Goal: Communication & Community: Answer question/provide support

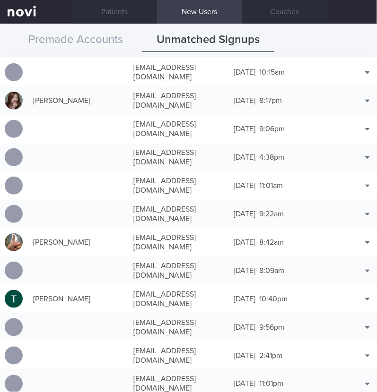
scroll to position [7936, 0]
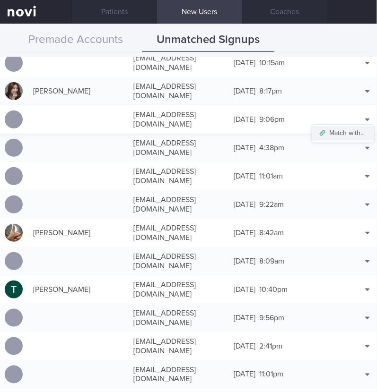
click at [344, 127] on button "Match with..." at bounding box center [343, 134] width 62 height 14
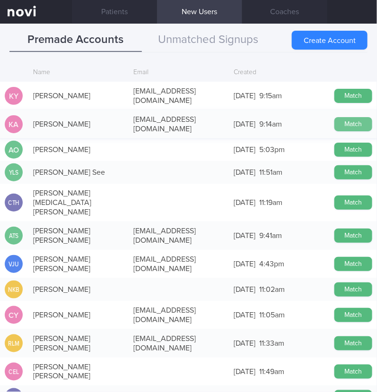
click at [342, 117] on button "Match" at bounding box center [353, 124] width 38 height 14
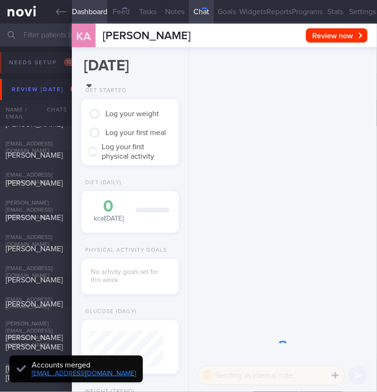
scroll to position [35, 71]
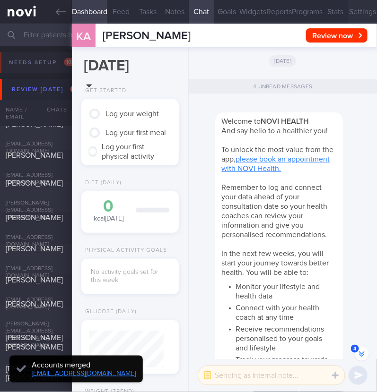
click at [352, 8] on button "Settings" at bounding box center [362, 12] width 29 height 24
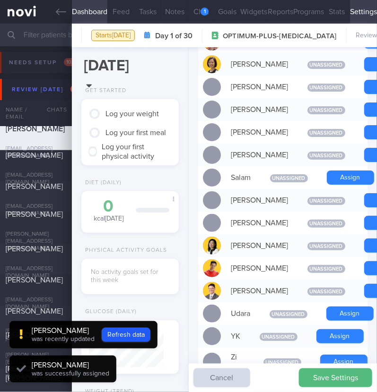
scroll to position [864, 0]
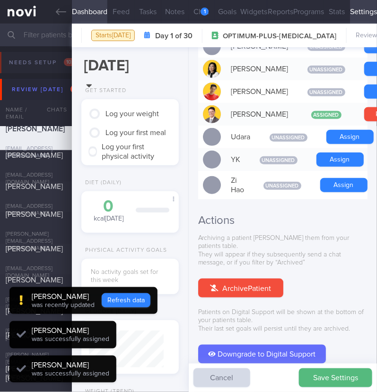
scroll to position [37, 75]
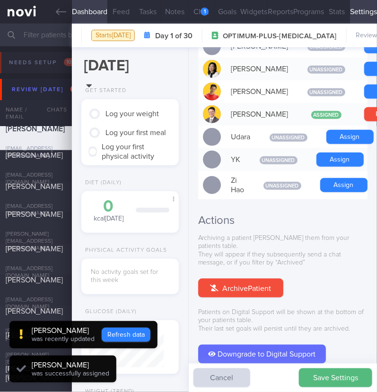
click at [131, 329] on button "Refresh data" at bounding box center [126, 335] width 49 height 14
type input "8d58d73b3effd052a63f90cc64a8fc00"
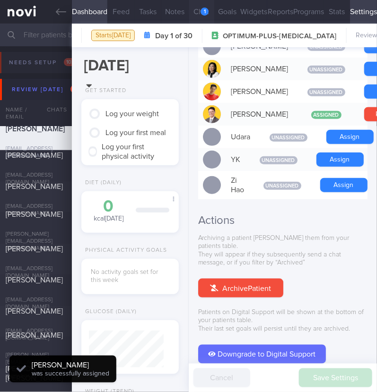
click at [196, 17] on button "Chat 1" at bounding box center [202, 12] width 26 height 24
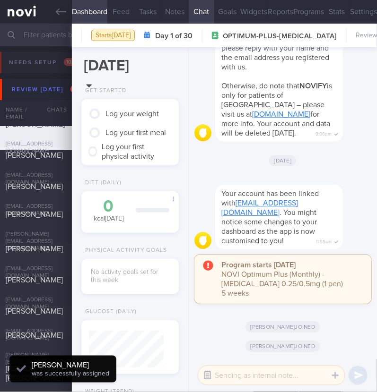
click at [212, 361] on button "button" at bounding box center [207, 375] width 17 height 17
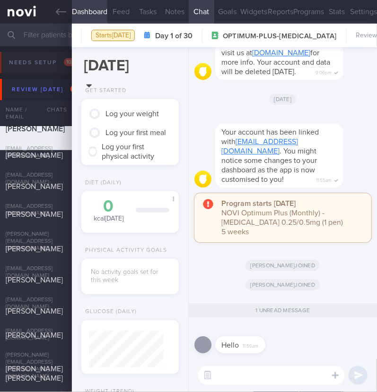
click at [273, 361] on textarea at bounding box center [271, 375] width 146 height 19
type textarea "Hi:)"
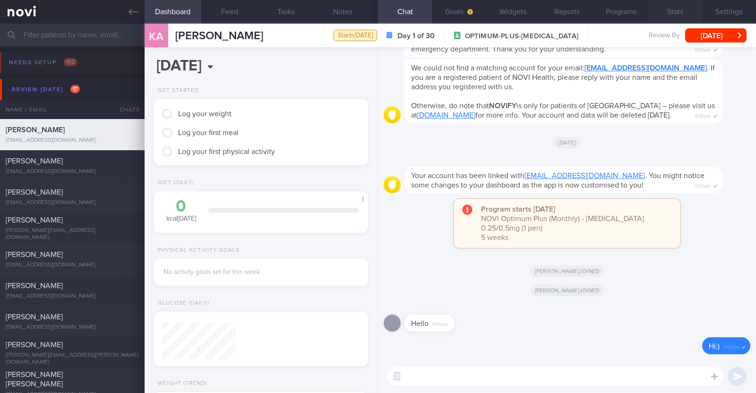
scroll to position [93, 188]
click at [376, 11] on button "Widgets" at bounding box center [513, 12] width 54 height 24
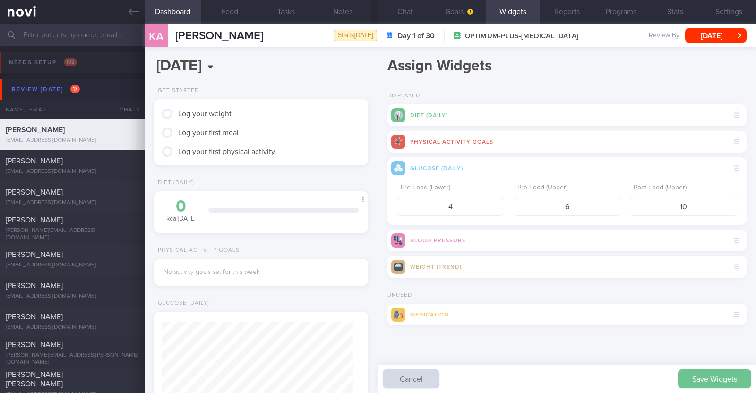
click at [376, 361] on button "Save Widgets" at bounding box center [714, 378] width 73 height 19
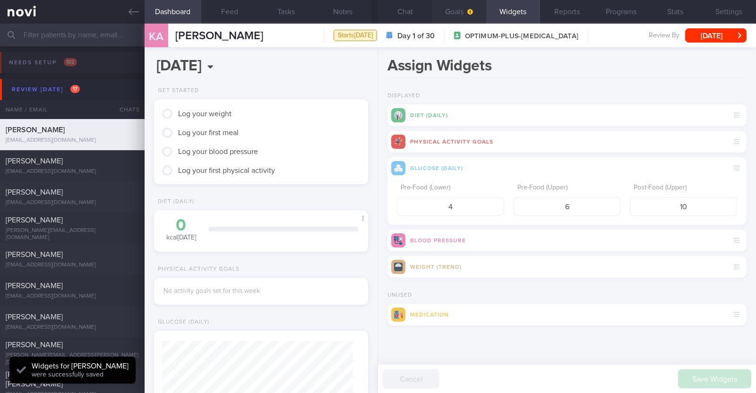
scroll to position [95, 191]
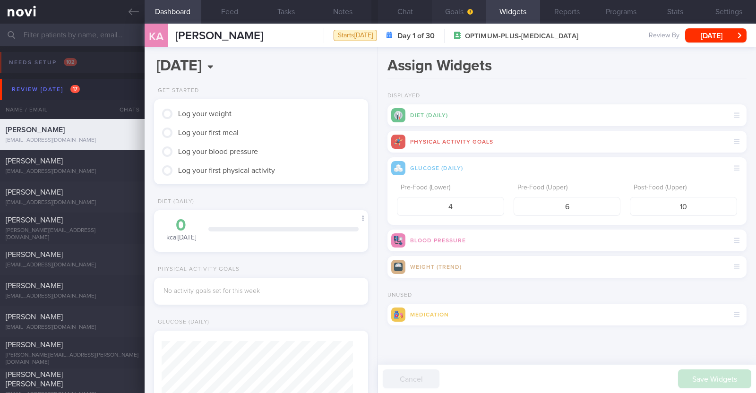
click at [376, 11] on button "Goals" at bounding box center [459, 12] width 54 height 24
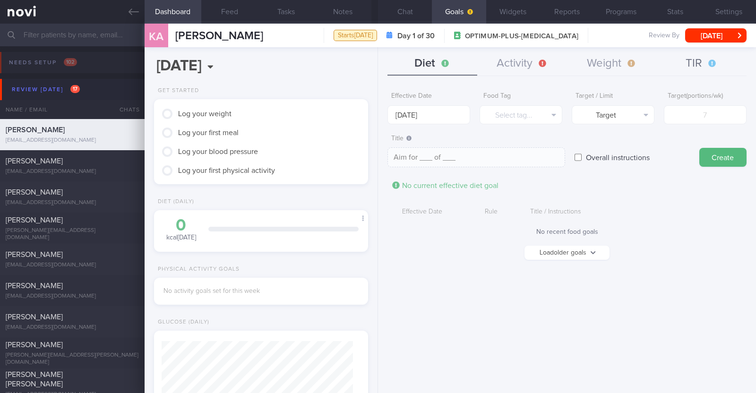
click at [376, 61] on button "TIR" at bounding box center [702, 64] width 90 height 24
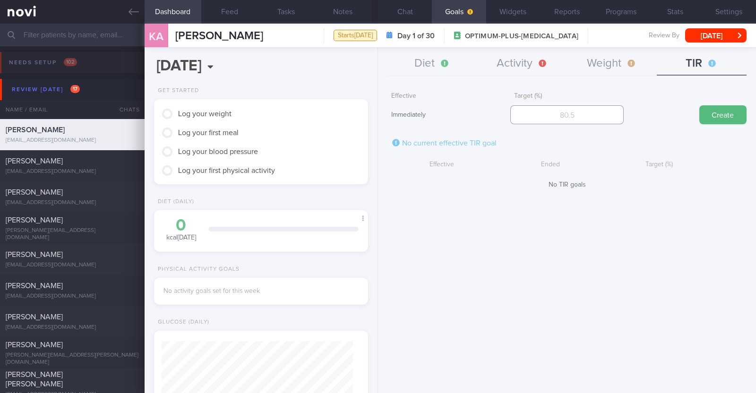
click at [376, 119] on input "number" at bounding box center [566, 114] width 113 height 19
type input "70"
click at [376, 105] on div "Create" at bounding box center [689, 105] width 113 height 37
click at [376, 111] on button "Create" at bounding box center [722, 114] width 47 height 19
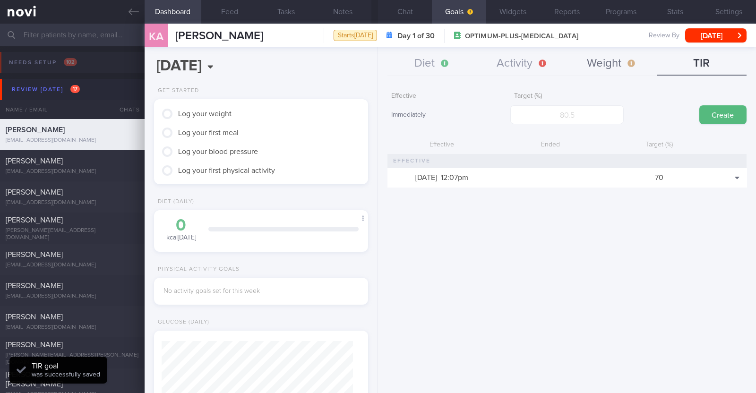
click at [376, 65] on button "Weight" at bounding box center [612, 64] width 90 height 24
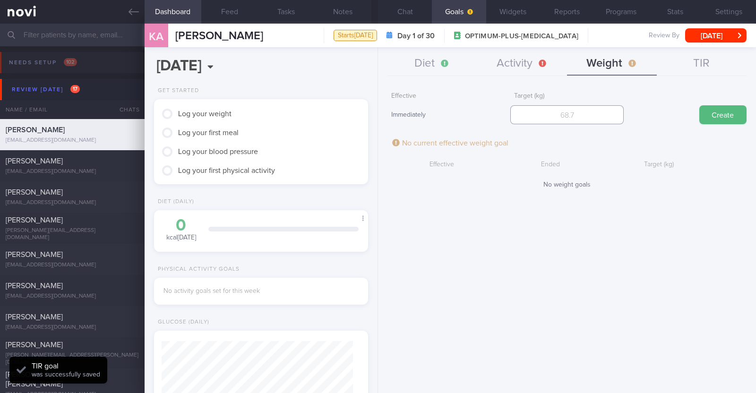
click at [376, 111] on input "number" at bounding box center [566, 114] width 113 height 19
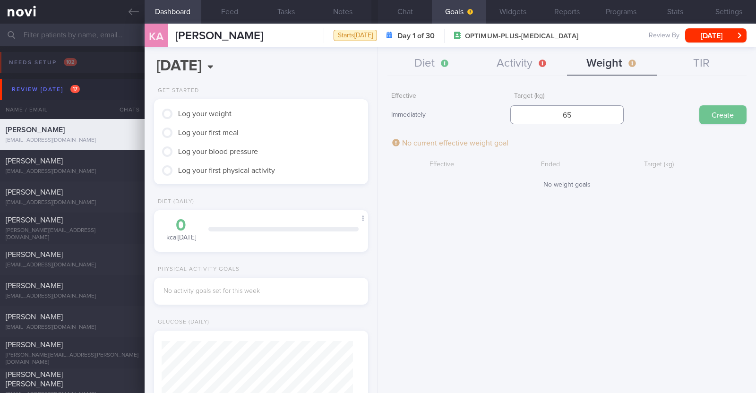
type input "65"
click at [376, 111] on button "Create" at bounding box center [722, 114] width 47 height 19
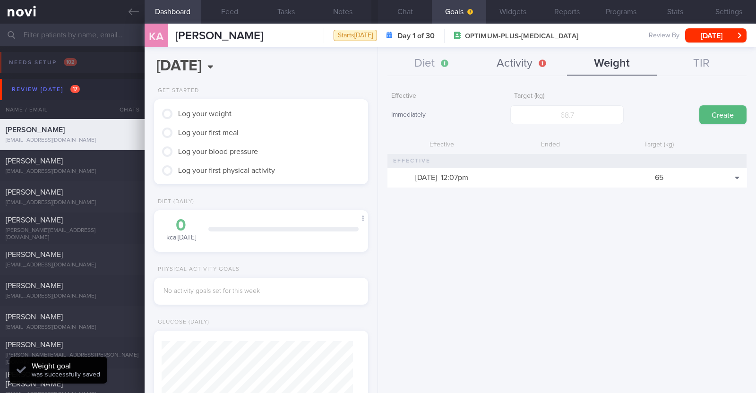
scroll to position [106, 188]
click at [376, 55] on button "Activity" at bounding box center [522, 64] width 90 height 24
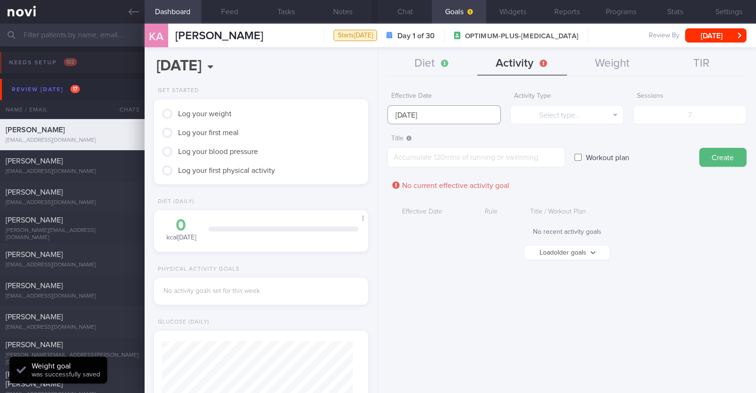
click at [376, 112] on input "[DATE]" at bounding box center [443, 114] width 113 height 19
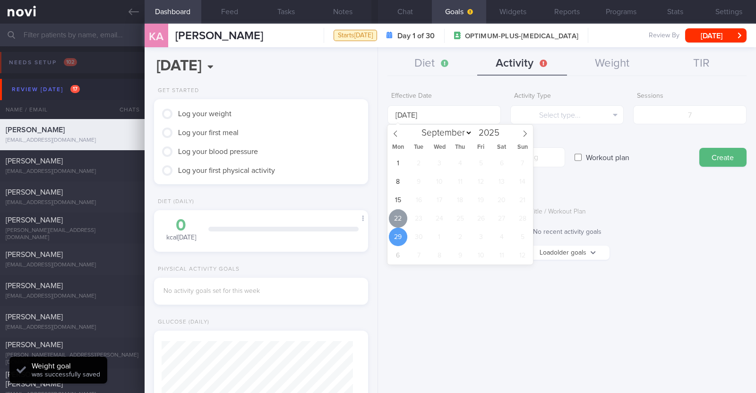
click at [376, 219] on span "22" at bounding box center [398, 218] width 18 height 18
type input "[DATE]"
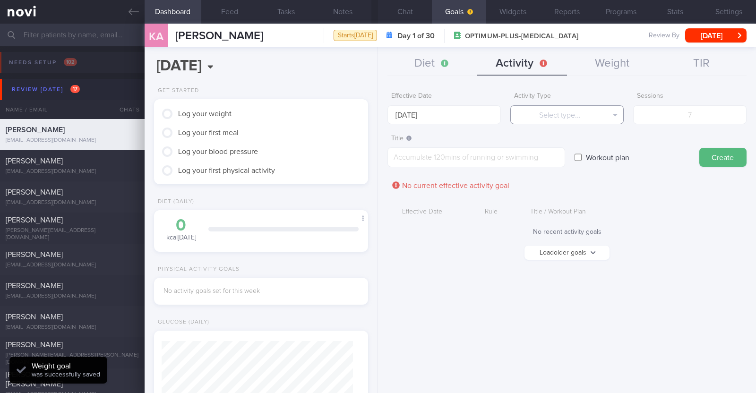
click at [376, 120] on button "Select type..." at bounding box center [566, 114] width 113 height 19
click at [376, 176] on button "Steps" at bounding box center [567, 176] width 112 height 14
click at [376, 114] on input "number" at bounding box center [689, 114] width 113 height 19
type input "56000"
click at [376, 158] on textarea at bounding box center [476, 157] width 178 height 20
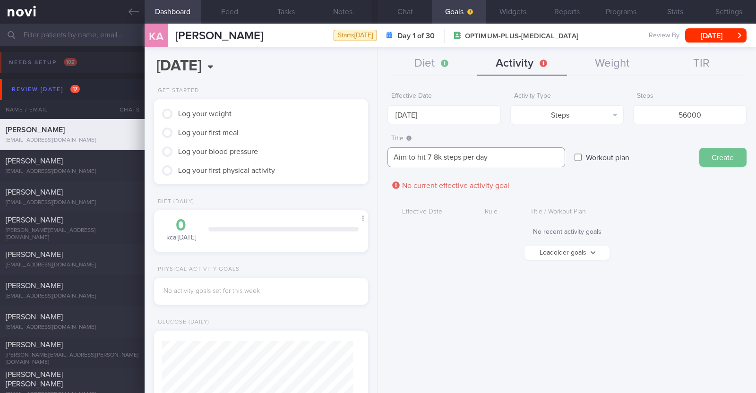
type textarea "Aim to hit 7-8k steps per day"
click at [376, 159] on button "Create" at bounding box center [722, 157] width 47 height 19
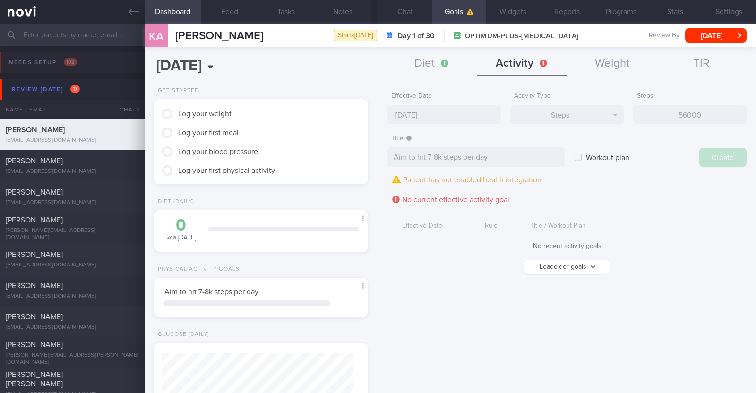
click at [376, 108] on div "Effective Date 22 Sep 2025 Activity Type Steps Select type... Duration Sessions…" at bounding box center [567, 236] width 378 height 313
type input "[DATE]"
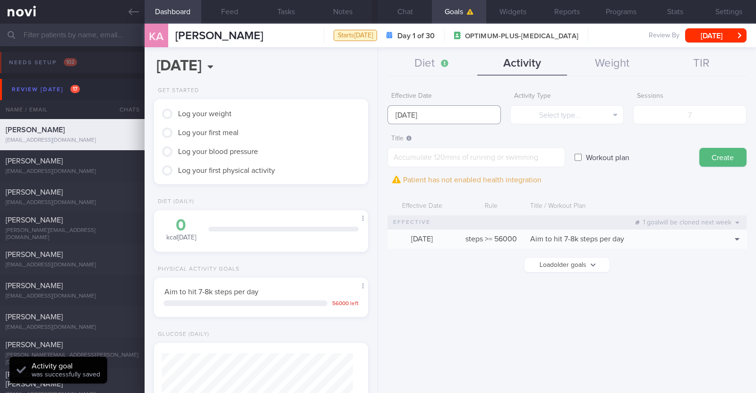
click at [376, 120] on input "[DATE]" at bounding box center [443, 114] width 113 height 19
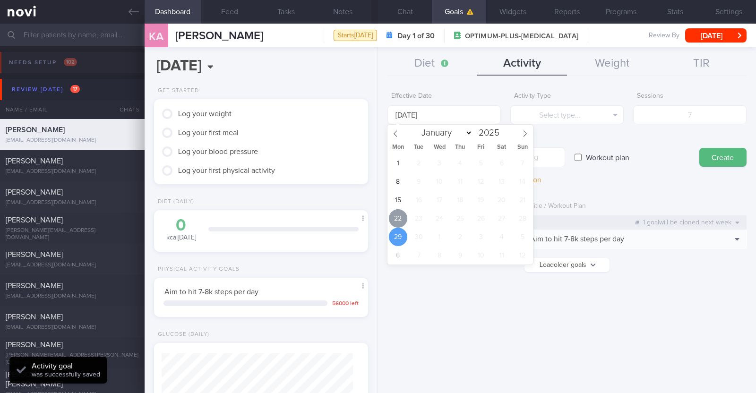
click at [376, 212] on span "22" at bounding box center [398, 218] width 18 height 18
type input "[DATE]"
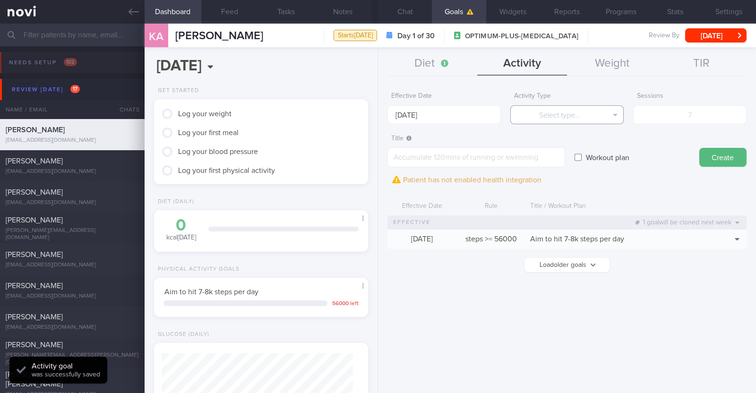
click at [376, 115] on button "Select type..." at bounding box center [566, 114] width 113 height 19
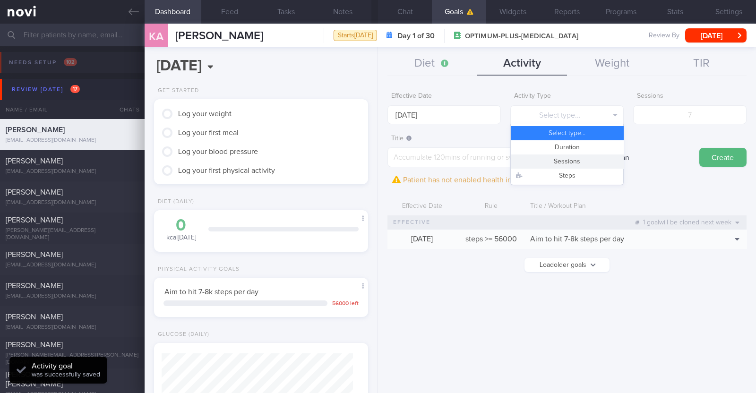
click at [376, 162] on button "Sessions" at bounding box center [567, 161] width 112 height 14
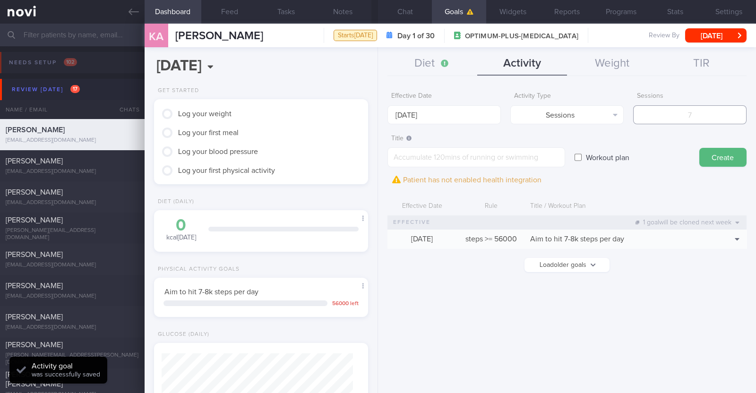
click at [376, 118] on input "number" at bounding box center [689, 114] width 113 height 19
type input "2"
click at [376, 159] on textarea at bounding box center [476, 157] width 178 height 20
paste textarea "Aim to do 2x strength training sessions per week. Body weight training - [Exerc…"
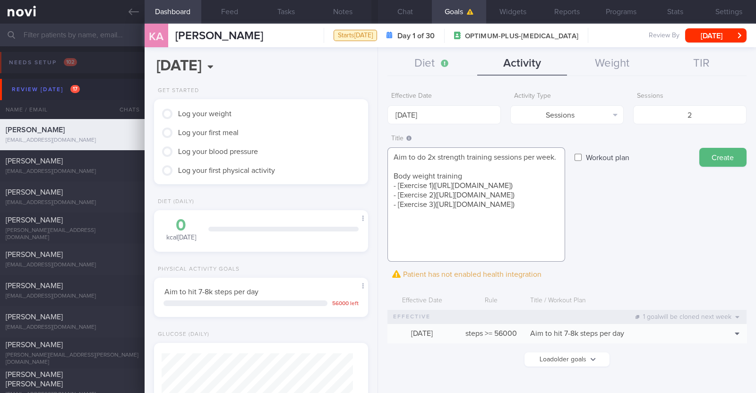
scroll to position [9, 0]
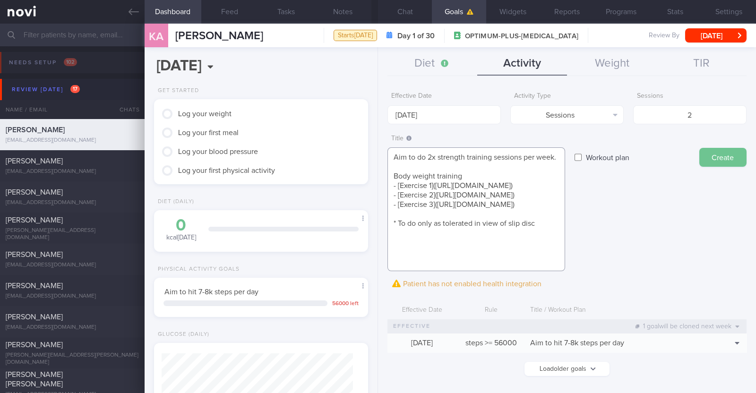
type textarea "Aim to do 2x strength training sessions per week. Body weight training - [Exerc…"
click at [376, 162] on button "Create" at bounding box center [722, 157] width 47 height 19
type input "[DATE]"
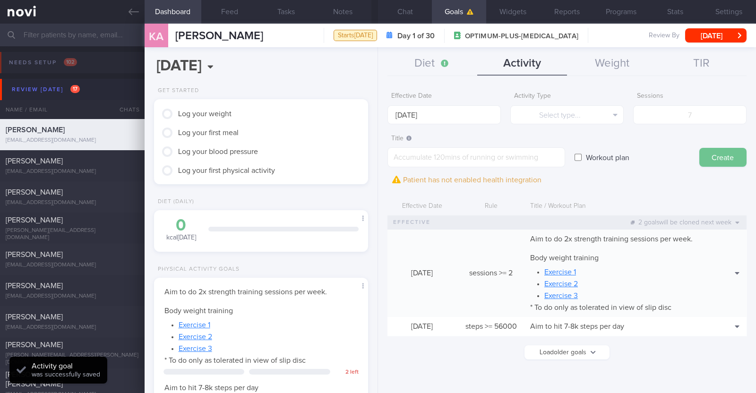
scroll to position [0, 0]
click at [376, 61] on button "Diet" at bounding box center [432, 64] width 90 height 24
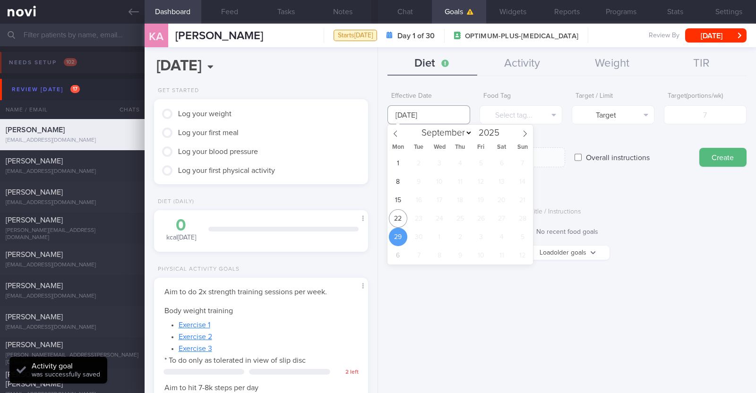
click at [376, 116] on input "[DATE]" at bounding box center [428, 114] width 83 height 19
click at [376, 215] on span "22" at bounding box center [398, 218] width 18 height 18
type input "[DATE]"
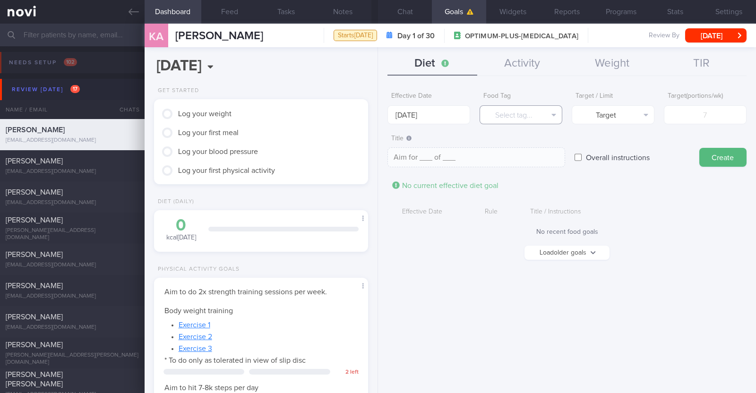
click at [376, 118] on button "Select tag..." at bounding box center [521, 114] width 83 height 19
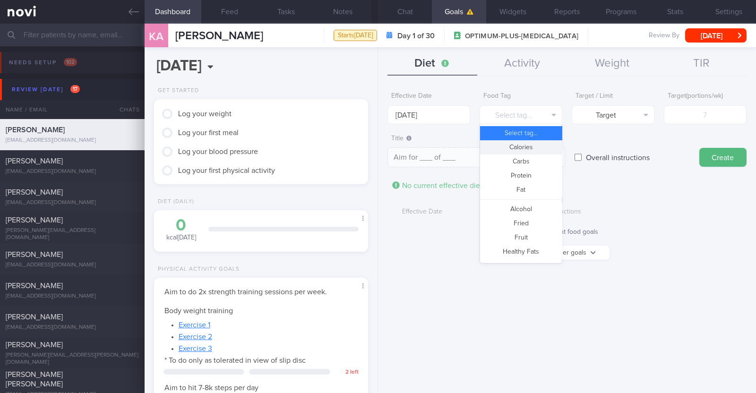
click at [376, 145] on button "Calories" at bounding box center [521, 147] width 82 height 14
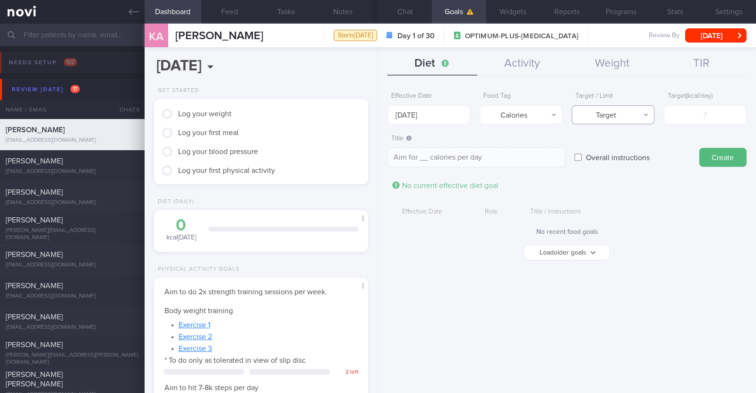
click at [376, 118] on button "Target" at bounding box center [613, 114] width 83 height 19
click at [376, 149] on button "Limit" at bounding box center [613, 147] width 82 height 14
type textarea "Keep to __ calories per day"
click at [376, 117] on input "number" at bounding box center [705, 114] width 83 height 19
type input "1"
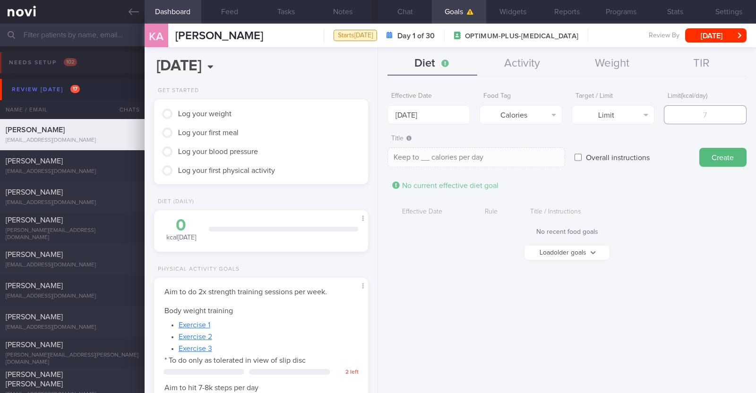
type textarea "Keep to 1 calories per day"
type input "13"
type textarea "Keep to 13 calories per day"
type input "130"
type textarea "Keep to 130 calories per day"
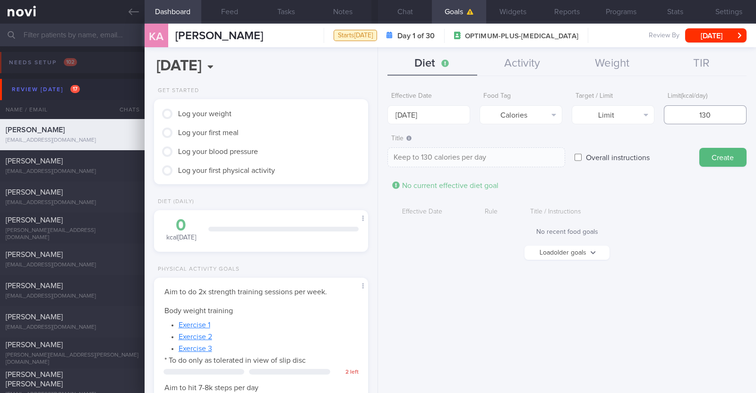
type input "1300"
type textarea "Keep to 1300 calories per day"
type input "1300"
click at [376, 152] on button "Create" at bounding box center [722, 157] width 47 height 19
type input "[DATE]"
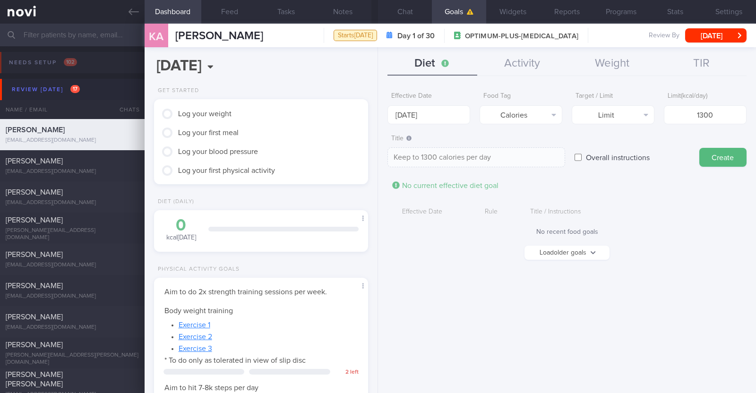
type textarea "Aim for ___ of ___"
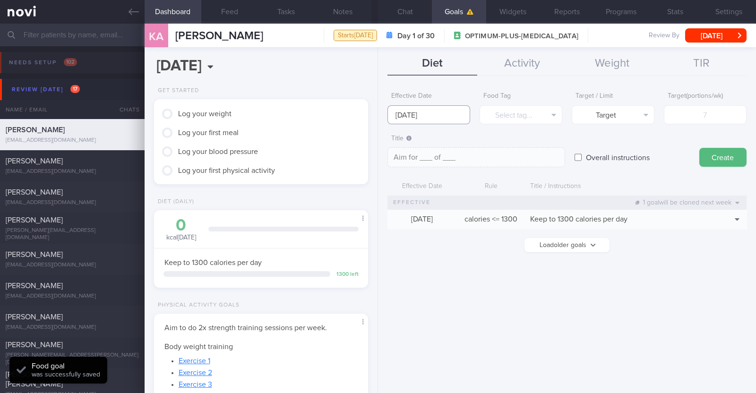
click at [376, 114] on input "[DATE]" at bounding box center [428, 114] width 83 height 19
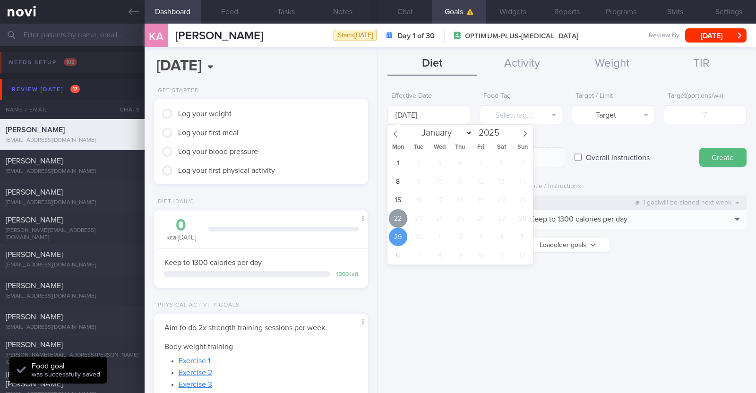
click at [376, 214] on span "22" at bounding box center [398, 218] width 18 height 18
type input "[DATE]"
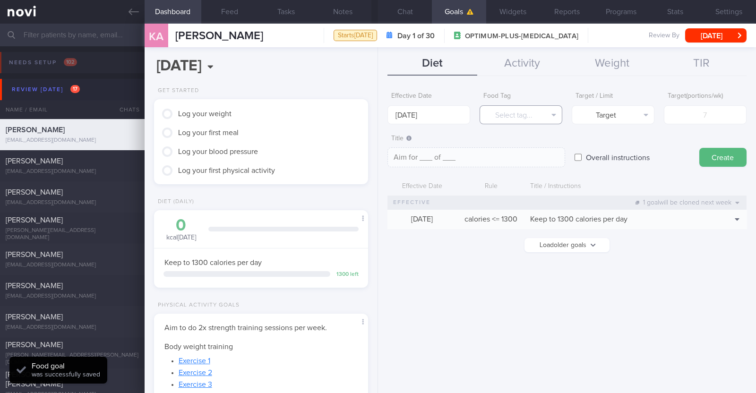
click at [376, 117] on button "Select tag..." at bounding box center [521, 114] width 83 height 19
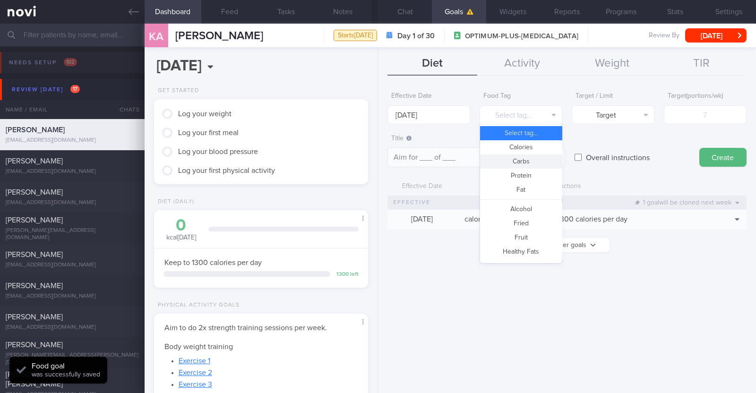
click at [376, 162] on button "Carbs" at bounding box center [521, 161] width 82 height 14
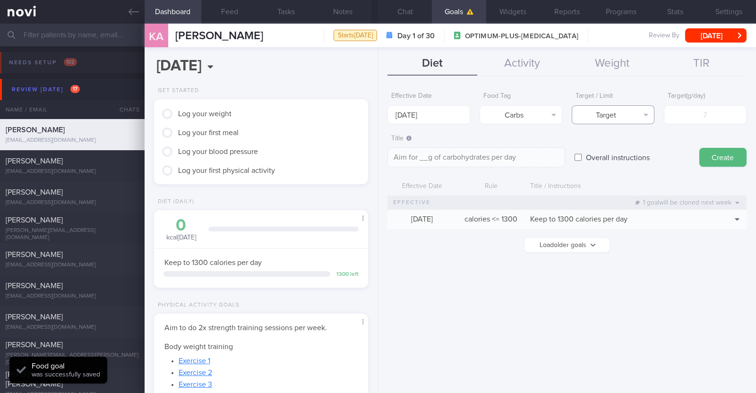
click at [376, 110] on button "Target" at bounding box center [613, 114] width 83 height 19
click at [376, 144] on button "Limit" at bounding box center [613, 147] width 82 height 14
type textarea "Keep to __g of carbohydrates per day"
click at [376, 114] on input "number" at bounding box center [705, 114] width 83 height 19
type input "1"
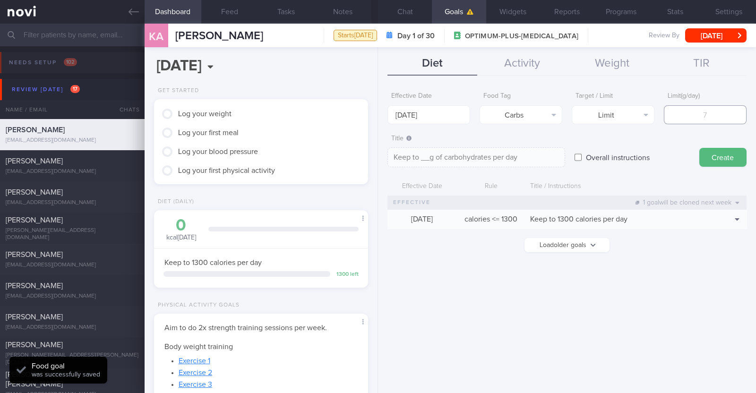
type textarea "Keep to 1g of carbohydrates per day"
type input "13"
type textarea "Keep to 13g of carbohydrates per day"
type input "130"
type textarea "Keep to 130g of carbohydrates per day"
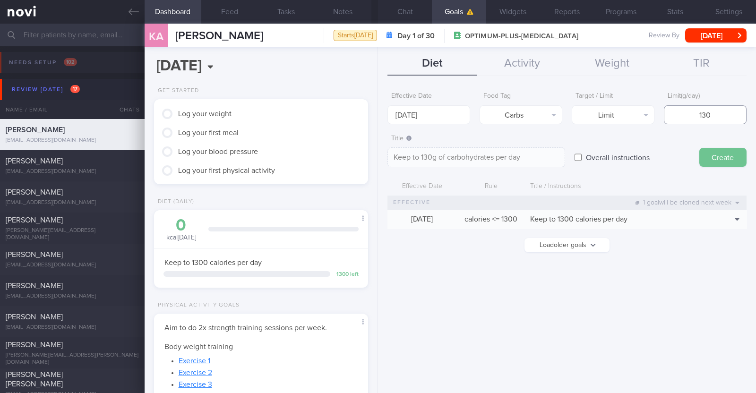
type input "130"
click at [376, 148] on button "Create" at bounding box center [722, 157] width 47 height 19
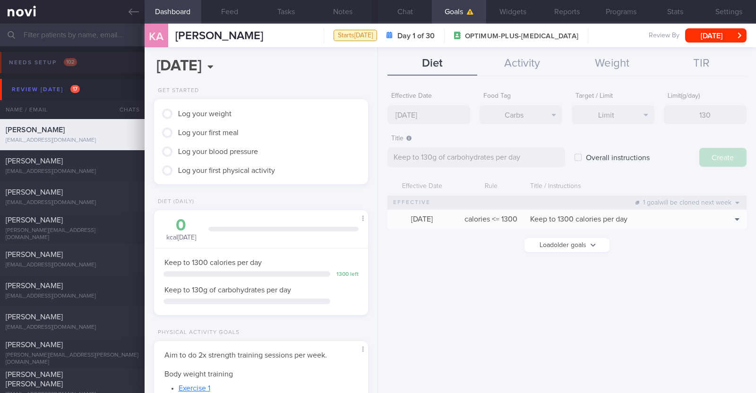
type input "[DATE]"
type textarea "Aim for ___ of ___"
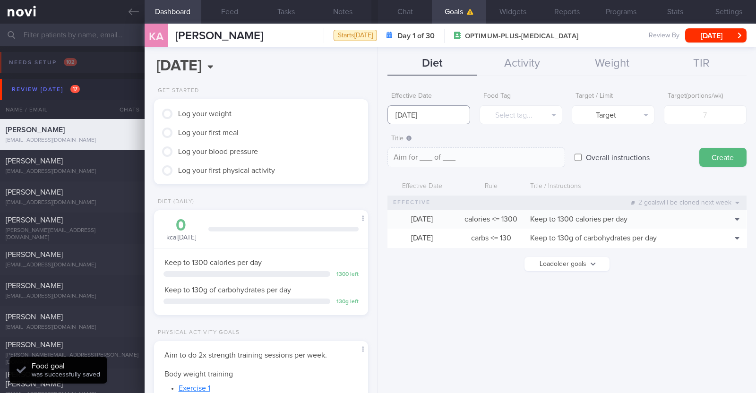
click at [376, 120] on input "[DATE]" at bounding box center [428, 114] width 83 height 19
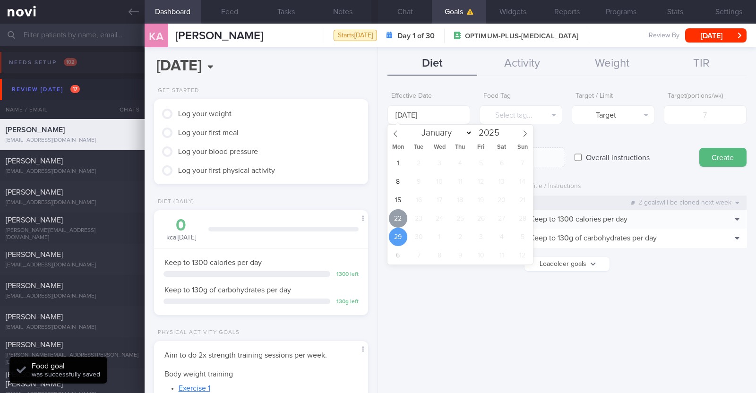
click at [376, 218] on span "22" at bounding box center [398, 218] width 18 height 18
type input "[DATE]"
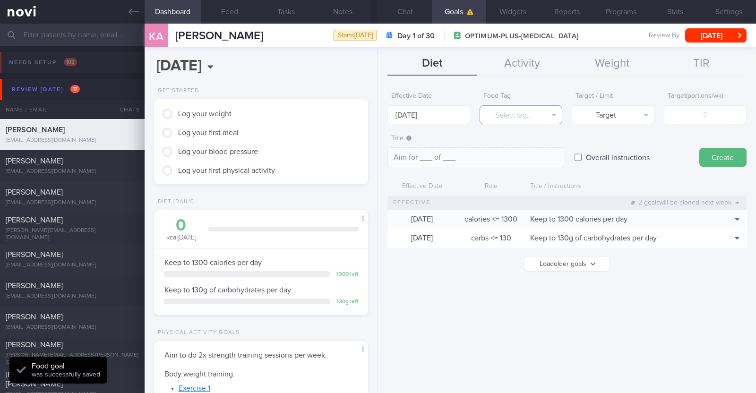
click at [376, 113] on button "Select tag..." at bounding box center [521, 114] width 83 height 19
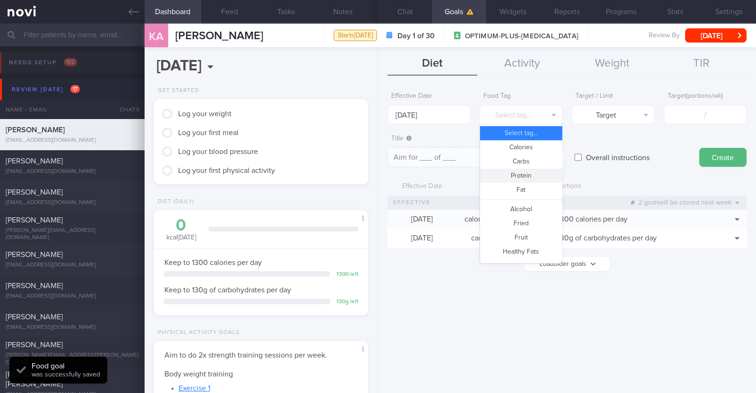
click at [376, 174] on button "Protein" at bounding box center [521, 176] width 82 height 14
type textarea "Aim for __g of protein per day"
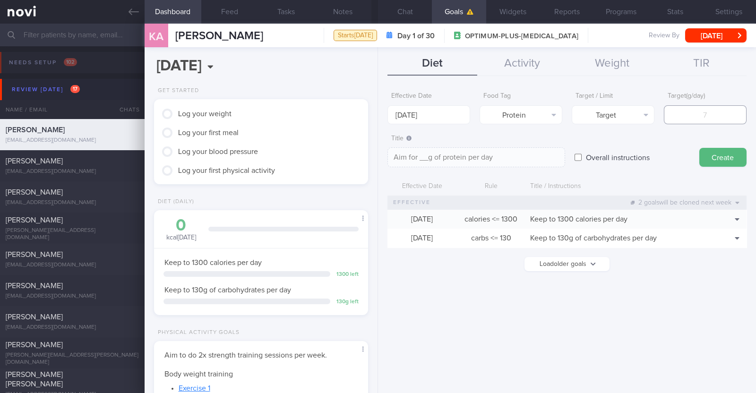
click at [376, 110] on input "number" at bounding box center [705, 114] width 83 height 19
type input "7"
type textarea "Aim for 7g of protein per day"
type input "75"
type textarea "Aim for 75g of protein per day"
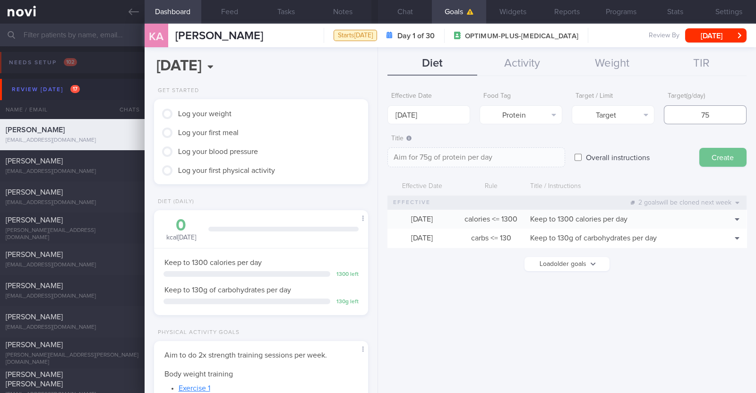
type input "75"
click at [376, 158] on button "Create" at bounding box center [722, 157] width 47 height 19
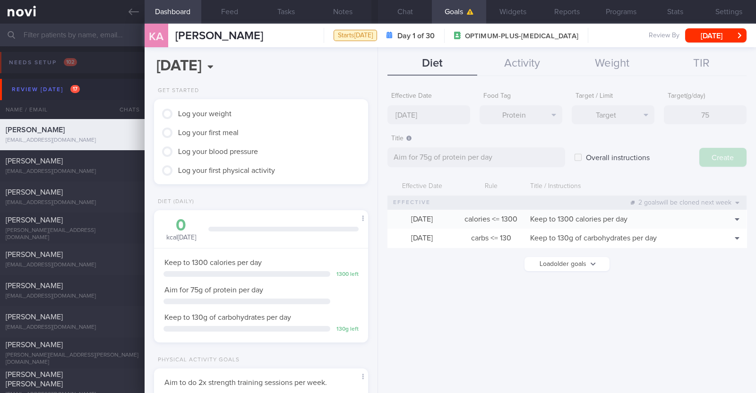
type input "29 Sep 2025"
type textarea "Aim for ___ of ___"
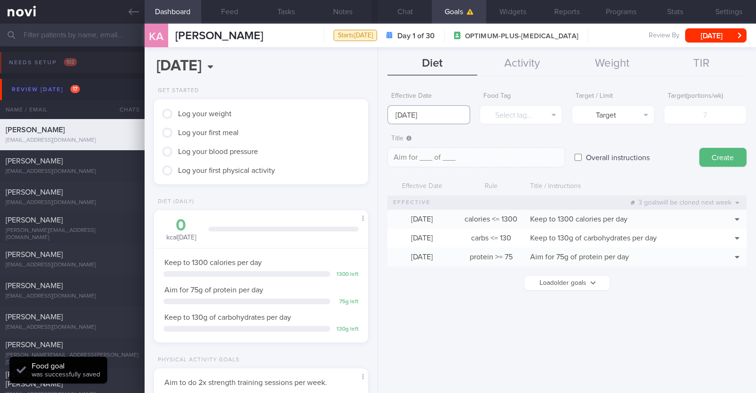
click at [376, 112] on input "29 Sep 2025" at bounding box center [428, 114] width 83 height 19
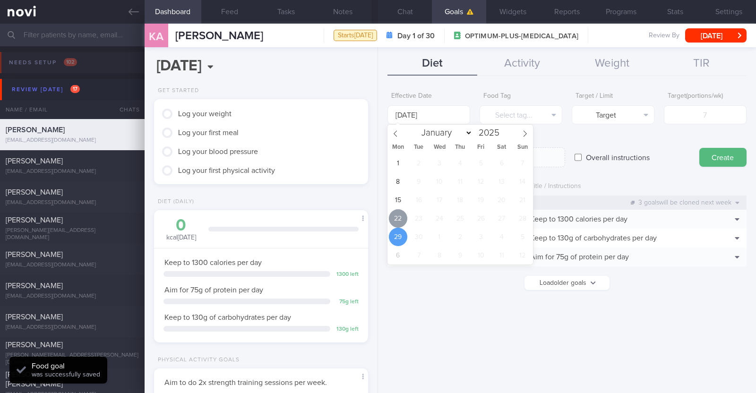
click at [376, 223] on span "22" at bounding box center [398, 218] width 18 height 18
type input "[DATE]"
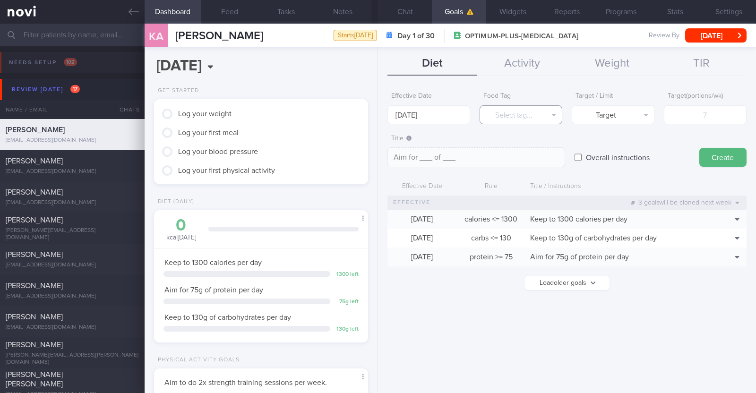
click at [376, 117] on button "Select tag..." at bounding box center [521, 114] width 83 height 19
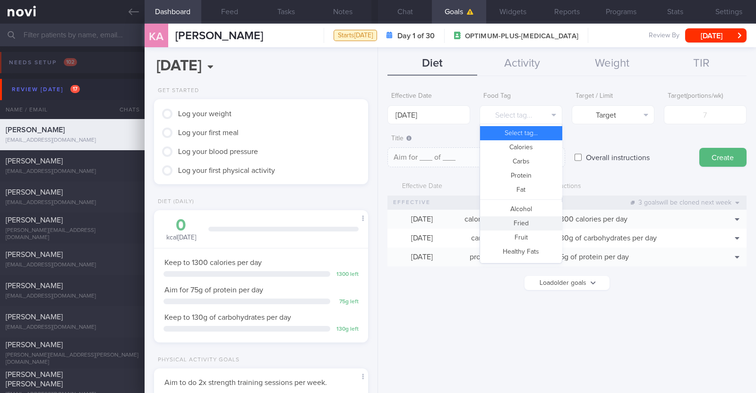
click at [376, 227] on button "Fried" at bounding box center [521, 223] width 82 height 14
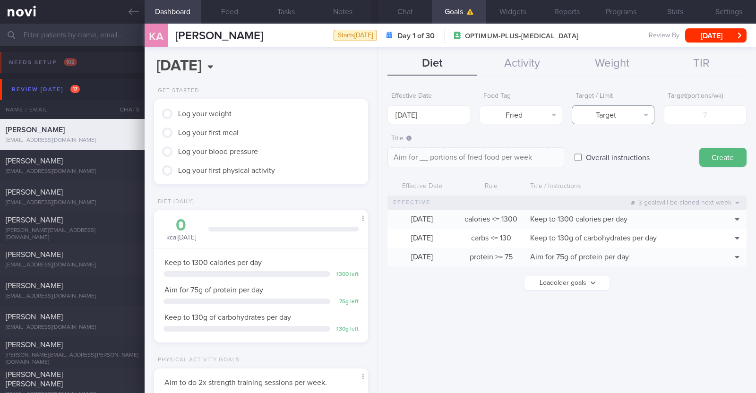
click at [376, 114] on button "Target" at bounding box center [613, 114] width 83 height 19
click at [376, 151] on button "Limit" at bounding box center [613, 147] width 82 height 14
type textarea "Keep to __ portions of fried food per week"
click at [376, 116] on input "number" at bounding box center [705, 114] width 83 height 19
type input "2"
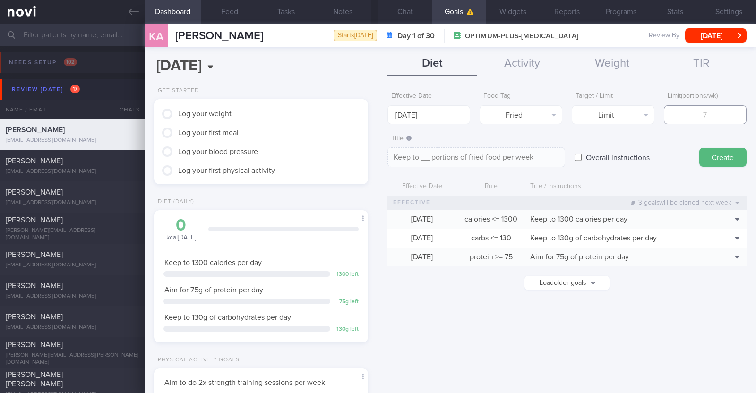
type textarea "Keep to 2 portions of fried food per week"
type input "2"
click at [376, 155] on button "Create" at bounding box center [722, 157] width 47 height 19
type input "29 Sep 2025"
type textarea "Aim for ___ of ___"
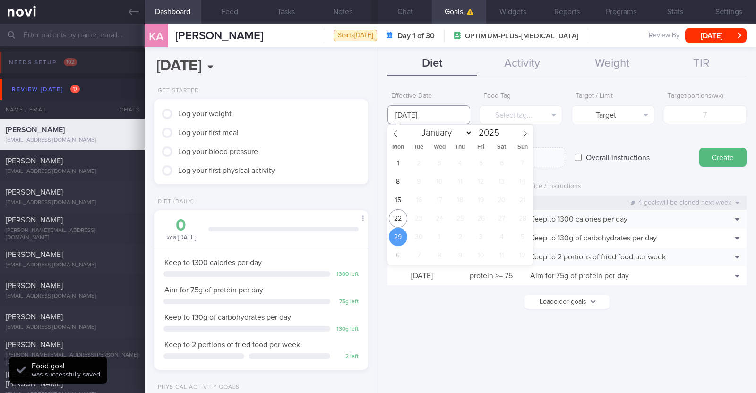
click at [376, 119] on input "29 Sep 2025" at bounding box center [428, 114] width 83 height 19
click at [376, 218] on span "22" at bounding box center [398, 218] width 18 height 18
type input "[DATE]"
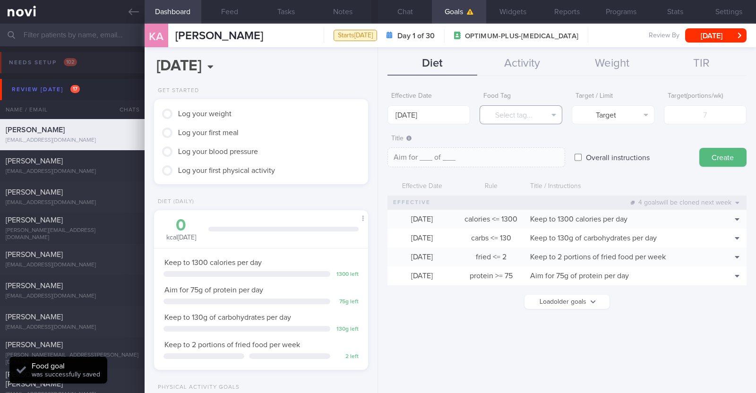
click at [376, 111] on button "Select tag..." at bounding box center [521, 114] width 83 height 19
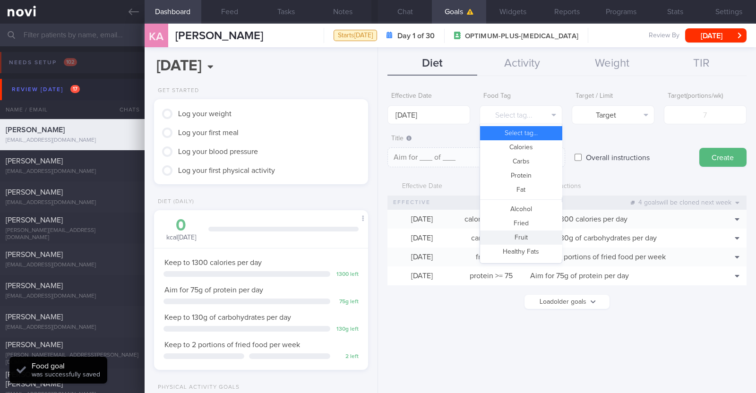
click at [376, 235] on button "Fruit" at bounding box center [521, 238] width 82 height 14
type textarea "Aim for __ portions of fruits per week"
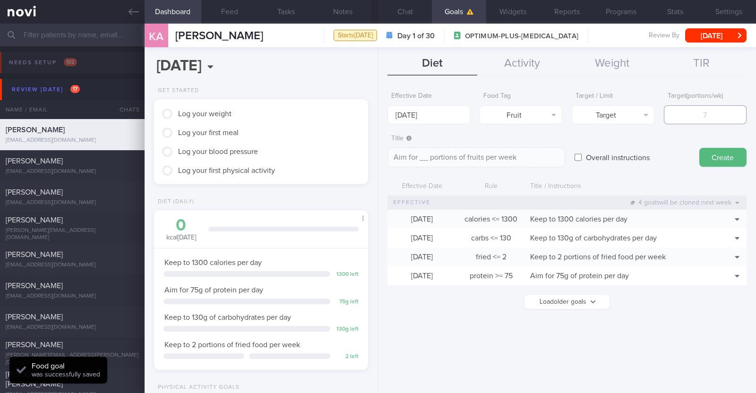
click at [376, 117] on input "number" at bounding box center [705, 114] width 83 height 19
type input "1"
type textarea "Aim for 1 portions of fruits per week"
type input "14"
type textarea "Aim for 14 portions of fruits per week"
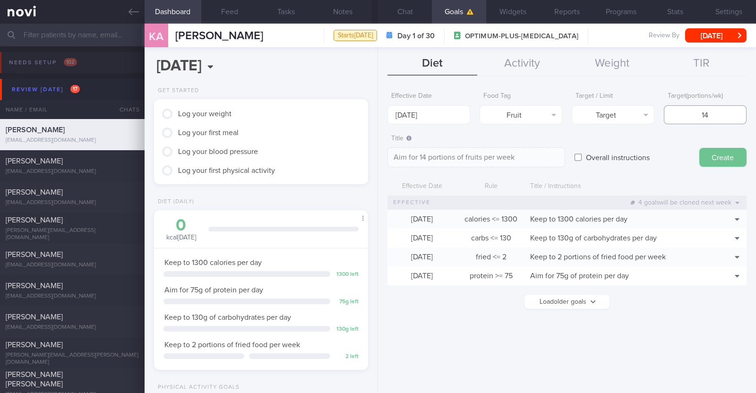
type input "14"
click at [376, 152] on button "Create" at bounding box center [722, 157] width 47 height 19
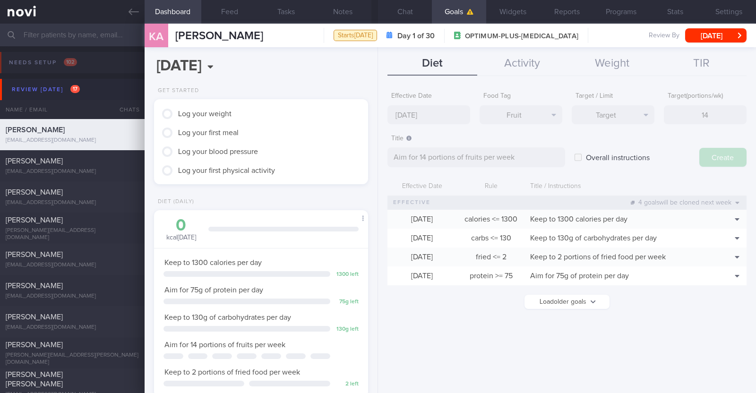
type input "29 Sep 2025"
type textarea "Aim for ___ of ___"
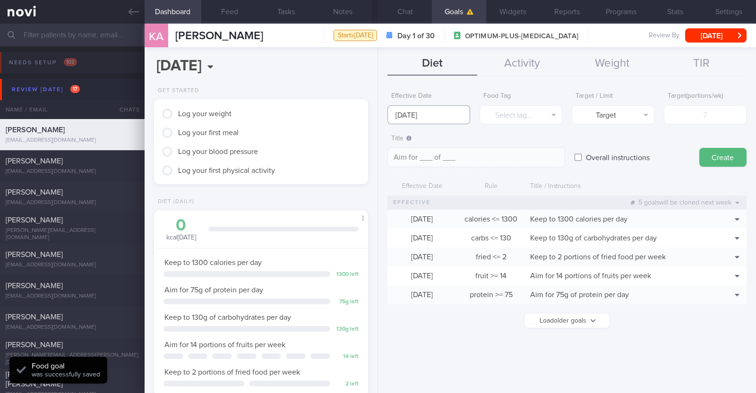
click at [376, 107] on input "29 Sep 2025" at bounding box center [428, 114] width 83 height 19
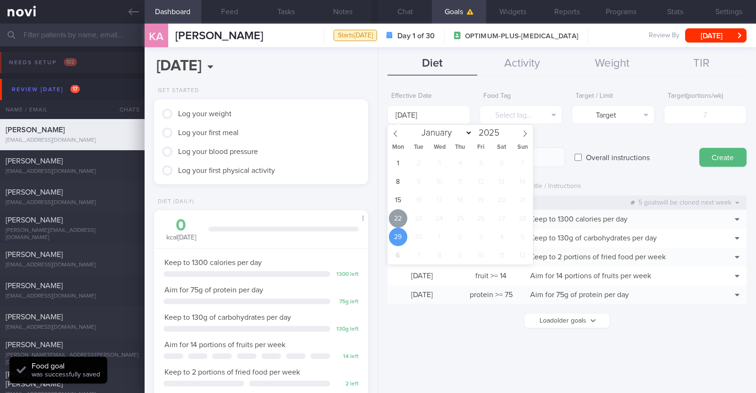
click at [376, 217] on span "22" at bounding box center [398, 218] width 18 height 18
type input "[DATE]"
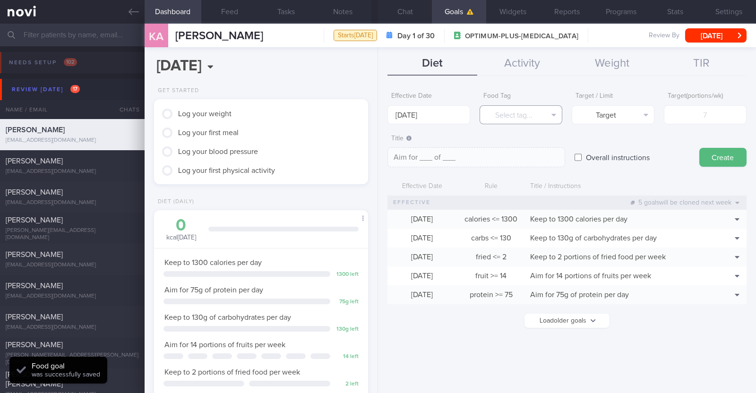
click at [376, 119] on button "Select tag..." at bounding box center [521, 114] width 83 height 19
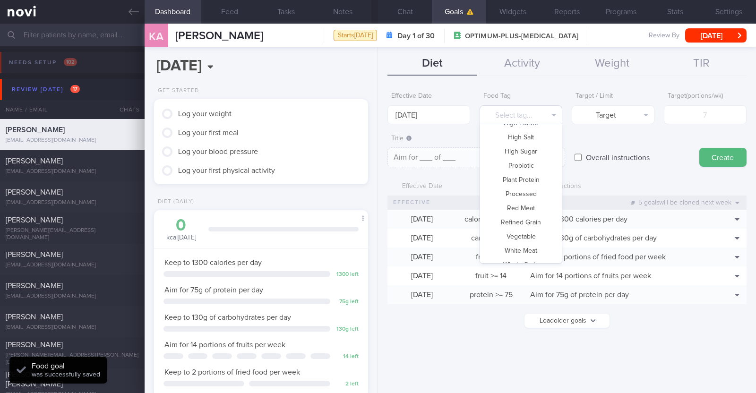
scroll to position [281, 0]
click at [376, 228] on button "Vegetable" at bounding box center [521, 226] width 82 height 14
type textarea "Aim for __ portions of vegetables per week"
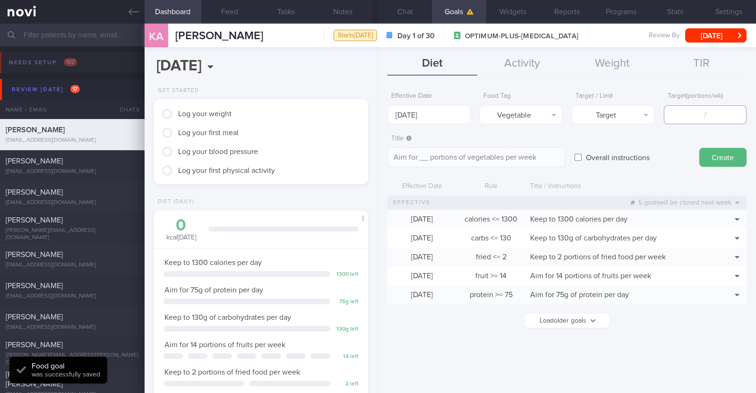
click at [376, 120] on input "number" at bounding box center [705, 114] width 83 height 19
type input "1"
type textarea "Aim for 1 portions of vegetables per week"
type input "14"
type textarea "Aim for 14 portions of vegetables per week"
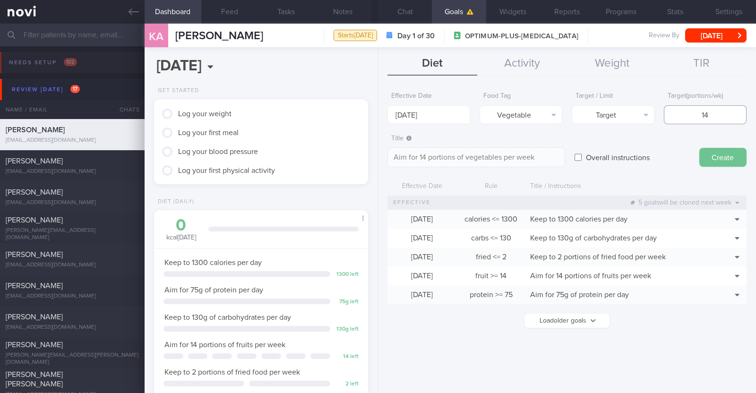
type input "14"
click at [376, 152] on button "Create" at bounding box center [722, 157] width 47 height 19
type input "[DATE]"
type textarea "Aim for ___ of ___"
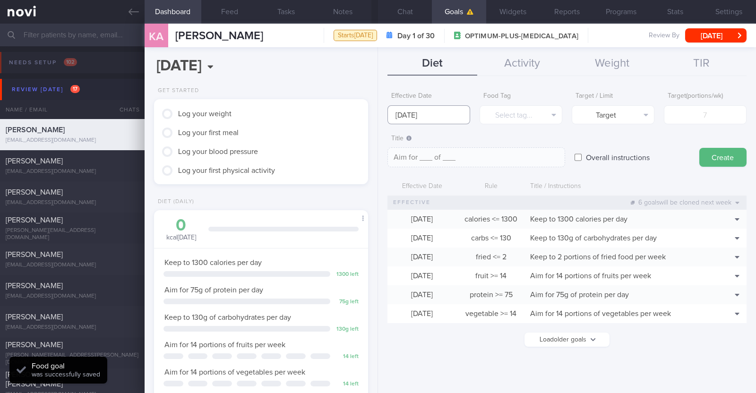
click at [376, 115] on input "[DATE]" at bounding box center [428, 114] width 83 height 19
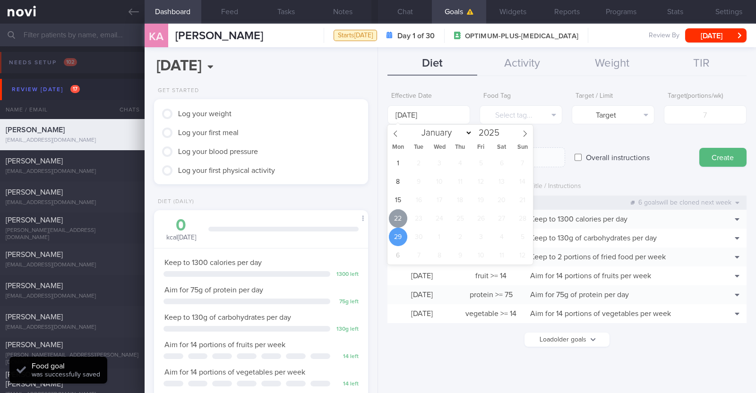
click at [376, 218] on span "22" at bounding box center [398, 218] width 18 height 18
type input "[DATE]"
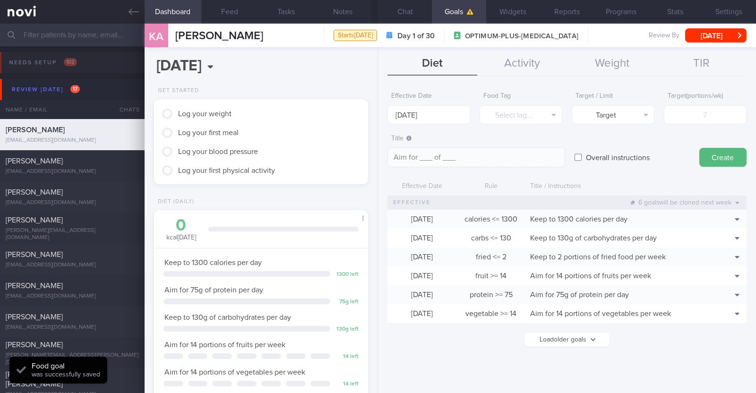
click at [376, 156] on input "Overall instructions" at bounding box center [577, 157] width 7 height 19
checkbox input "true"
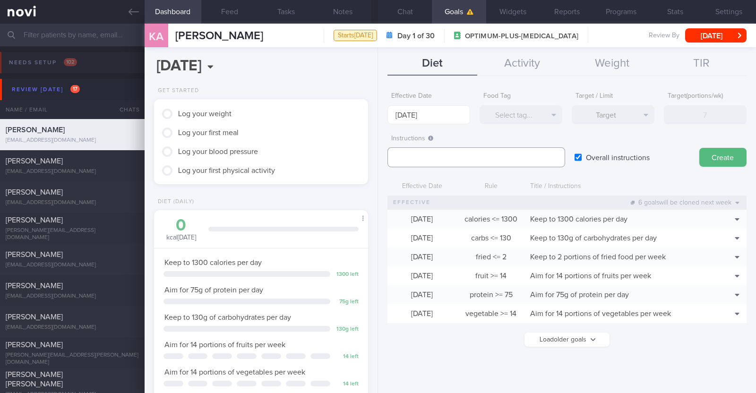
click at [376, 158] on textarea at bounding box center [476, 157] width 178 height 20
paste textarea "Aim to consume xxL of fluids per day (Choose water first)"
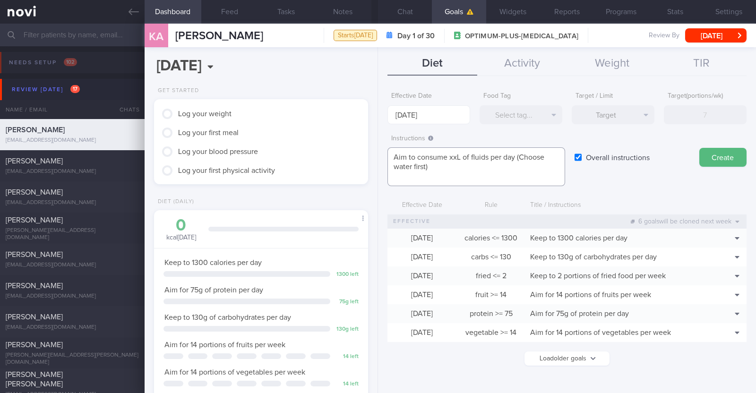
click at [376, 155] on textarea "Aim to consume xxL of fluids per day (Choose water first)" at bounding box center [476, 166] width 178 height 39
paste textarea "2.2-2.5"
type textarea "Aim to consume 2.2-2.5L of fluids per day (Choose water first)"
click at [376, 152] on button "Create" at bounding box center [722, 157] width 47 height 19
type input "29 Sep 2025"
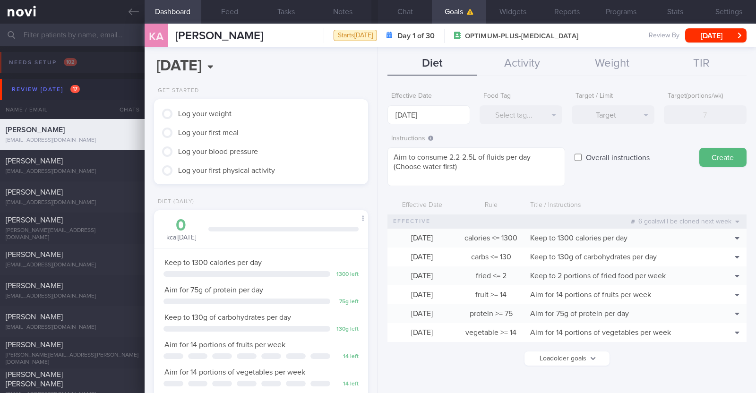
type textarea "Aim for ___ of ___"
checkbox input "false"
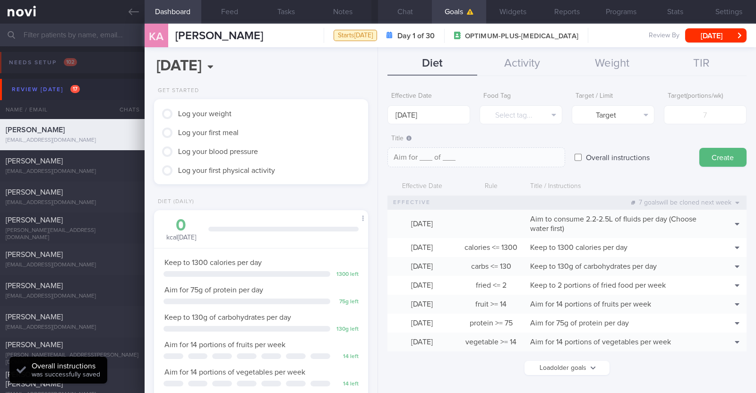
click at [376, 14] on button "Chat" at bounding box center [405, 12] width 54 height 24
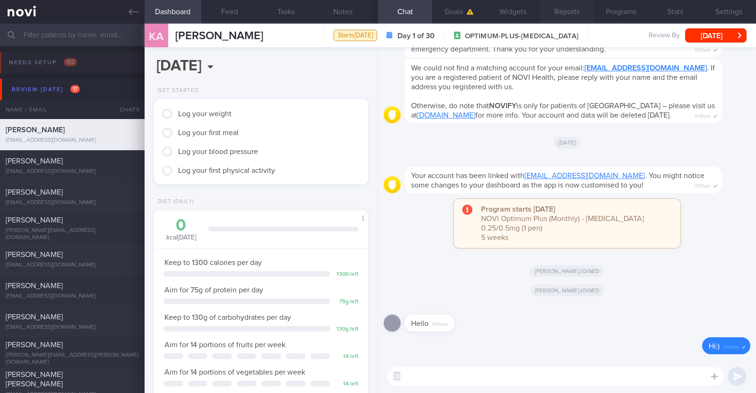
scroll to position [749, 0]
click at [472, 376] on textarea at bounding box center [555, 376] width 336 height 19
paste textarea "Hi [patient’s name]! This is Charlotte, the dietitian. It was nice meeting you …"
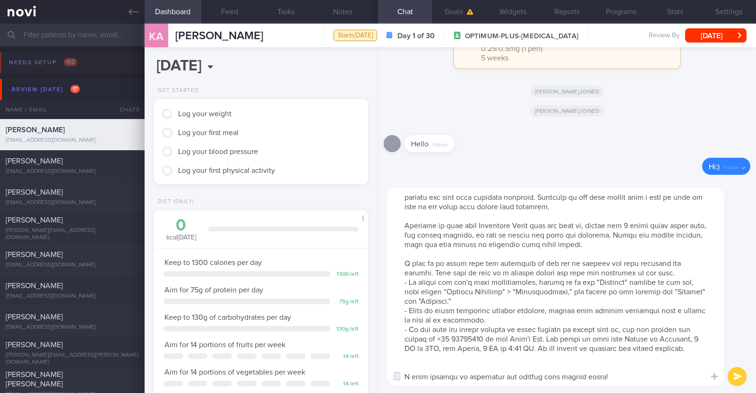
scroll to position [28, 0]
click at [440, 368] on textarea at bounding box center [555, 287] width 336 height 198
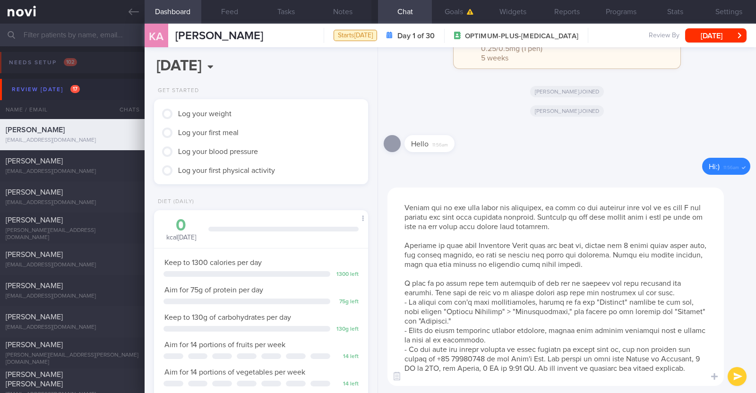
scroll to position [0, 0]
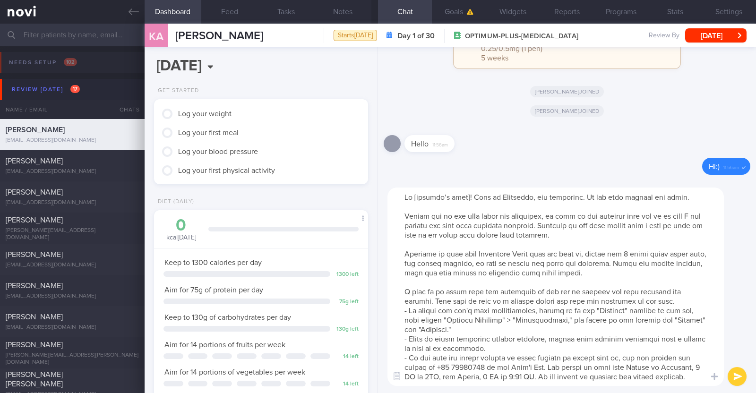
drag, startPoint x: 403, startPoint y: 257, endPoint x: 632, endPoint y: 278, distance: 229.1
click at [632, 278] on textarea at bounding box center [555, 287] width 336 height 198
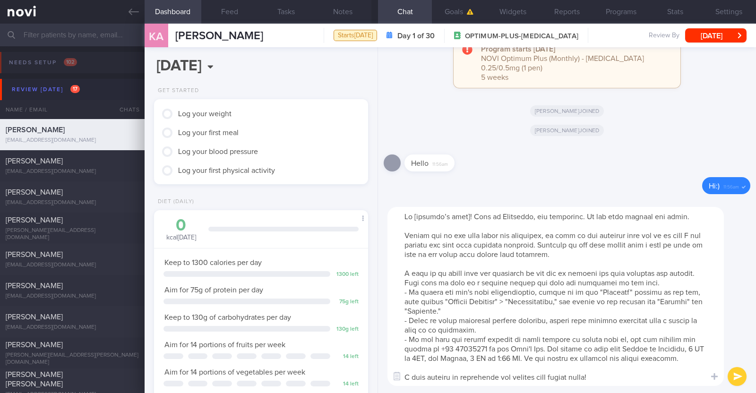
click at [467, 215] on textarea at bounding box center [555, 296] width 336 height 179
type textarea "Hi Kaylen! This is Charlotte, the dietitian. It was nice meeting you today. Ple…"
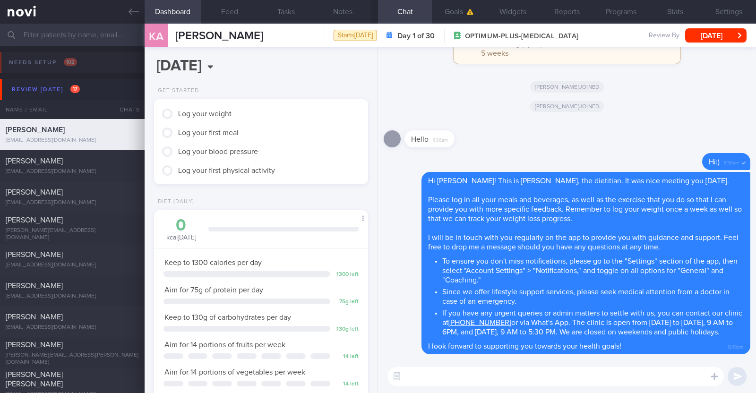
click at [429, 378] on textarea at bounding box center [555, 376] width 336 height 19
paste textarea "Here is a summary of what we discussed: Basics of Weight Management - Diet: A w…"
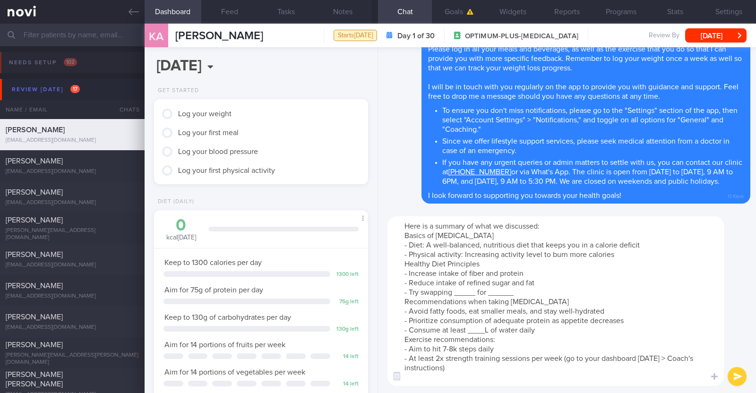
click at [627, 254] on textarea "Here is a summary of what we discussed: Basics of Weight Management - Diet: A w…" at bounding box center [555, 301] width 336 height 170
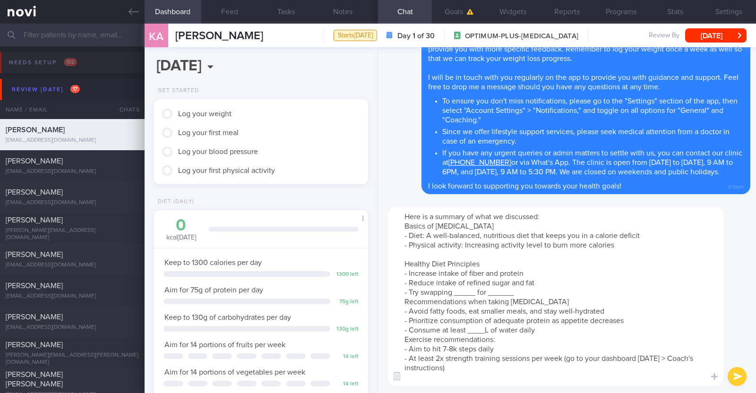
click at [475, 292] on textarea "Here is a summary of what we discussed: Basics of Weight Management - Diet: A w…" at bounding box center [555, 296] width 336 height 179
drag, startPoint x: 515, startPoint y: 292, endPoint x: 404, endPoint y: 295, distance: 111.5
click at [404, 295] on textarea "Here is a summary of what we discussed: Basics of Weight Management - Diet: A w…" at bounding box center [555, 296] width 336 height 179
click at [477, 293] on textarea "Here is a summary of what we discussed: Basics of Weight Management - Diet: A w…" at bounding box center [555, 296] width 336 height 179
click at [521, 292] on textarea "Here is a summary of what we discussed: Basics of Weight Management - Diet: A w…" at bounding box center [555, 296] width 336 height 179
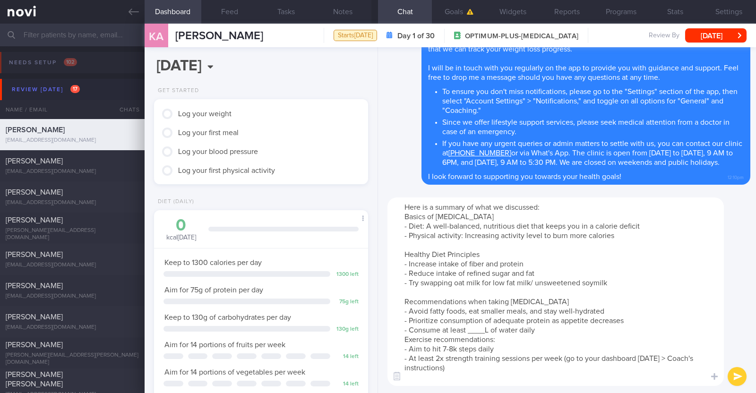
drag, startPoint x: 547, startPoint y: 302, endPoint x: 490, endPoint y: 300, distance: 57.2
click at [490, 300] on textarea "Here is a summary of what we discussed: Basics of Weight Management - Diet: A w…" at bounding box center [555, 291] width 336 height 189
click at [513, 301] on textarea "Here is a summary of what we discussed: Basics of Weight Management - Diet: A w…" at bounding box center [555, 291] width 336 height 189
click at [489, 329] on textarea "Here is a summary of what we discussed: Basics of Weight Management - Diet: A w…" at bounding box center [555, 291] width 336 height 189
paste textarea "2.2-2.5"
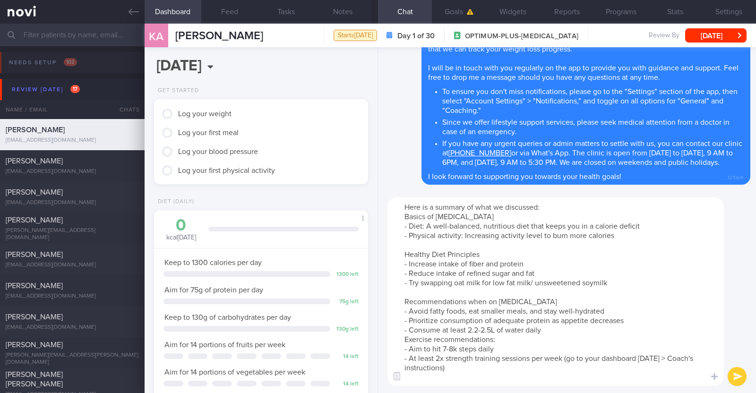
click at [563, 328] on textarea "Here is a summary of what we discussed: Basics of Weight Management - Diet: A w…" at bounding box center [555, 291] width 336 height 189
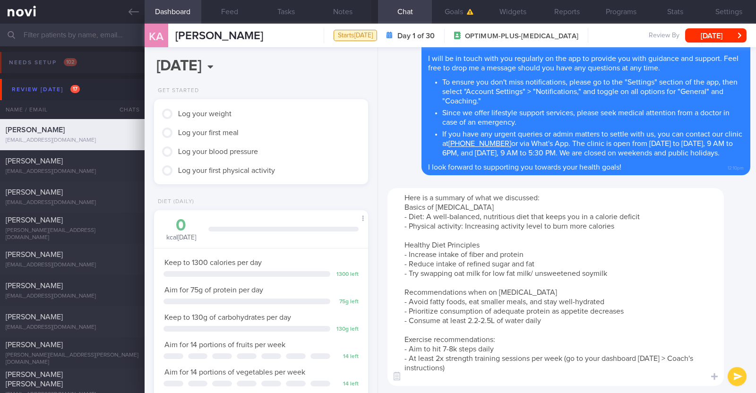
click at [565, 360] on textarea "Here is a summary of what we discussed: Basics of Weight Management - Diet: A w…" at bounding box center [555, 287] width 336 height 198
type textarea "Here is a summary of what we discussed: Basics of Weight Management - Diet: A w…"
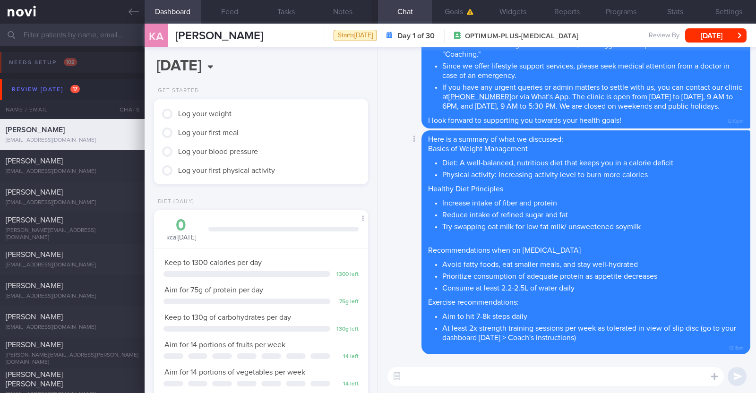
paste textarea "If feeling hypoglycaemia symptoms (dizziness, cold sweat, hands shaking, heart …"
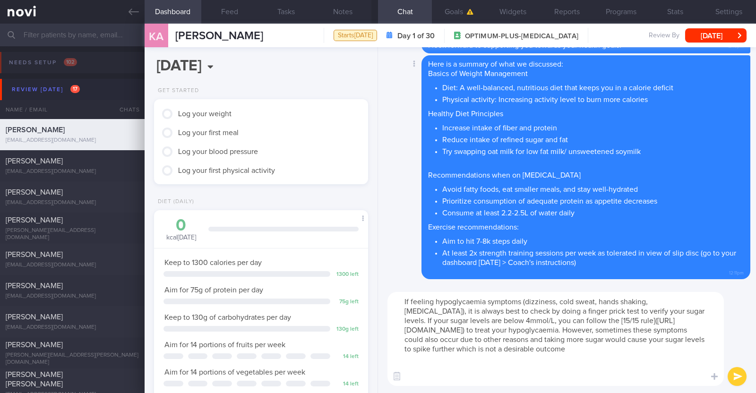
paste textarea "When your blood glucose level is < 4 mmol/L, please follow the 15/15 rule: Cons…"
type textarea "If feeling hypoglycaemia symptoms (dizziness, cold sweat, hands shaking, heart …"
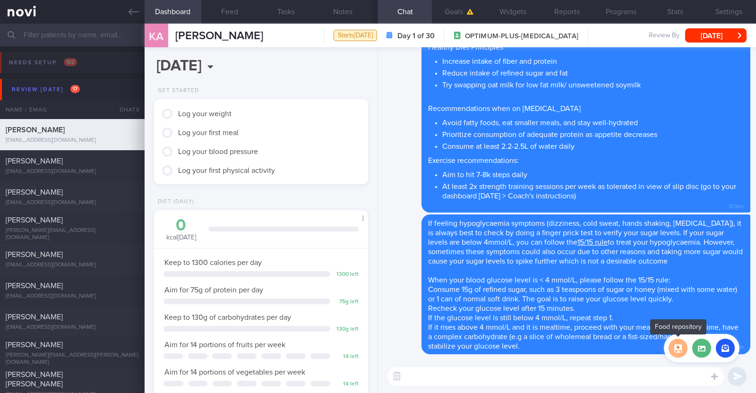
click at [679, 350] on button "button" at bounding box center [678, 348] width 19 height 19
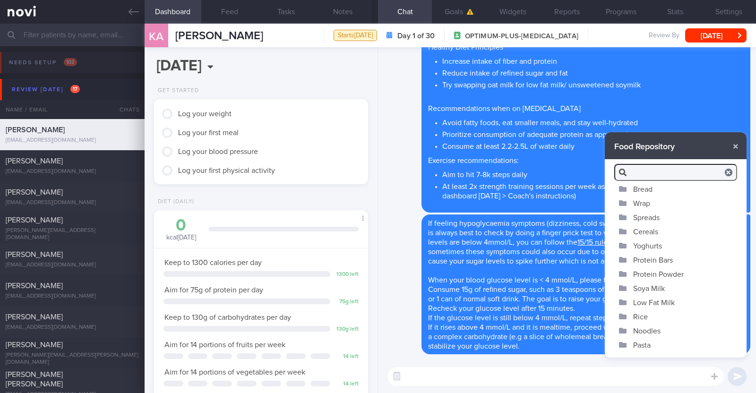
click at [652, 192] on button "Bread" at bounding box center [676, 189] width 142 height 14
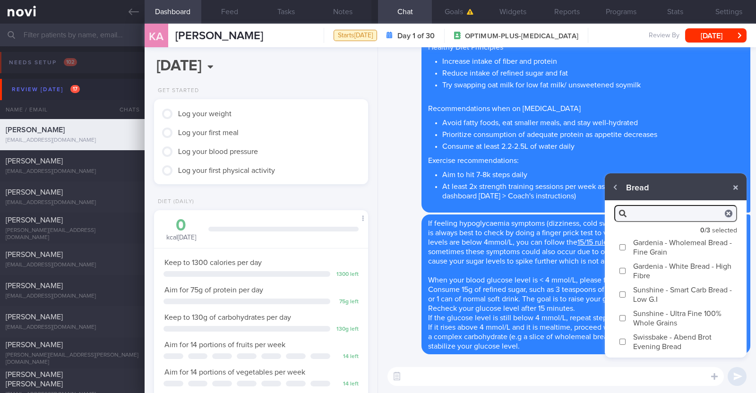
click at [653, 293] on label "Sunshine - Smart Carb Bread - Low G.I" at bounding box center [676, 295] width 142 height 24
click at [626, 293] on input "Sunshine - Smart Carb Bread - Low G.I" at bounding box center [622, 295] width 7 height 6
checkbox input "true"
type textarea "Sunshine Smart-Carb Low G.I Bread contains a high amount of fibre, which promot…"
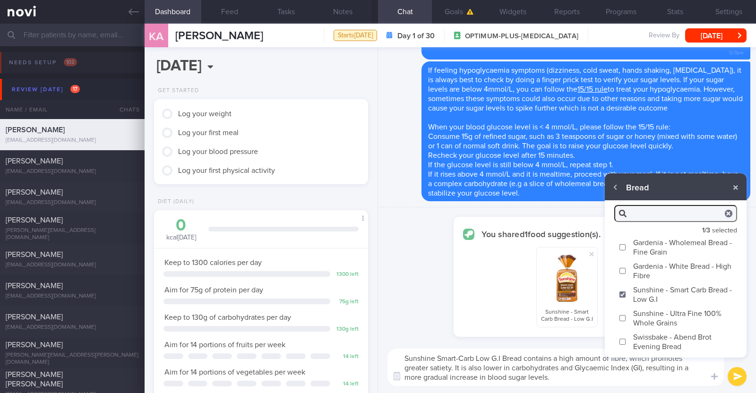
click at [652, 339] on label "Swissbake - Abend Brot Evening Bread" at bounding box center [676, 342] width 142 height 24
click at [626, 339] on input "Swissbake - Abend Brot Evening Bread" at bounding box center [622, 342] width 7 height 6
checkbox input "true"
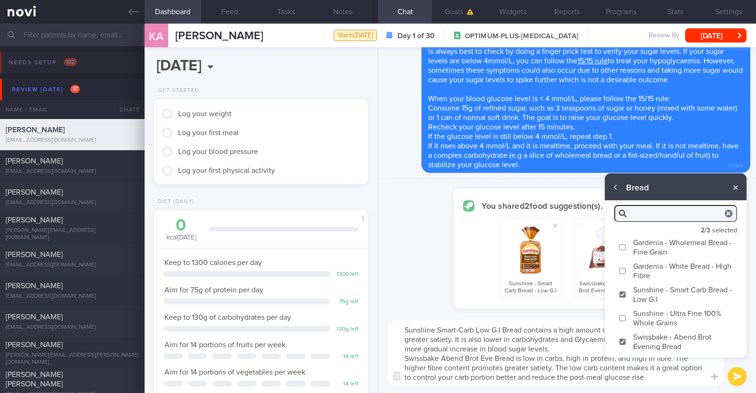
drag, startPoint x: 669, startPoint y: 382, endPoint x: 388, endPoint y: 317, distance: 288.1
click at [388, 317] on div "Sunshine Smart-Carb Low G.I Bread contains a high amount of fibre, which promot…" at bounding box center [567, 353] width 378 height 80
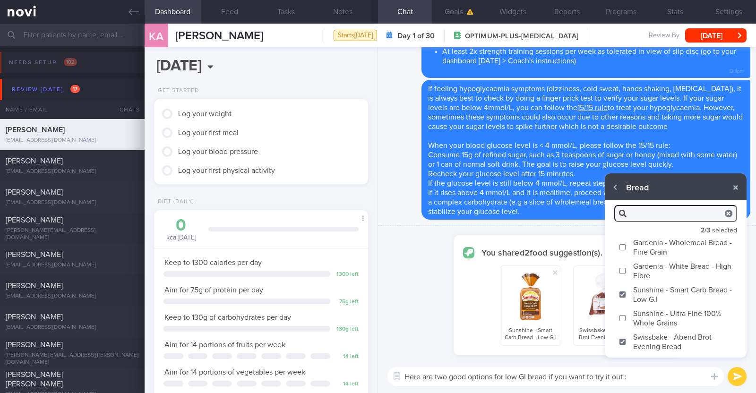
type textarea "Here are two good options for low GI bread if you want to try it out :)"
checkbox input "false"
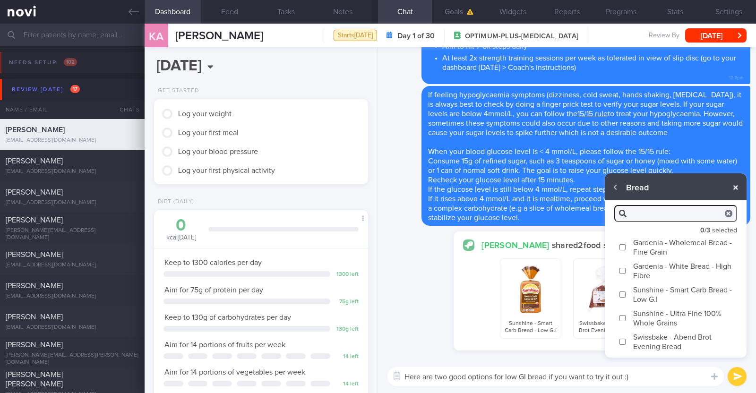
type textarea "Here are two good options for low GI bread if you want to try it out :)"
click at [737, 188] on button "button" at bounding box center [735, 187] width 17 height 17
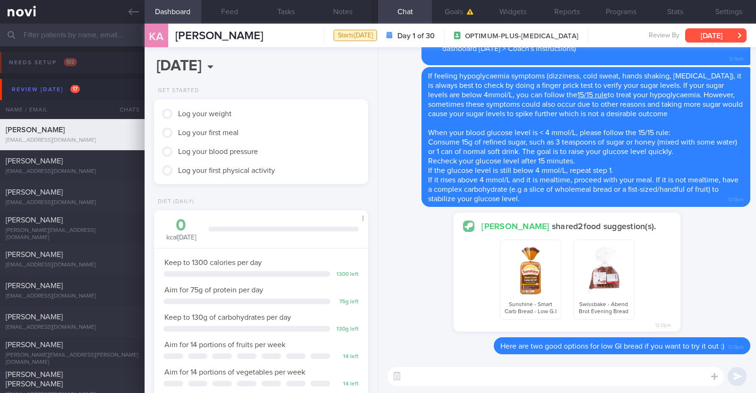
click at [722, 30] on button "[DATE]" at bounding box center [715, 35] width 61 height 14
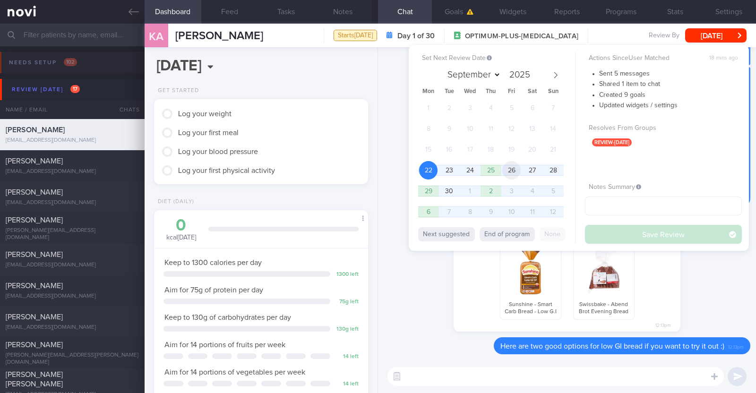
click at [509, 165] on span "26" at bounding box center [511, 170] width 18 height 18
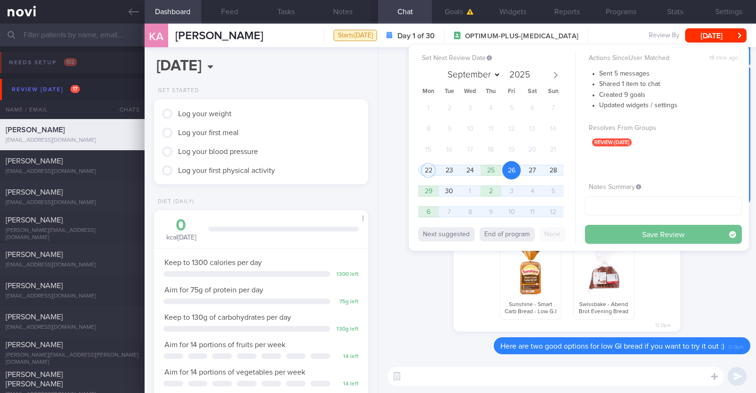
click at [602, 240] on button "Save Review" at bounding box center [663, 234] width 157 height 19
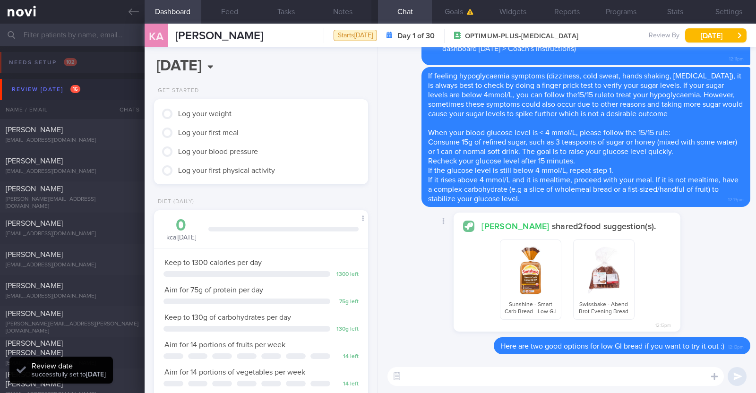
scroll to position [95, 191]
click at [340, 15] on button "Notes" at bounding box center [343, 12] width 57 height 24
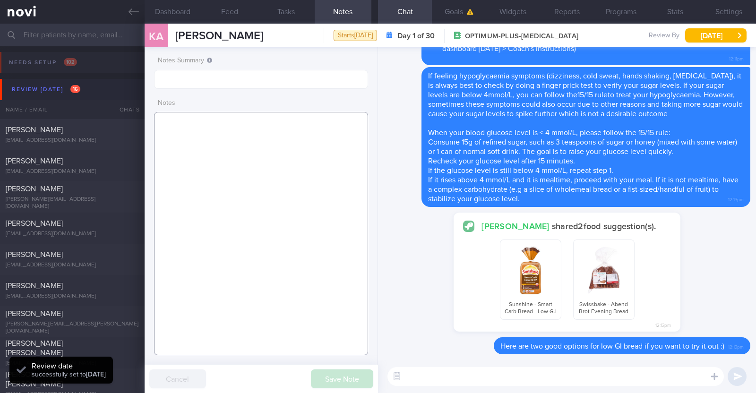
click at [282, 124] on textarea at bounding box center [261, 233] width 214 height 243
click at [249, 192] on textarea at bounding box center [261, 233] width 214 height 243
paste textarea "Comorbidities T2DM (dx 32y, at SGH A&E due to gastritis) - SHP Bt Merah Hba1c 5…"
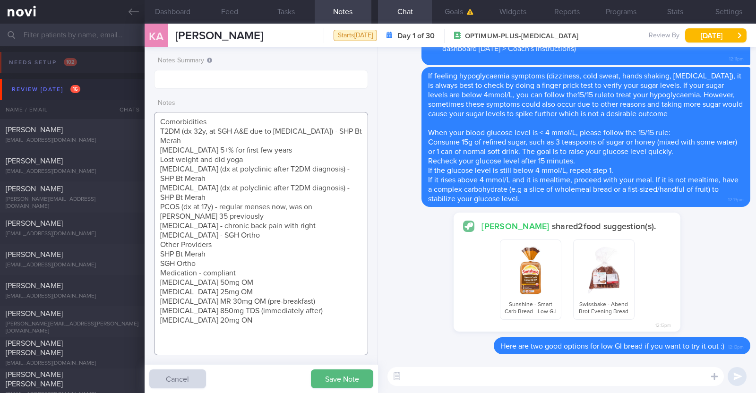
click at [158, 118] on textarea "Comorbidities T2DM (dx 32y, at SGH A&E due to gastritis) - SHP Bt Merah Hba1c 5…" at bounding box center [261, 233] width 214 height 243
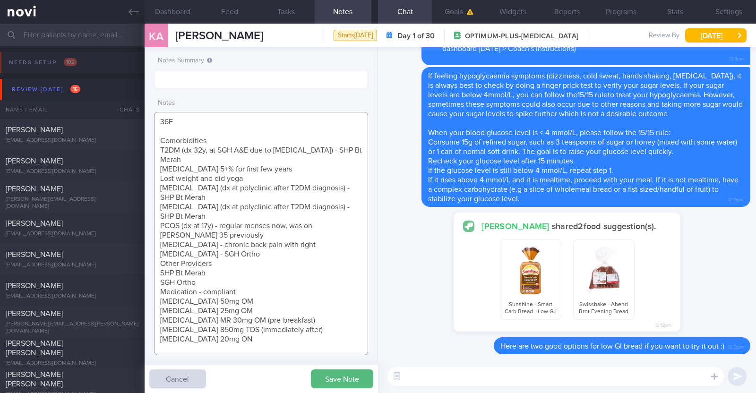
click at [217, 140] on textarea "36F Comorbidities T2DM (dx 32y, at SGH A&E due to gastritis) - SHP Bt Merah Hba…" at bounding box center [261, 233] width 214 height 243
drag, startPoint x: 303, startPoint y: 149, endPoint x: 317, endPoint y: 164, distance: 20.1
click at [317, 164] on textarea "36F Comorbidities: T2DM (dx 32y, at SGH A&E due to gastritis) - SHP Bt Merah Hb…" at bounding box center [261, 233] width 214 height 243
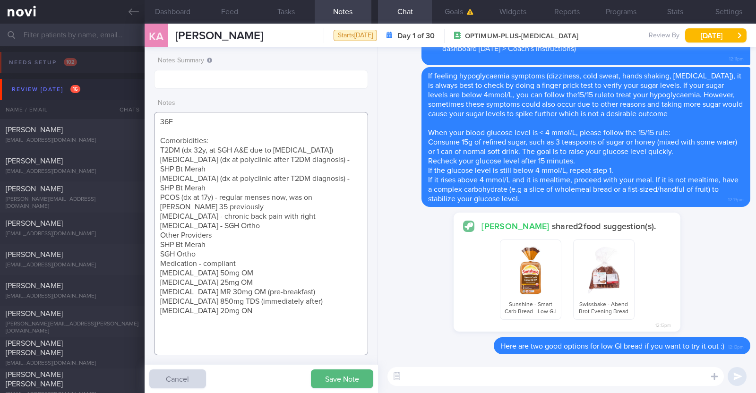
drag, startPoint x: 334, startPoint y: 157, endPoint x: 345, endPoint y: 171, distance: 17.5
click at [345, 171] on textarea "36F Comorbidities: T2DM (dx 32y, at SGH A&E due to gastritis) Hypertension (dx …" at bounding box center [261, 233] width 214 height 243
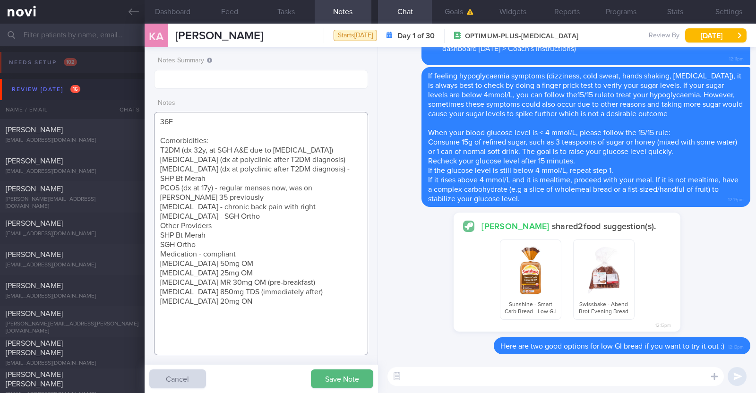
drag, startPoint x: 339, startPoint y: 170, endPoint x: 351, endPoint y: 182, distance: 16.7
click at [351, 182] on textarea "36F Comorbidities: T2DM (dx 32y, at SGH A&E due to gastritis) Hypertension (dx …" at bounding box center [261, 233] width 214 height 243
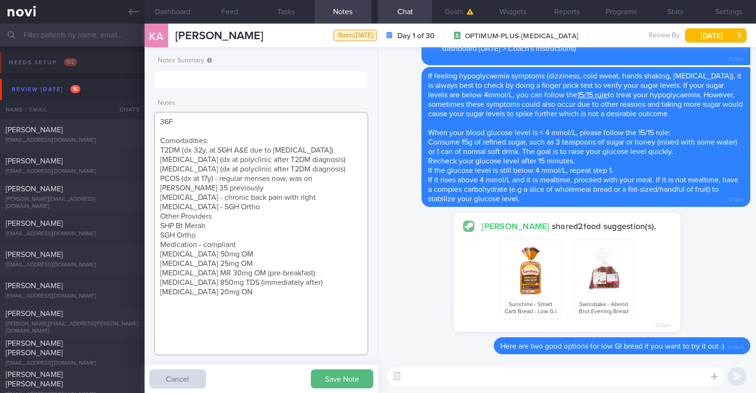
drag, startPoint x: 288, startPoint y: 179, endPoint x: 289, endPoint y: 185, distance: 6.2
click at [289, 185] on textarea "36F Comorbidities: T2DM (dx 32y, at SGH A&E due to gastritis) Hypertension (dx …" at bounding box center [261, 233] width 214 height 243
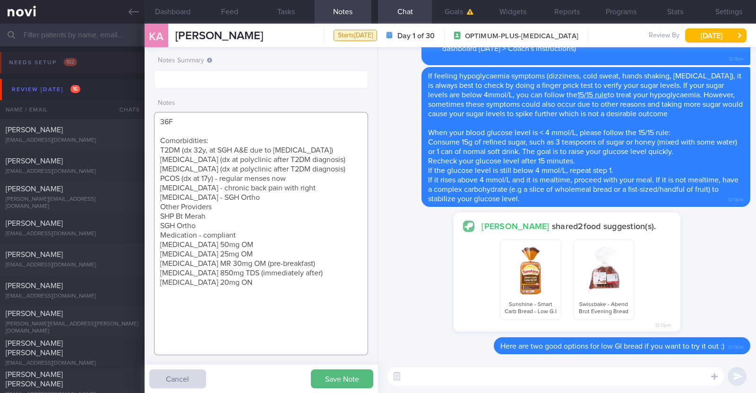
drag, startPoint x: 326, startPoint y: 187, endPoint x: 349, endPoint y: 196, distance: 24.8
click at [349, 196] on textarea "36F Comorbidities: T2DM (dx 32y, at SGH A&E due to gastritis) Hypertension (dx …" at bounding box center [261, 233] width 214 height 243
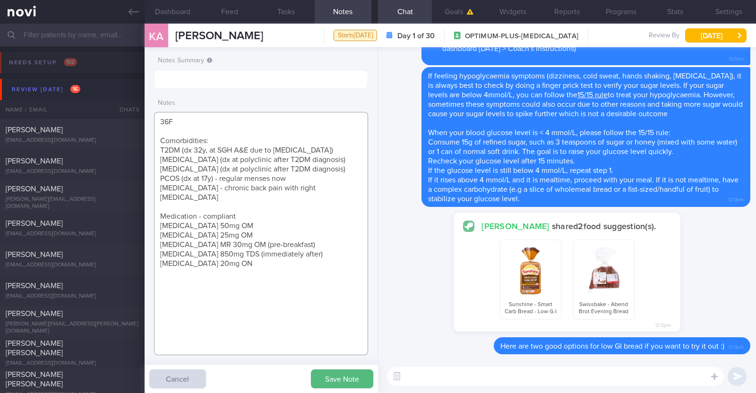
drag, startPoint x: 248, startPoint y: 206, endPoint x: 198, endPoint y: 209, distance: 49.3
click at [198, 209] on textarea "36F Comorbidities: T2DM (dx 32y, at SGH A&E due to gastritis) Hypertension (dx …" at bounding box center [261, 233] width 214 height 243
click at [311, 233] on textarea "36F Comorbidities: T2DM (dx 32y, at SGH A&E due to gastritis) Hypertension (dx …" at bounding box center [261, 233] width 214 height 243
click at [265, 265] on textarea "36F Comorbidities: T2DM (dx 32y, at SGH A&E due to gastritis) Hypertension (dx …" at bounding box center [261, 233] width 214 height 243
paste textarea "Ozempic 0.25mg once/week for 4 weeks, then increase to 0.5mg once/week for 2 we…"
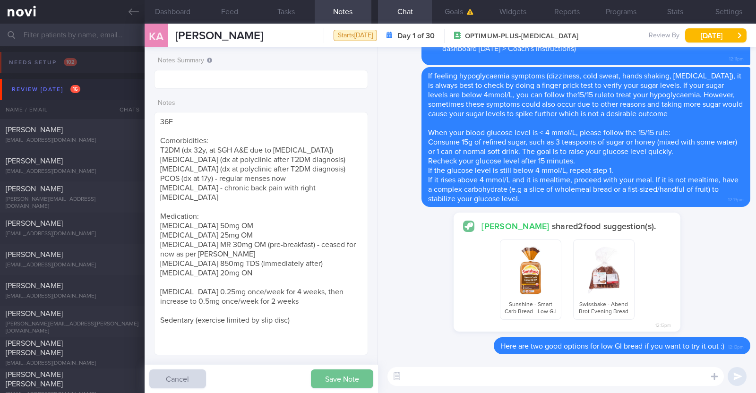
click at [343, 378] on button "Save Note" at bounding box center [342, 378] width 62 height 19
click at [222, 244] on textarea "36F Comorbidities: T2DM (dx 32y, at SGH A&E due to gastritis) Hypertension (dx …" at bounding box center [261, 233] width 214 height 243
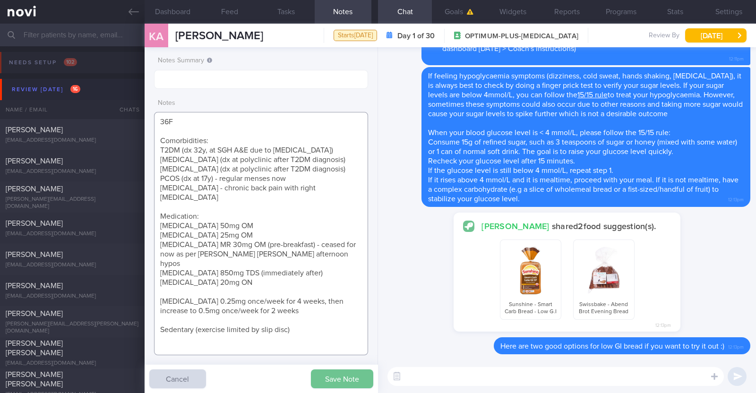
type textarea "36F Comorbidities: T2DM (dx 32y, at SGH A&E due to [MEDICAL_DATA]) [MEDICAL_DAT…"
click at [333, 387] on button "Save Note" at bounding box center [342, 378] width 62 height 19
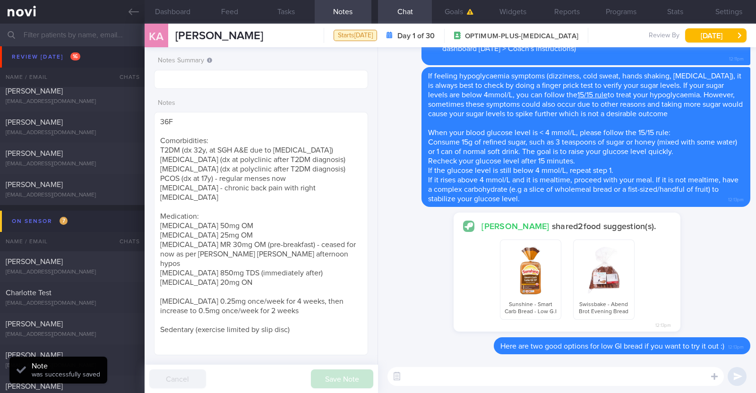
scroll to position [354, 0]
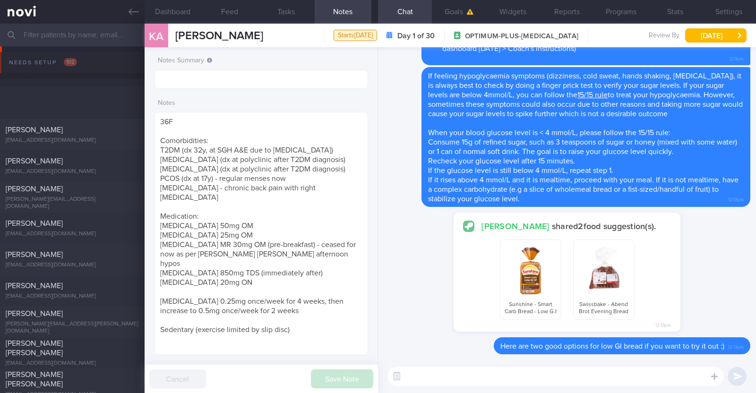
scroll to position [749, 0]
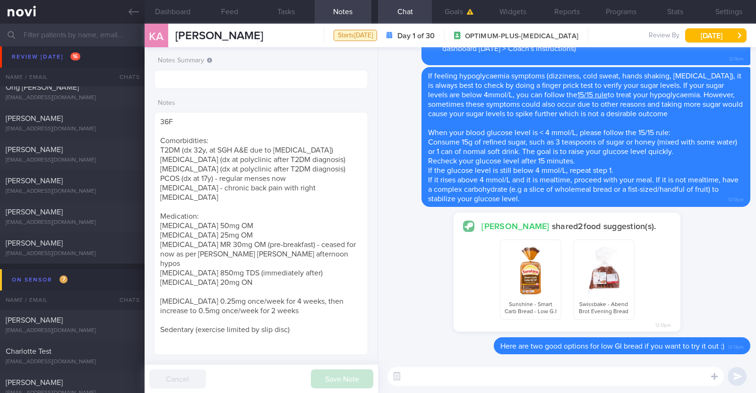
scroll to position [749, 0]
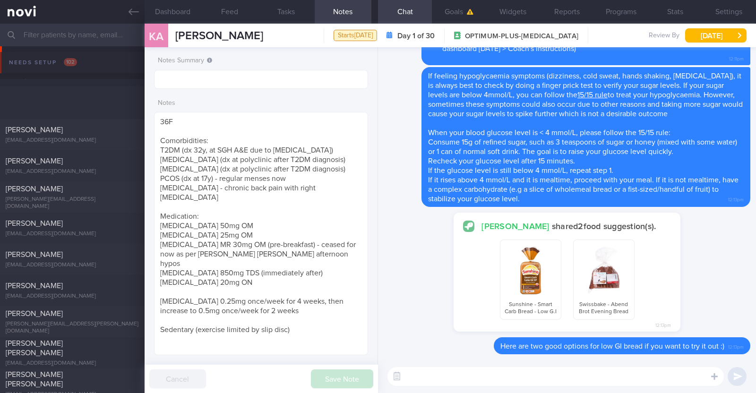
scroll to position [749, 0]
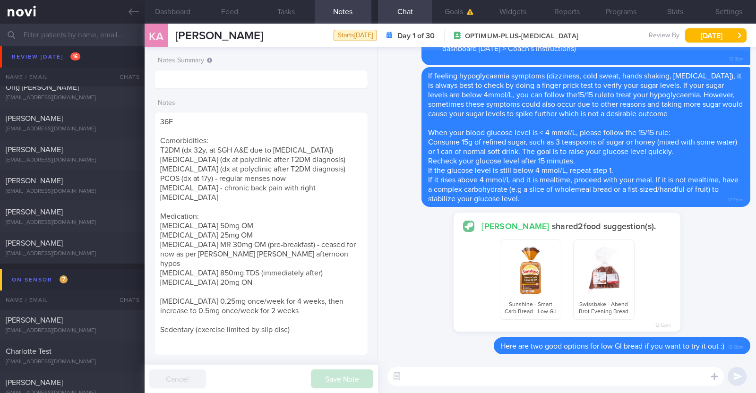
scroll to position [749, 0]
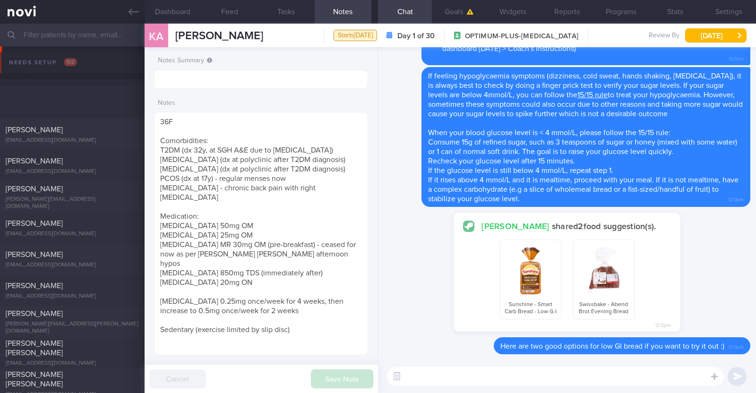
scroll to position [749, 0]
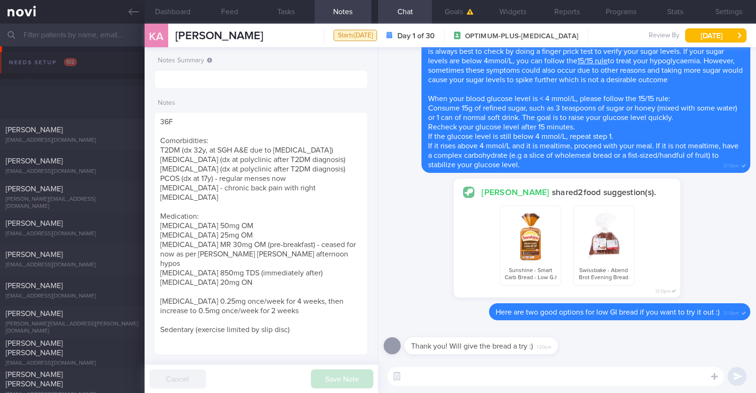
scroll to position [749, 0]
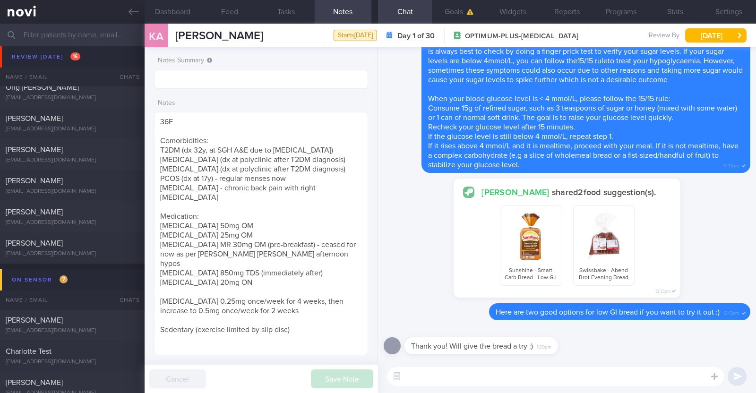
click at [454, 380] on textarea at bounding box center [555, 376] width 336 height 19
type textarea "You're most welcome!"
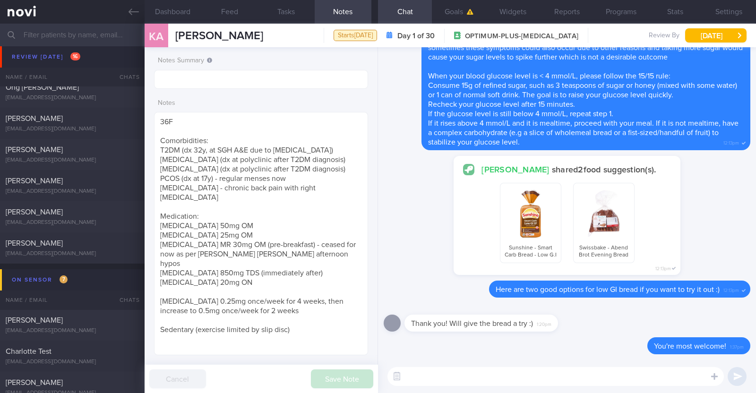
drag, startPoint x: 132, startPoint y: 14, endPoint x: 141, endPoint y: 28, distance: 16.8
click at [132, 14] on icon at bounding box center [134, 12] width 10 height 10
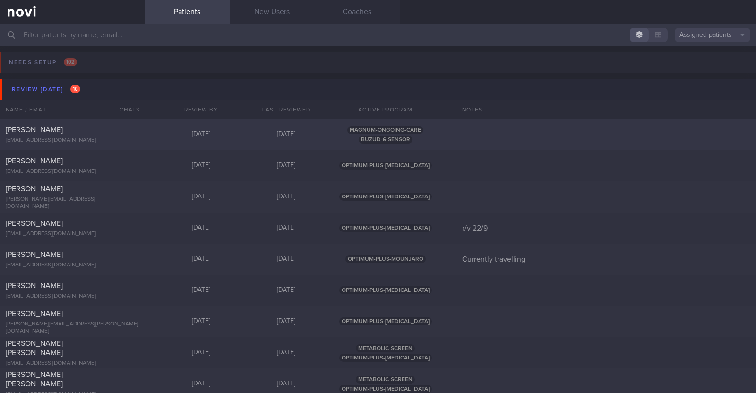
click at [87, 131] on div "[PERSON_NAME]" at bounding box center [71, 129] width 131 height 9
select select "8"
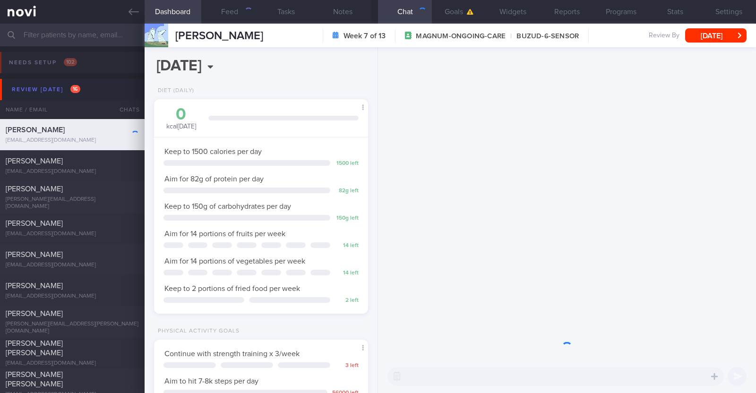
scroll to position [107, 188]
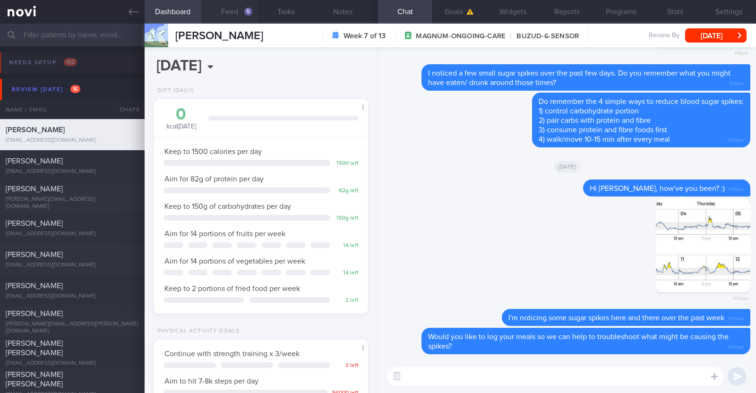
click at [228, 11] on button "Feed 5" at bounding box center [229, 12] width 57 height 24
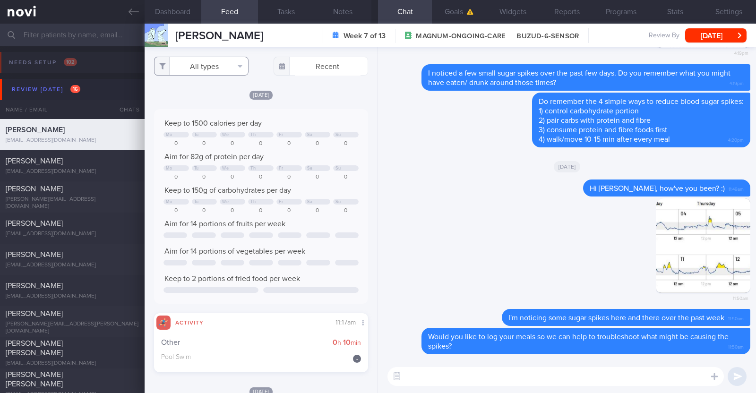
click at [222, 70] on button "All types" at bounding box center [201, 66] width 94 height 19
click at [321, 88] on div "All types Food Activity Glucose Weight Medicine Blood Pressure CGM Install Rece…" at bounding box center [261, 220] width 233 height 346
click at [487, 374] on textarea at bounding box center [555, 376] width 336 height 19
type textarea "Hi Jemmy, how have you been?"
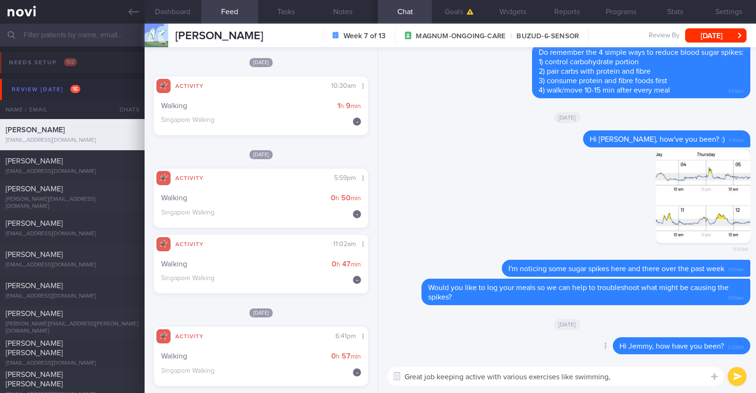
scroll to position [354, 0]
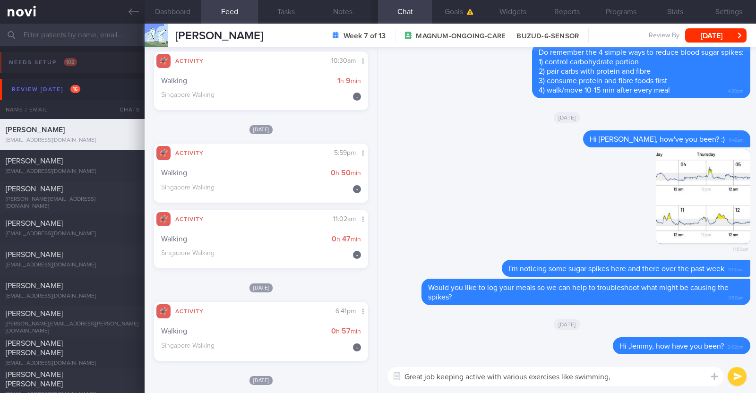
click at [624, 378] on textarea "Great job keeping active with various exercises like swimming," at bounding box center [555, 376] width 336 height 19
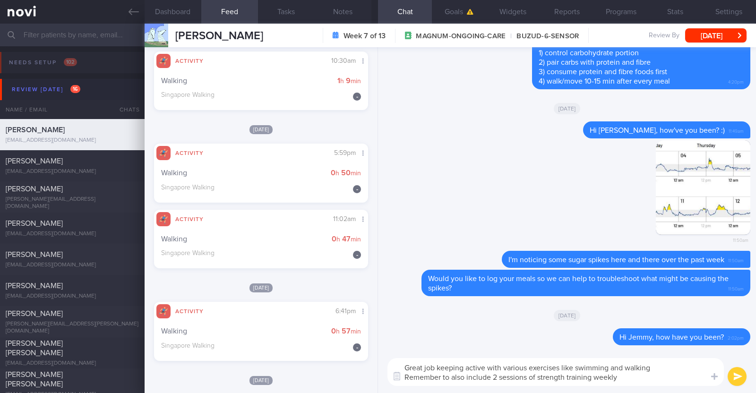
click at [525, 377] on textarea "Great job keeping active with various exercises like swimming and walking Remem…" at bounding box center [555, 372] width 336 height 28
click at [669, 380] on textarea "Great job keeping active with various exercises like swimming and walking Remem…" at bounding box center [555, 372] width 336 height 28
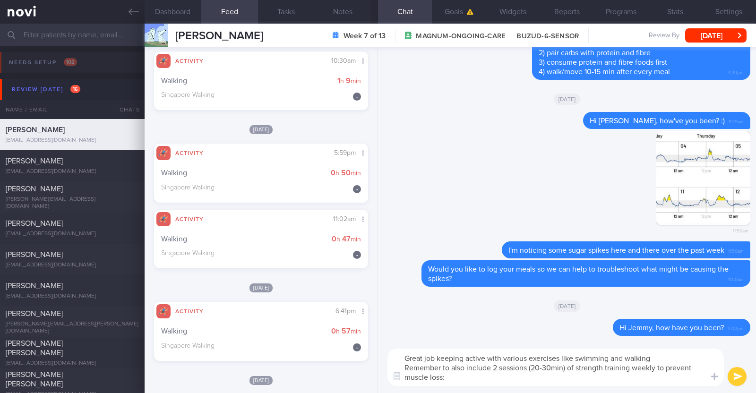
type textarea "Great job keeping active with various exercises like swimming and walking Remem…"
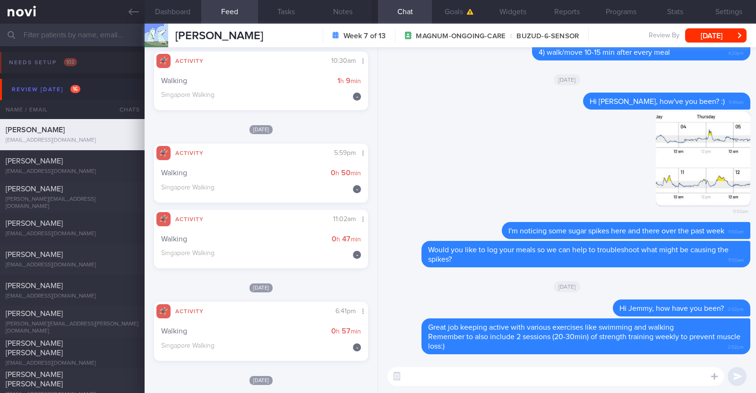
click at [472, 384] on textarea at bounding box center [555, 376] width 336 height 19
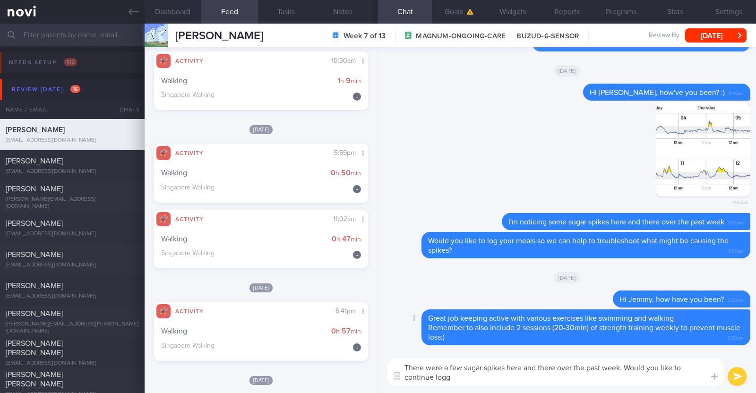
type textarea "There were a few sugar spikes here and there over the past week. Would you like…"
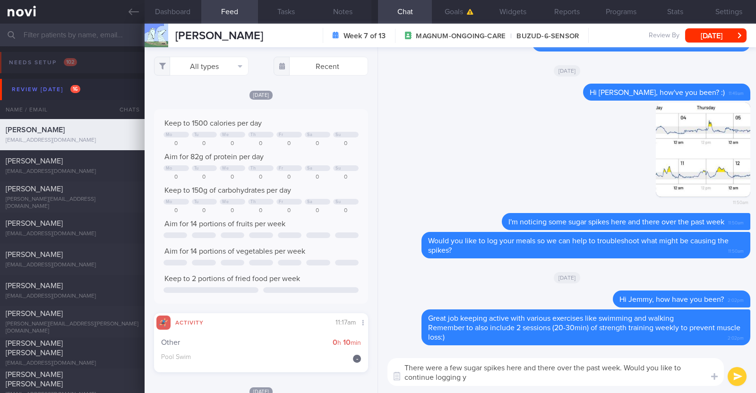
select select "8"
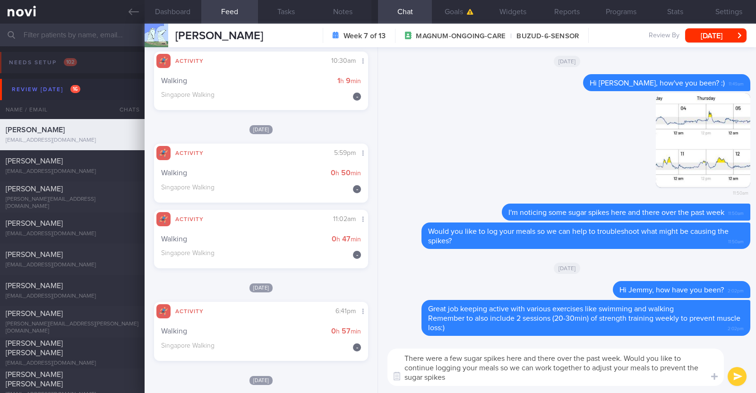
type textarea "There were a few sugar spikes here and there over the past week. Would you like…"
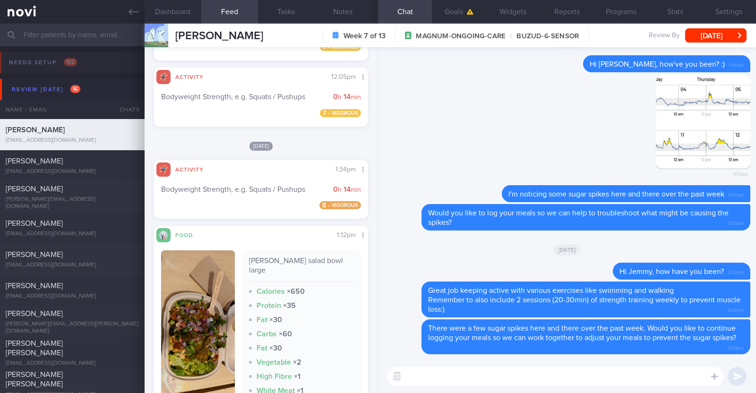
scroll to position [1535, 0]
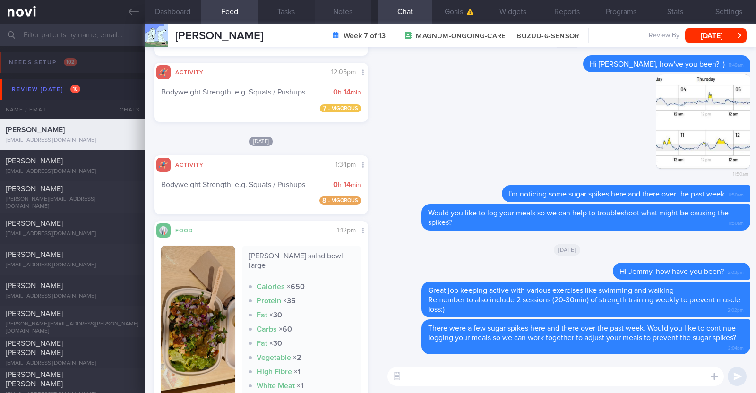
click at [343, 9] on button "Notes" at bounding box center [343, 12] width 57 height 24
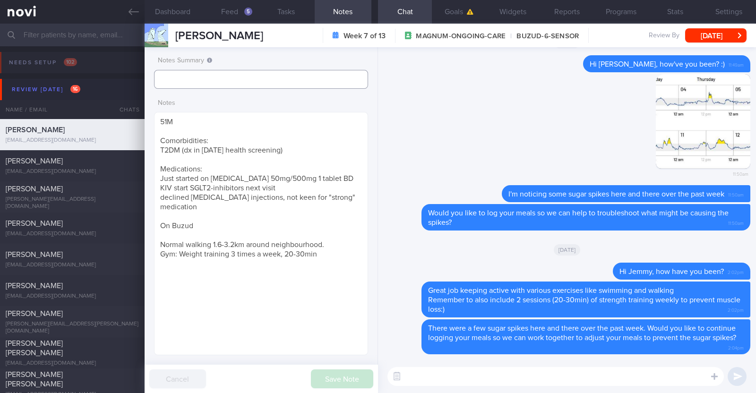
click at [271, 75] on input "text" at bounding box center [261, 79] width 214 height 19
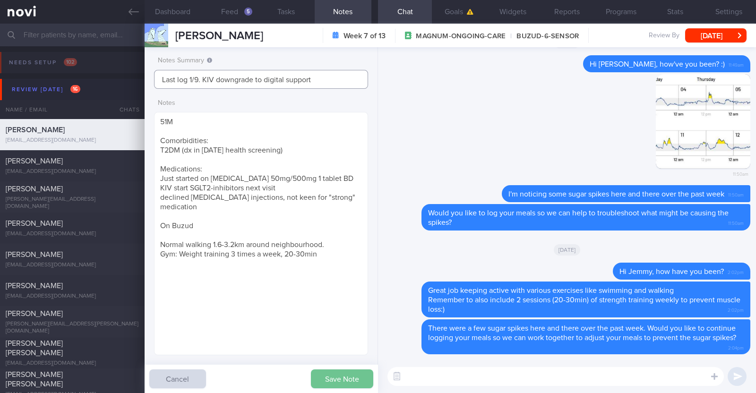
type input "Last log 1/9. KIV downgrade to digital support"
click at [343, 379] on button "Save Note" at bounding box center [342, 378] width 62 height 19
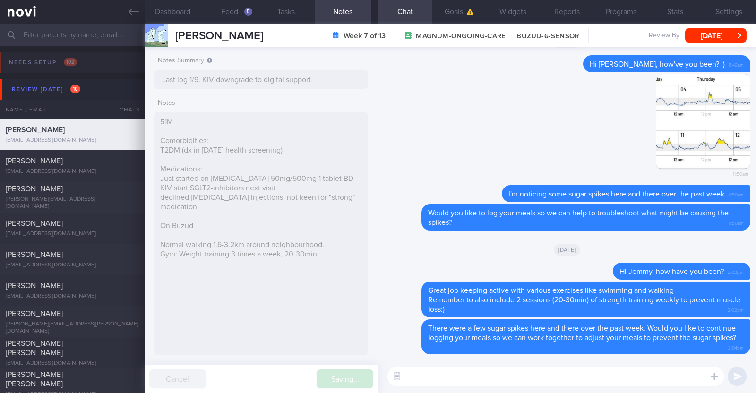
type input "Last log 1/9. KIV downgrade to digital support"
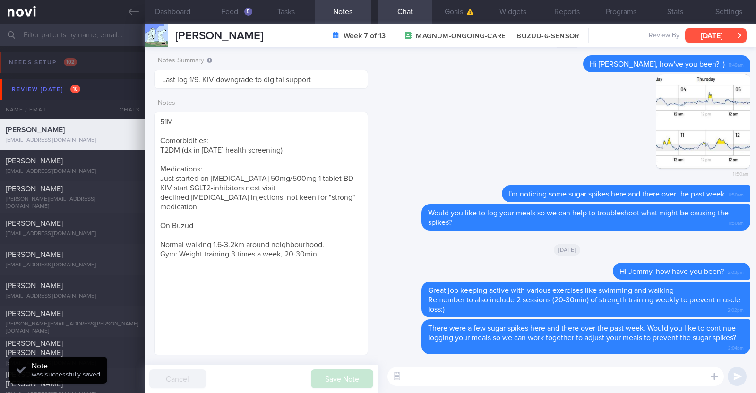
click at [717, 38] on button "[DATE]" at bounding box center [715, 35] width 61 height 14
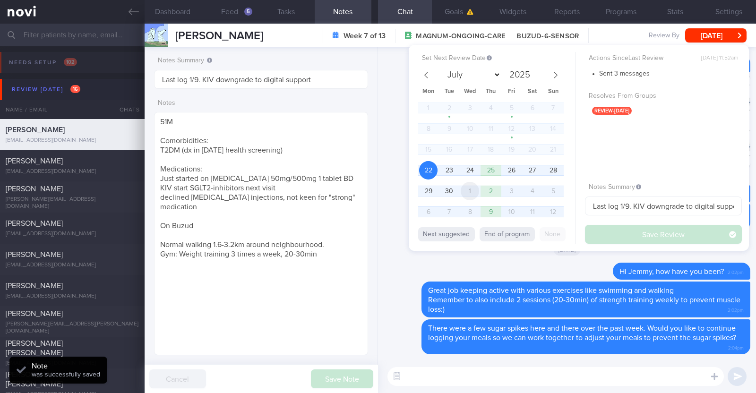
click at [473, 189] on span "1" at bounding box center [470, 191] width 18 height 18
select select "9"
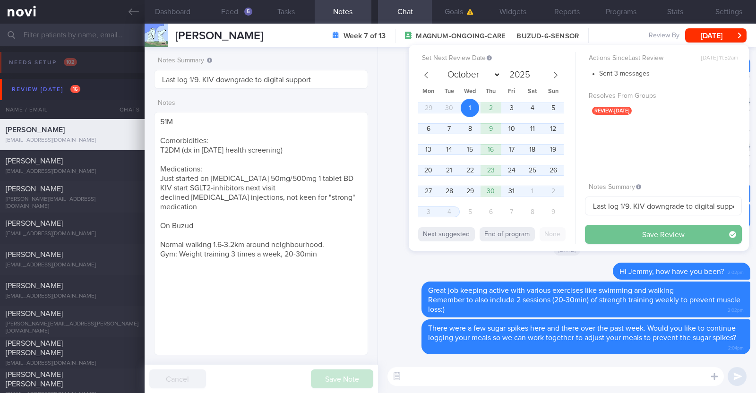
click at [647, 236] on button "Save Review" at bounding box center [663, 234] width 157 height 19
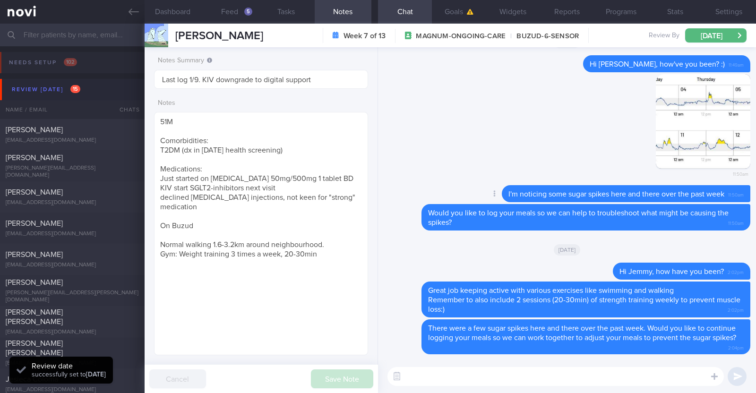
scroll to position [95, 191]
click at [324, 80] on input "Last log 1/9. KIV downgrade to digital support" at bounding box center [261, 79] width 214 height 19
type input "Last log 1/9. KIV downgrade to digital support 1/10"
click at [352, 381] on button "Save Note" at bounding box center [342, 378] width 62 height 19
type input "Last log 1/9. KIV downgrade to digital support 1/10"
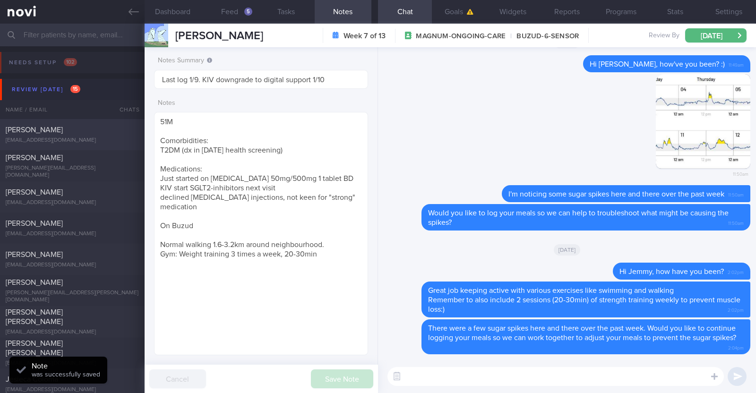
click at [111, 135] on div "SYAZANA BINTE YAHYA syazana.y@gmail.com" at bounding box center [72, 134] width 145 height 19
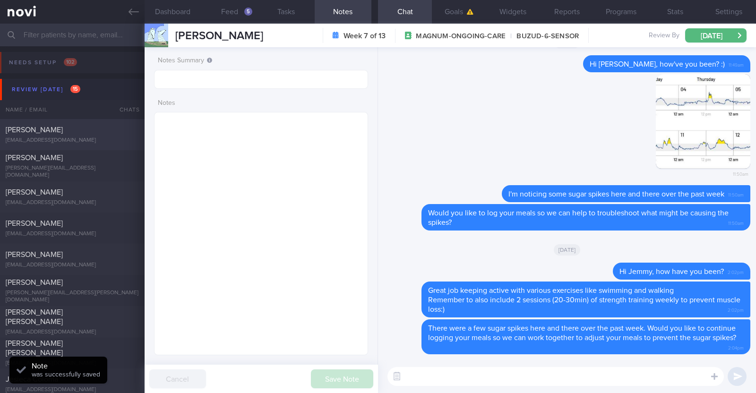
select select "8"
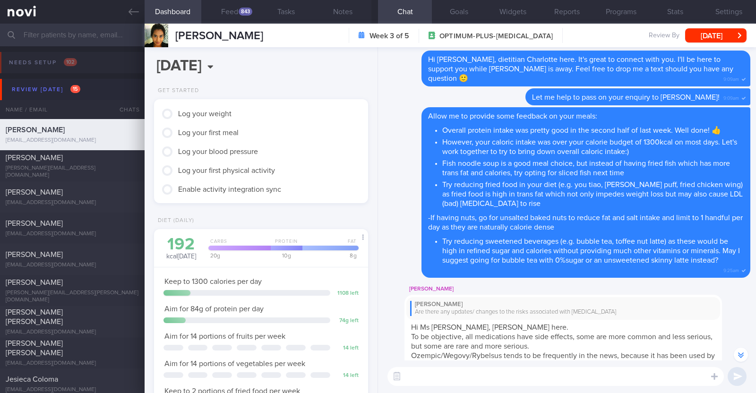
scroll to position [-354, 0]
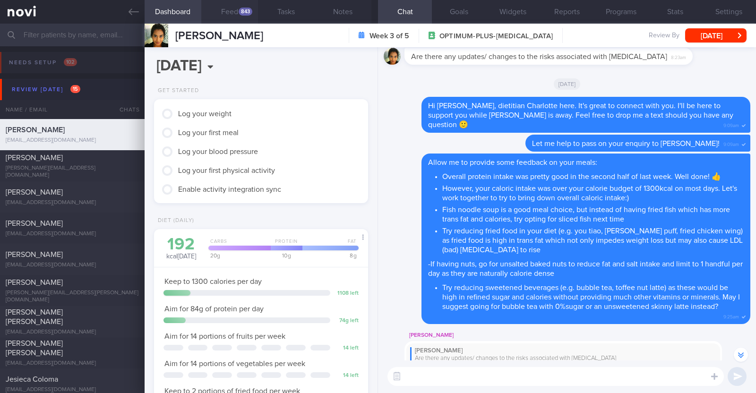
click at [228, 9] on button "Feed 843" at bounding box center [229, 12] width 57 height 24
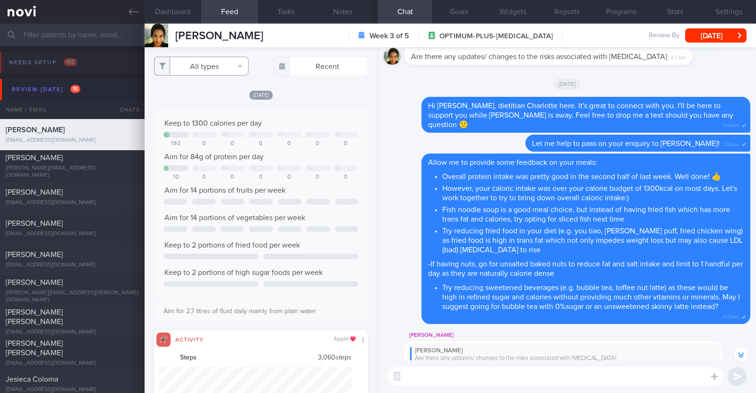
click at [212, 68] on button "All types" at bounding box center [201, 66] width 94 height 19
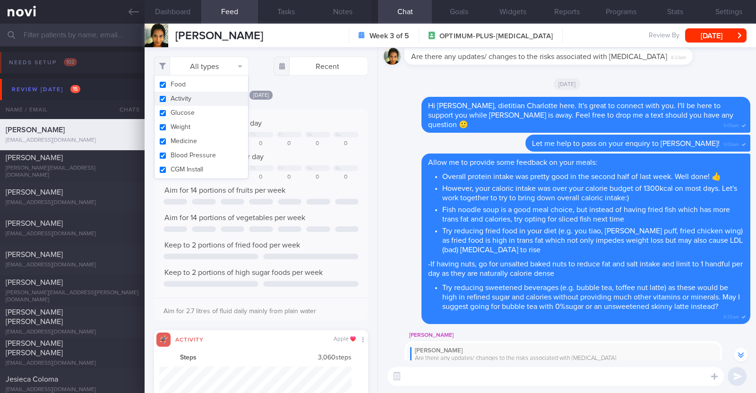
click at [193, 98] on button "Activity" at bounding box center [201, 99] width 94 height 14
checkbox input "false"
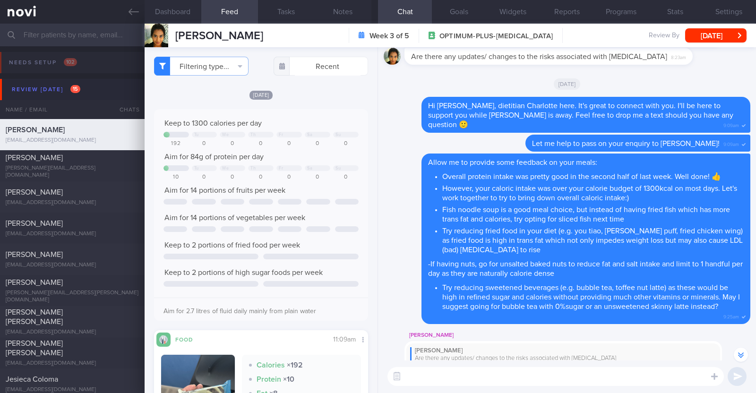
click at [309, 96] on div "[DATE]" at bounding box center [261, 95] width 214 height 10
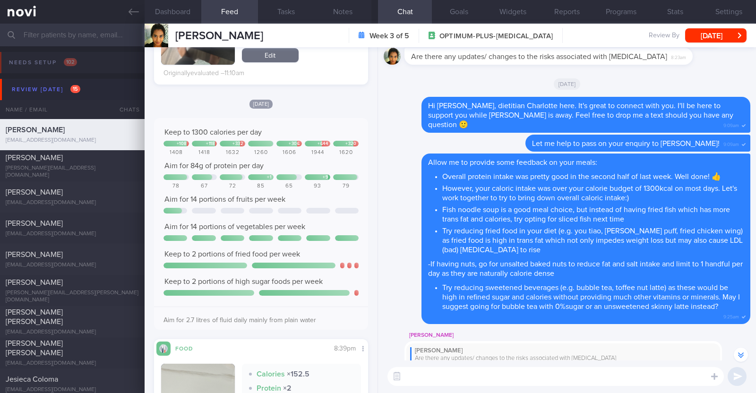
scroll to position [427, 0]
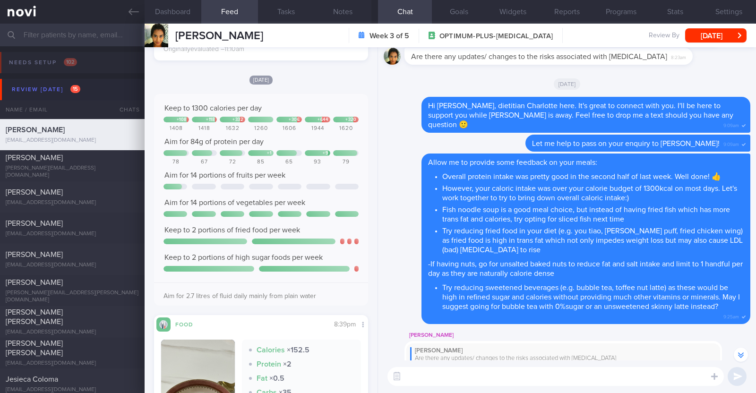
click at [544, 377] on textarea at bounding box center [555, 376] width 336 height 19
click at [411, 375] on textarea "HI Syazana," at bounding box center [555, 376] width 336 height 19
click at [459, 380] on textarea "Hi Syazana," at bounding box center [555, 376] width 336 height 19
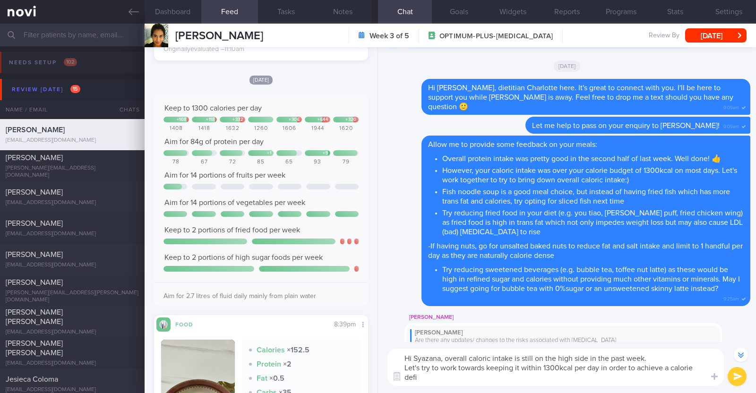
scroll to position [-372, 0]
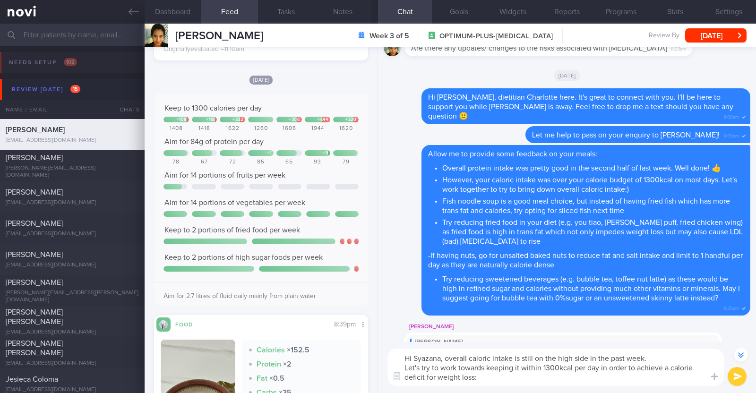
type textarea "Hi Syazana, overall caloric intake is still on the high side in the past week. …"
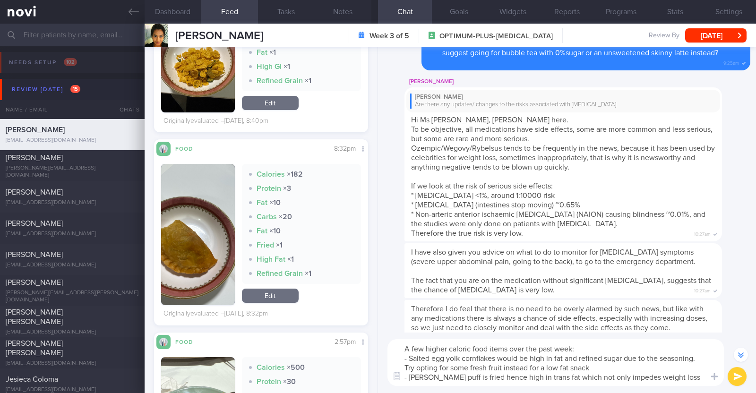
scroll to position [-206, 0]
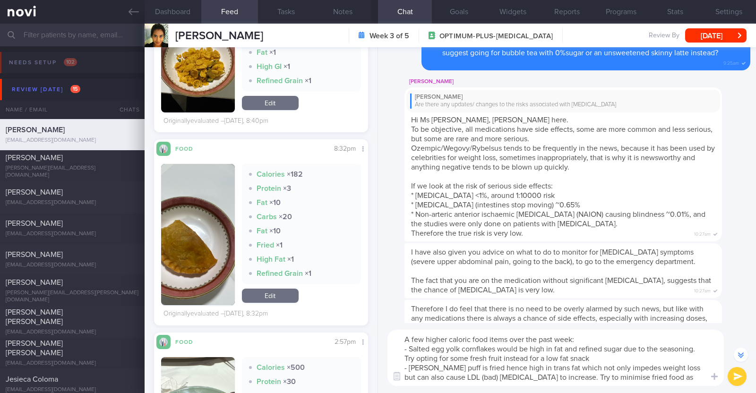
type textarea "A few higher caloric food items over the past week: - Salted egg yolk cornflake…"
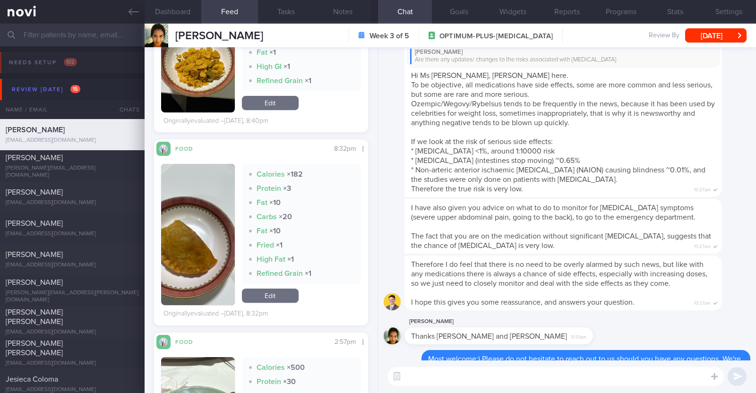
scroll to position [0, 0]
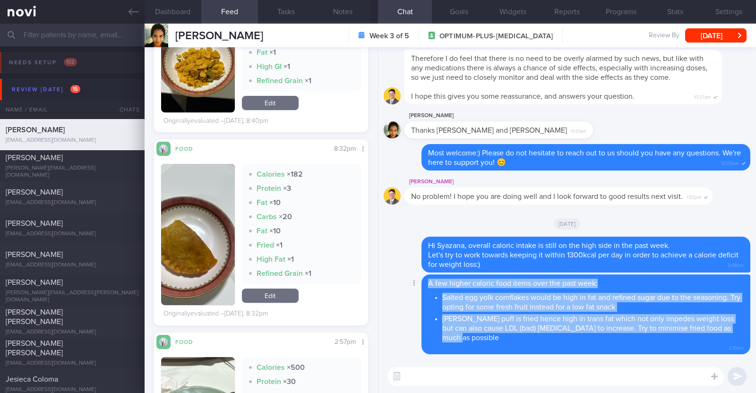
drag, startPoint x: 430, startPoint y: 283, endPoint x: 730, endPoint y: 339, distance: 305.1
click at [730, 339] on span "A few higher caloric food items over the past week: Salted egg yolk cornflakes …" at bounding box center [586, 311] width 316 height 63
copy span "A few higher caloric food items over the past week: Salted egg yolk cornflakes …"
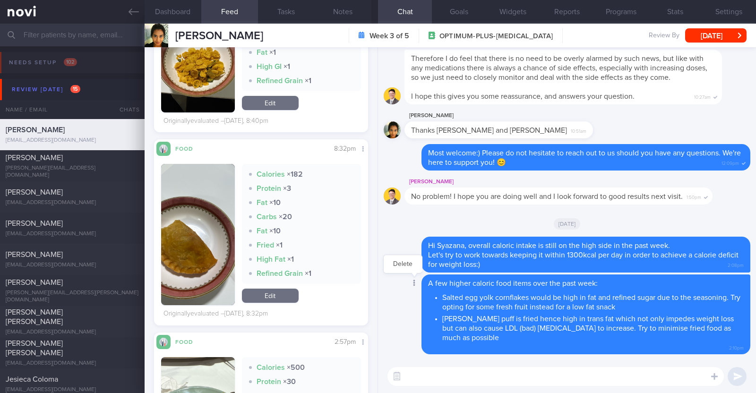
click at [418, 283] on div at bounding box center [413, 283] width 17 height 17
click at [416, 261] on button "Delete" at bounding box center [403, 264] width 38 height 14
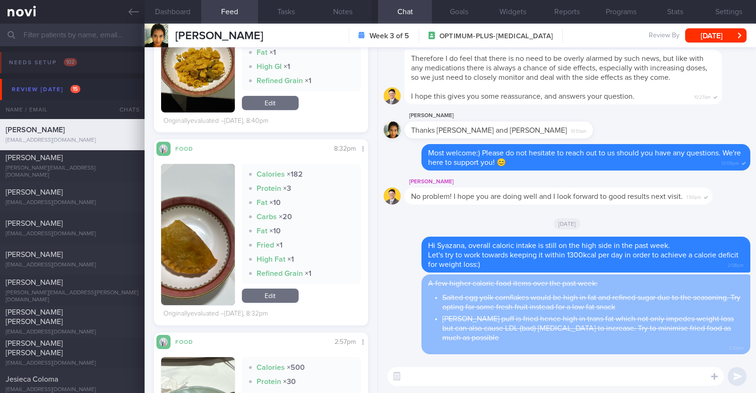
click at [444, 372] on textarea at bounding box center [555, 376] width 336 height 19
paste textarea "A few higher caloric food items over the past week: Salted egg yolk cornflakes …"
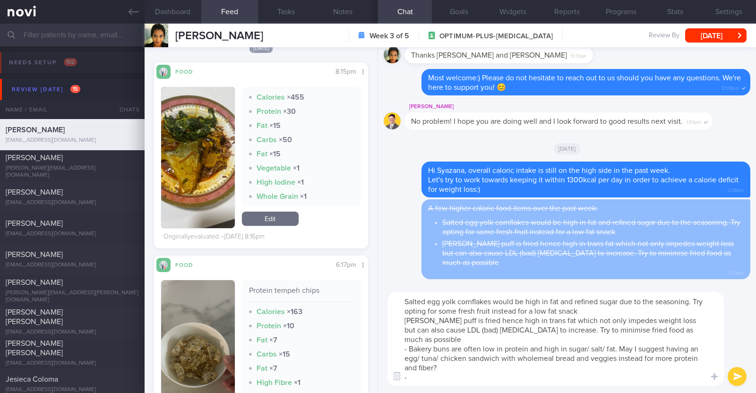
scroll to position [3912, 0]
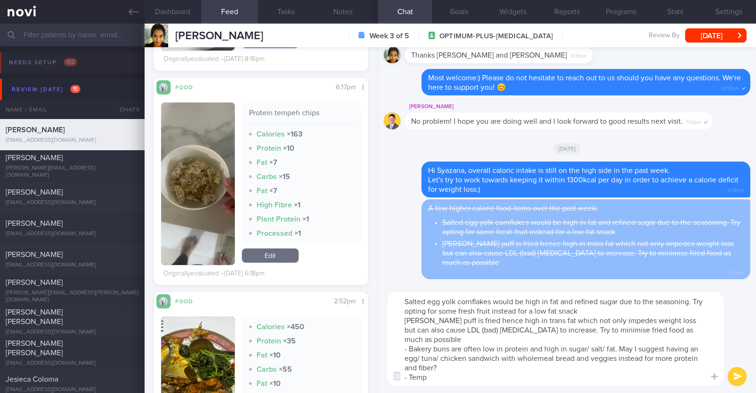
type textarea "A few higher caloric food items over the past week: Salted egg yolk cornflakes …"
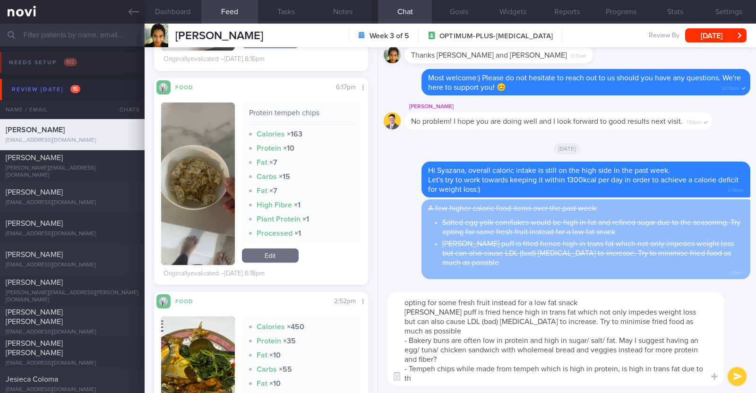
scroll to position [9, 0]
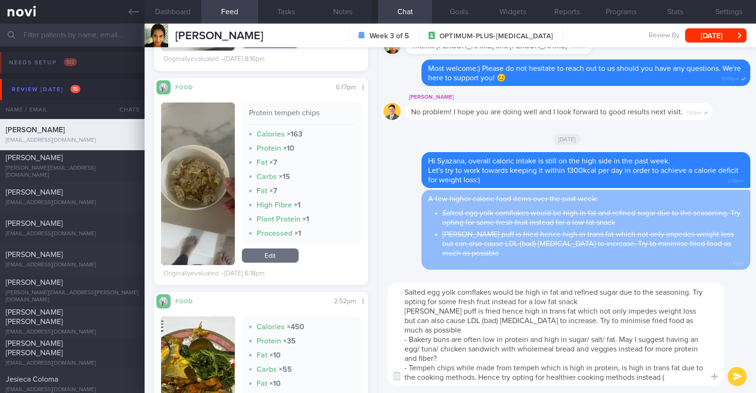
paste textarea "Lightly stir fried / steamed/ grilled / boiled in clear soup / braised in non o…"
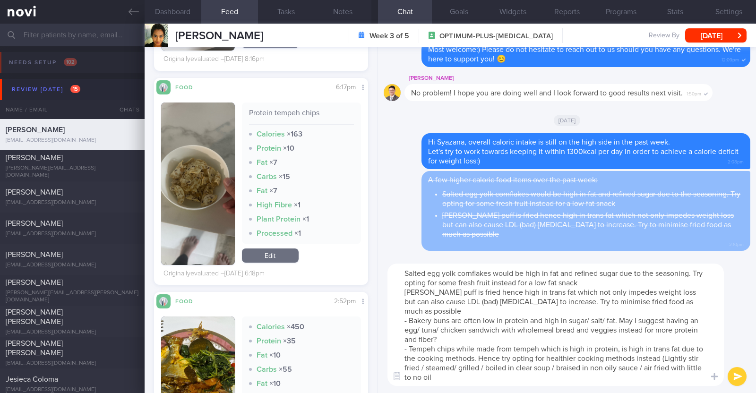
type textarea "A few higher caloric food items over the past week: Salted egg yolk cornflakes …"
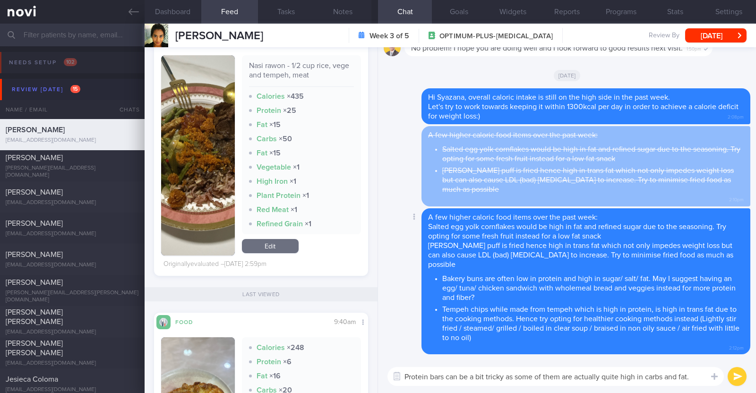
scroll to position [0, 0]
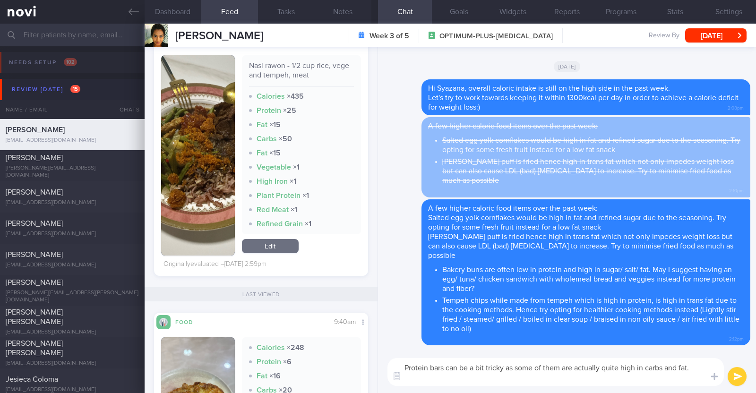
paste textarea "A good "protein bar" will have at least 40% calories from protein. 1 gram prote…"
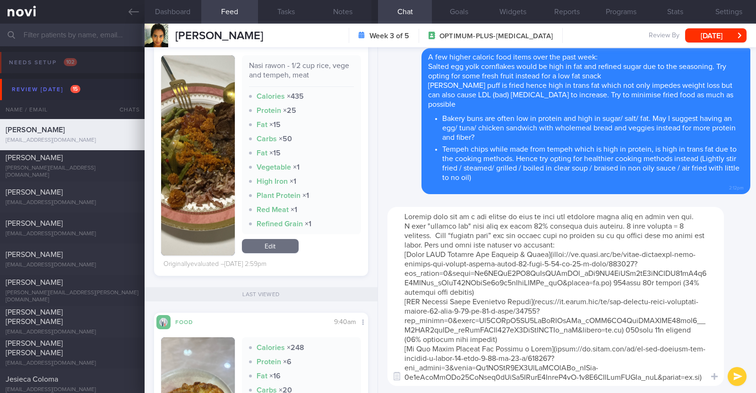
click at [438, 242] on textarea at bounding box center [555, 296] width 336 height 179
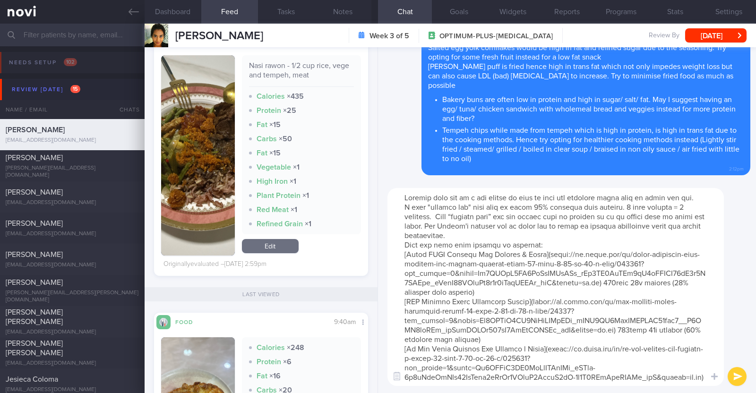
type textarea "Protein bars can be a bit tricky as some of them are actually quite high in car…"
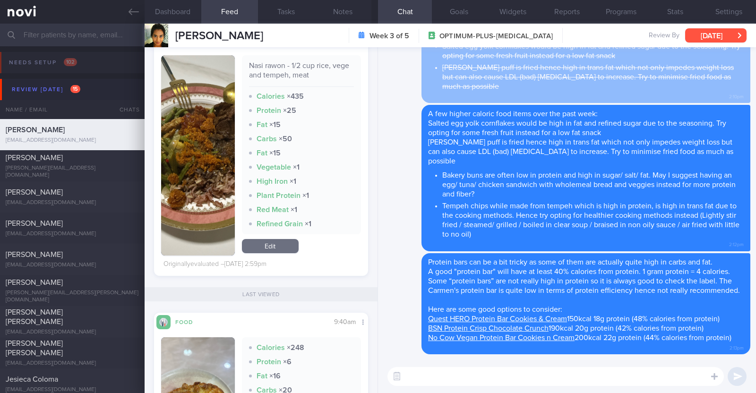
click at [698, 35] on button "[DATE]" at bounding box center [715, 35] width 61 height 14
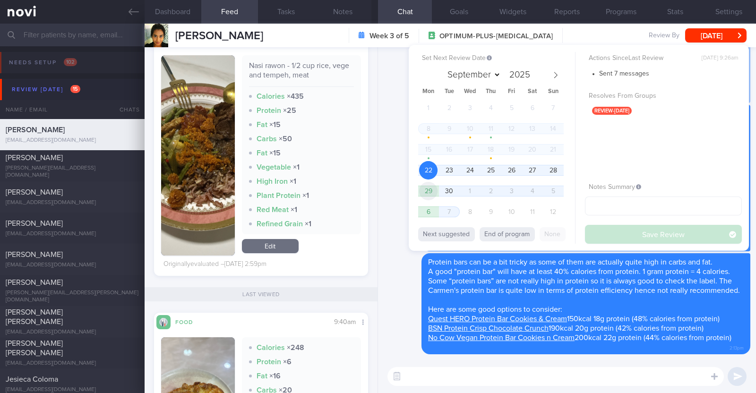
click at [432, 189] on span "29" at bounding box center [428, 191] width 18 height 18
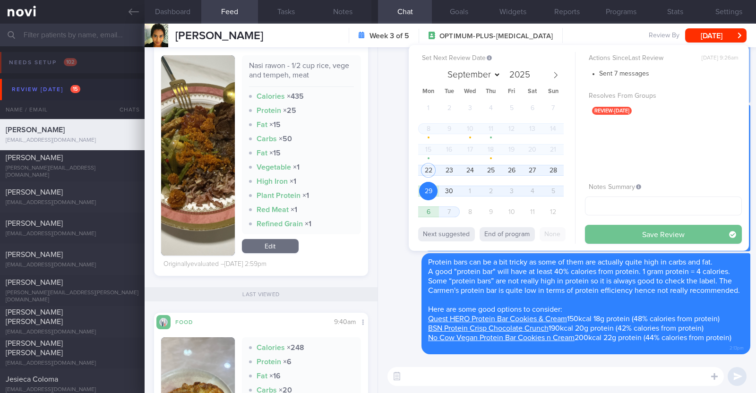
click at [657, 237] on button "Save Review" at bounding box center [663, 234] width 157 height 19
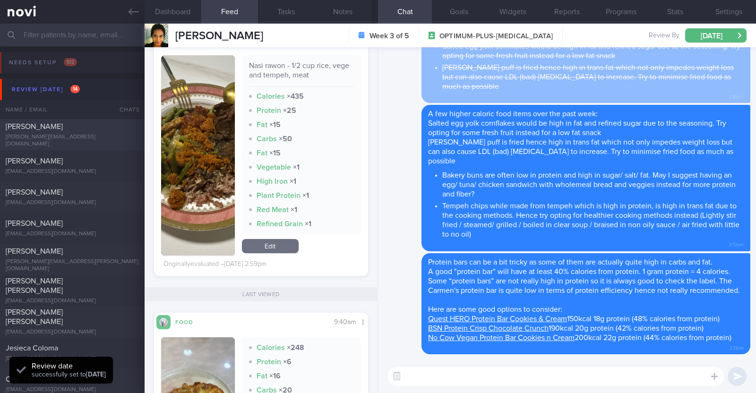
click at [68, 126] on div "[PERSON_NAME]" at bounding box center [71, 126] width 131 height 9
type textarea "39F Nurse clinician at SGH SICU Comorbidities: Borderline high LDL Plantar fasc…"
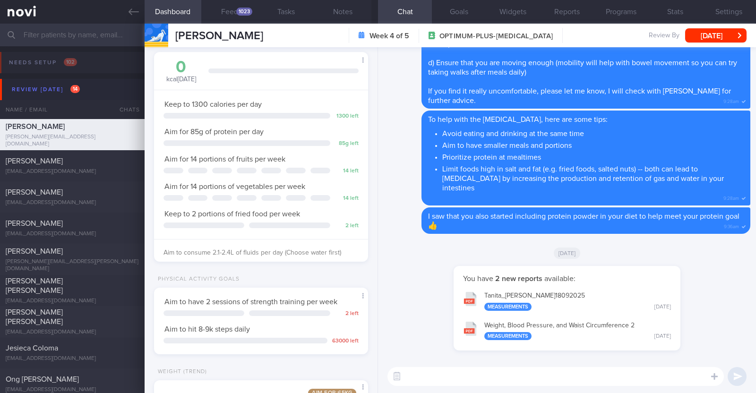
scroll to position [59, 0]
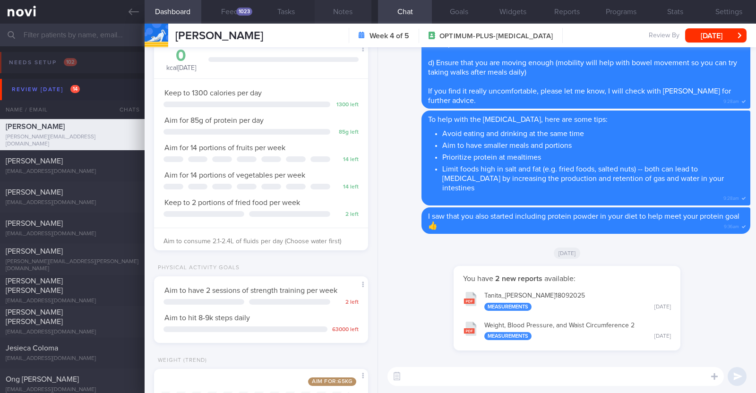
click at [341, 13] on button "Notes" at bounding box center [343, 12] width 57 height 24
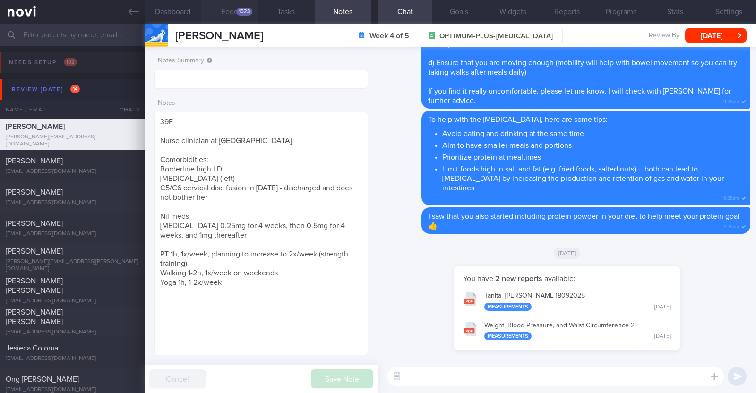
click at [238, 9] on div "1023" at bounding box center [244, 12] width 16 height 8
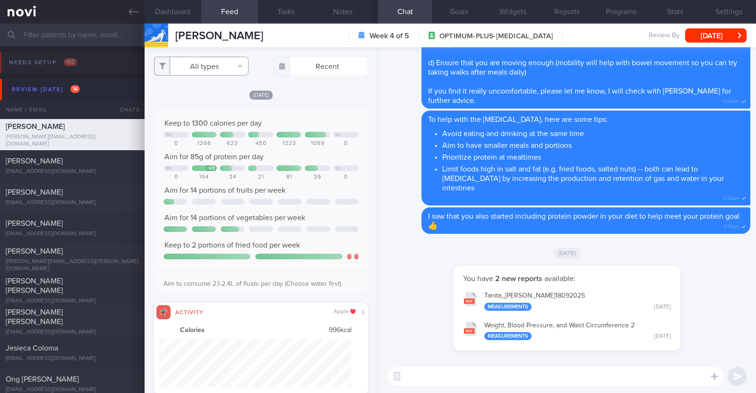
click at [219, 68] on button "All types" at bounding box center [201, 66] width 94 height 19
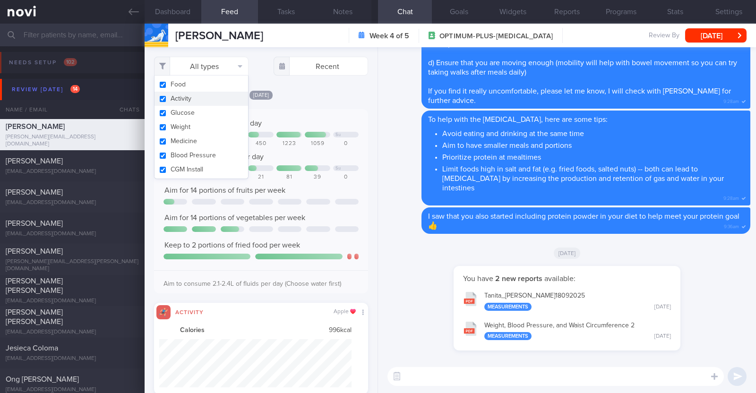
click at [208, 100] on button "Activity" at bounding box center [201, 99] width 94 height 14
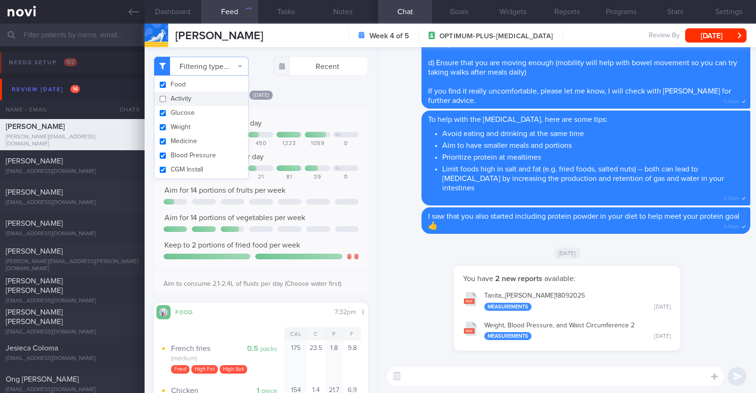
checkbox input "false"
click at [339, 98] on div "[DATE]" at bounding box center [261, 95] width 214 height 10
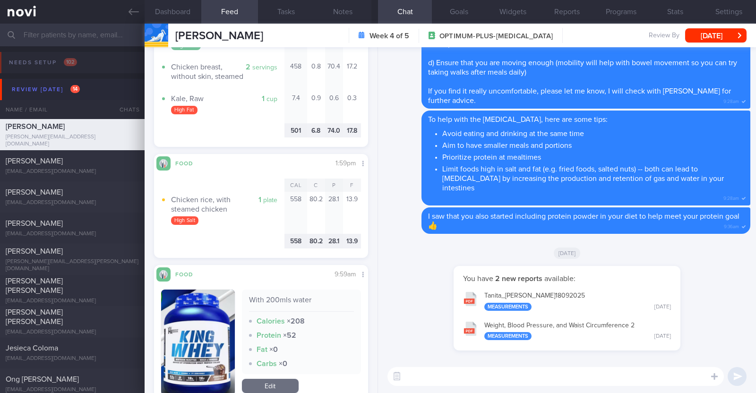
scroll to position [2303, 0]
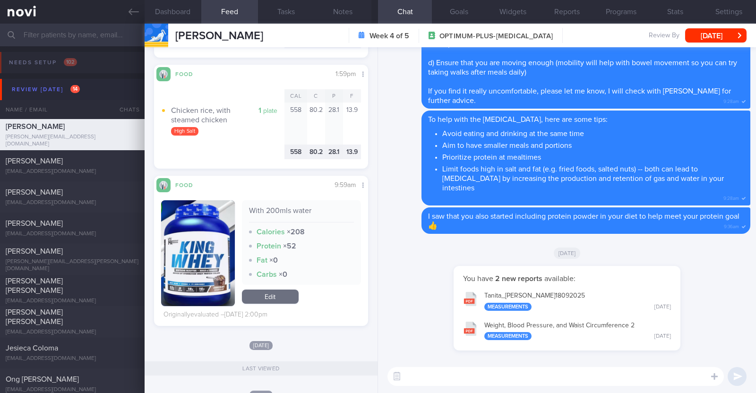
click at [434, 382] on textarea at bounding box center [555, 376] width 336 height 19
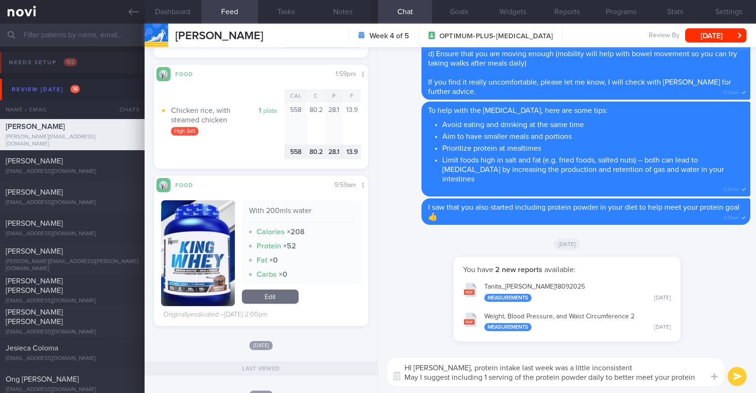
scroll to position [0, 0]
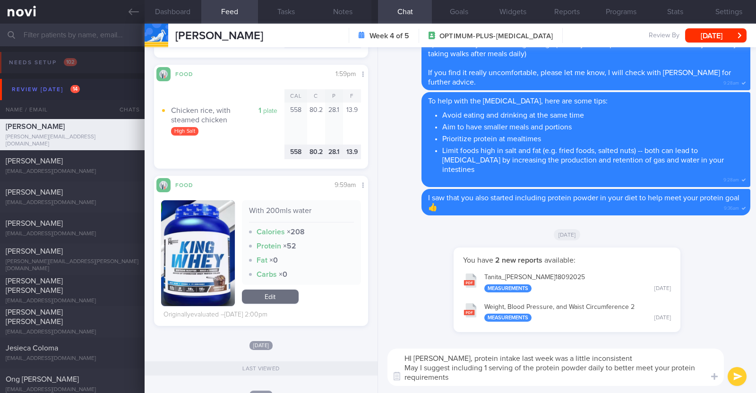
type textarea "HI Joanne, protein intake last week was a little inconsistent May I suggest inc…"
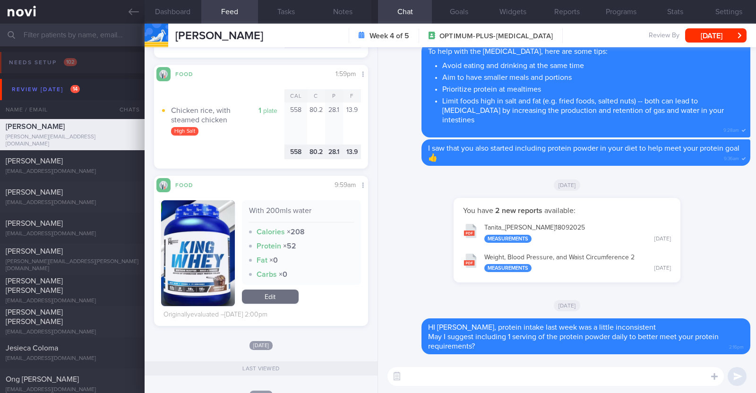
scroll to position [2067, 0]
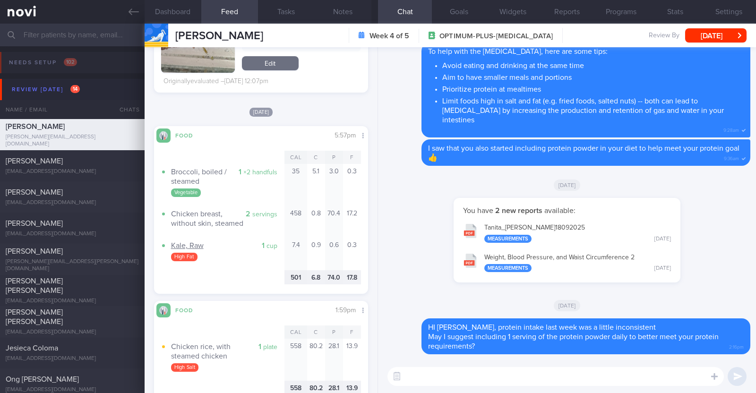
click at [185, 254] on div "High Fat" at bounding box center [184, 257] width 26 height 9
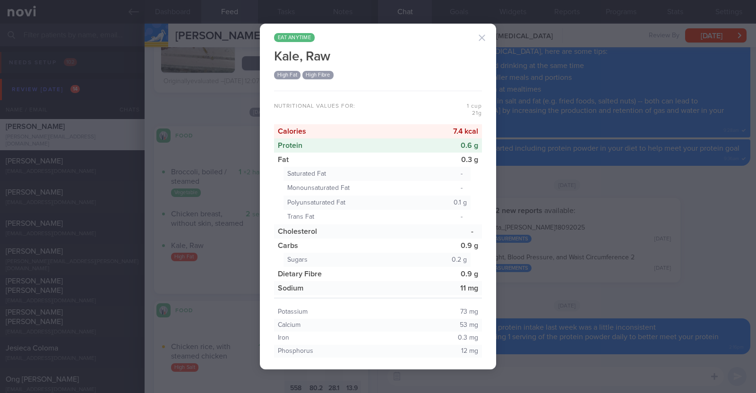
click at [194, 105] on div "eat anytime Kale, Raw High Fat High Fibre Nutritional values for: 1 cup 21 g Ca…" at bounding box center [378, 196] width 756 height 393
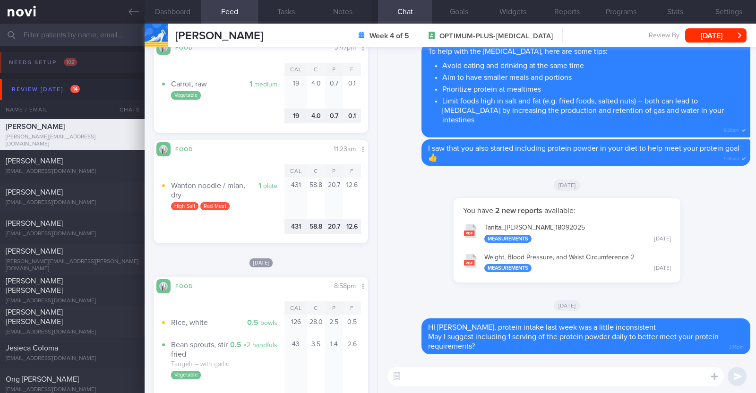
scroll to position [1358, 0]
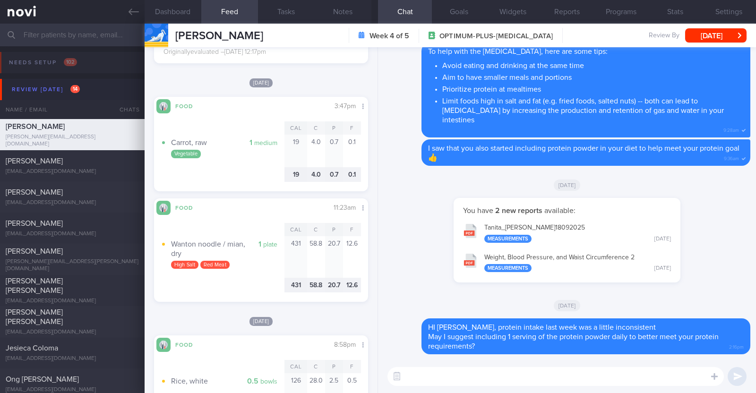
click at [453, 373] on textarea at bounding box center [555, 376] width 336 height 19
click at [451, 377] on textarea at bounding box center [555, 376] width 336 height 19
paste textarea "Instead of mee pok dry, which is high in calories (from oil) and carbs, and low…"
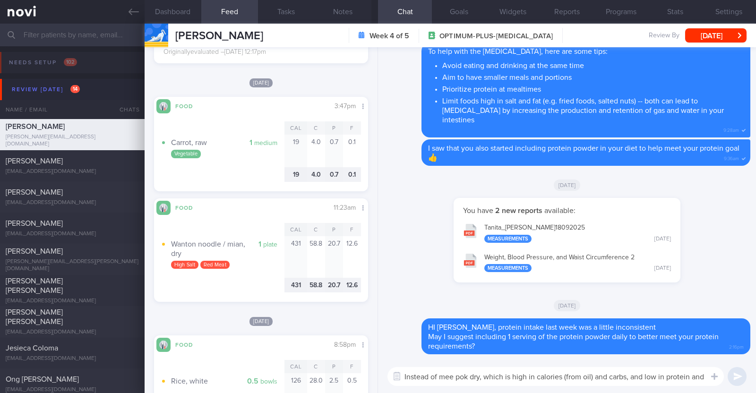
scroll to position [0, 0]
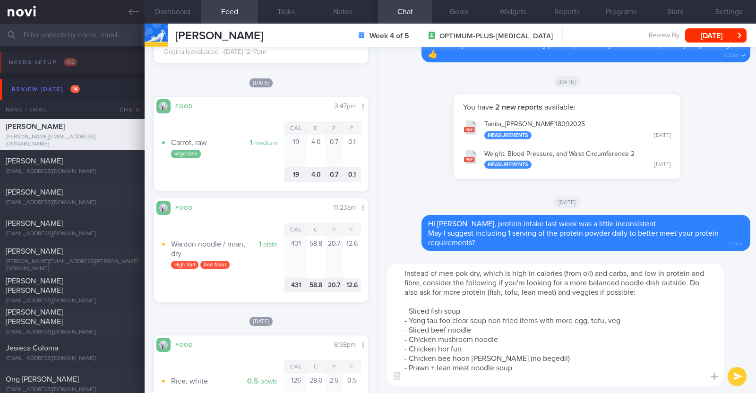
drag, startPoint x: 439, startPoint y: 271, endPoint x: 479, endPoint y: 270, distance: 40.2
click at [479, 270] on textarea "Instead of mee pok dry, which is high in calories (from oil) and carbs, and low…" at bounding box center [555, 325] width 336 height 122
type textarea "Instead of dry noodles/ fried noodles, which is high in calories (from oil) and…"
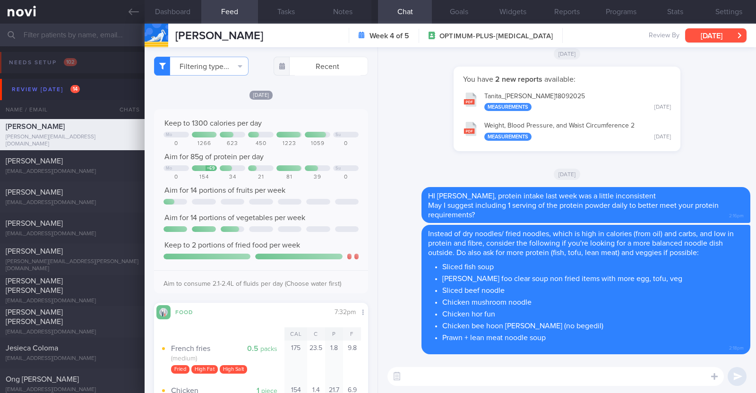
click at [718, 33] on button "Mon, 22 Sep" at bounding box center [715, 35] width 61 height 14
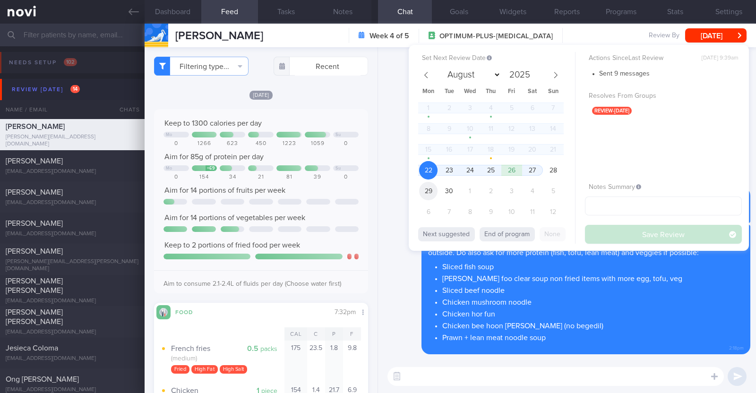
click at [428, 188] on span "29" at bounding box center [428, 191] width 18 height 18
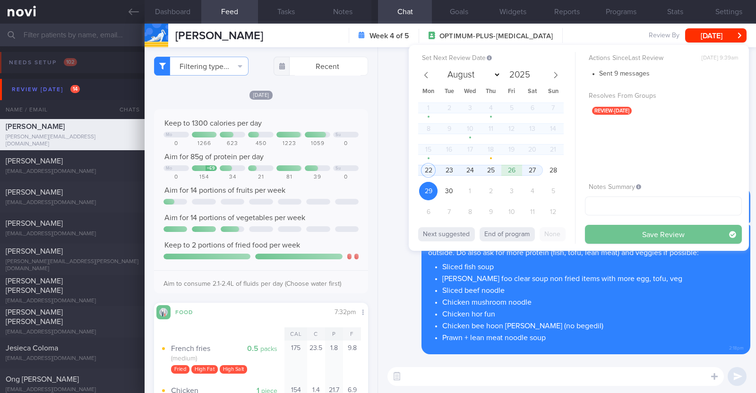
click at [663, 236] on button "Save Review" at bounding box center [663, 234] width 157 height 19
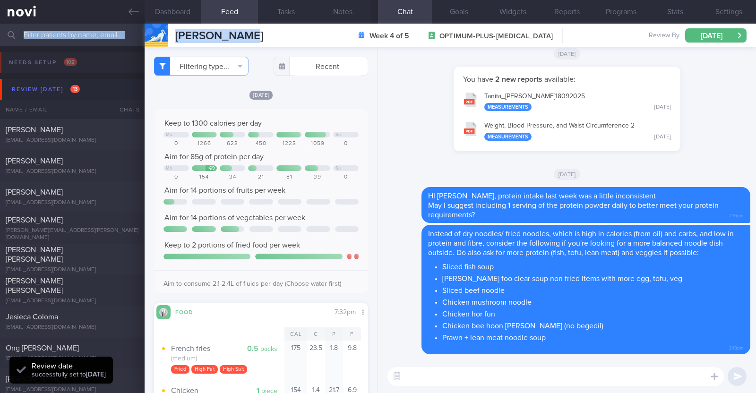
drag, startPoint x: 252, startPoint y: 36, endPoint x: 143, endPoint y: 27, distance: 109.5
click at [143, 27] on div "Patients New Users Coaches Assigned patients Assigned patients All active patie…" at bounding box center [378, 208] width 756 height 369
click at [266, 36] on div "Joanne Chong Joanne Chong joanne.chonghl@gmail.com Week 4 of 5 OPTIMUM-PLUS-WEG…" at bounding box center [450, 36] width 611 height 24
drag, startPoint x: 262, startPoint y: 34, endPoint x: 171, endPoint y: 36, distance: 90.8
click at [171, 36] on div "Joanne Chong Joanne Chong joanne.chonghl@gmail.com Week 4 of 5 OPTIMUM-PLUS-WEG…" at bounding box center [450, 36] width 611 height 24
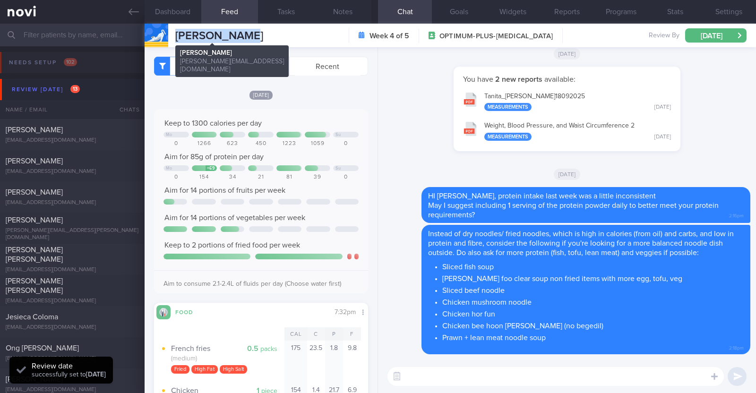
copy span "[PERSON_NAME]"
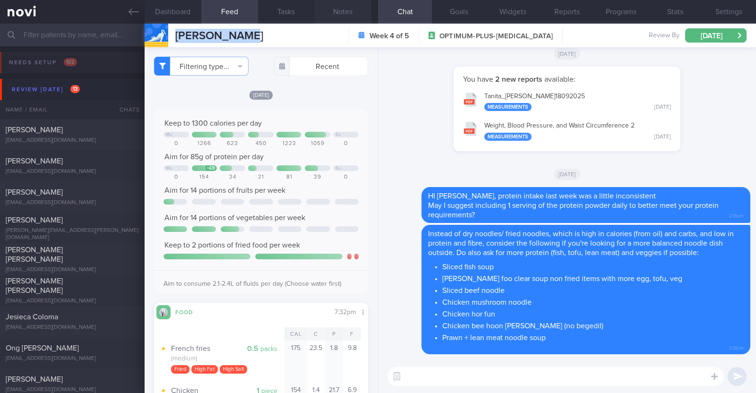
click at [342, 15] on button "Notes" at bounding box center [343, 12] width 57 height 24
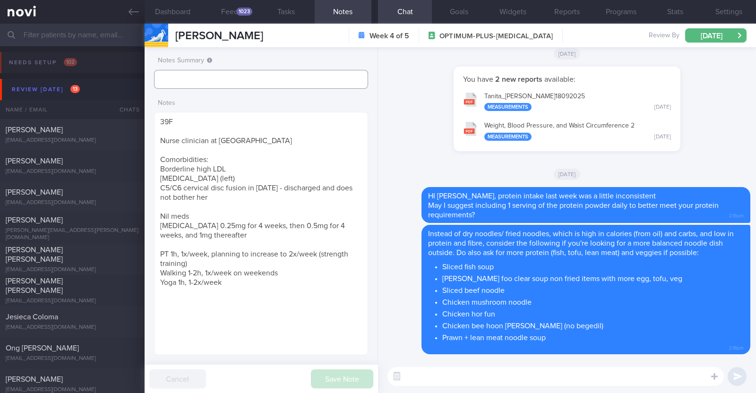
click at [216, 73] on input "text" at bounding box center [261, 79] width 214 height 19
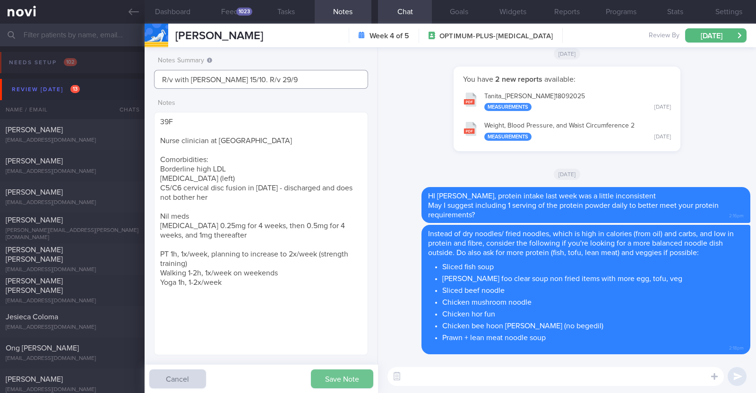
type input "R/v with [PERSON_NAME] 15/10. R/v 29/9"
click at [330, 383] on button "Save Note" at bounding box center [342, 378] width 62 height 19
click at [60, 138] on div "[EMAIL_ADDRESS][DOMAIN_NAME]" at bounding box center [72, 140] width 133 height 7
type input "r/v 22/9"
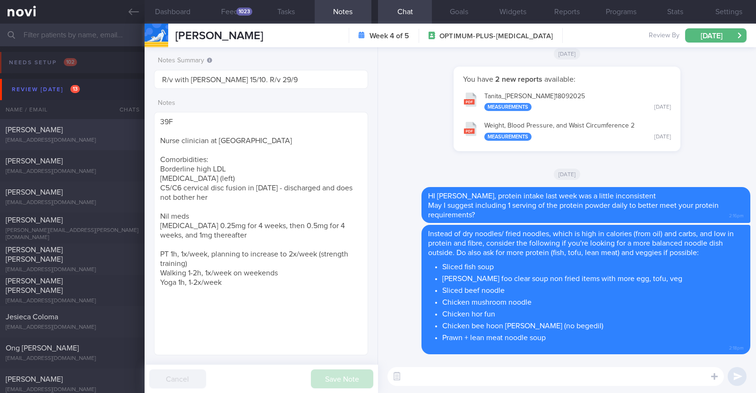
type textarea "37M Co-morbidities OSA - CPAP Dyslipidemia Hepatic steatosis Cluster headache H…"
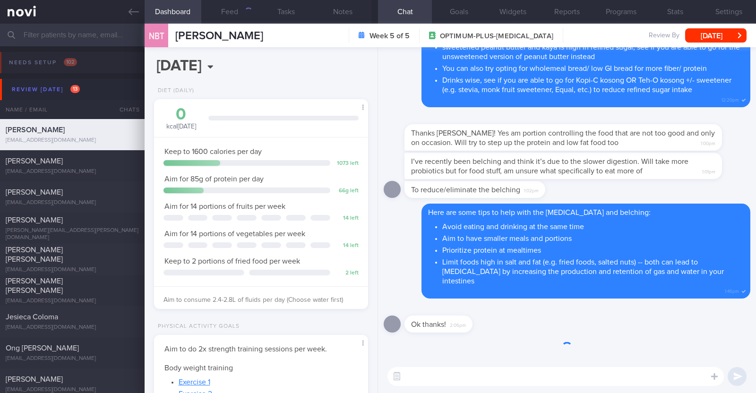
scroll to position [107, 188]
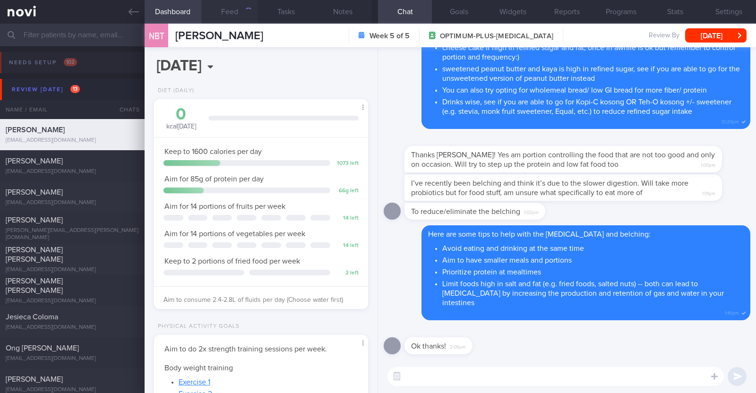
click at [220, 9] on button "Feed" at bounding box center [229, 12] width 57 height 24
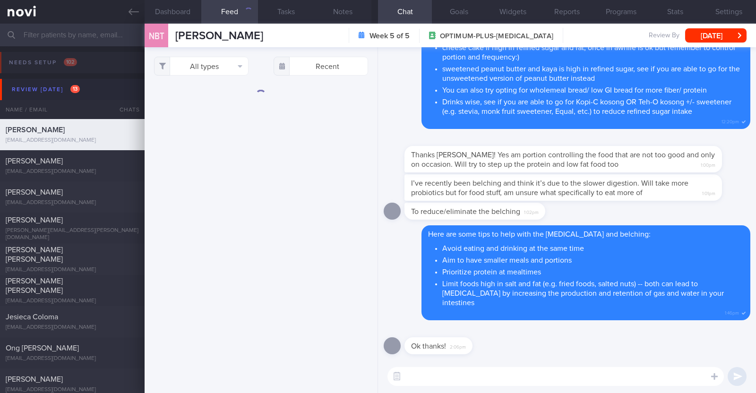
select select "8"
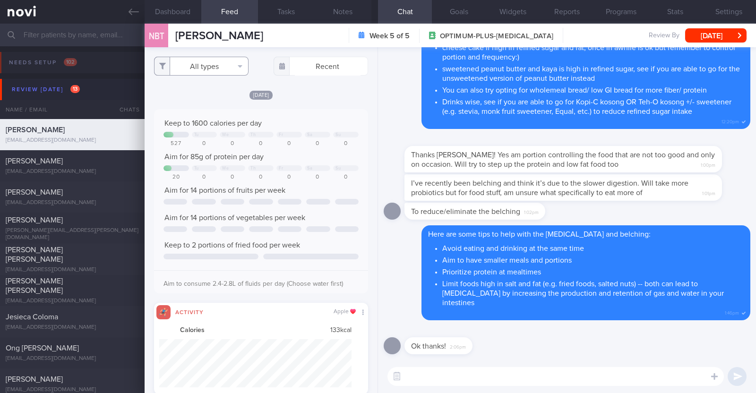
click at [216, 67] on button "All types" at bounding box center [201, 66] width 94 height 19
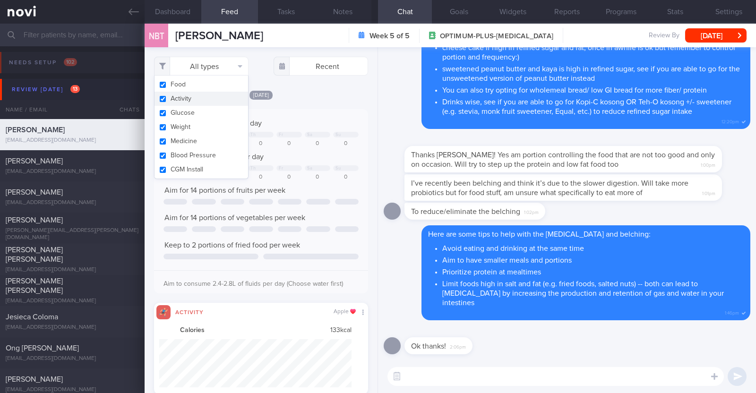
click at [205, 99] on button "Activity" at bounding box center [201, 99] width 94 height 14
checkbox input "false"
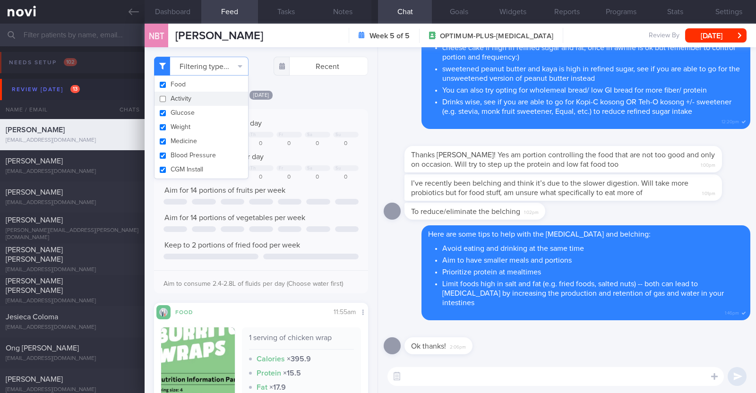
click at [360, 240] on div "Filtering type... Food Activity Glucose Weight Medicine Blood Pressure CGM Inst…" at bounding box center [261, 220] width 233 height 346
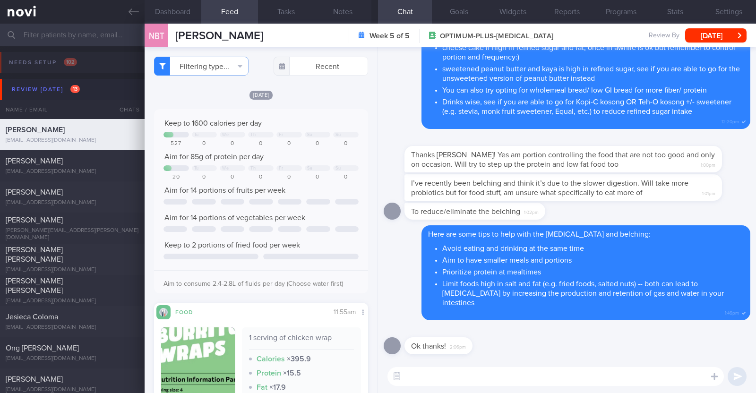
select select "8"
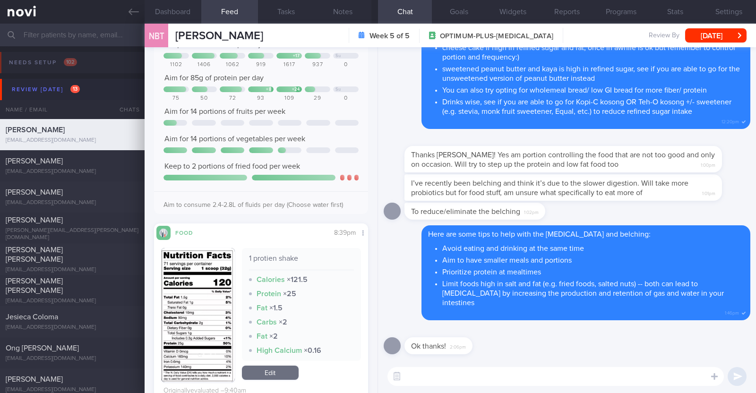
scroll to position [767, 0]
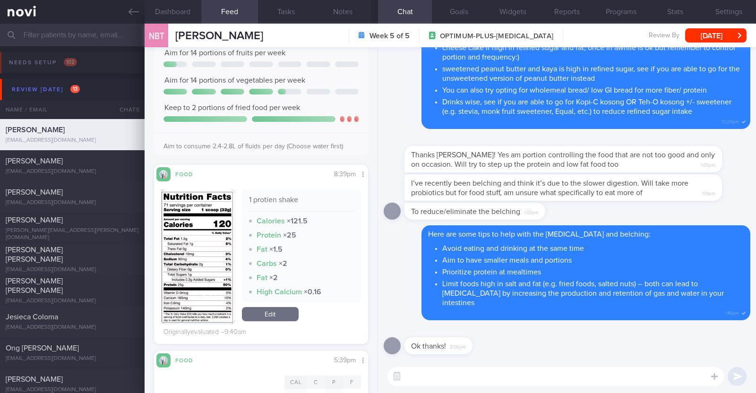
click at [198, 240] on button "button" at bounding box center [198, 256] width 74 height 134
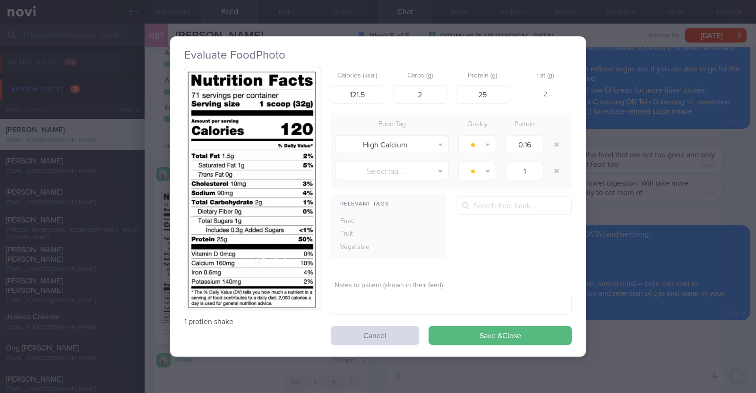
click at [147, 247] on div "Evaluate Food Photo 1 protien shake Calories (kcal) 121.5 Carbs (g) 2 Protein (…" at bounding box center [378, 196] width 756 height 393
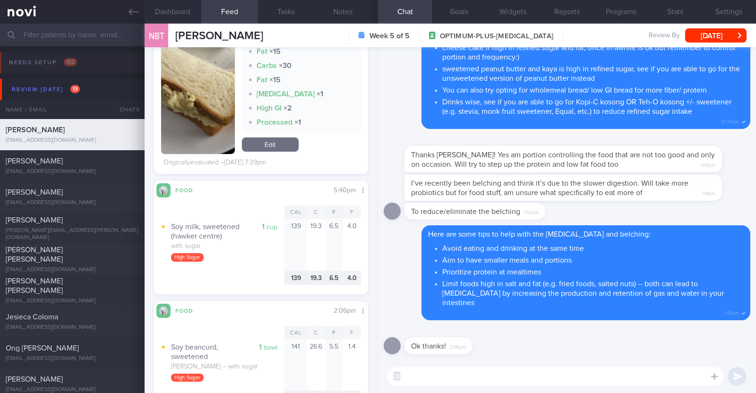
scroll to position [5846, 0]
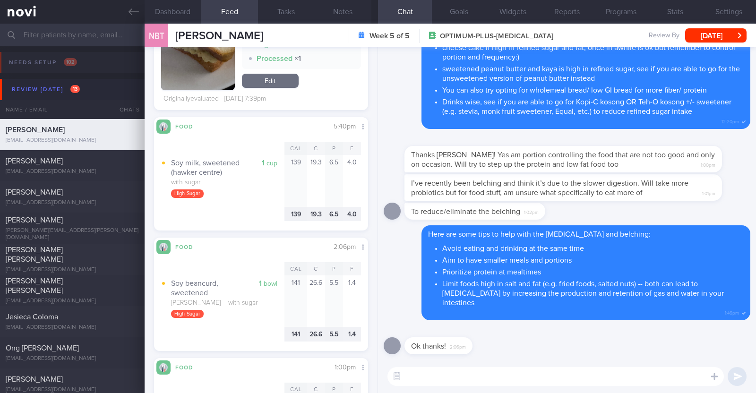
click at [411, 373] on textarea at bounding box center [555, 376] width 336 height 19
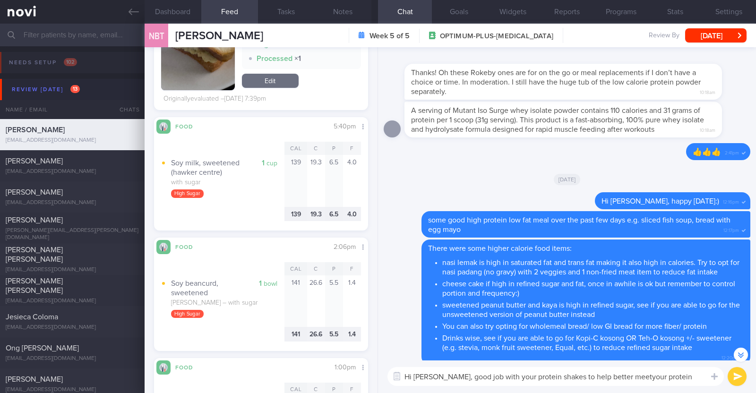
click at [624, 381] on textarea "Hi [PERSON_NAME], good job with your protein shakes to help better meetyour pro…" at bounding box center [555, 376] width 336 height 19
click at [691, 376] on textarea "Hi [PERSON_NAME], good job with your protein shakes to help better meet your pr…" at bounding box center [555, 376] width 336 height 19
type textarea "Hi [PERSON_NAME], good job with your protein shakes to help better meet your pr…"
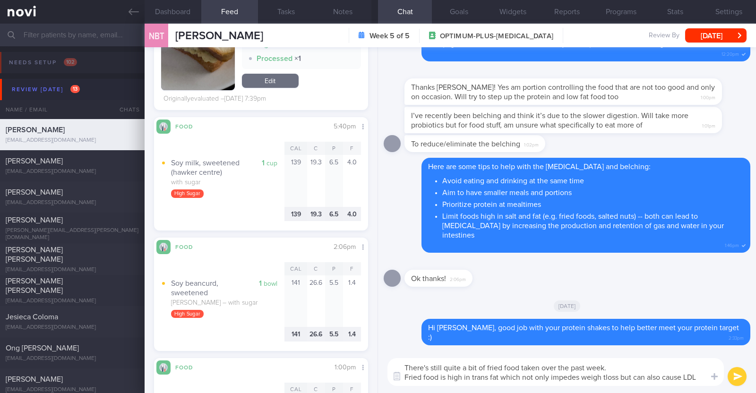
scroll to position [0, 0]
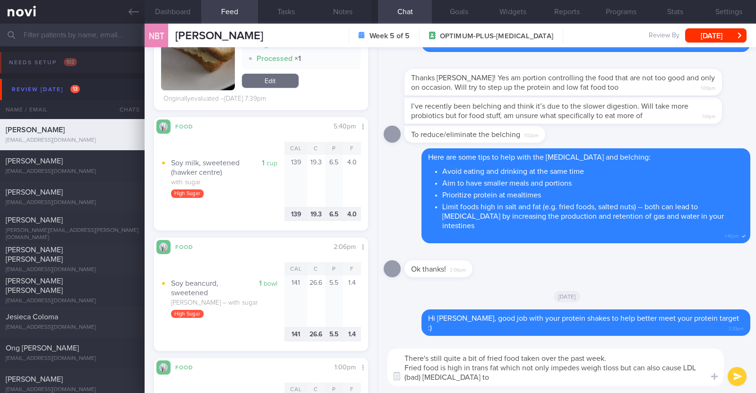
click at [600, 369] on textarea "There's still quite a bit of fried food taken over the past week. Fried food is…" at bounding box center [555, 367] width 336 height 37
click at [529, 380] on textarea "There's still quite a bit of fried food taken over the past week. Fried food is…" at bounding box center [555, 367] width 336 height 37
click at [624, 377] on textarea "There's still quite a bit of fried food taken over the past week. Fried food is…" at bounding box center [555, 367] width 336 height 37
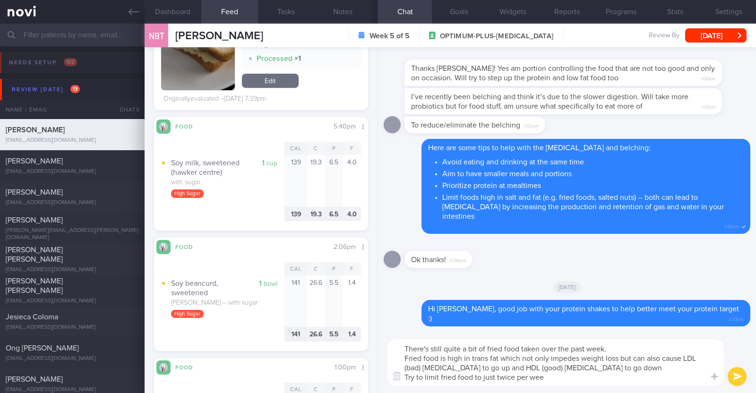
type textarea "There's still quite a bit of fried food taken over the past week. Fried food is…"
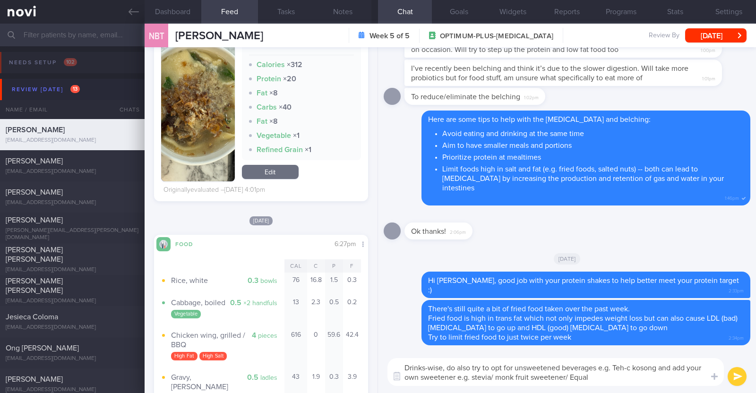
scroll to position [2724, 0]
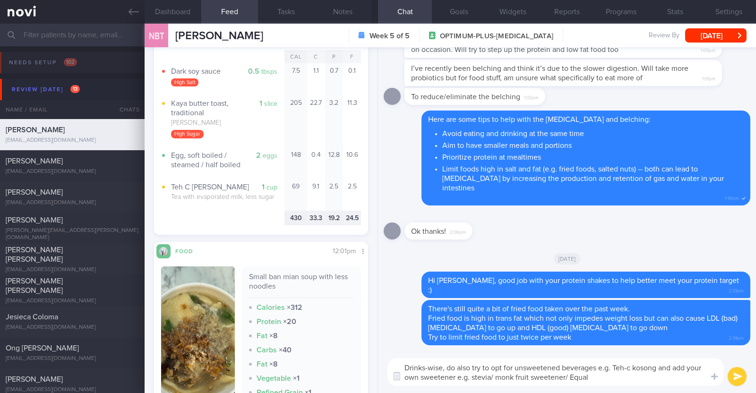
click at [628, 363] on textarea "Drinks-wise, do also try to opt for unsweetened beverages e.g. Teh-c kosong and…" at bounding box center [555, 372] width 336 height 28
type textarea "Drinks-wise, do also try to opt for unsweetened beverages e.g. Teh-C kosong and…"
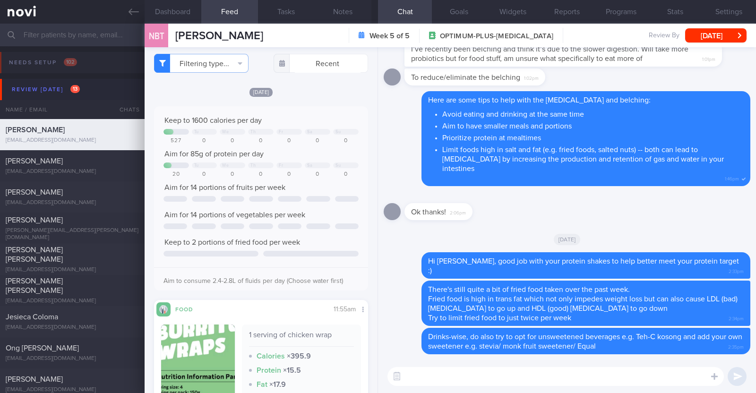
scroll to position [0, 0]
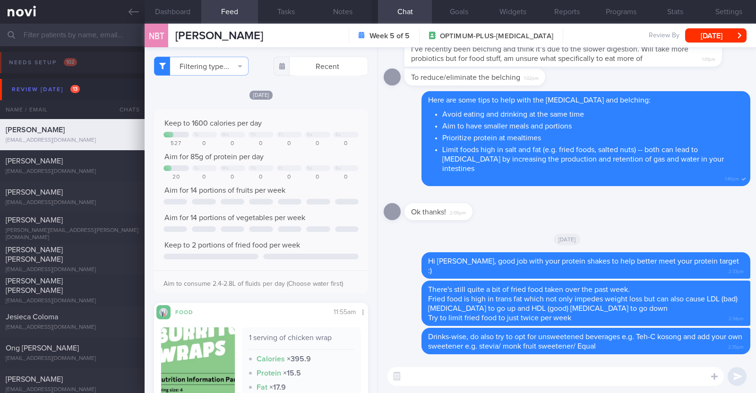
click at [426, 376] on textarea at bounding box center [555, 376] width 336 height 19
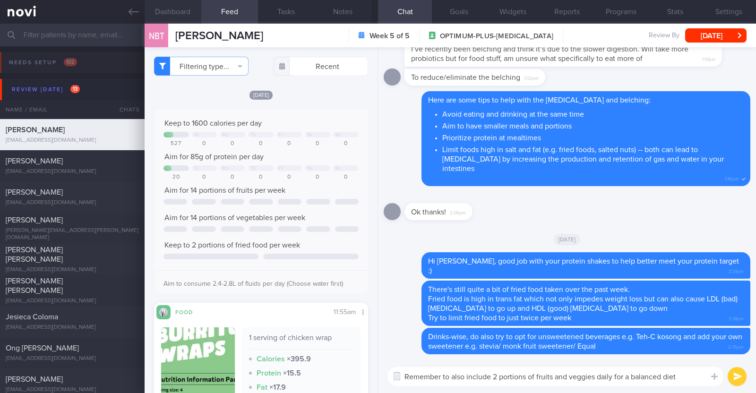
paste textarea "😀"
type textarea "Remember to also include 2 portions of fruits and veggies daily for a balanced …"
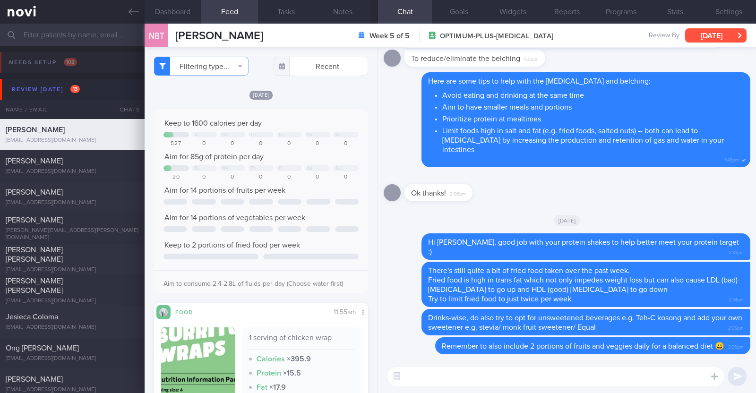
click at [694, 31] on button "[DATE]" at bounding box center [715, 35] width 61 height 14
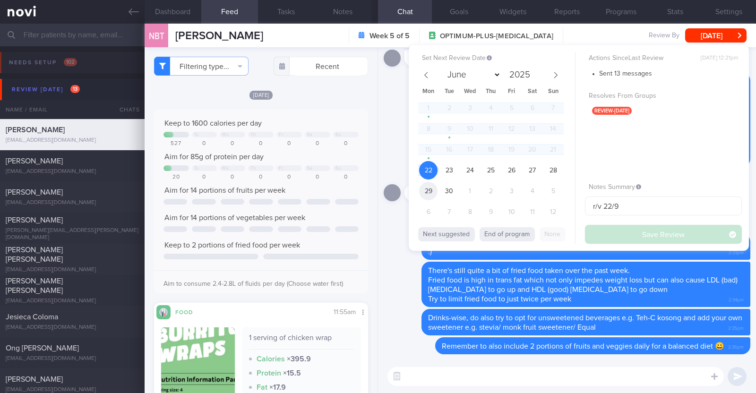
click at [428, 190] on span "29" at bounding box center [428, 191] width 18 height 18
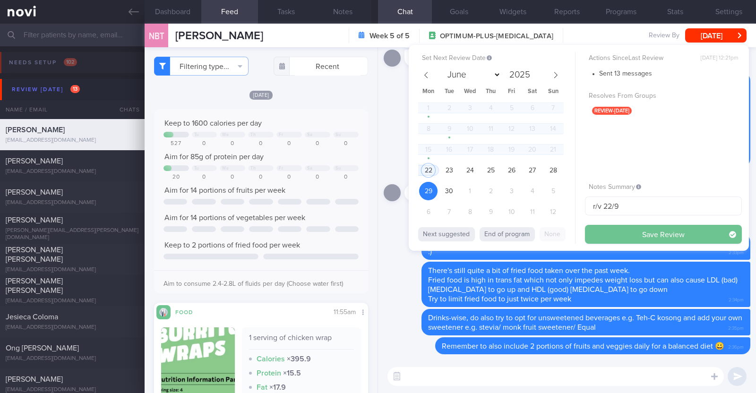
click at [595, 228] on button "Save Review" at bounding box center [663, 234] width 157 height 19
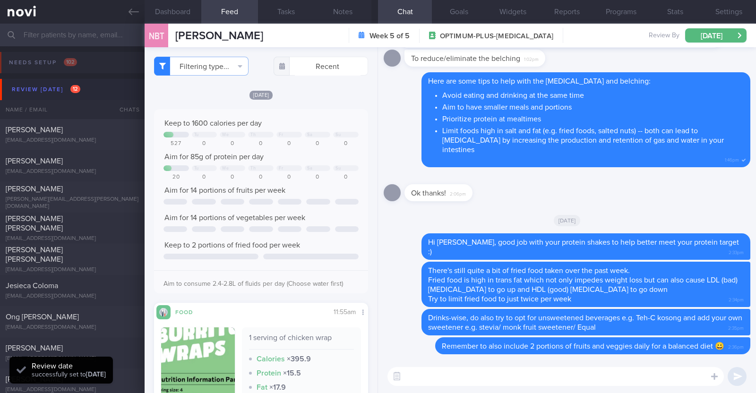
drag, startPoint x: 316, startPoint y: 35, endPoint x: 173, endPoint y: 27, distance: 143.4
click at [173, 27] on div "NBT Nicholas Bernard Thomas Nicholas Bernard Thomas nicholasbt@hotmail.com Week…" at bounding box center [450, 36] width 611 height 24
copy span "[PERSON_NAME]"
click at [344, 21] on button "Notes" at bounding box center [343, 12] width 57 height 24
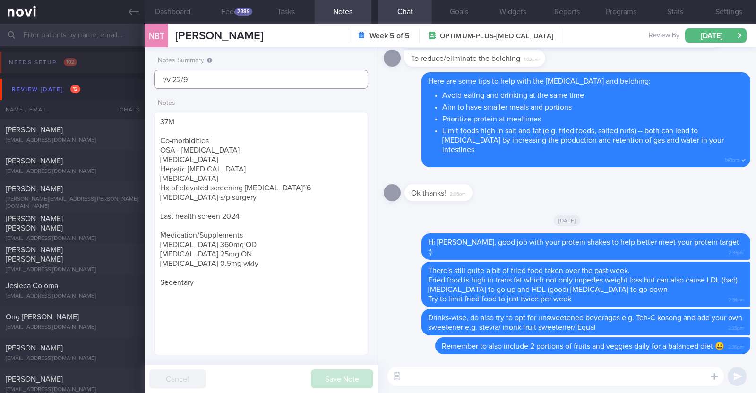
click at [160, 84] on input "r/v 22/9" at bounding box center [261, 79] width 214 height 19
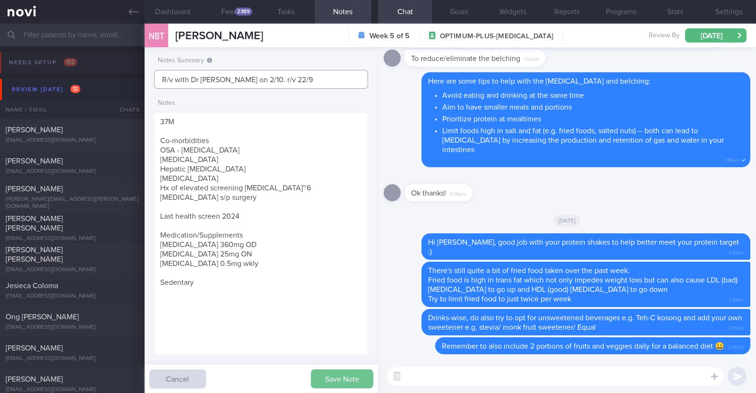
type input "R/v with Dr [PERSON_NAME] on 2/10. r/v 22/9"
click at [352, 378] on button "Save Note" at bounding box center [342, 378] width 62 height 19
type input "R/v with Dr [PERSON_NAME] on 2/10. r/v 22/9"
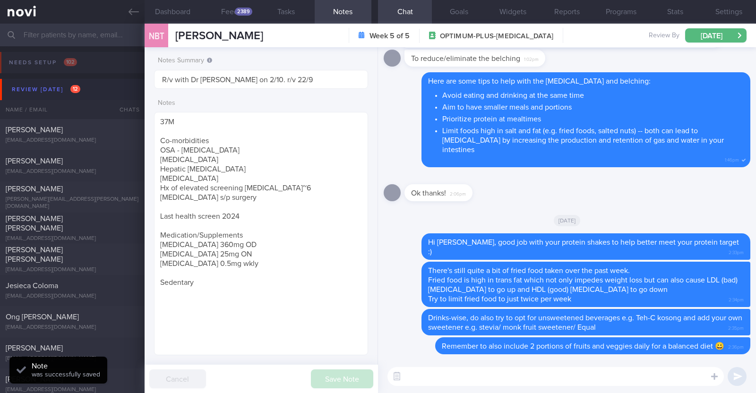
select select "8"
click at [255, 81] on input "R/v with Dr JJ on 2/10. r/v 22/9" at bounding box center [261, 79] width 214 height 19
type input "R/v with Dr [PERSON_NAME] on 2/10. r/v 29/9"
click at [326, 372] on button "Save Note" at bounding box center [342, 378] width 62 height 19
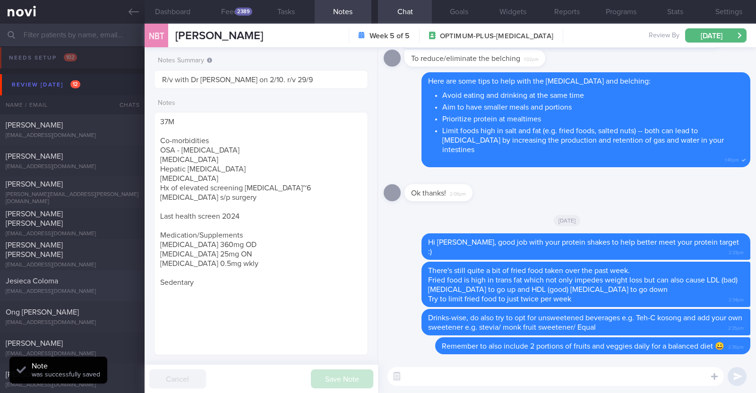
scroll to position [0, 0]
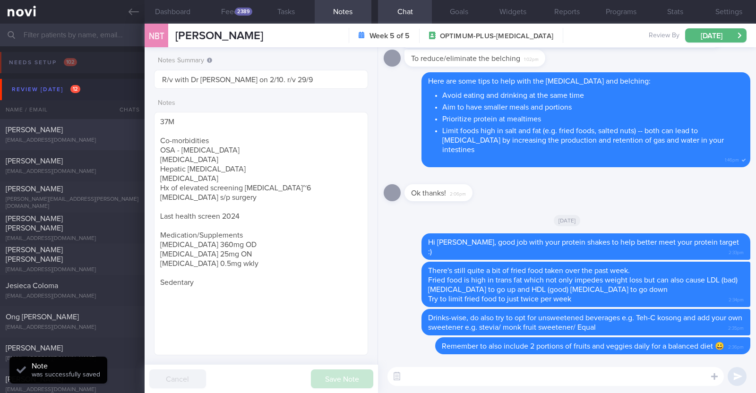
click at [75, 133] on div "[PERSON_NAME]" at bounding box center [71, 129] width 131 height 9
type input "Currently travelling"
type textarea "33F Comorbidities: High Cholesterol Polycystic ovarian syndrome - dx at 20 Medi…"
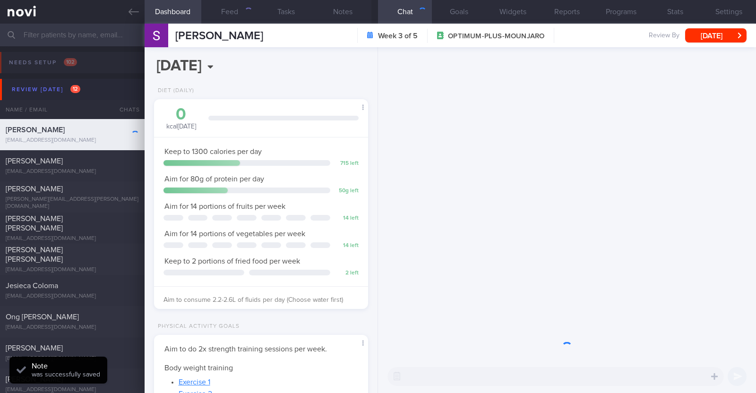
scroll to position [107, 188]
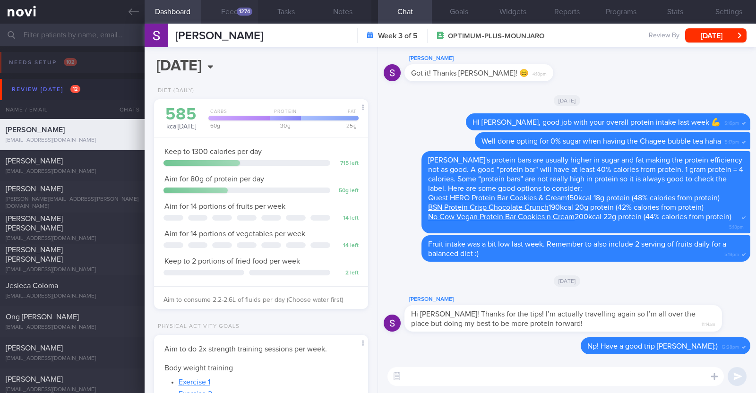
click at [244, 13] on div "1274" at bounding box center [245, 12] width 16 height 8
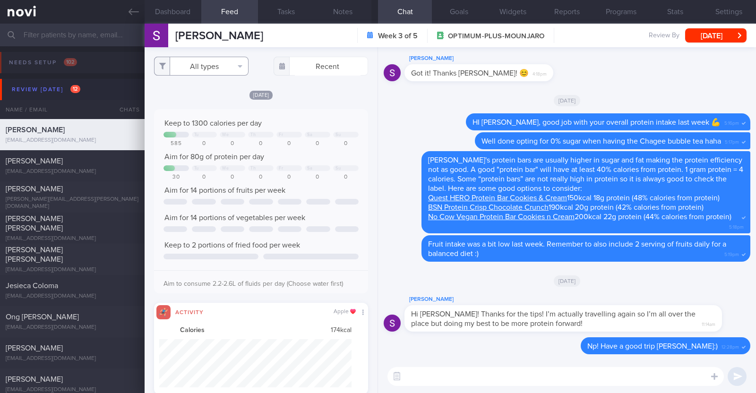
click at [222, 67] on button "All types" at bounding box center [201, 66] width 94 height 19
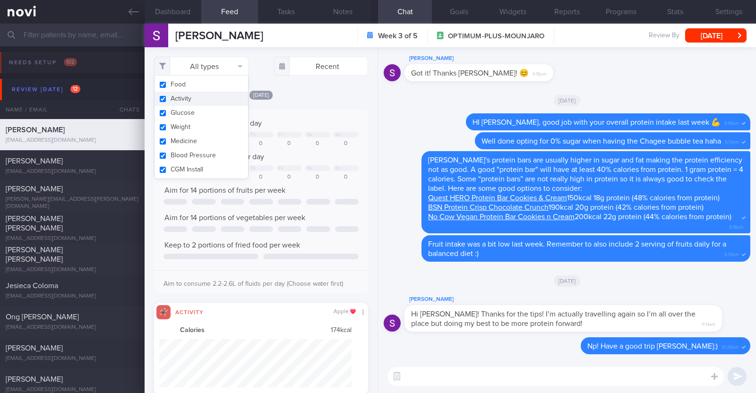
click at [203, 97] on button "Activity" at bounding box center [201, 99] width 94 height 14
checkbox input "false"
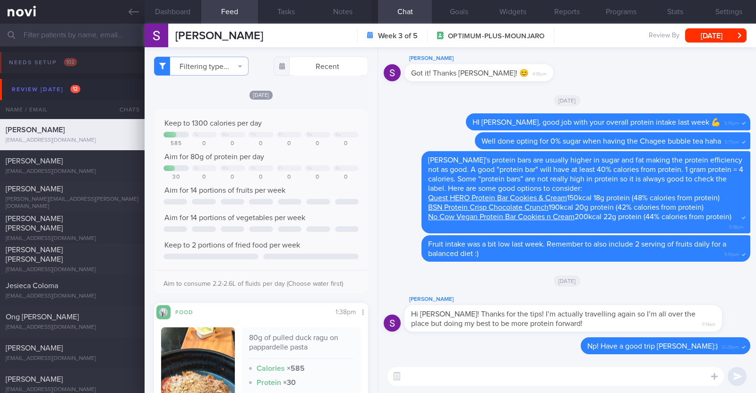
click at [302, 93] on div "[DATE]" at bounding box center [261, 95] width 214 height 10
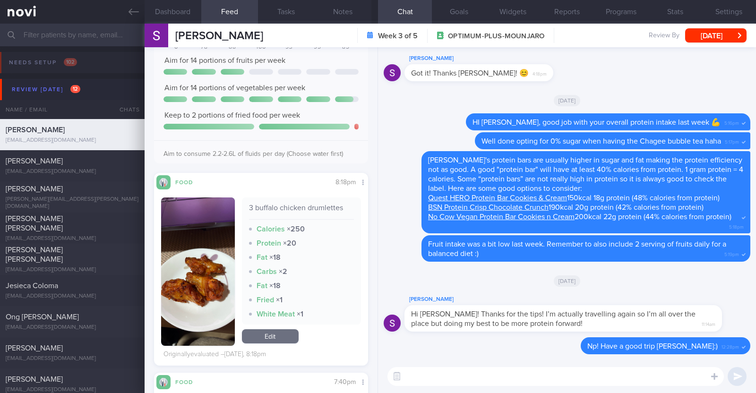
scroll to position [591, 0]
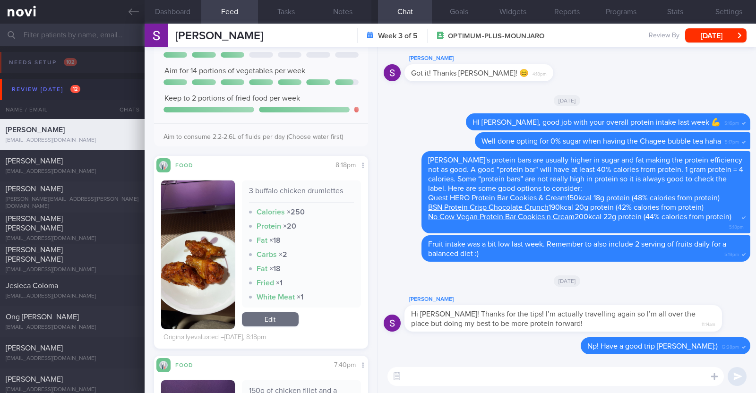
click at [422, 370] on textarea at bounding box center [555, 376] width 336 height 19
click at [492, 374] on textarea "Hi Sarah, are you back in SIngapore?" at bounding box center [555, 376] width 336 height 19
type textarea "Hi Sarah, are you back in Singapore?"
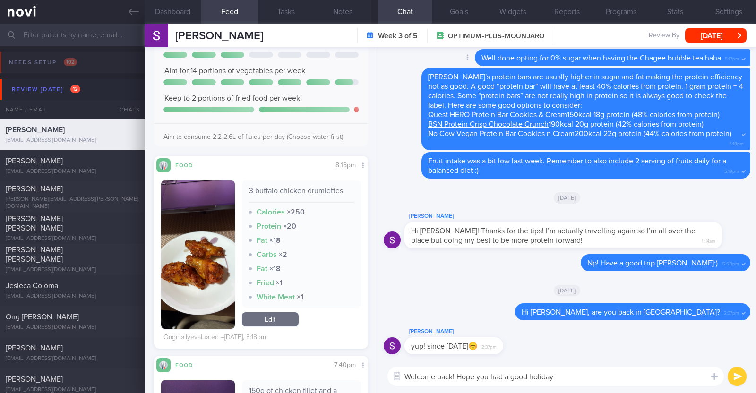
paste textarea "😀"
type textarea "Welcome back! Hope you had a good holiday 😀"
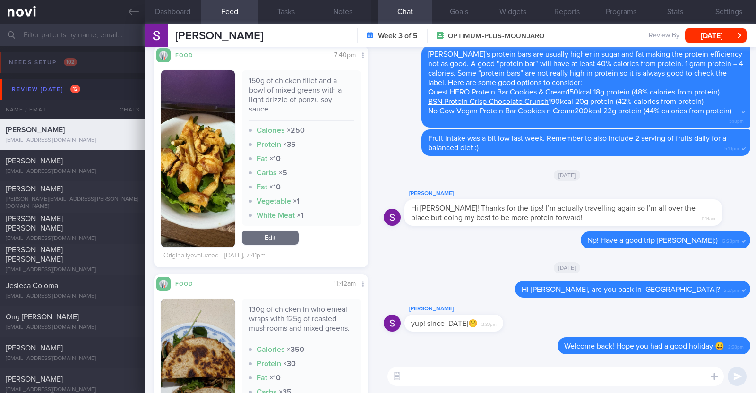
scroll to position [944, 0]
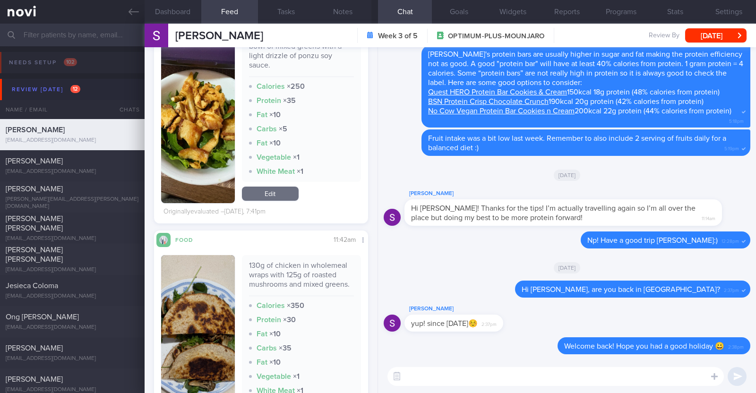
click at [463, 369] on textarea at bounding box center [555, 376] width 336 height 19
click at [475, 377] on textarea "Protein intake over th epast week has been excellent!" at bounding box center [555, 376] width 336 height 19
click at [618, 380] on textarea "Protein intake over the past week has been excellent!" at bounding box center [555, 376] width 336 height 19
type textarea "Protein intake over the past week has been excellent! Keep it up :)"
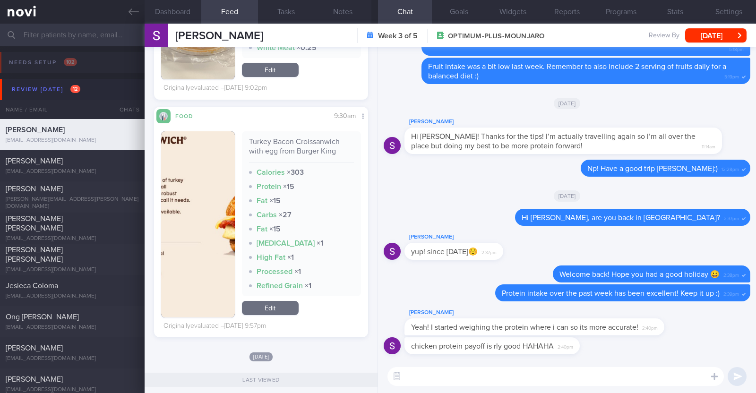
scroll to position [5079, 0]
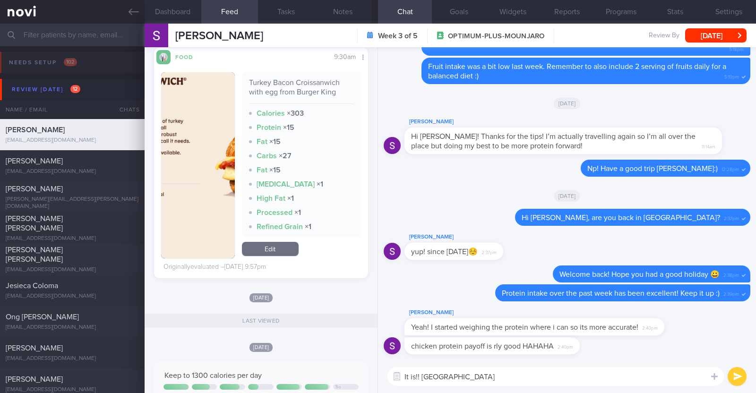
type textarea "It is!! Hahaha"
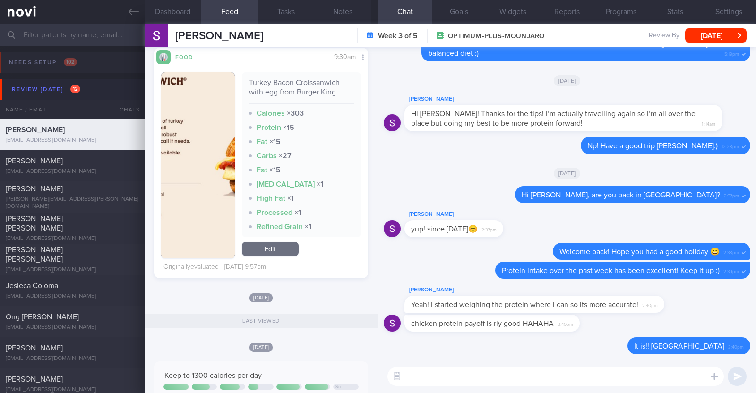
click at [430, 373] on textarea at bounding box center [555, 376] width 336 height 19
paste textarea "We may sometimes think that including more protein in our diet can be quite cos…"
type textarea "We may sometimes think that including more protein in our diet can be quite cos…"
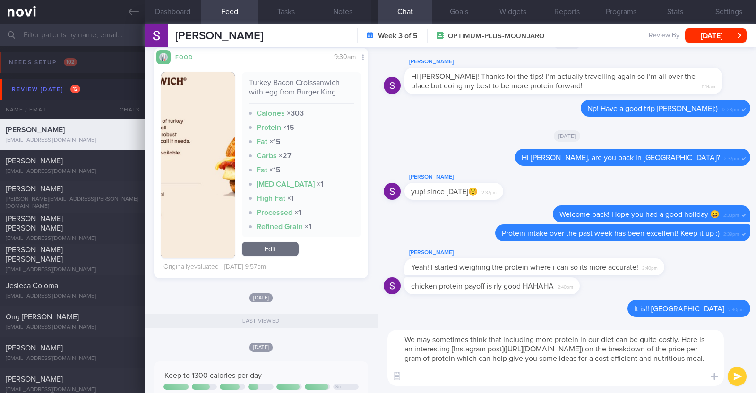
scroll to position [0, 0]
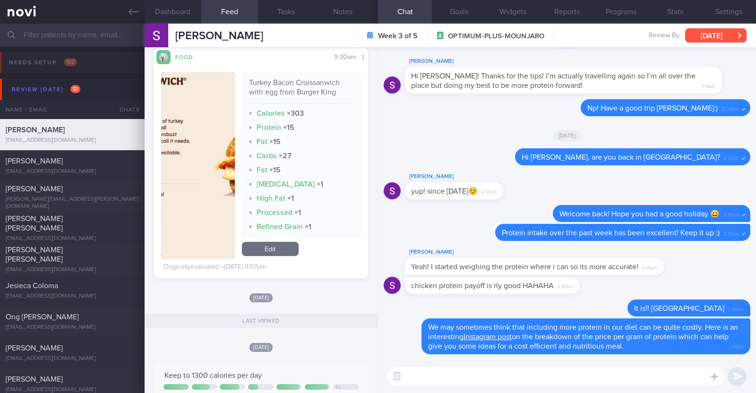
click at [733, 36] on button "[DATE]" at bounding box center [715, 35] width 61 height 14
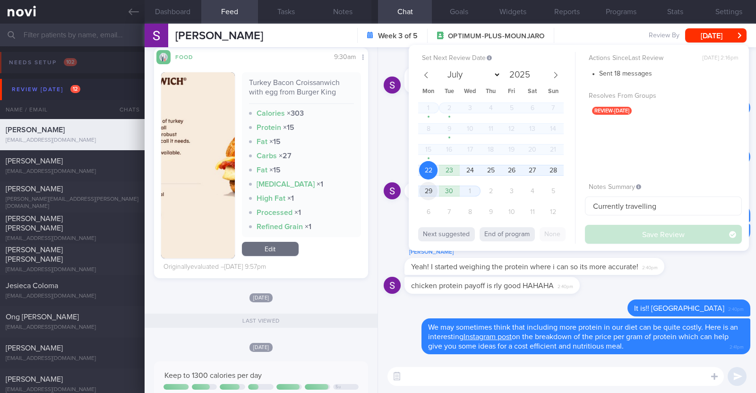
click at [428, 191] on span "29" at bounding box center [428, 191] width 18 height 18
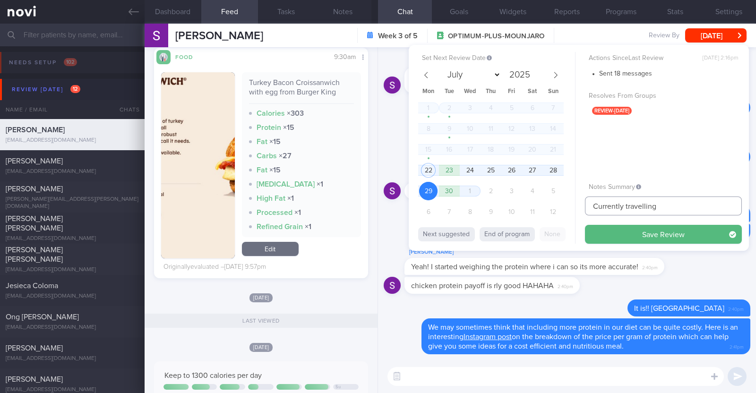
drag, startPoint x: 664, startPoint y: 205, endPoint x: 523, endPoint y: 217, distance: 141.8
click at [523, 217] on div "Set Next Review Date 29 Sep 2025 July August September October November Decembe…" at bounding box center [579, 148] width 340 height 206
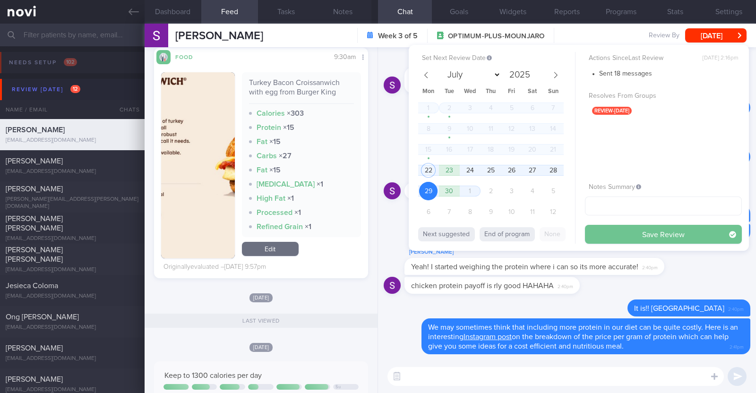
click at [633, 237] on button "Save Review" at bounding box center [663, 234] width 157 height 19
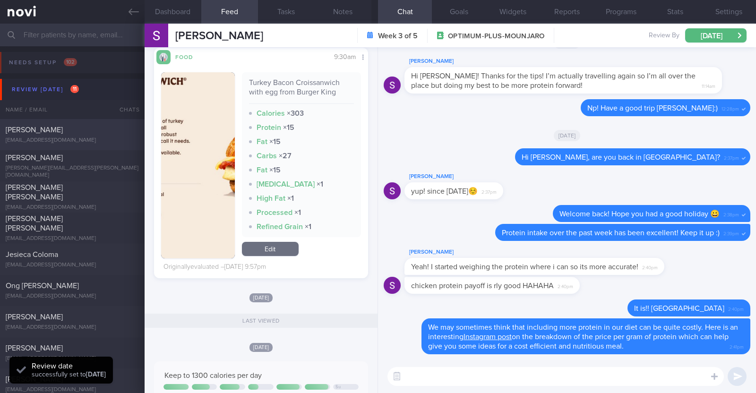
click at [102, 131] on div "[PERSON_NAME]" at bounding box center [71, 129] width 131 height 9
type textarea "35F Comorbidities: Hypertension (white coat syndrome) Hyperlipidemia Fatty live…"
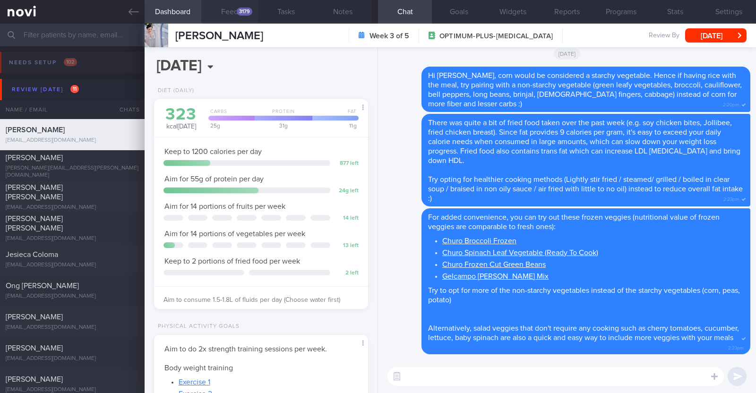
click at [232, 5] on button "Feed 3179" at bounding box center [229, 12] width 57 height 24
click at [239, 15] on div "3179" at bounding box center [245, 12] width 16 height 8
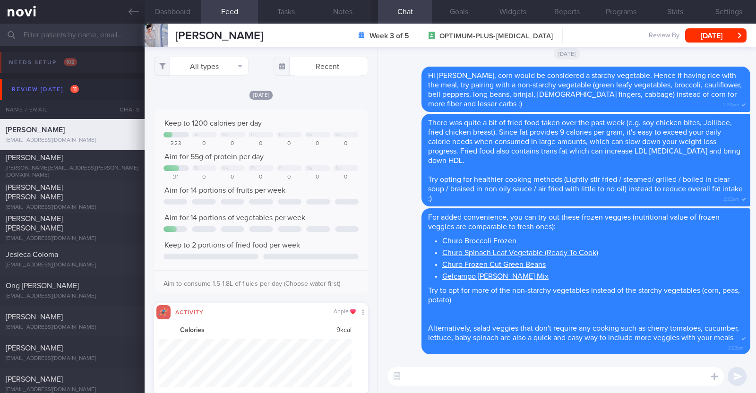
scroll to position [48, 193]
click at [234, 63] on button "All types" at bounding box center [201, 66] width 94 height 19
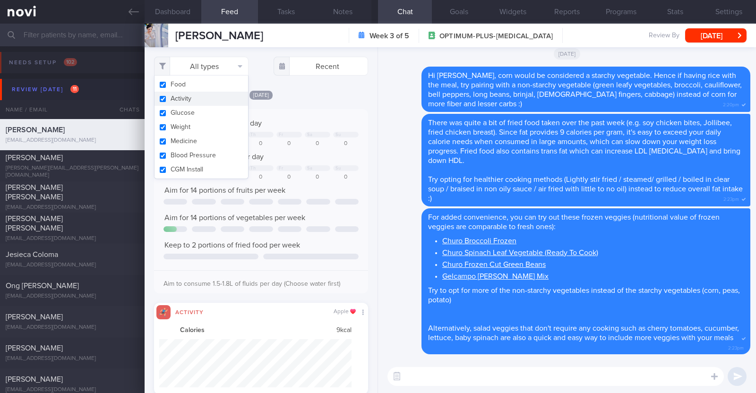
click at [224, 98] on button "Activity" at bounding box center [201, 99] width 94 height 14
checkbox input "false"
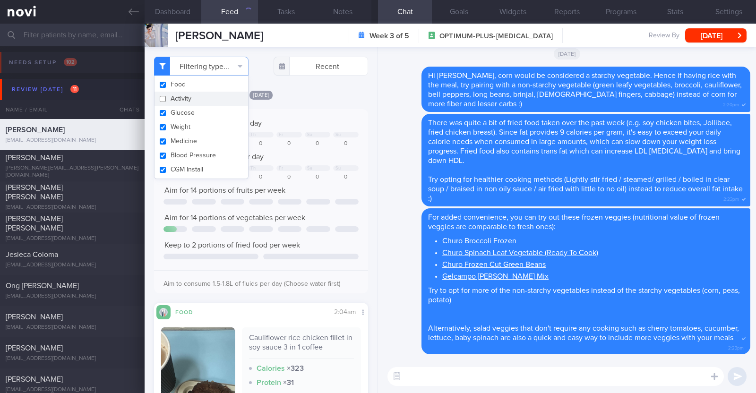
click at [309, 93] on div "[DATE]" at bounding box center [261, 95] width 214 height 10
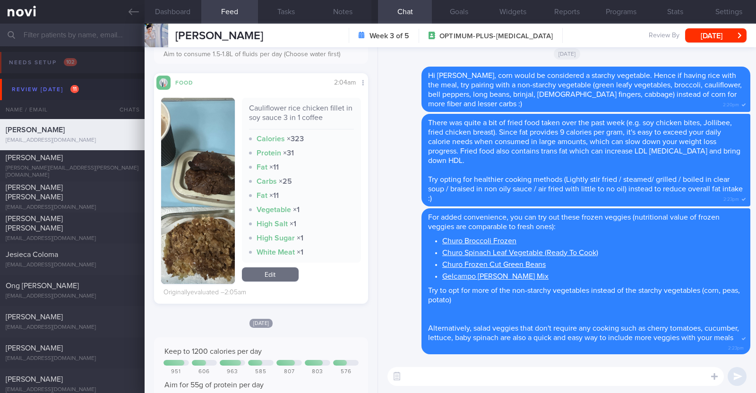
scroll to position [236, 0]
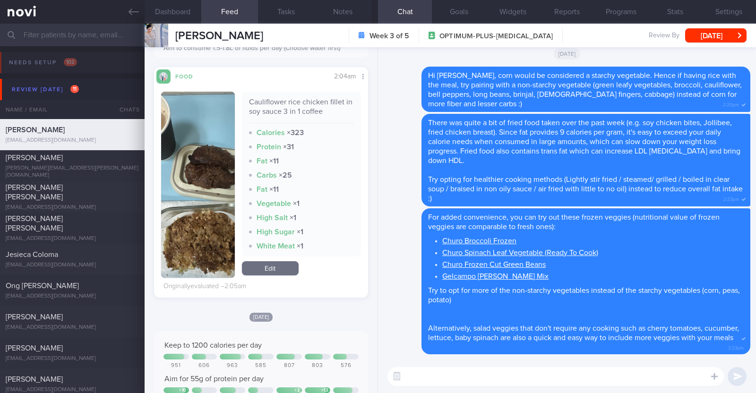
click at [207, 223] on button "button" at bounding box center [198, 185] width 74 height 186
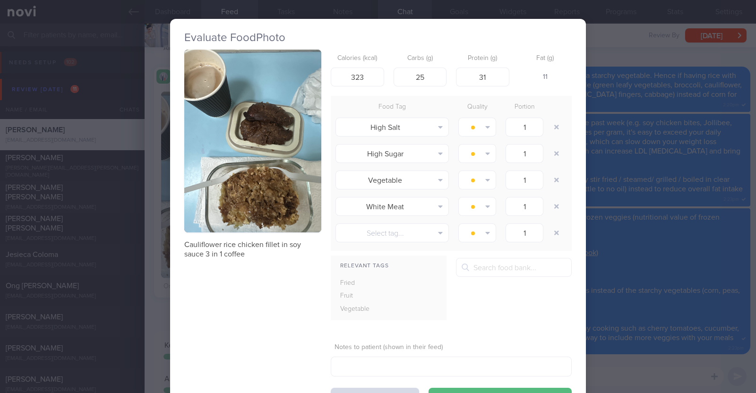
click at [143, 240] on div "Evaluate Food Photo Cauliflower rice chicken fillet in soy sauce 3 in 1 coffee …" at bounding box center [378, 196] width 756 height 393
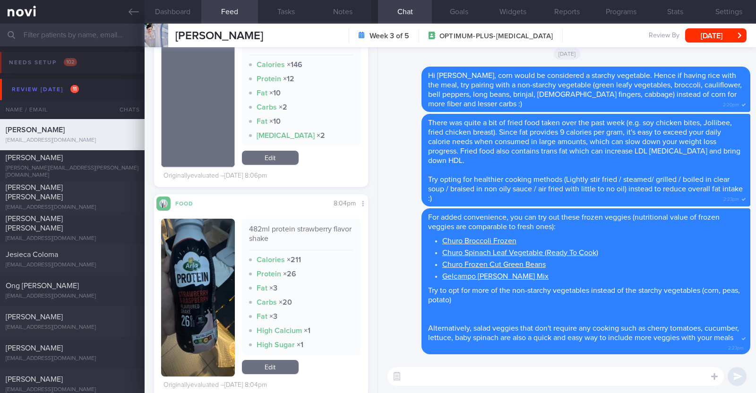
scroll to position [1299, 0]
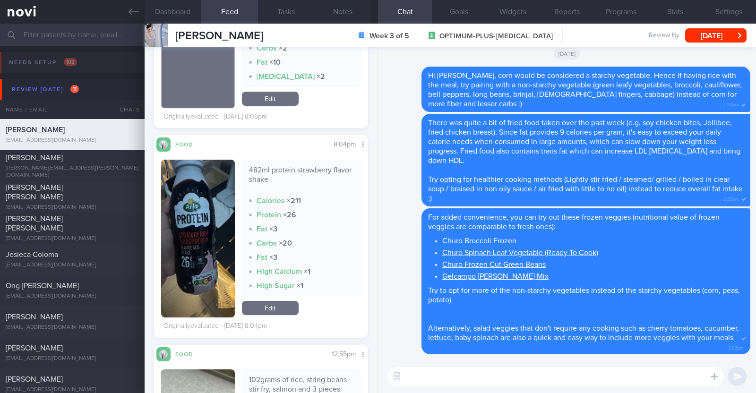
click at [188, 257] on button "button" at bounding box center [198, 239] width 74 height 158
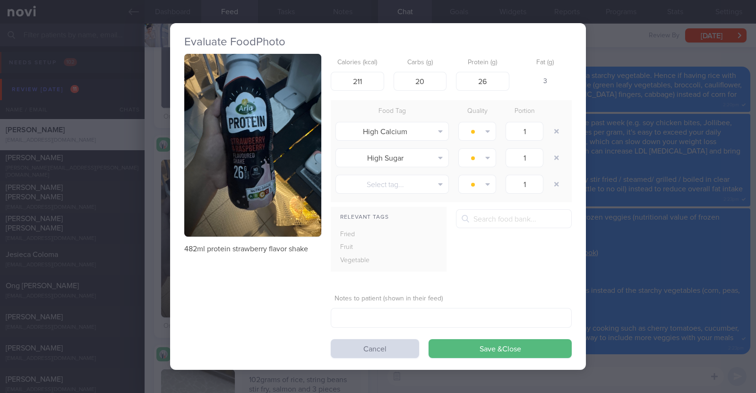
click at [244, 195] on button "button" at bounding box center [252, 145] width 137 height 183
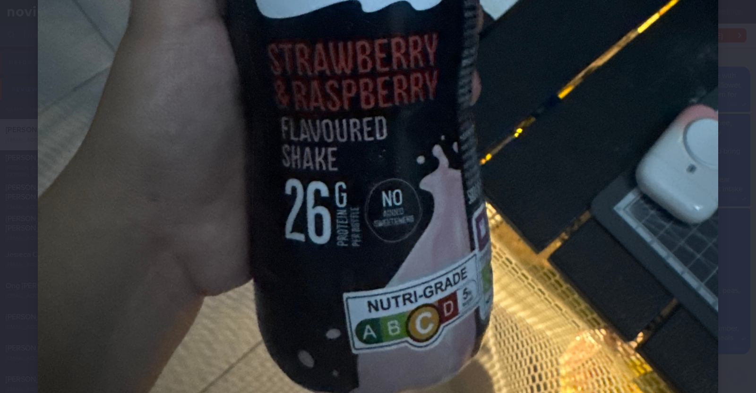
scroll to position [413, 0]
click at [21, 201] on div at bounding box center [378, 78] width 756 height 983
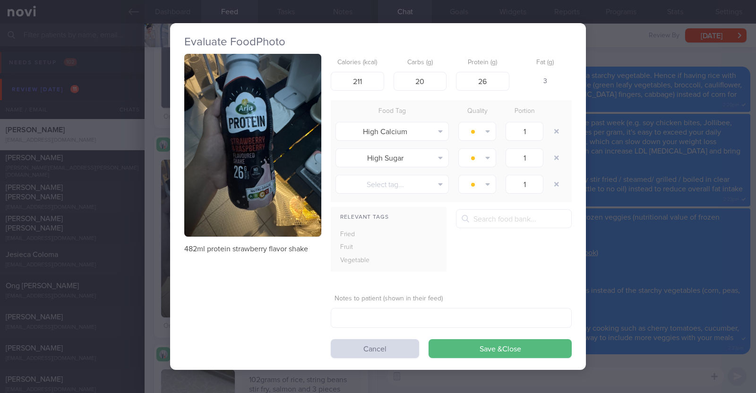
click at [154, 206] on div "Evaluate Food Photo 482ml protein strawberry flavor shake Calories (kcal) 211 C…" at bounding box center [378, 196] width 756 height 393
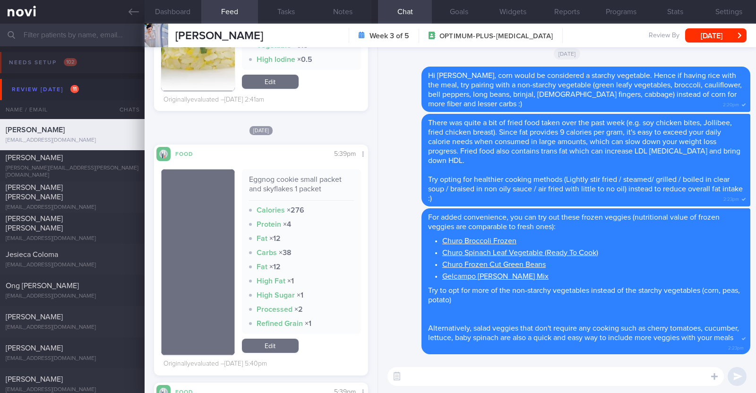
scroll to position [3425, 0]
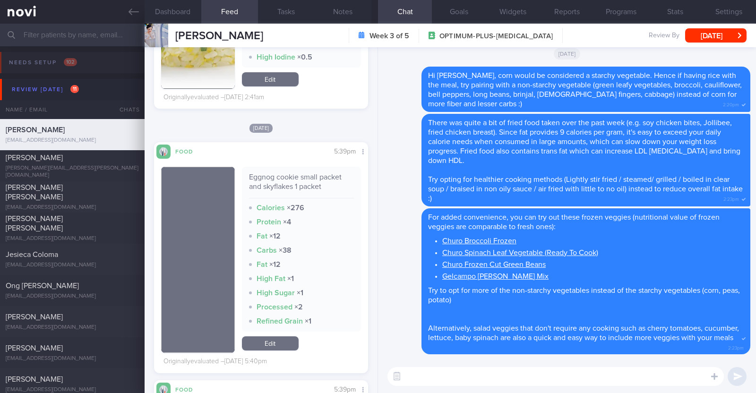
click at [438, 382] on textarea at bounding box center [555, 376] width 336 height 19
type textarea "Hi Charlaine, happy Monday:)"
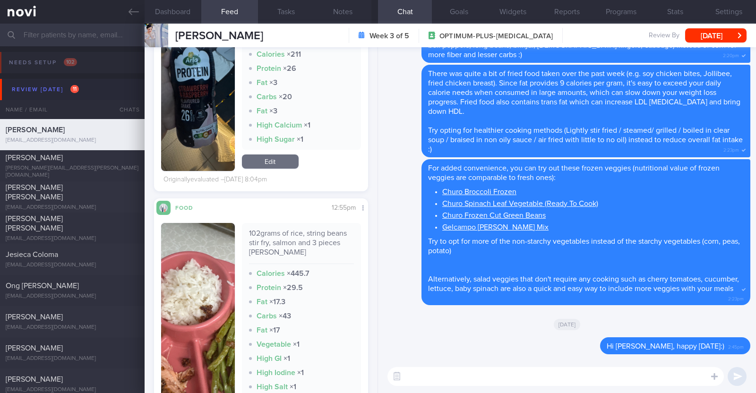
scroll to position [1380, 0]
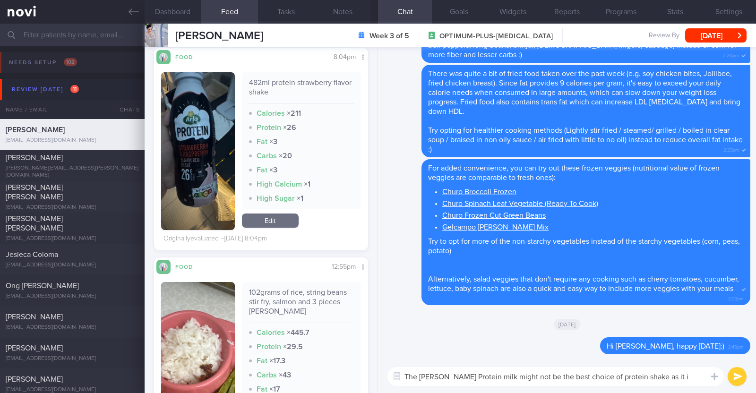
type textarea "The Arla Protein milk might not be the best choice of protein shake as it is"
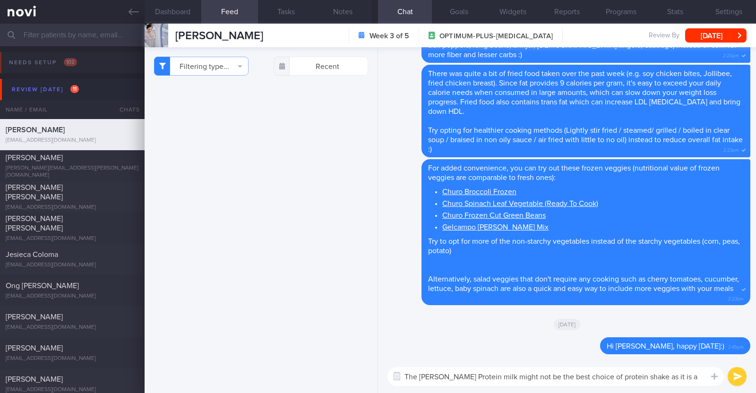
select select "8"
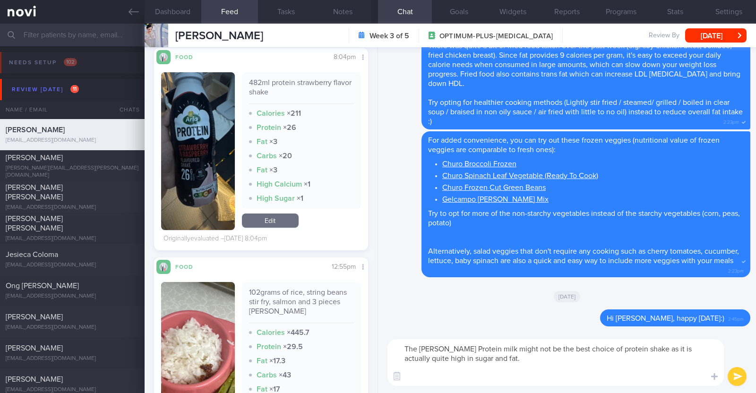
paste textarea "These protein shakes have similar amounts of protein with almost half the amoun…"
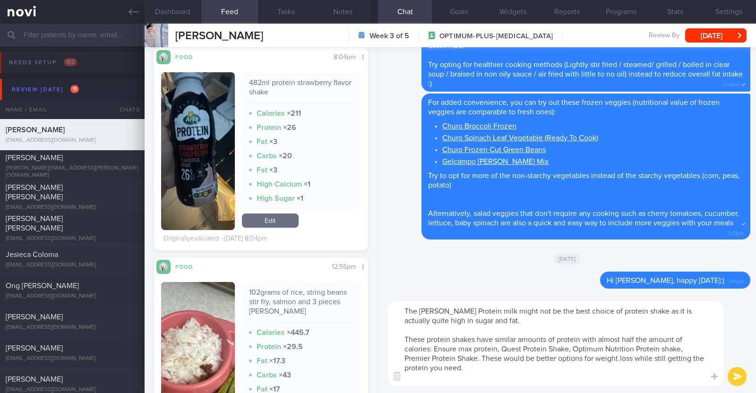
click at [489, 362] on textarea "The [PERSON_NAME] Protein milk might not be the best choice of protein shake as…" at bounding box center [555, 343] width 336 height 85
click at [469, 373] on textarea "The [PERSON_NAME] Protein milk might not be the best choice of protein shake as…" at bounding box center [555, 343] width 336 height 85
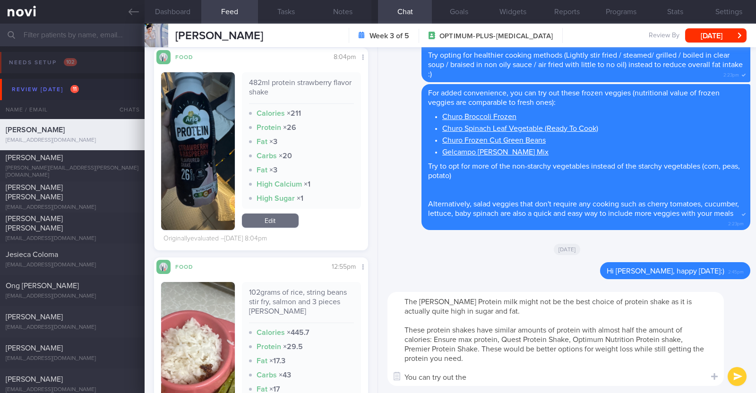
paste textarea "[[PERSON_NAME] chocolate pudding]([URL][DOMAIN_NAME][PERSON_NAME]), contains 15…"
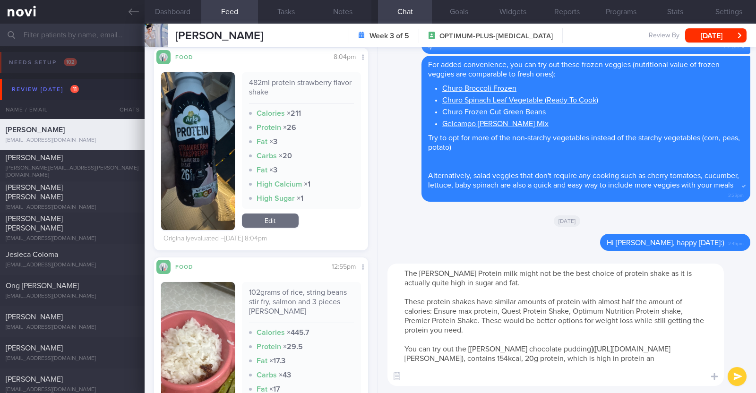
scroll to position [9, 0]
type textarea "The [PERSON_NAME] Protein milk might not be the best choice of protein shake as…"
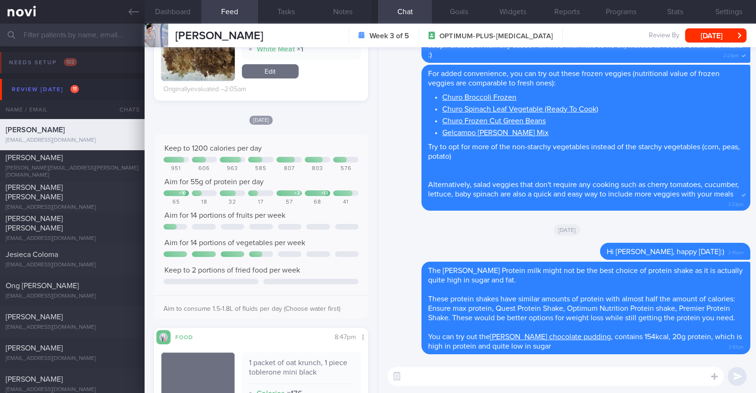
scroll to position [434, 0]
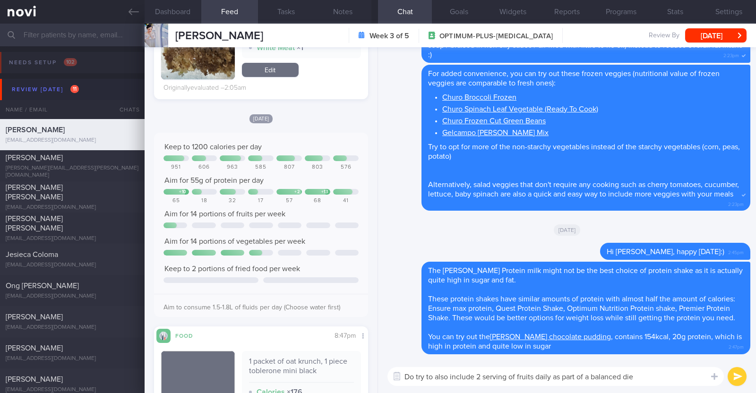
type textarea "Do try to also include 2 serving of fruits daily as part of a balanced diet"
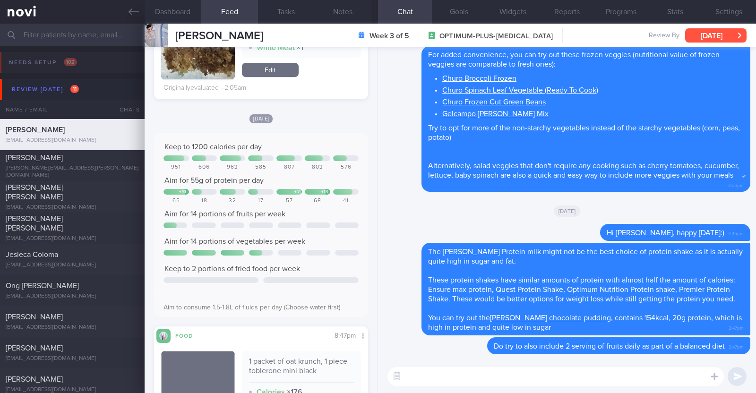
click at [719, 33] on button "[DATE]" at bounding box center [715, 35] width 61 height 14
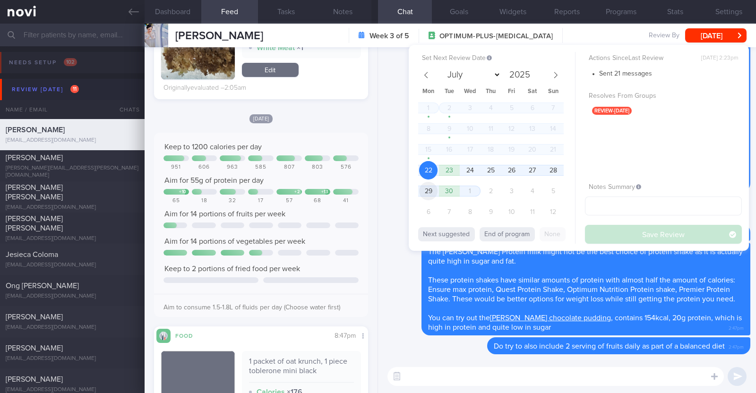
click at [425, 197] on span "29" at bounding box center [428, 191] width 18 height 18
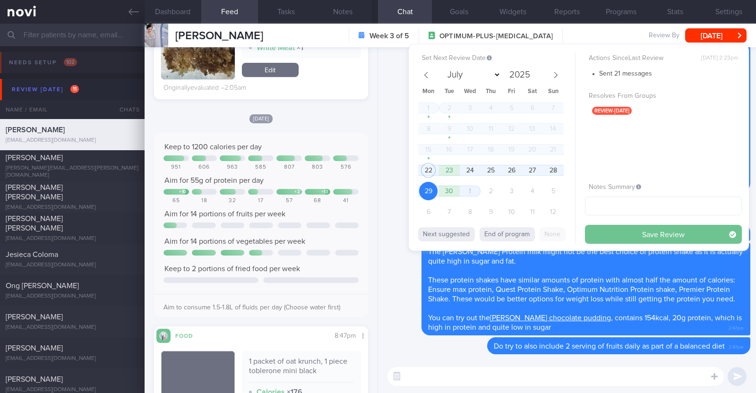
click at [613, 235] on button "Save Review" at bounding box center [663, 234] width 157 height 19
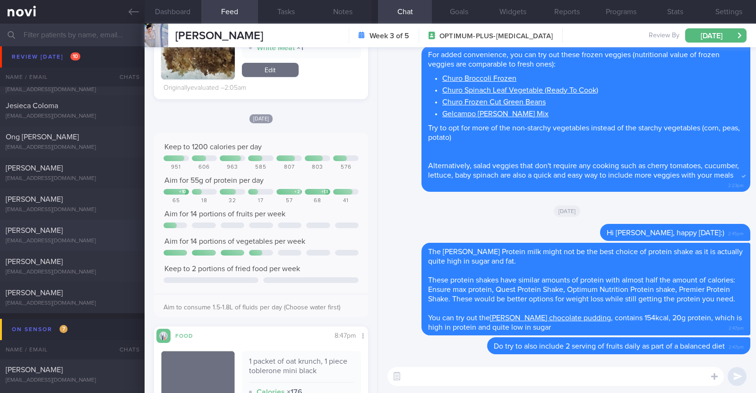
scroll to position [0, 0]
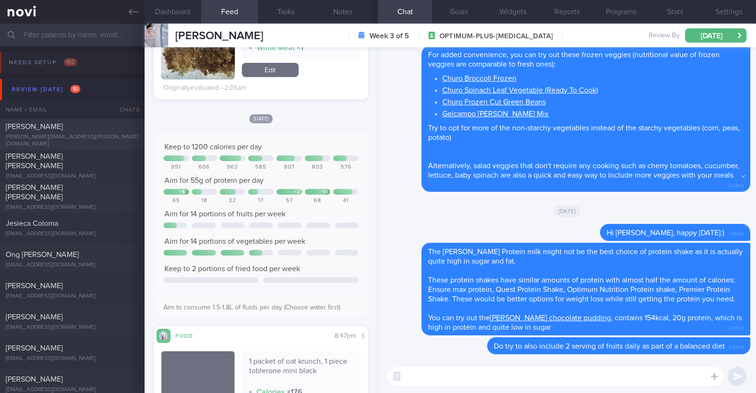
click at [94, 137] on div "[PERSON_NAME][EMAIL_ADDRESS][PERSON_NAME][DOMAIN_NAME]" at bounding box center [72, 141] width 133 height 14
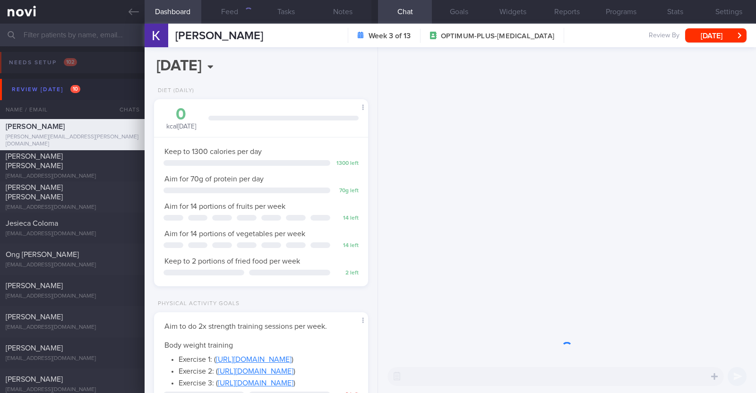
scroll to position [107, 188]
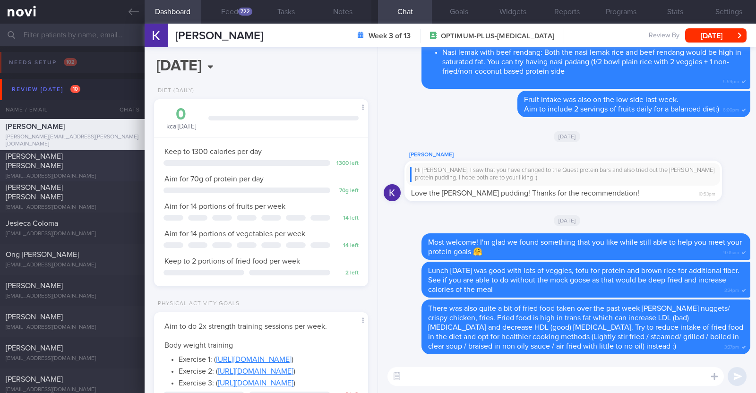
click at [103, 173] on div "[EMAIL_ADDRESS][DOMAIN_NAME]" at bounding box center [72, 176] width 133 height 7
type textarea "30F Co-morbidities: [MEDICAL_DATA] OSA dx in teens -s/p [MEDICAL_DATA] -not on …"
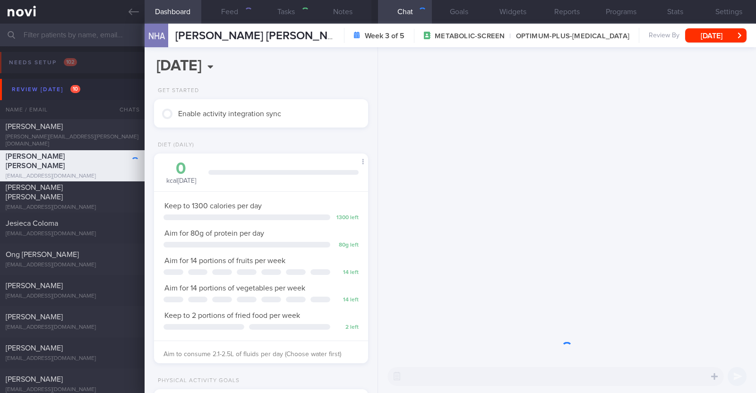
scroll to position [472342, 472261]
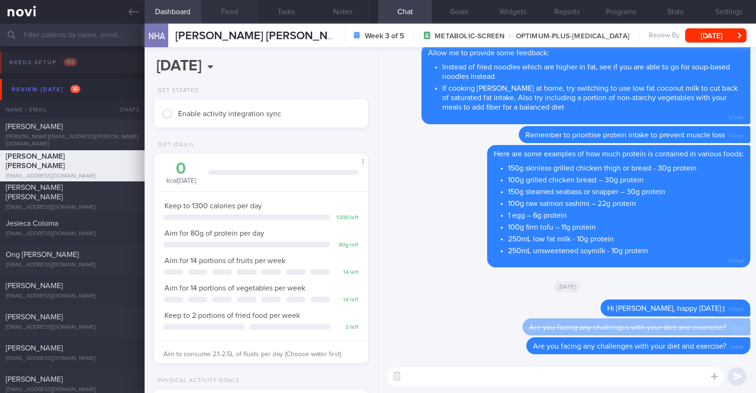
click at [227, 14] on button "Feed" at bounding box center [229, 12] width 57 height 24
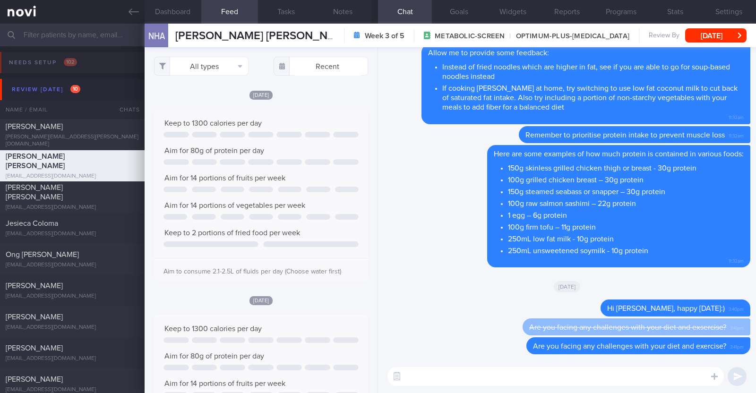
click at [518, 378] on textarea at bounding box center [555, 376] width 336 height 19
type textarea "Hi [PERSON_NAME], just checking in:)"
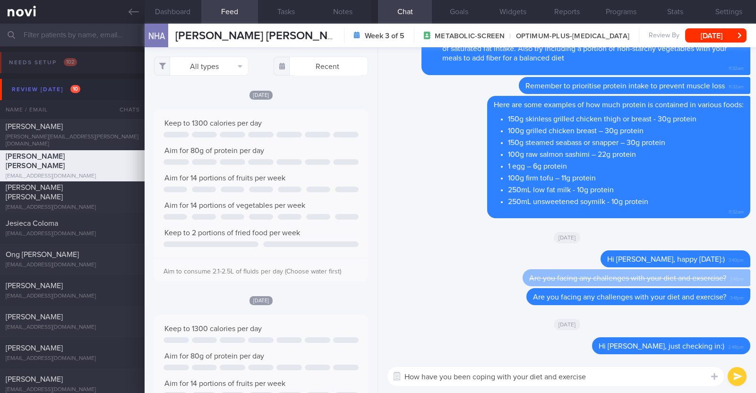
type textarea "How have you been coping with your diet and exercise?"
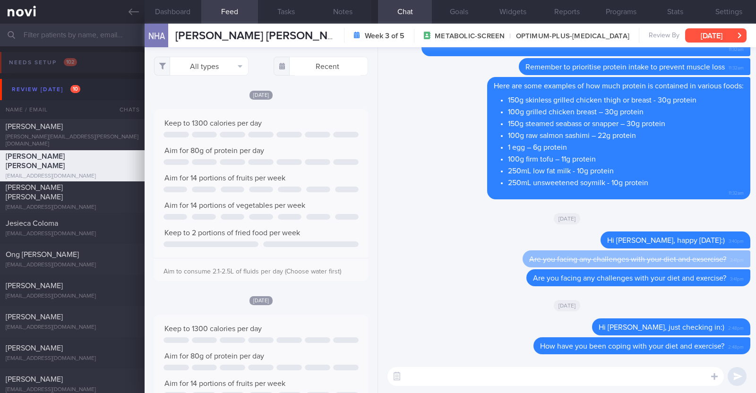
click at [710, 39] on button "[DATE]" at bounding box center [715, 35] width 61 height 14
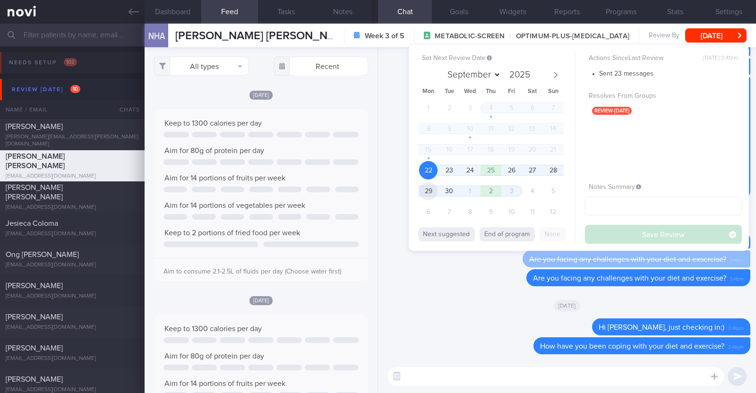
click at [430, 191] on span "29" at bounding box center [428, 191] width 18 height 18
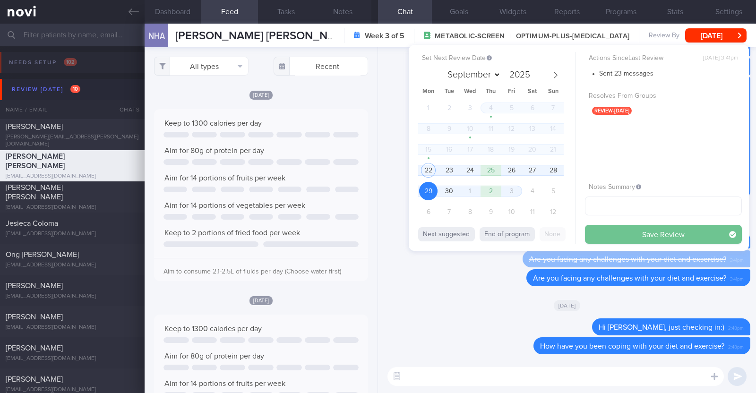
click at [632, 232] on button "Save Review" at bounding box center [663, 234] width 157 height 19
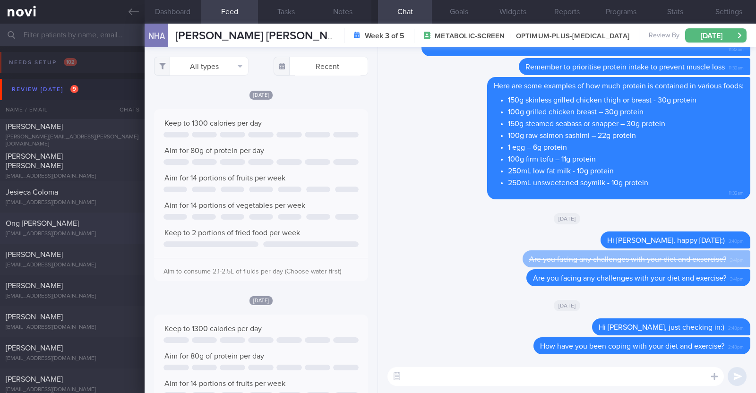
click at [70, 219] on div "Ong [PERSON_NAME]" at bounding box center [71, 223] width 131 height 9
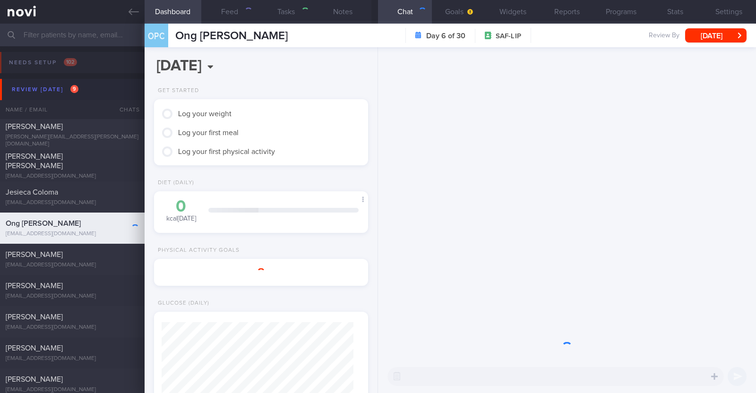
type textarea "58M Comorbidities: HTN HLD Knee pain Medications: [MEDICAL_DATA] 5mg OM [MEDICA…"
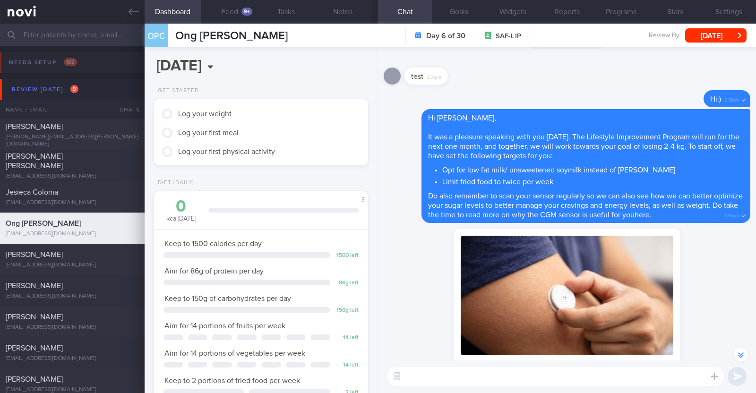
scroll to position [-295, 0]
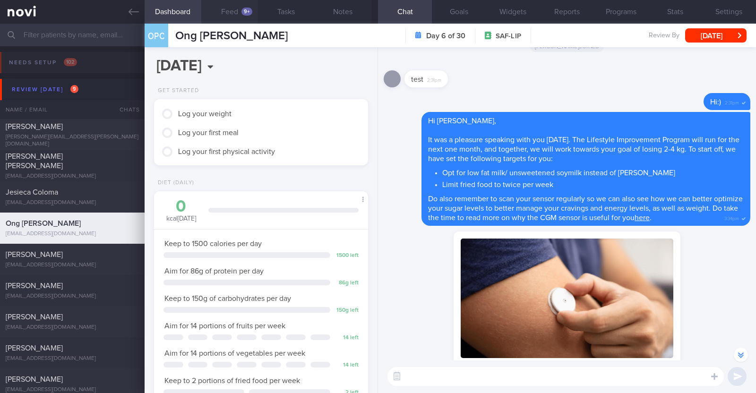
click at [229, 13] on button "Feed 9+" at bounding box center [229, 12] width 57 height 24
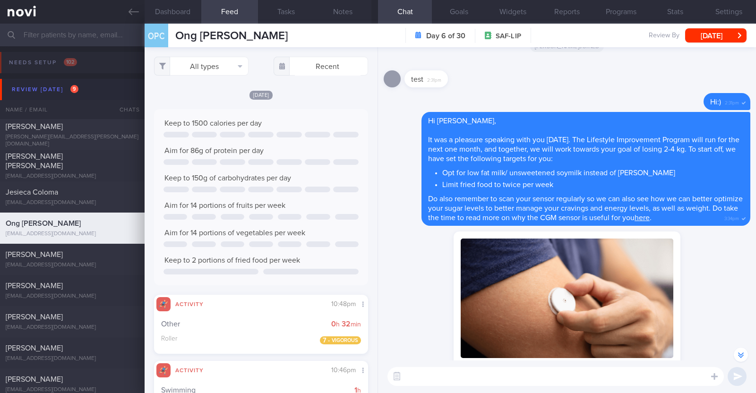
click at [319, 101] on div "Yesterday Keep to 1500 calories per day Aim for 86g of protein per day" at bounding box center [261, 222] width 214 height 264
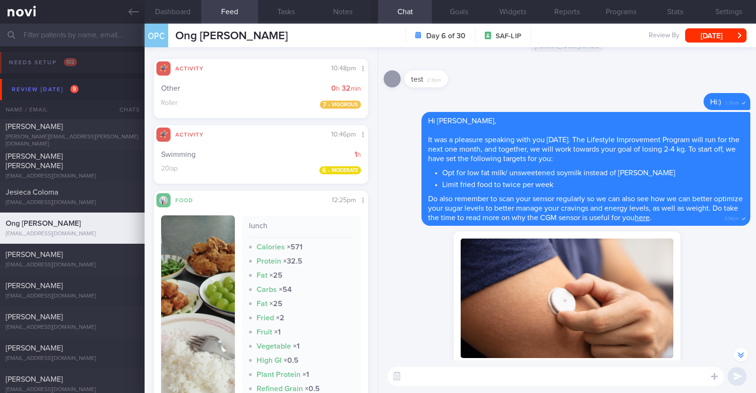
scroll to position [295, 0]
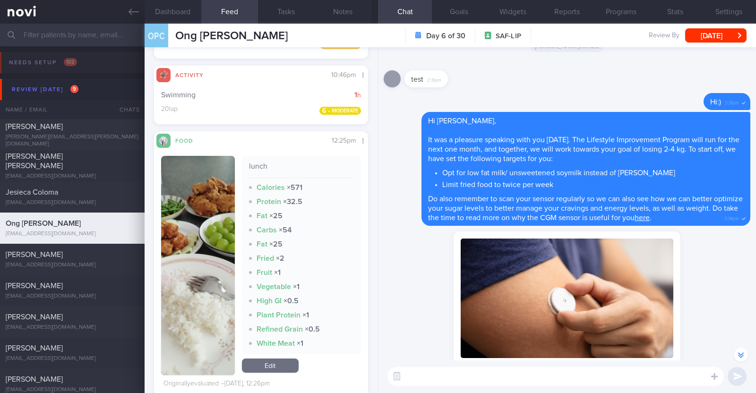
click at [198, 300] on button "button" at bounding box center [198, 265] width 74 height 219
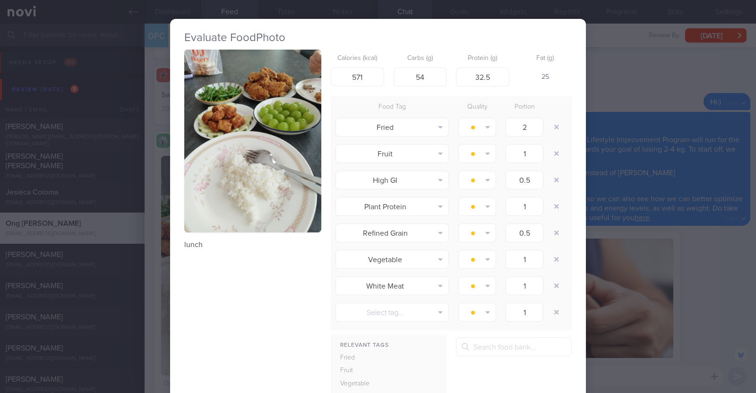
click at [156, 309] on div "Evaluate Food Photo lunch Calories (kcal) 571 Carbs (g) 54 Protein (g) 32.5 Fat…" at bounding box center [378, 196] width 756 height 393
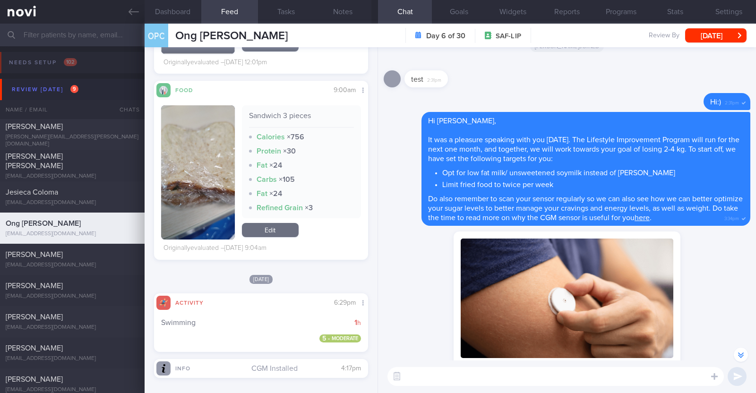
scroll to position [1299, 0]
click at [449, 377] on textarea at bounding box center [555, 376] width 336 height 19
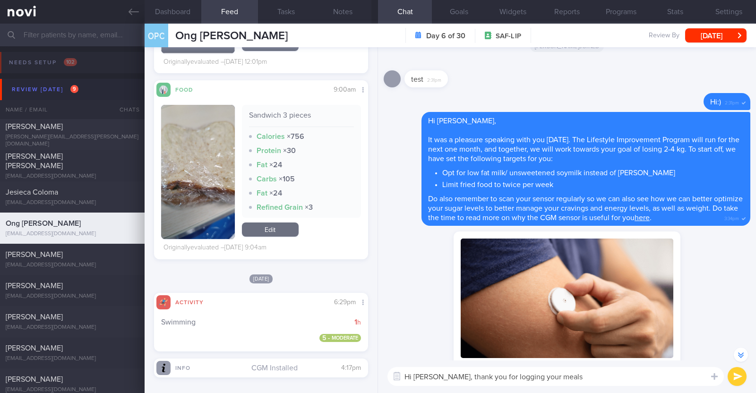
type textarea "Hi Peck Cheong, thank you for logging your meals!"
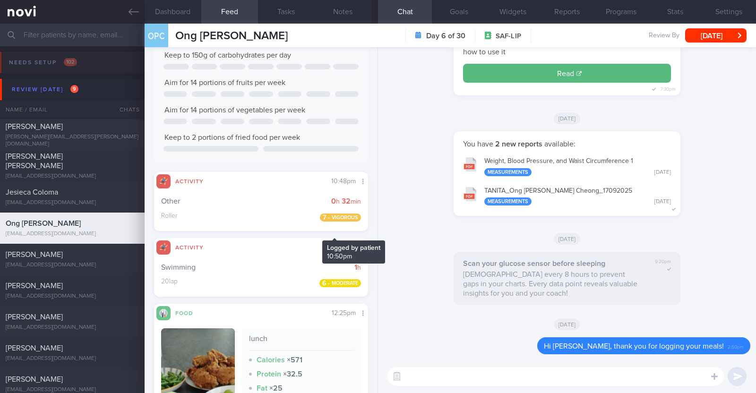
scroll to position [0, 0]
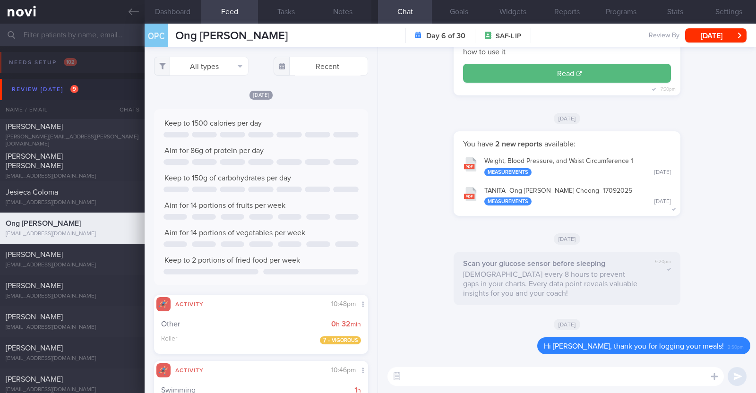
click at [455, 379] on textarea at bounding box center [555, 376] width 336 height 19
type textarea "Great job staying active in the past week!"
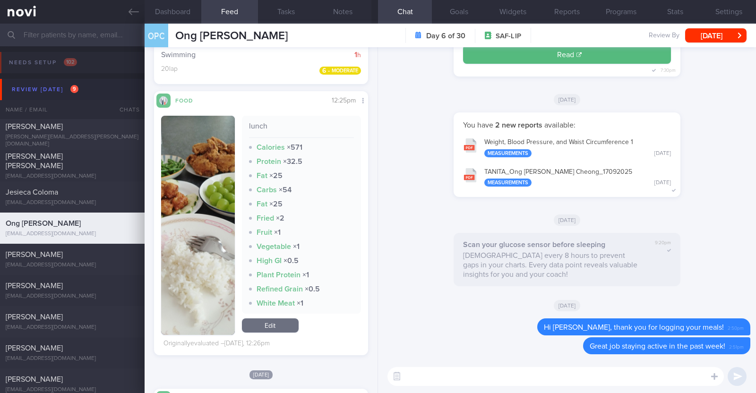
scroll to position [354, 0]
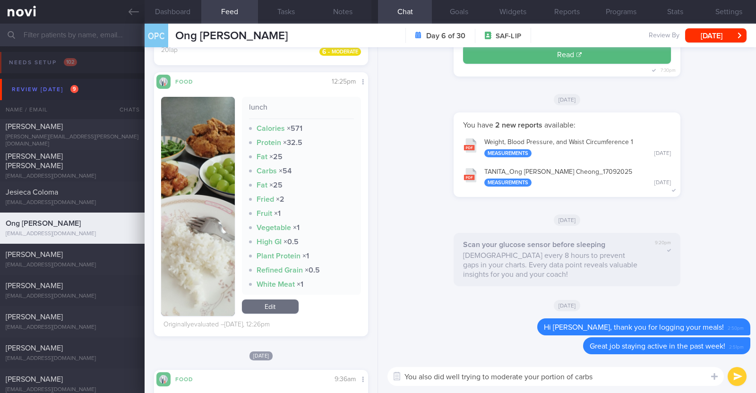
paste textarea "👍"
type textarea "You also did well trying to moderate your portion of carbs 👍"
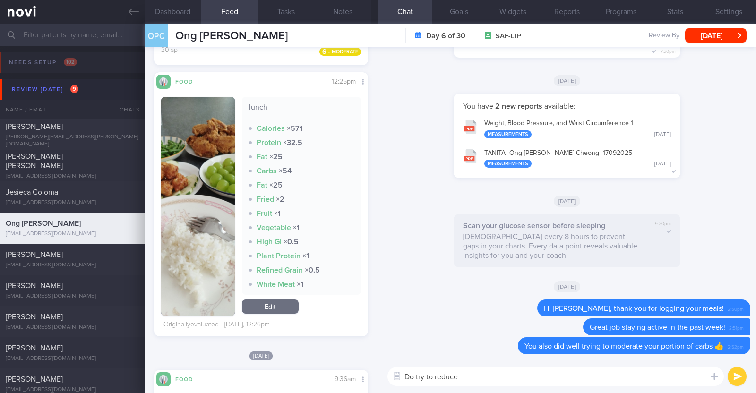
click at [513, 372] on textarea "Do try to reduce" at bounding box center [555, 376] width 336 height 19
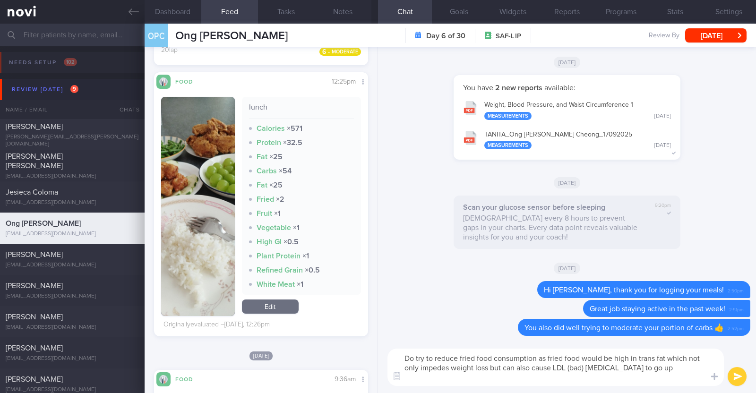
scroll to position [0, 0]
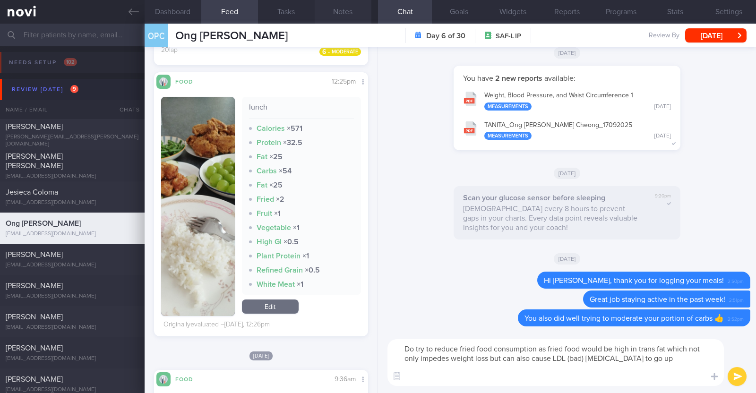
paste textarea "Try to choose lean proteins over fried/breaded/saucy/oily/processed/fatty forms…"
type textarea "Do try to reduce fried food consumption as fried food would be high in trans fa…"
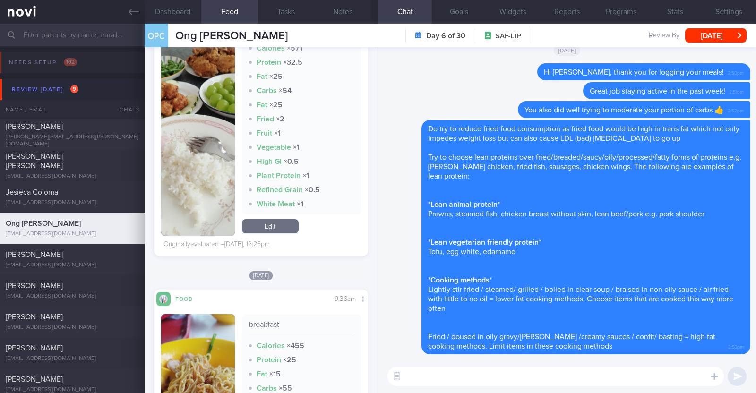
scroll to position [650, 0]
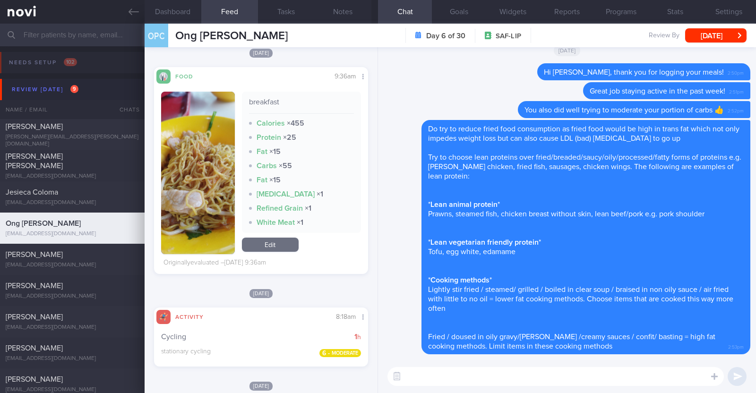
click at [443, 376] on textarea at bounding box center [555, 376] width 336 height 19
paste textarea "Instead of mee pok dry, which is high in calories (from oil) and carbs, and low…"
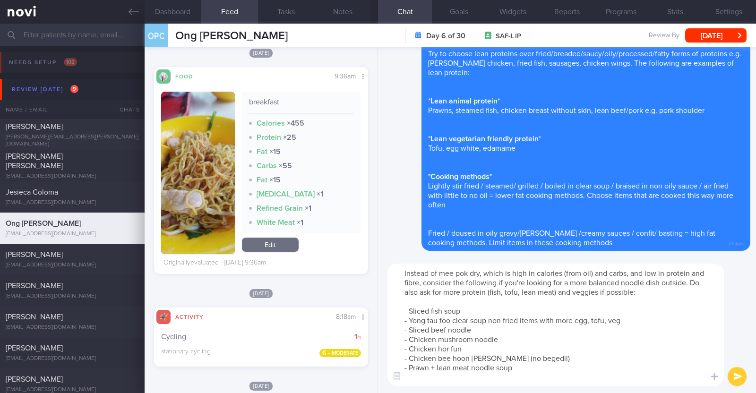
scroll to position [0, 0]
drag, startPoint x: 438, startPoint y: 272, endPoint x: 466, endPoint y: 270, distance: 27.9
click at [466, 270] on textarea "Instead of mee pok dry, which is high in calories (from oil) and carbs, and low…" at bounding box center [555, 325] width 336 height 122
type textarea "Instead of dry noodles, which is high in calories (from oil) and carbs, and low…"
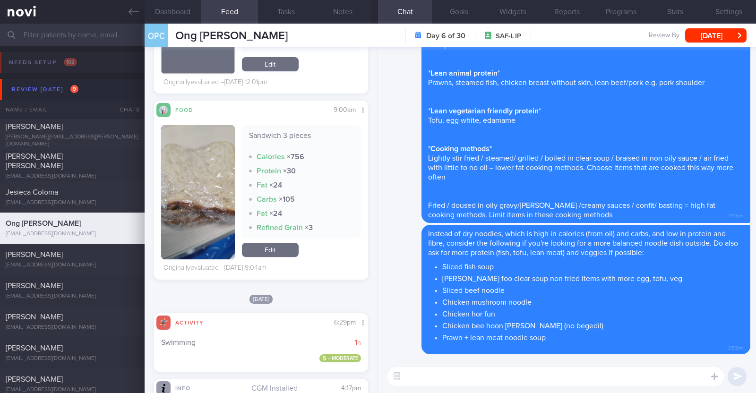
scroll to position [1299, 0]
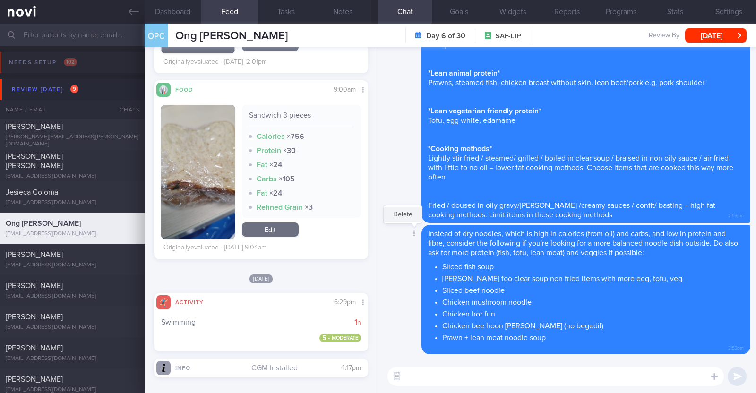
click at [402, 211] on button "Delete" at bounding box center [403, 214] width 38 height 14
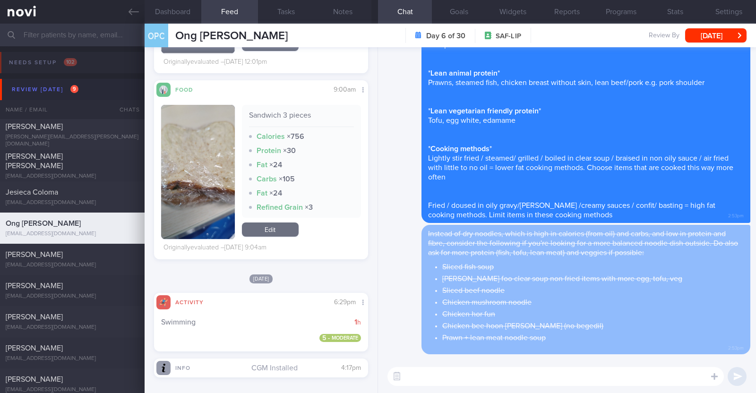
click at [505, 371] on textarea at bounding box center [555, 376] width 336 height 19
paste textarea "Instead of mee pok dry, which is high in calories (from oil) and carbs, and low…"
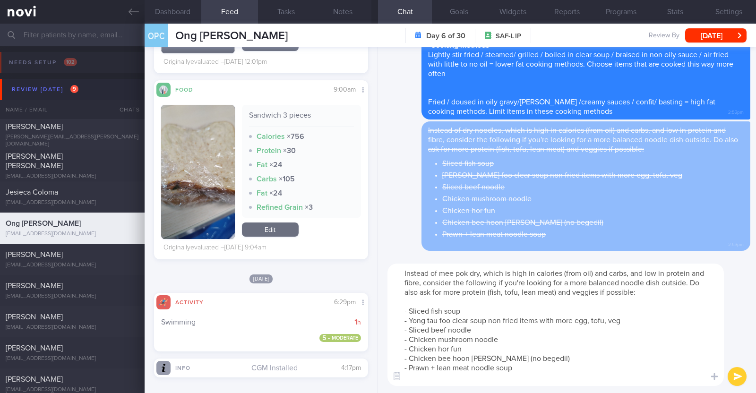
scroll to position [0, 0]
drag, startPoint x: 439, startPoint y: 271, endPoint x: 467, endPoint y: 272, distance: 27.4
click at [467, 272] on textarea "Instead of mee pok dry, which is high in calories (from oil) and carbs, and low…" at bounding box center [555, 325] width 336 height 122
click at [448, 272] on textarea "Instead of dry, which is high in calories (from oil) and carbs, and low in prot…" at bounding box center [555, 325] width 336 height 122
type textarea "Instead of dry noodles and laksa, which is high in calories (from oil) and carb…"
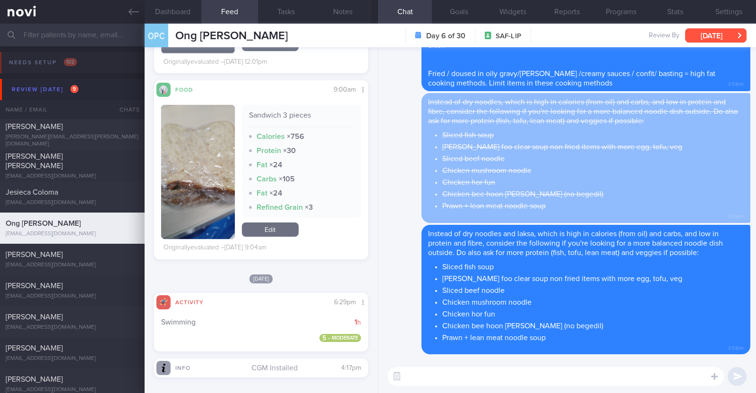
click at [713, 40] on button "[DATE]" at bounding box center [715, 35] width 61 height 14
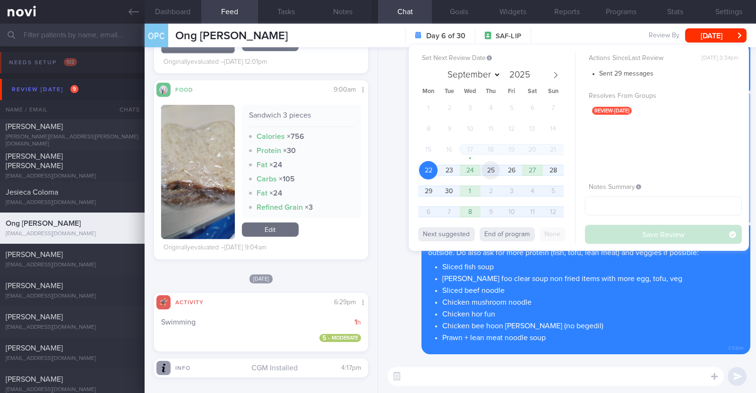
click at [494, 172] on span "25" at bounding box center [490, 170] width 18 height 18
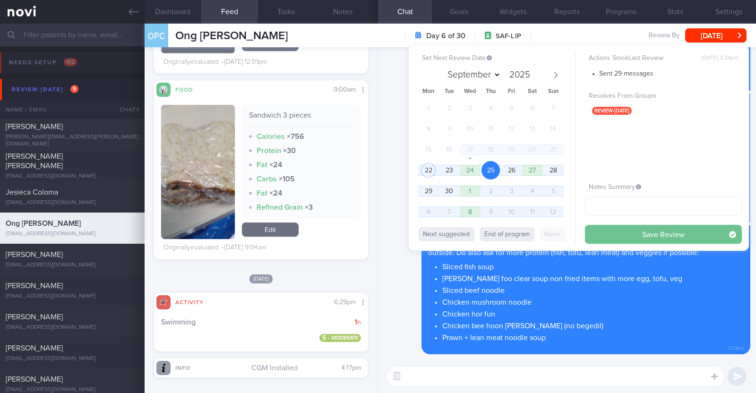
click at [610, 226] on button "Save Review" at bounding box center [663, 234] width 157 height 19
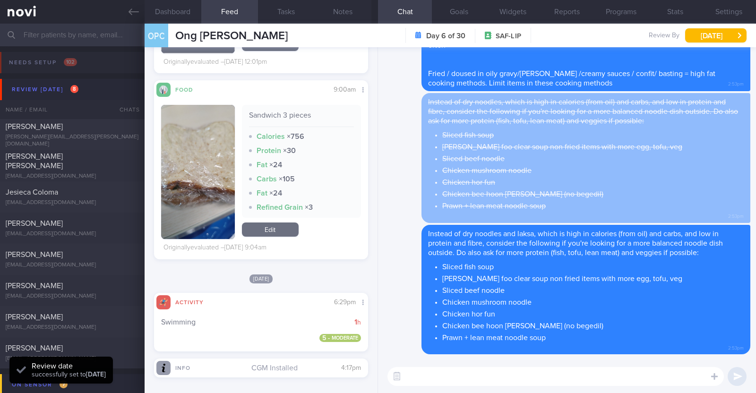
scroll to position [95, 191]
click at [136, 12] on icon at bounding box center [134, 12] width 10 height 7
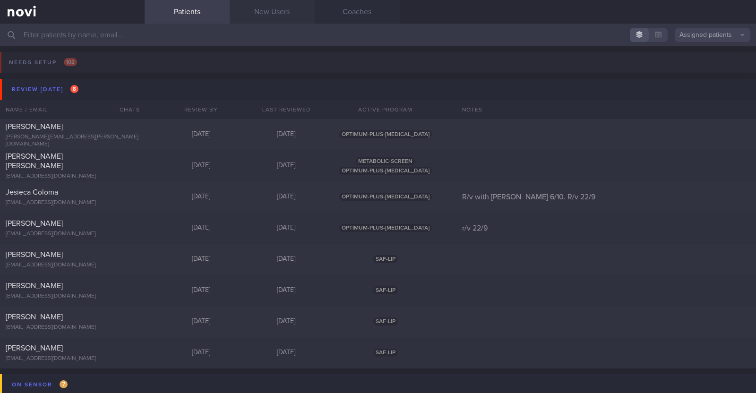
click at [262, 6] on link "New Users" at bounding box center [272, 12] width 85 height 24
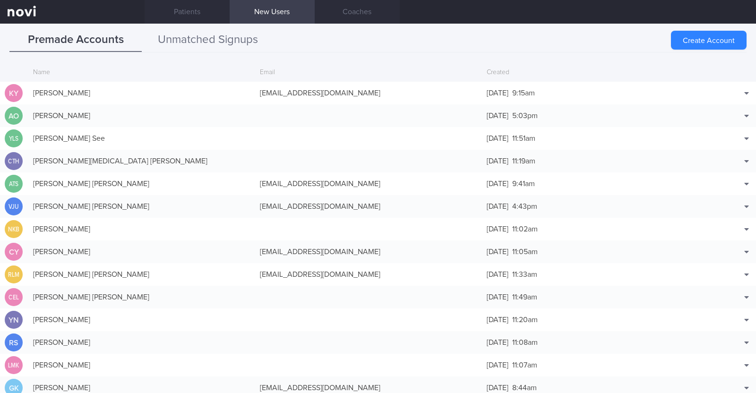
click at [232, 40] on button "Unmatched Signups" at bounding box center [208, 40] width 132 height 24
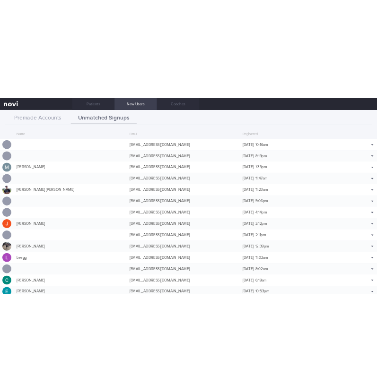
scroll to position [23, 0]
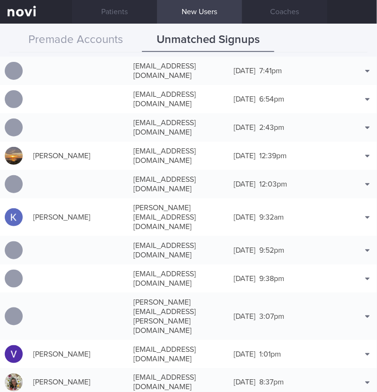
scroll to position [8898, 0]
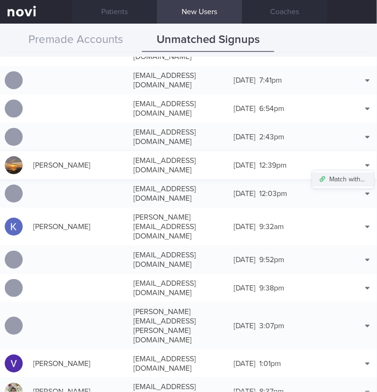
click at [353, 172] on button "Match with..." at bounding box center [343, 179] width 62 height 14
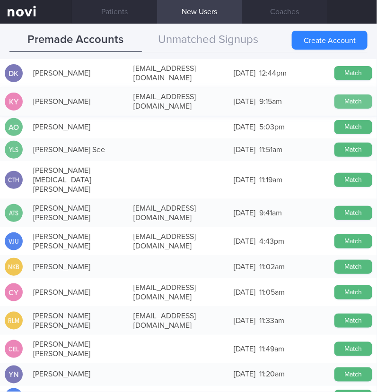
click at [350, 97] on button "Match" at bounding box center [353, 101] width 38 height 14
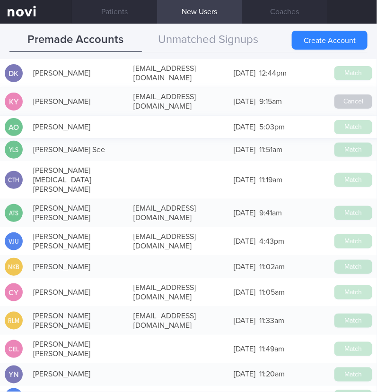
scroll to position [8896, 0]
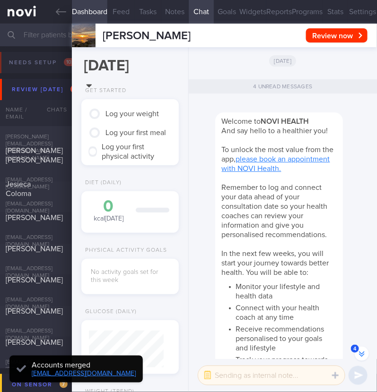
scroll to position [-403, 0]
click at [348, 13] on button "Settings" at bounding box center [362, 12] width 29 height 24
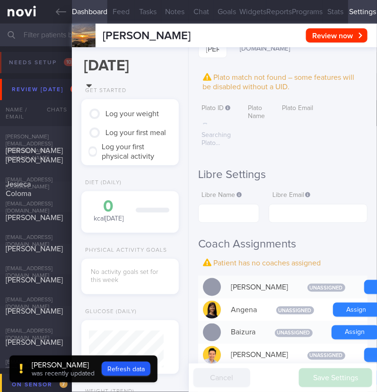
scroll to position [236, 0]
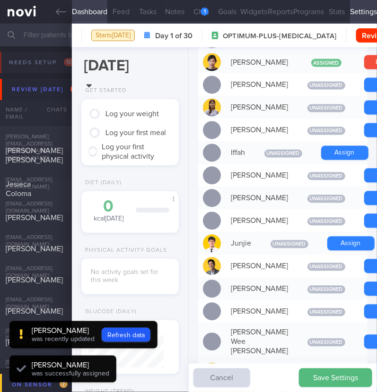
scroll to position [37, 75]
click at [332, 251] on button "Assign" at bounding box center [350, 244] width 47 height 14
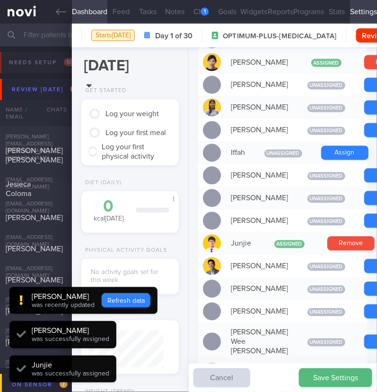
click at [137, 299] on button "Refresh data" at bounding box center [126, 300] width 49 height 14
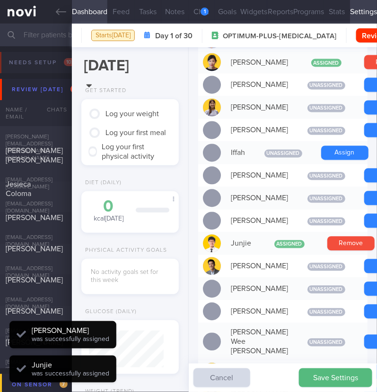
type input "a2421241af9270911e70a0d11c65a663"
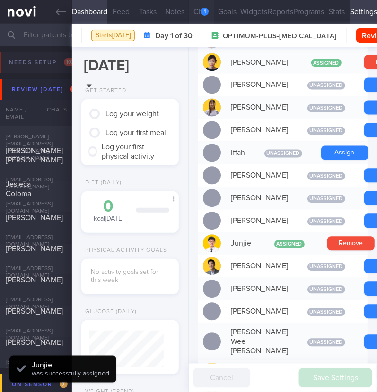
click at [196, 9] on button "Chat 1" at bounding box center [202, 12] width 26 height 24
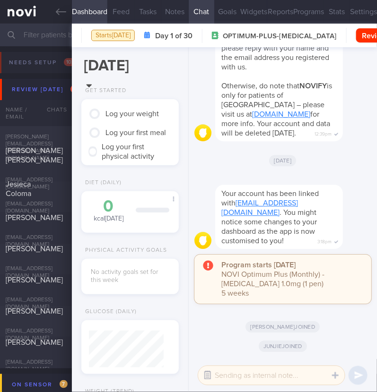
click at [209, 372] on button "button" at bounding box center [207, 375] width 17 height 17
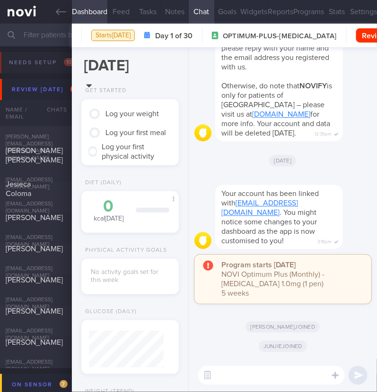
click at [249, 375] on textarea at bounding box center [271, 375] width 146 height 19
click at [317, 374] on textarea at bounding box center [271, 375] width 146 height 19
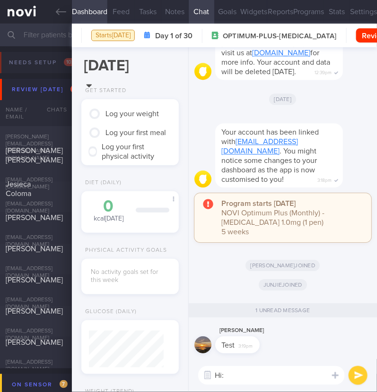
type textarea "Hi:)"
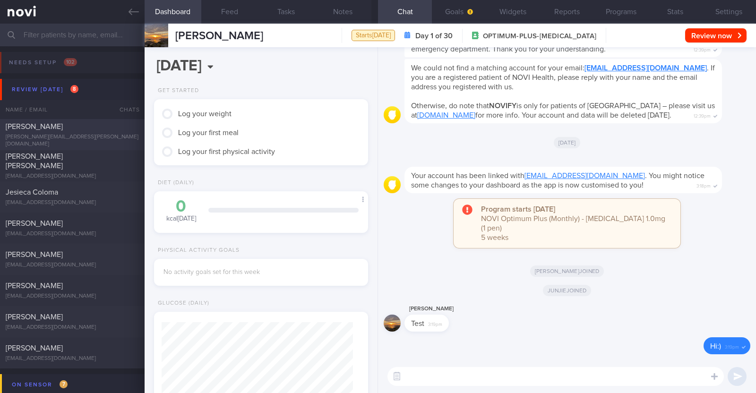
scroll to position [93, 188]
click at [376, 10] on button "Widgets" at bounding box center [513, 12] width 54 height 24
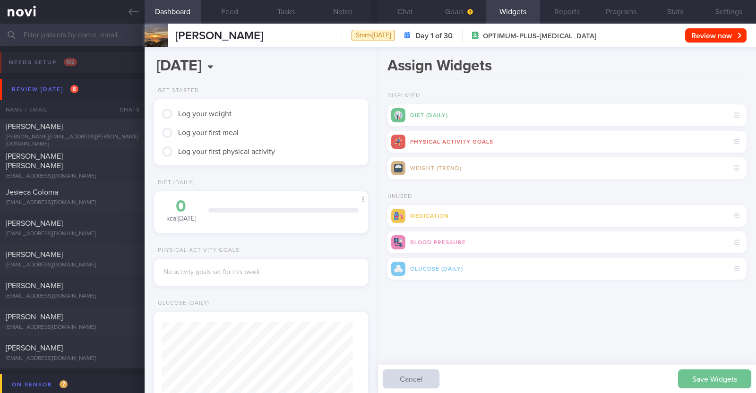
click at [376, 377] on button "Save Widgets" at bounding box center [714, 378] width 73 height 19
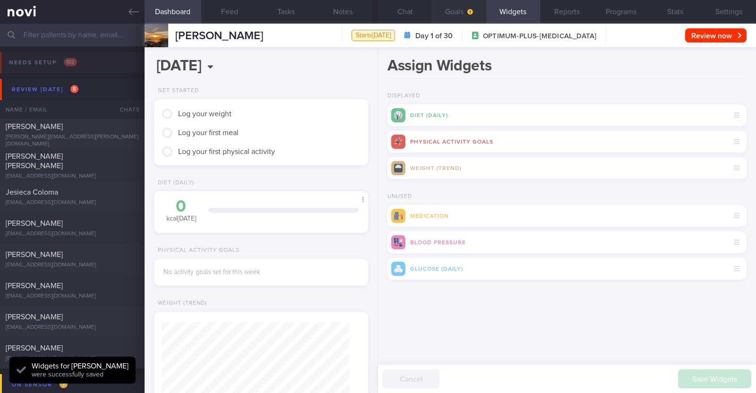
click at [376, 13] on button "Goals" at bounding box center [459, 12] width 54 height 24
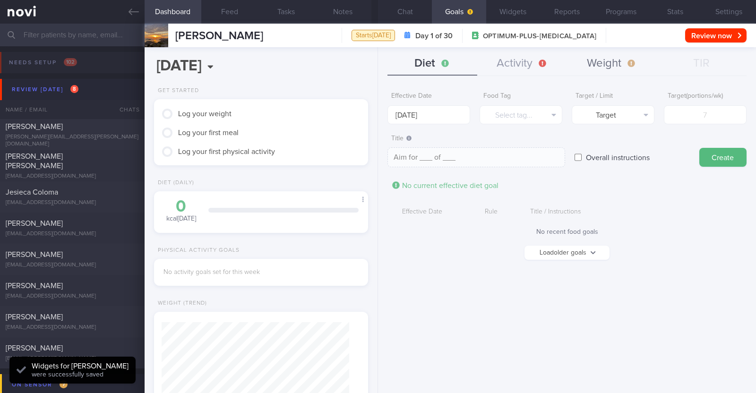
click at [376, 59] on button "Weight" at bounding box center [612, 64] width 90 height 24
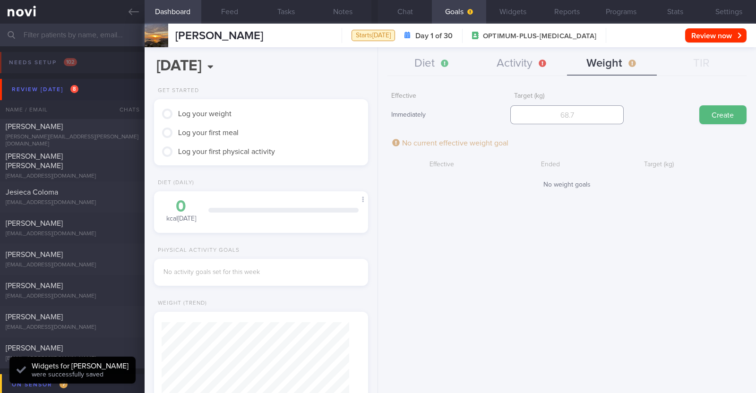
click at [376, 112] on input "number" at bounding box center [566, 114] width 113 height 19
type input "64"
click at [376, 115] on button "Create" at bounding box center [722, 114] width 47 height 19
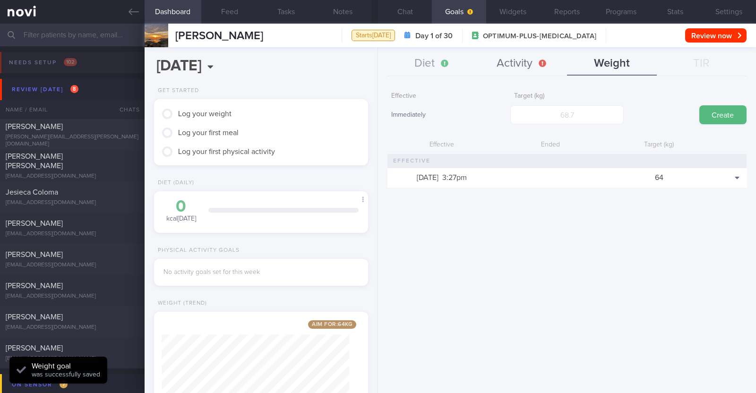
click at [376, 67] on button "Activity" at bounding box center [522, 64] width 90 height 24
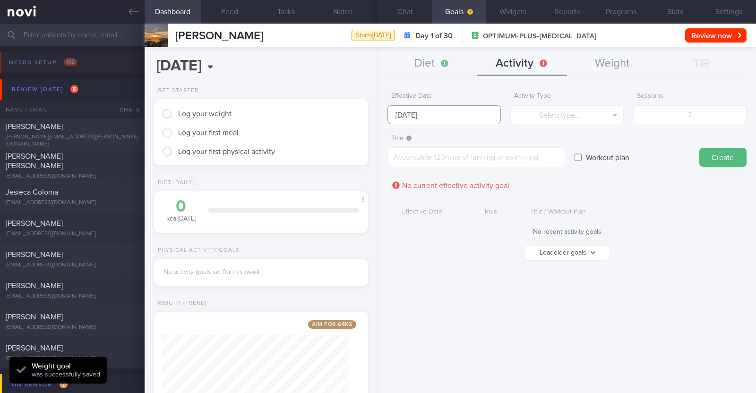
click at [376, 108] on input "[DATE]" at bounding box center [443, 114] width 113 height 19
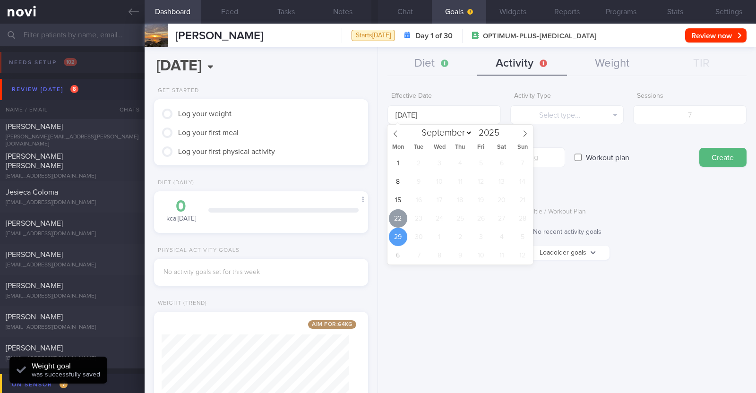
click at [376, 217] on span "22" at bounding box center [398, 218] width 18 height 18
type input "[DATE]"
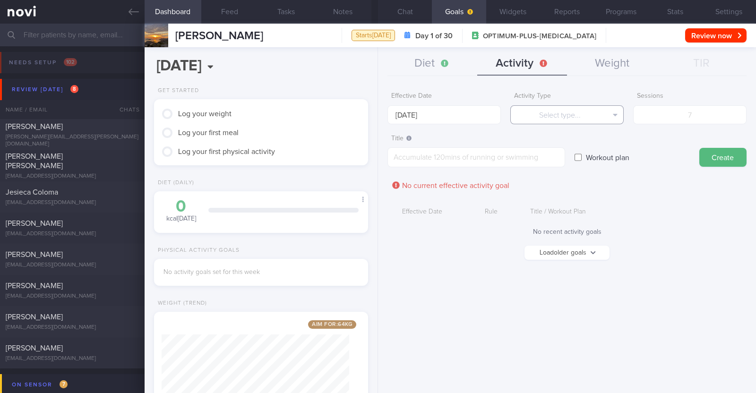
click at [376, 113] on button "Select type..." at bounding box center [566, 114] width 113 height 19
click at [376, 180] on button "Steps" at bounding box center [567, 176] width 112 height 14
click at [376, 117] on input "number" at bounding box center [689, 114] width 113 height 19
type input "56000"
click at [376, 151] on textarea at bounding box center [476, 157] width 178 height 20
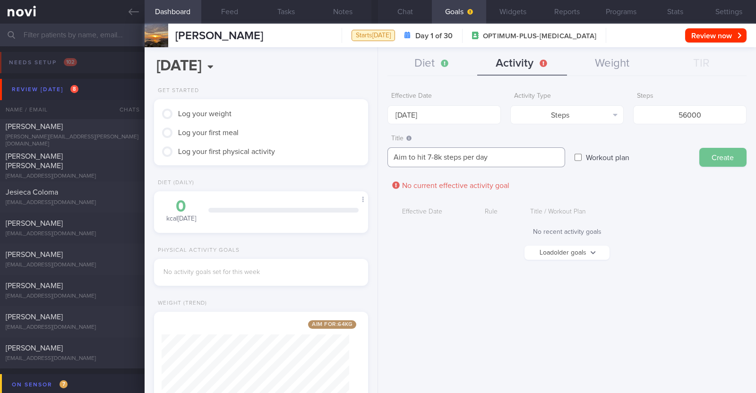
type textarea "Aim to hit 7-8k steps per day"
click at [376, 162] on button "Create" at bounding box center [722, 157] width 47 height 19
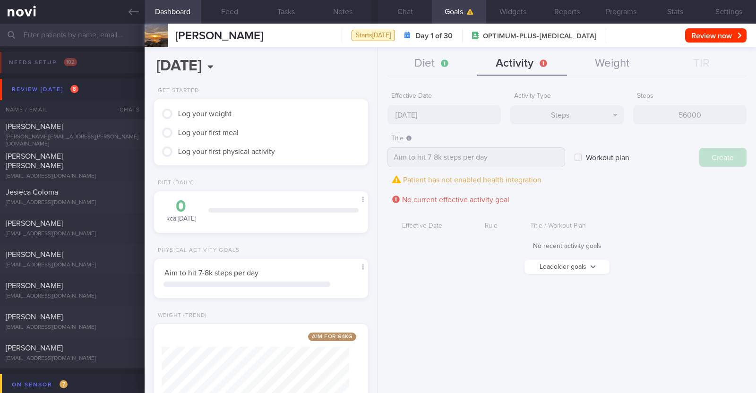
type input "[DATE]"
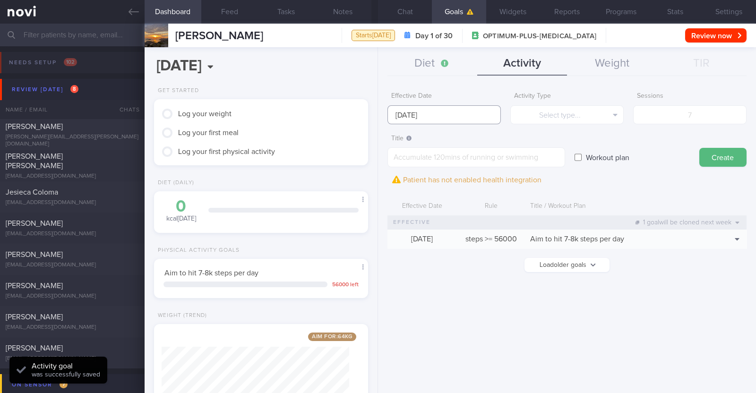
click at [376, 113] on input "[DATE]" at bounding box center [443, 114] width 113 height 19
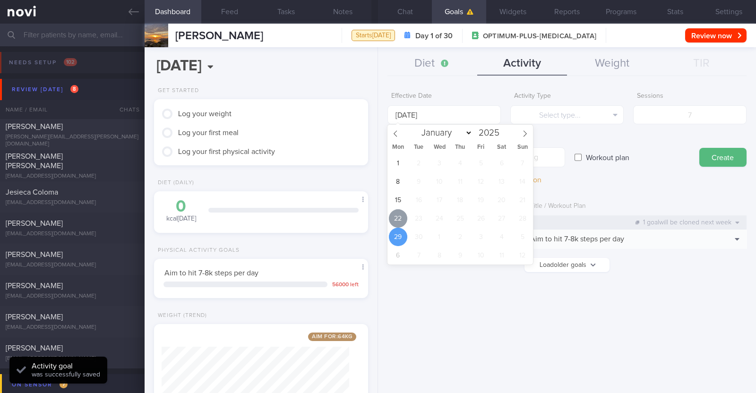
click at [376, 211] on span "22" at bounding box center [398, 218] width 18 height 18
type input "[DATE]"
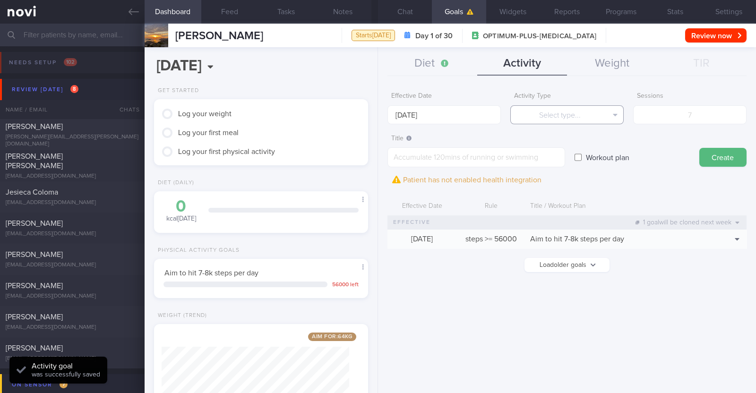
click at [376, 114] on button "Select type..." at bounding box center [566, 114] width 113 height 19
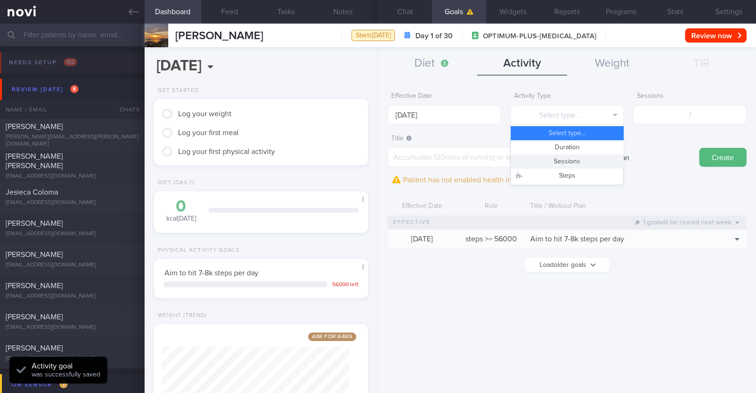
click at [376, 155] on button "Sessions" at bounding box center [567, 161] width 112 height 14
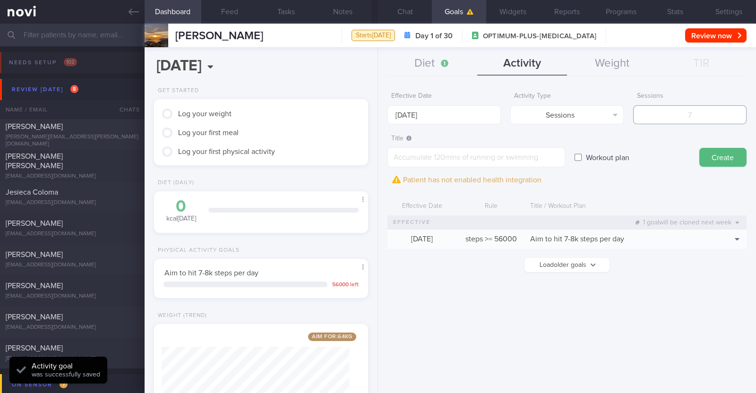
click at [376, 114] on input "number" at bounding box center [689, 114] width 113 height 19
type input "2"
click at [376, 154] on textarea at bounding box center [476, 157] width 178 height 20
click at [376, 157] on textarea at bounding box center [476, 157] width 178 height 20
paste textarea "Aim to do 2x strength training sessions per week. Body weight training - [Exerc…"
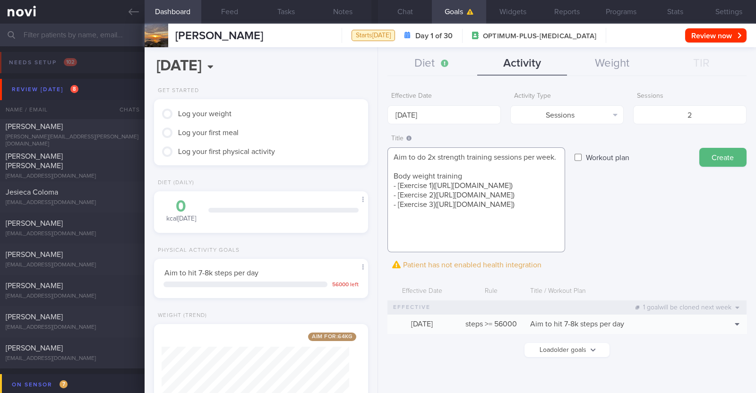
scroll to position [0, 0]
type textarea "Aim to do 2x strength training sessions per week. Body weight training - [Exerc…"
click at [376, 148] on button "Create" at bounding box center [722, 157] width 47 height 19
type input "[DATE]"
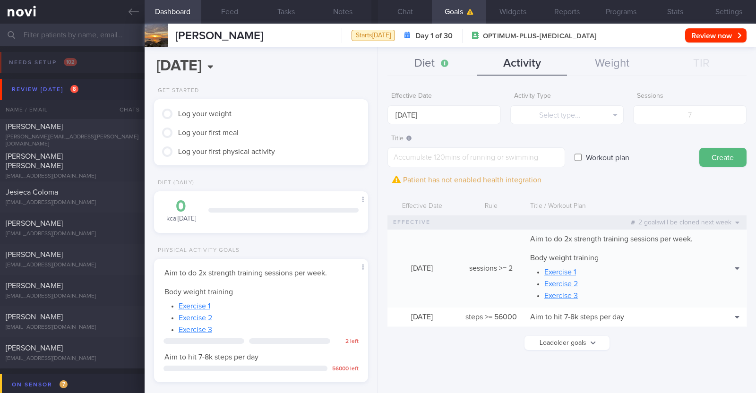
click at [376, 62] on button "Diet" at bounding box center [432, 64] width 90 height 24
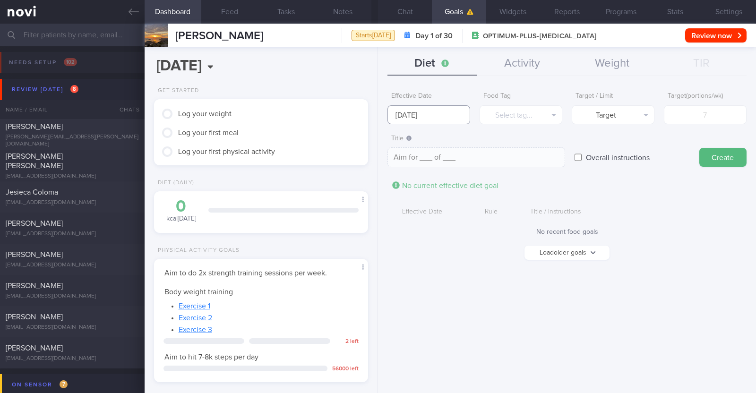
click at [376, 121] on input "[DATE]" at bounding box center [428, 114] width 83 height 19
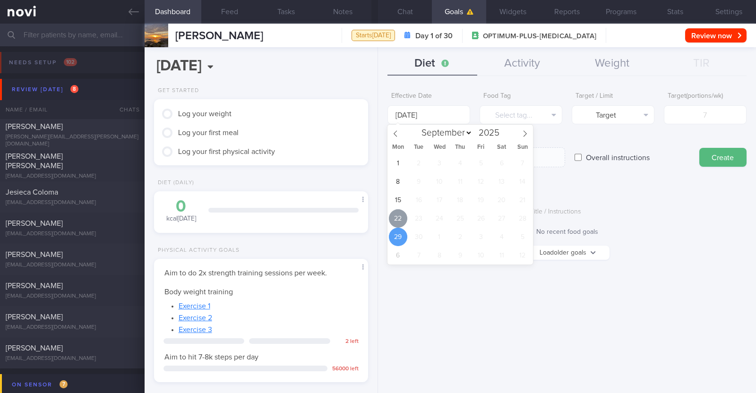
click at [376, 217] on span "22" at bounding box center [398, 218] width 18 height 18
type input "[DATE]"
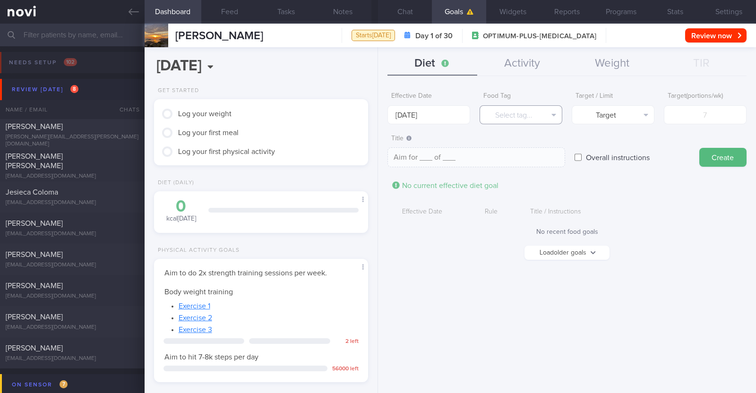
click at [376, 116] on button "Select tag..." at bounding box center [521, 114] width 83 height 19
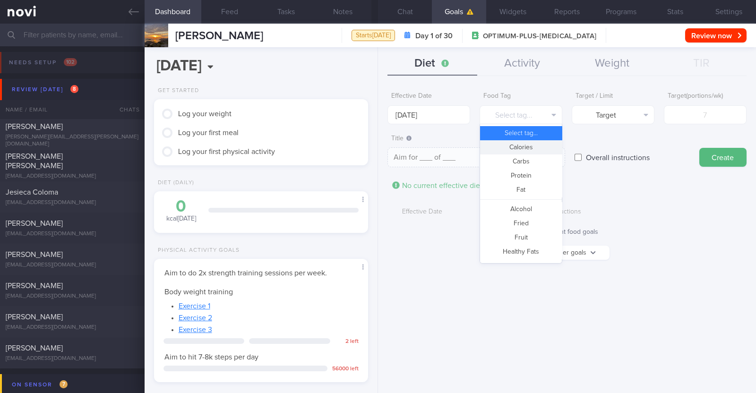
click at [376, 149] on button "Calories" at bounding box center [521, 147] width 82 height 14
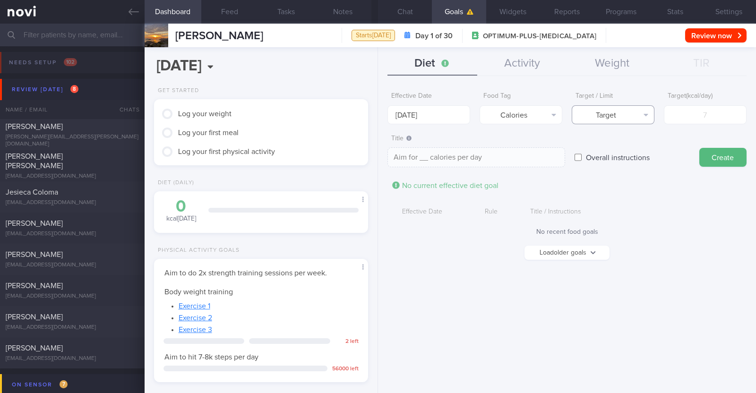
click at [376, 109] on button "Target" at bounding box center [613, 114] width 83 height 19
click at [376, 145] on button "Limit" at bounding box center [613, 147] width 82 height 14
type textarea "Keep to __ calories per day"
click at [376, 114] on input "number" at bounding box center [705, 114] width 83 height 19
type input "1"
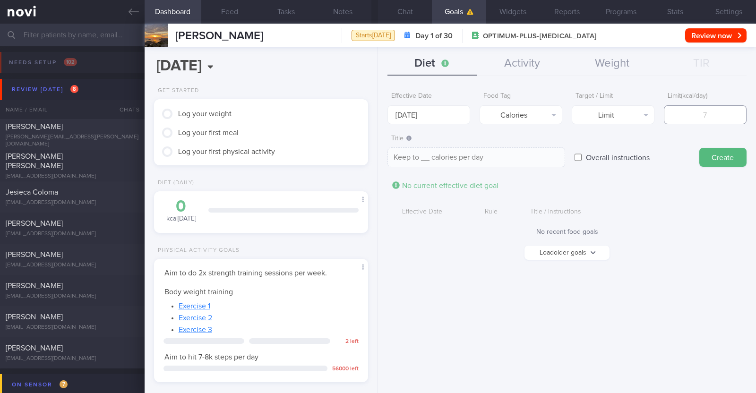
type textarea "Keep to 1 calories per day"
type input "13"
type textarea "Keep to 13 calories per day"
type input "130"
type textarea "Keep to 130 calories per day"
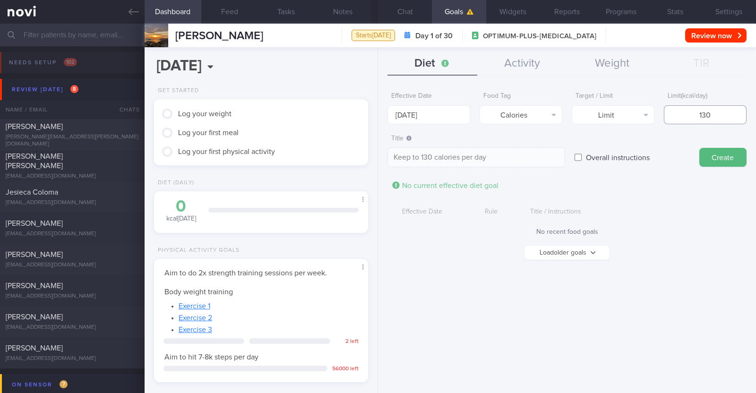
type input "1300"
type textarea "Keep to 1300 calories per day"
type input "1300"
click at [376, 155] on button "Create" at bounding box center [722, 157] width 47 height 19
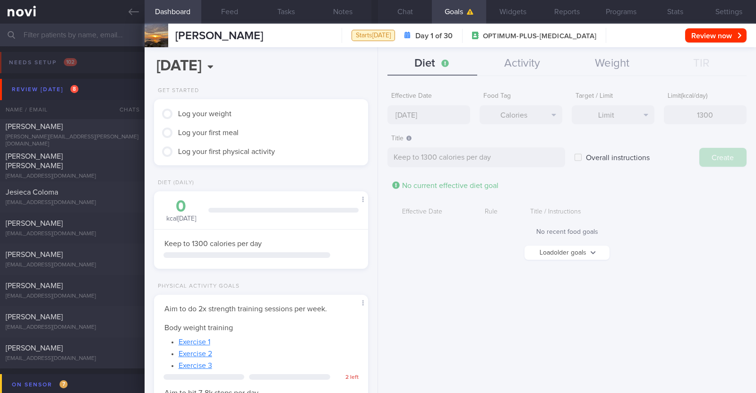
type input "[DATE]"
type textarea "Aim for ___ of ___"
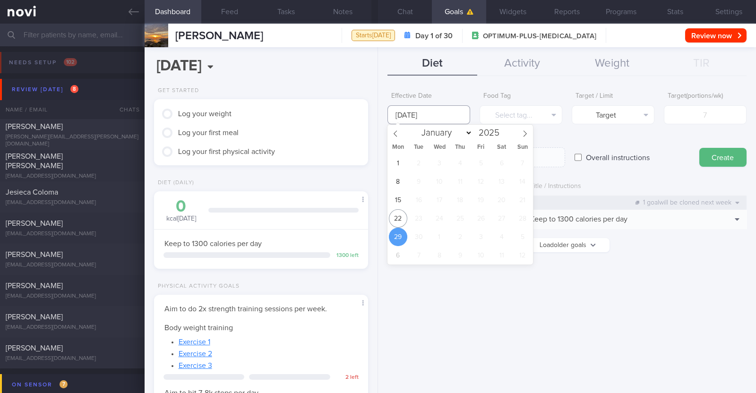
click at [376, 113] on input "[DATE]" at bounding box center [428, 114] width 83 height 19
click at [376, 214] on span "22" at bounding box center [398, 218] width 18 height 18
type input "[DATE]"
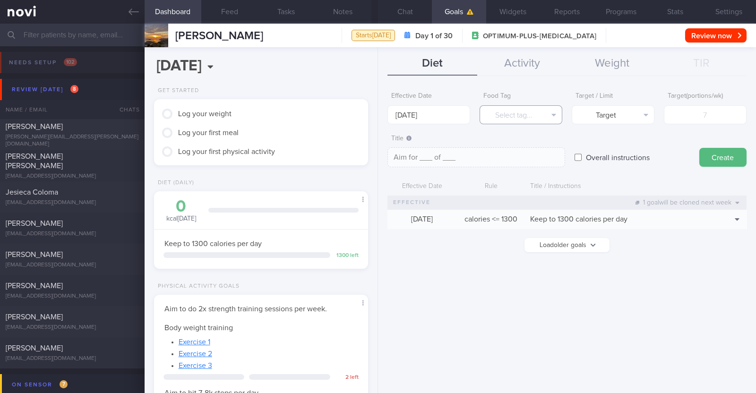
click at [376, 115] on button "Select tag..." at bounding box center [521, 114] width 83 height 19
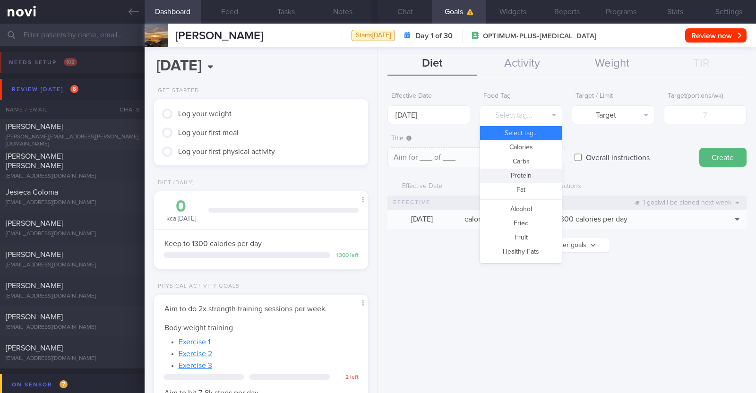
click at [376, 172] on button "Protein" at bounding box center [521, 176] width 82 height 14
type textarea "Aim for __g of protein per day"
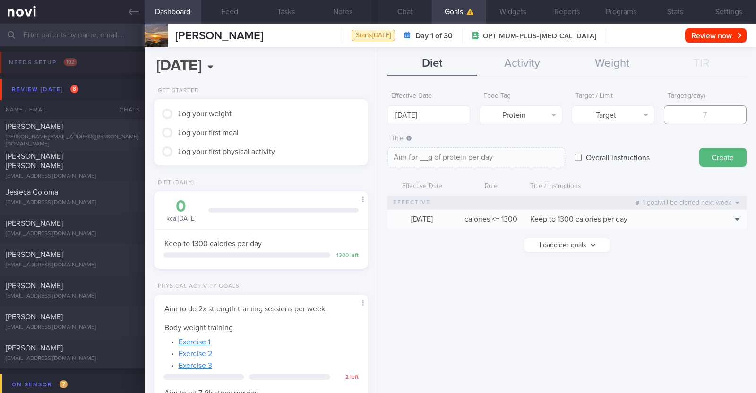
click at [376, 106] on input "number" at bounding box center [705, 114] width 83 height 19
type input "8"
type textarea "Aim for 8g of protein per day"
type input "80"
type textarea "Aim for 80g of protein per day"
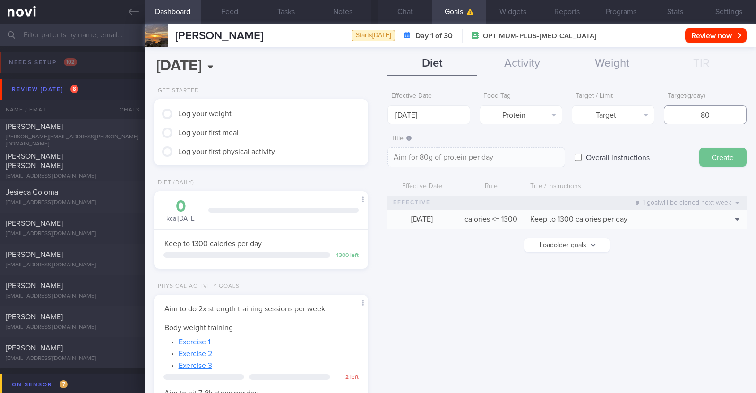
type input "80"
click at [376, 154] on button "Create" at bounding box center [722, 157] width 47 height 19
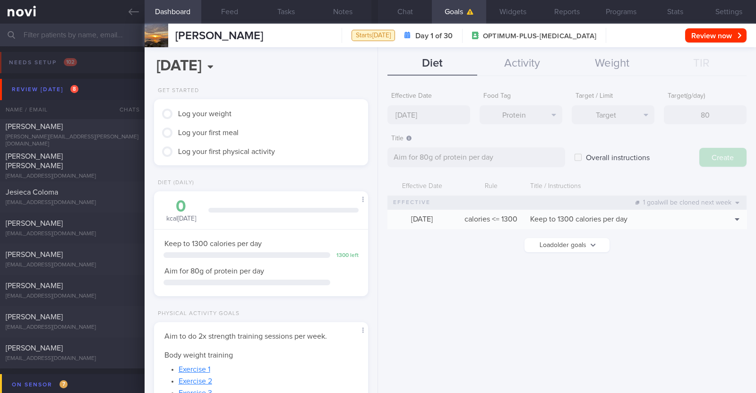
type input "[DATE]"
type textarea "Aim for ___ of ___"
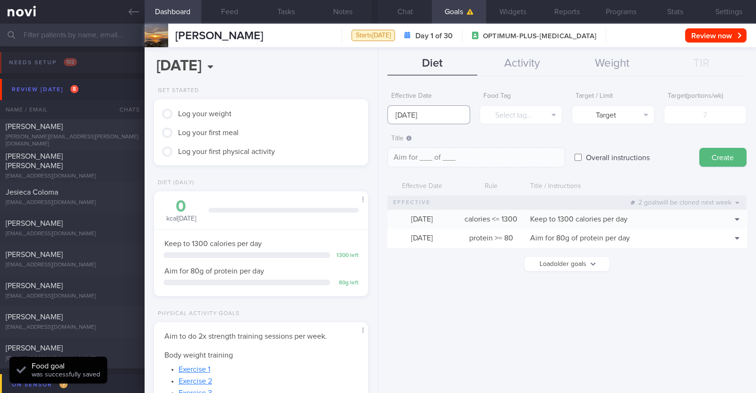
click at [376, 111] on input "[DATE]" at bounding box center [428, 114] width 83 height 19
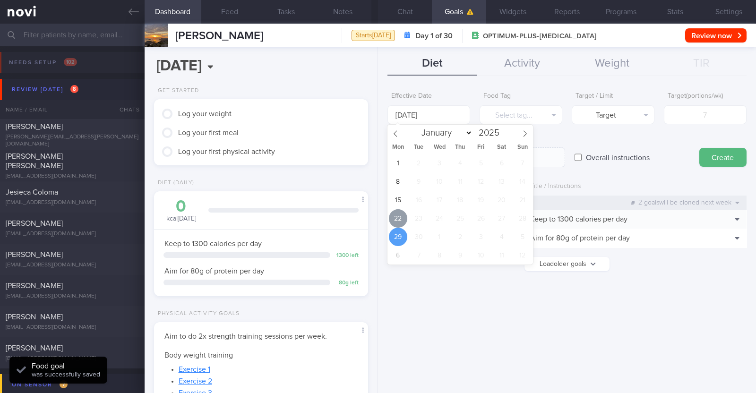
click at [376, 223] on span "22" at bounding box center [398, 218] width 18 height 18
type input "[DATE]"
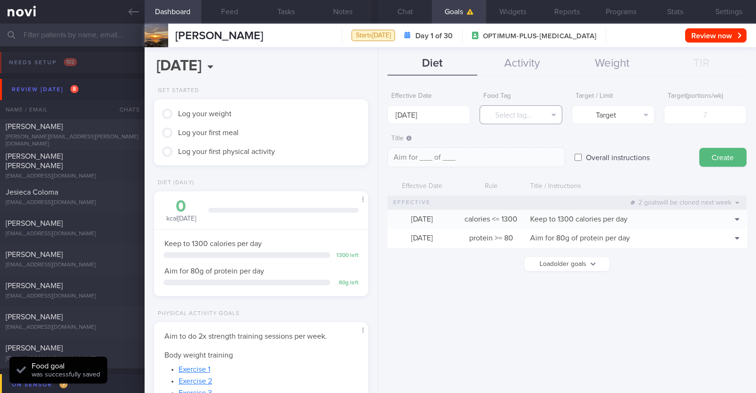
click at [376, 111] on button "Select tag..." at bounding box center [521, 114] width 83 height 19
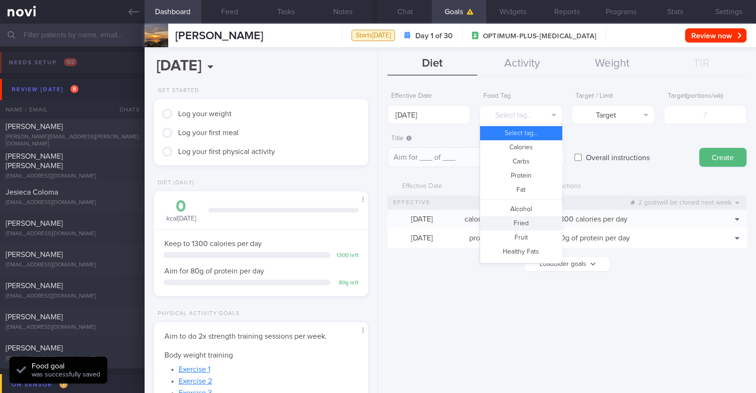
click at [376, 217] on button "Fried" at bounding box center [521, 223] width 82 height 14
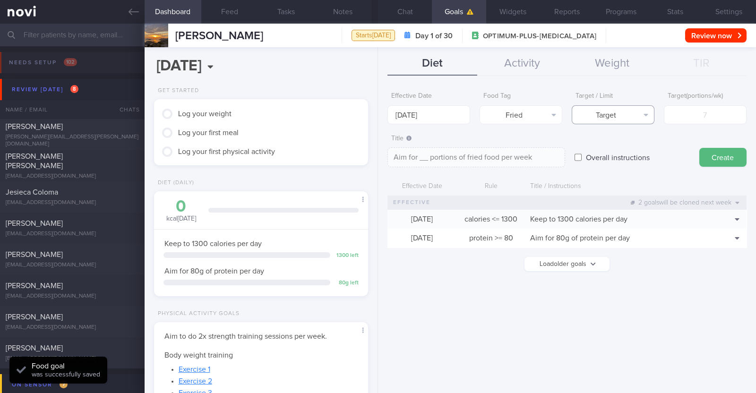
click at [376, 113] on button "Target" at bounding box center [613, 114] width 83 height 19
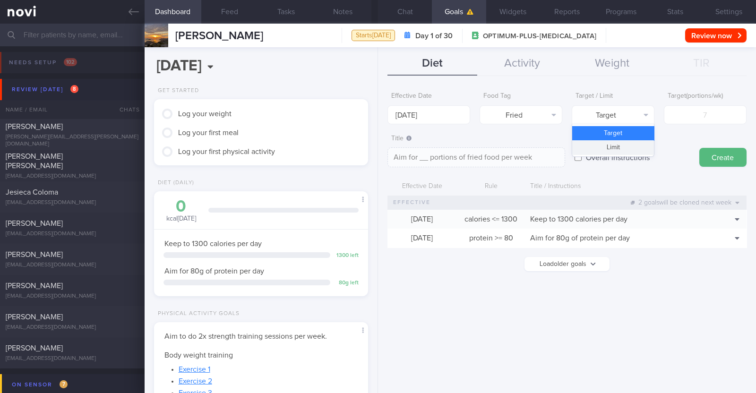
click at [376, 143] on button "Limit" at bounding box center [613, 147] width 82 height 14
type textarea "Keep to __ portions of fried food per week"
click at [376, 118] on input "number" at bounding box center [705, 114] width 83 height 19
type input "2"
type textarea "Keep to 2 portions of fried food per week"
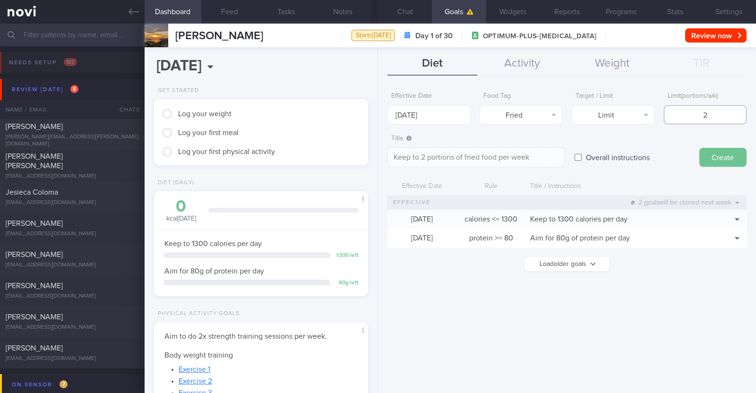
type input "2"
click at [376, 158] on button "Create" at bounding box center [722, 157] width 47 height 19
type input "[DATE]"
type textarea "Aim for ___ of ___"
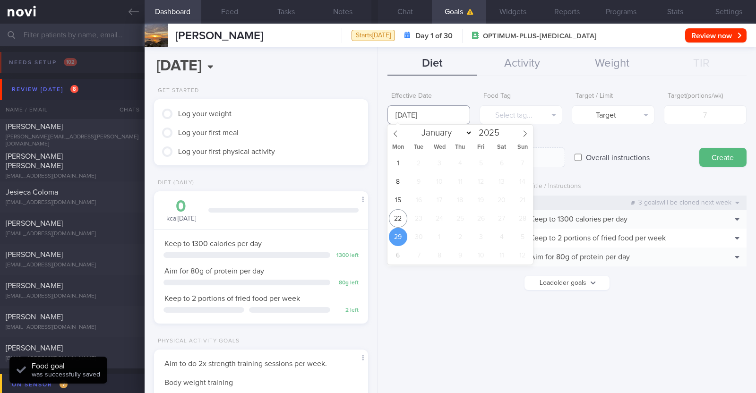
click at [376, 108] on input "[DATE]" at bounding box center [428, 114] width 83 height 19
click at [376, 216] on span "22" at bounding box center [398, 218] width 18 height 18
type input "[DATE]"
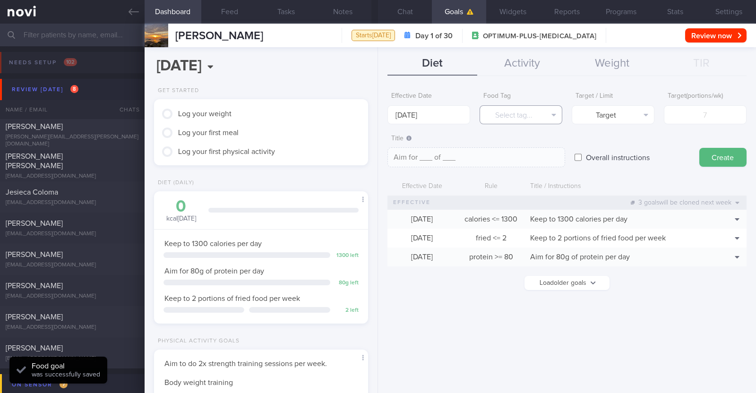
click at [376, 121] on button "Select tag..." at bounding box center [521, 114] width 83 height 19
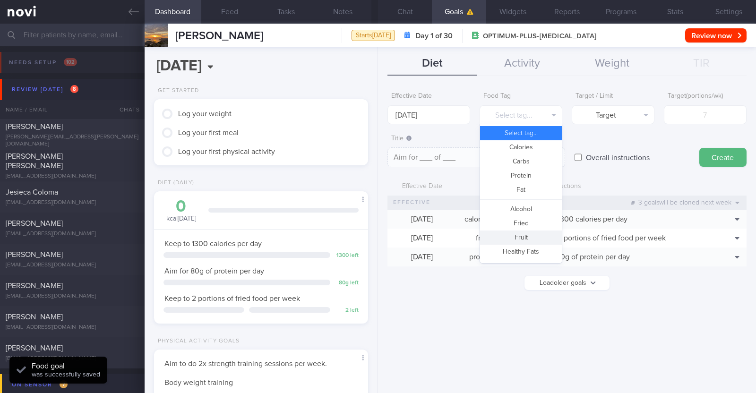
click at [376, 231] on button "Fruit" at bounding box center [521, 238] width 82 height 14
type textarea "Aim for __ portions of fruits per week"
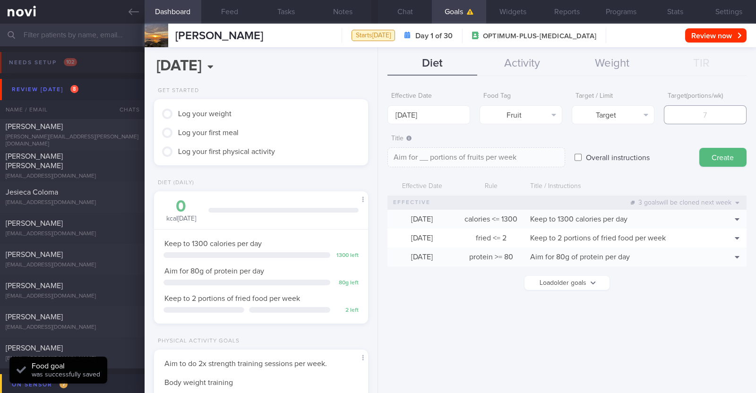
click at [376, 113] on input "number" at bounding box center [705, 114] width 83 height 19
type input "1"
type textarea "Aim for 1 portions of fruits per week"
type input "14"
type textarea "Aim for 14 portions of fruits per week"
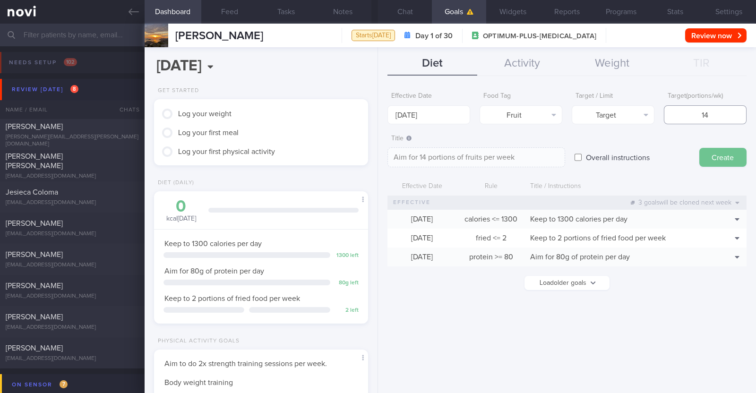
type input "14"
click at [376, 157] on button "Create" at bounding box center [722, 157] width 47 height 19
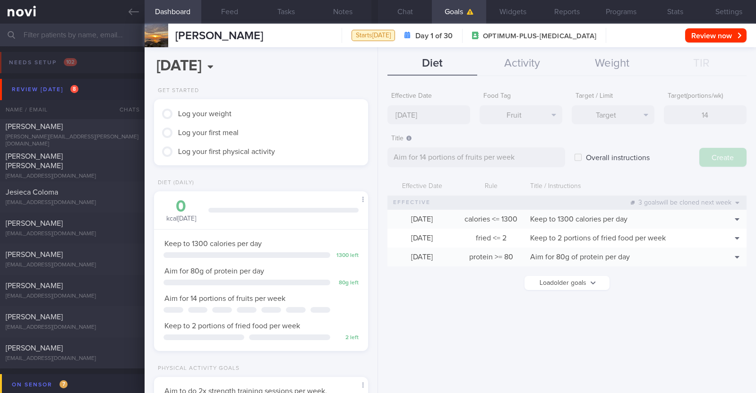
type input "[DATE]"
type textarea "Aim for ___ of ___"
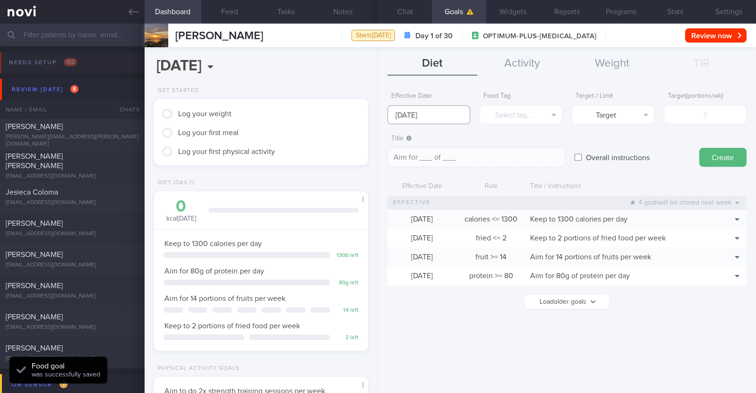
click at [376, 123] on body "You are offline! Some functionality will be unavailable Patients New Users Coac…" at bounding box center [378, 196] width 756 height 393
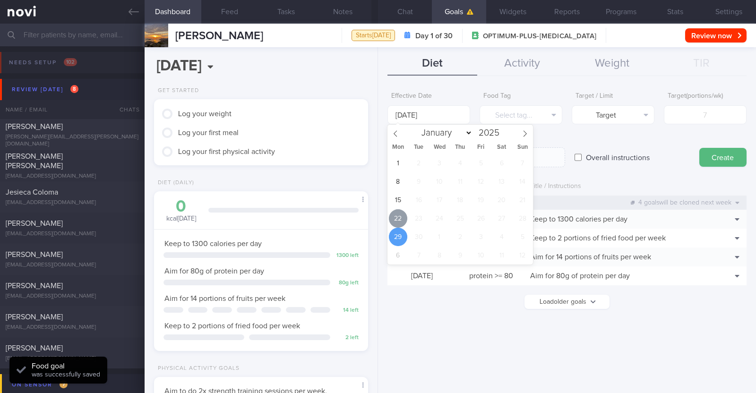
click at [376, 223] on span "22" at bounding box center [398, 218] width 18 height 18
type input "[DATE]"
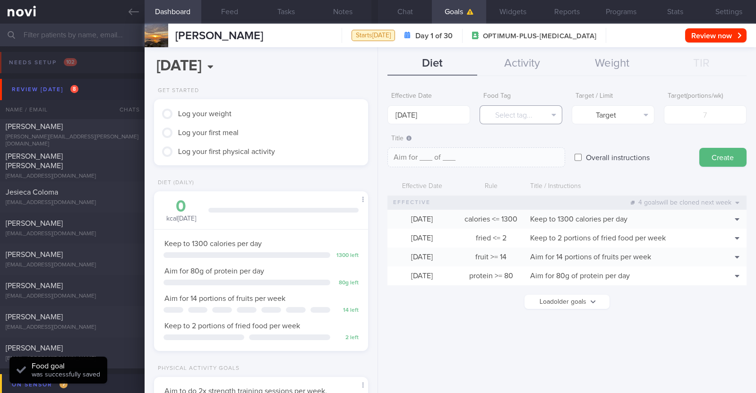
click at [376, 113] on button "Select tag..." at bounding box center [521, 114] width 83 height 19
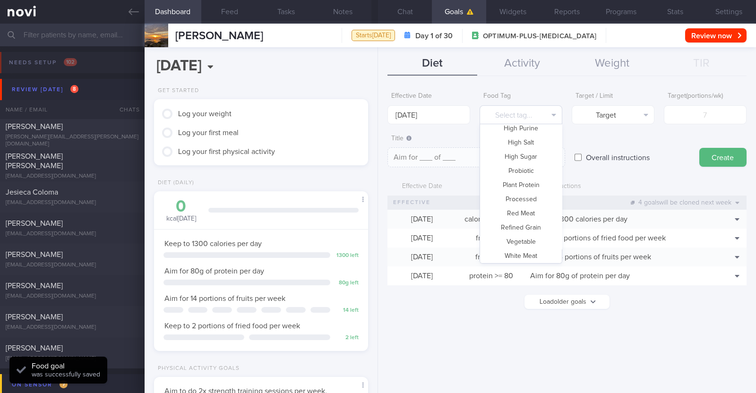
scroll to position [281, 0]
click at [376, 221] on button "Vegetable" at bounding box center [521, 226] width 82 height 14
type textarea "Aim for __ portions of vegetables per week"
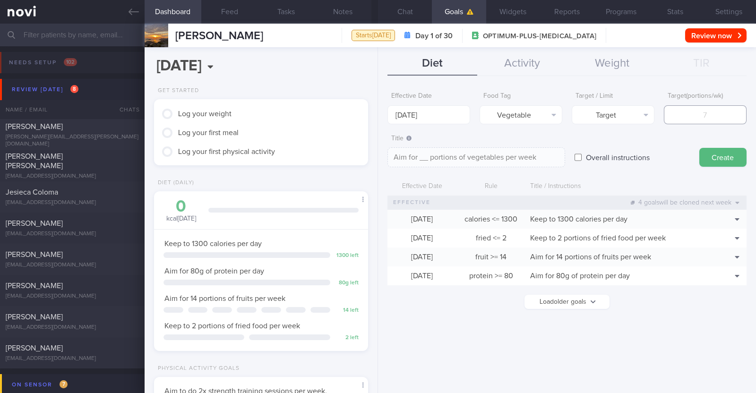
click at [376, 114] on input "number" at bounding box center [705, 114] width 83 height 19
type input "1"
type textarea "Aim for 1 portions of vegetables per week"
type input "14"
type textarea "Aim for 14 portions of vegetables per week"
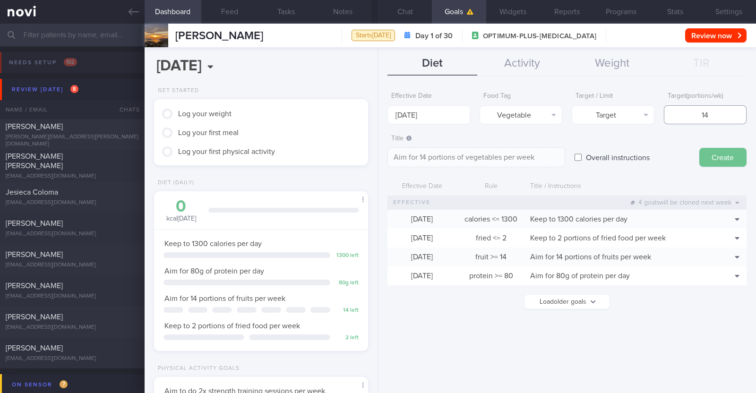
type input "14"
click at [376, 158] on button "Create" at bounding box center [722, 157] width 47 height 19
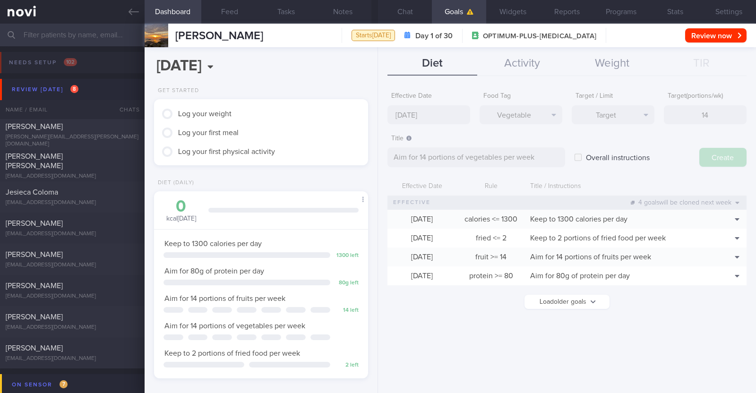
type input "[DATE]"
type textarea "Aim for ___ of ___"
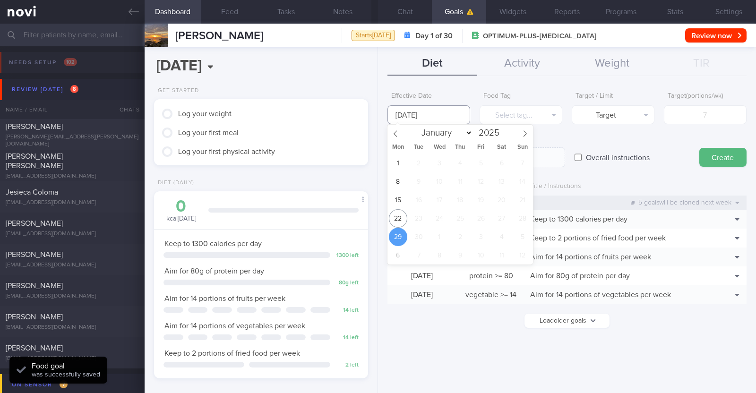
click at [376, 110] on input "[DATE]" at bounding box center [428, 114] width 83 height 19
click at [376, 214] on span "22" at bounding box center [398, 218] width 18 height 18
type input "[DATE]"
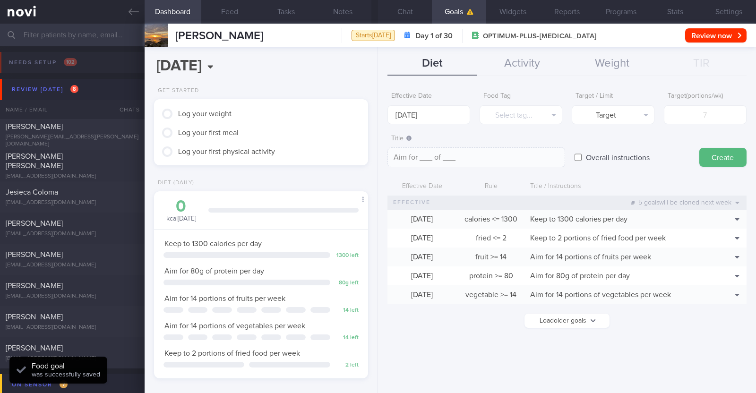
click at [376, 160] on input "Overall instructions" at bounding box center [577, 157] width 7 height 19
checkbox input "true"
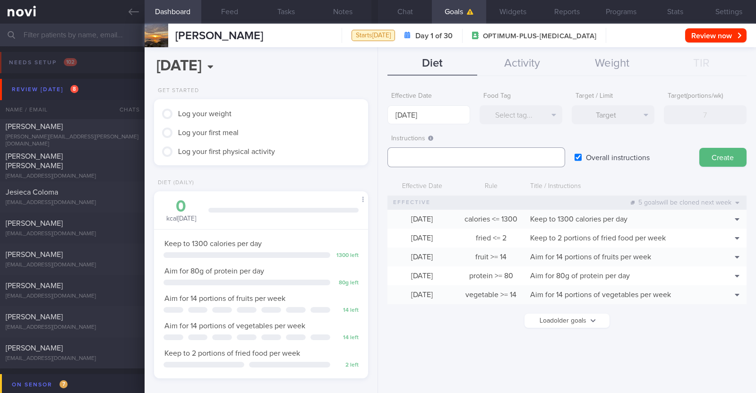
click at [376, 150] on textarea at bounding box center [476, 157] width 178 height 20
paste textarea "Aim to consume xxL of fluids per day (Choose water first)"
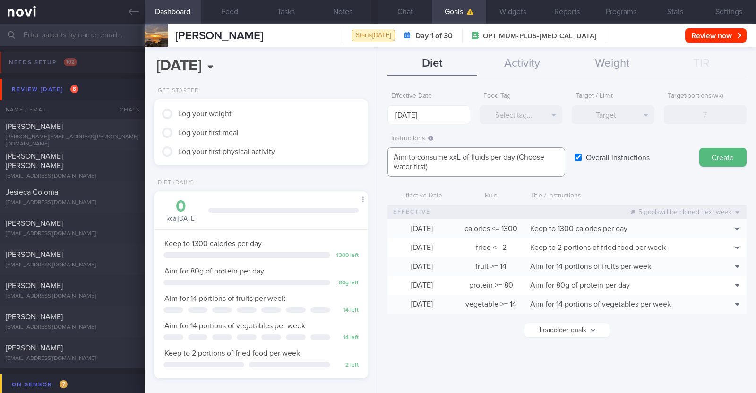
click at [376, 159] on textarea "Aim to consume xxL of fluids per day (Choose water first)" at bounding box center [476, 161] width 178 height 29
paste textarea "2-2.3"
type textarea "Aim to consume 2-2.3L of fluids per day (Choose water first)"
click at [376, 164] on button "Create" at bounding box center [722, 157] width 47 height 19
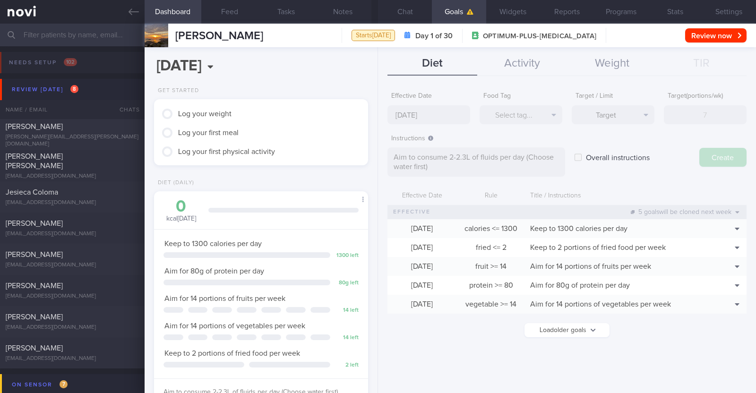
type input "[DATE]"
type textarea "Aim for ___ of ___"
checkbox input "false"
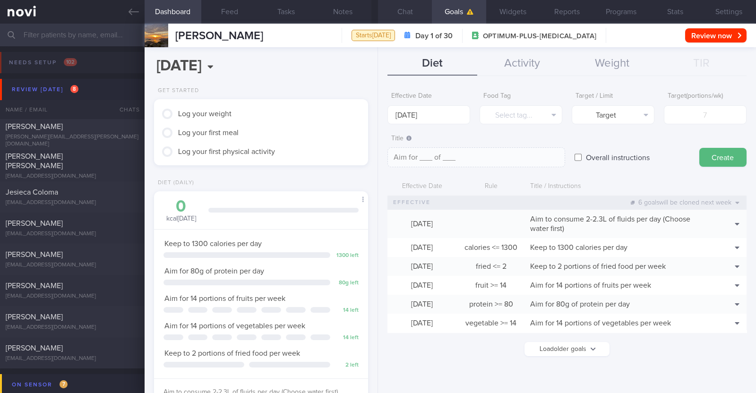
click at [376, 6] on button "Chat" at bounding box center [405, 12] width 54 height 24
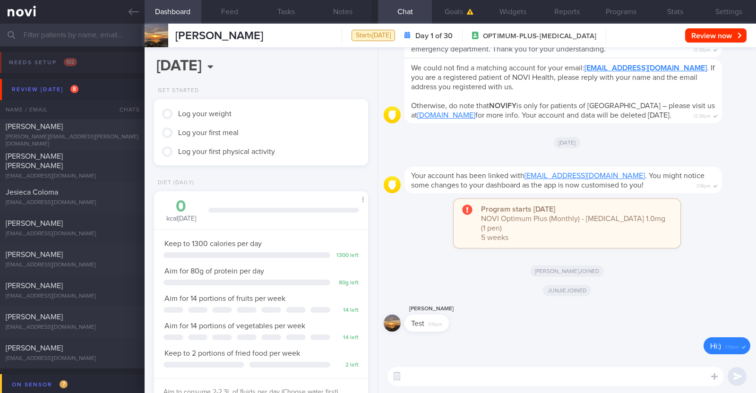
click at [376, 372] on textarea at bounding box center [555, 376] width 336 height 19
paste textarea "Hi [patient’s name]! This is Charlotte, the dietitian. It was nice meeting you …"
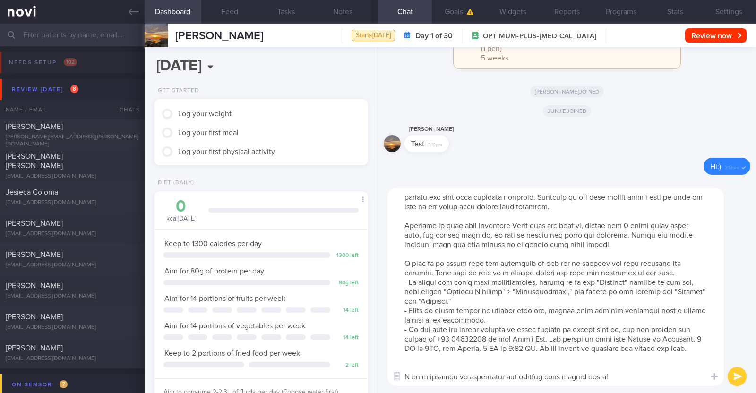
scroll to position [28, 0]
click at [376, 366] on textarea at bounding box center [555, 287] width 336 height 198
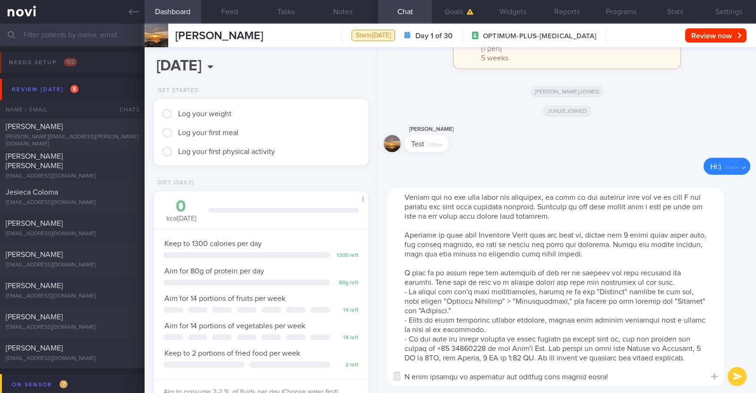
scroll to position [18, 0]
drag, startPoint x: 403, startPoint y: 224, endPoint x: 643, endPoint y: 251, distance: 242.0
click at [376, 251] on textarea at bounding box center [555, 287] width 336 height 198
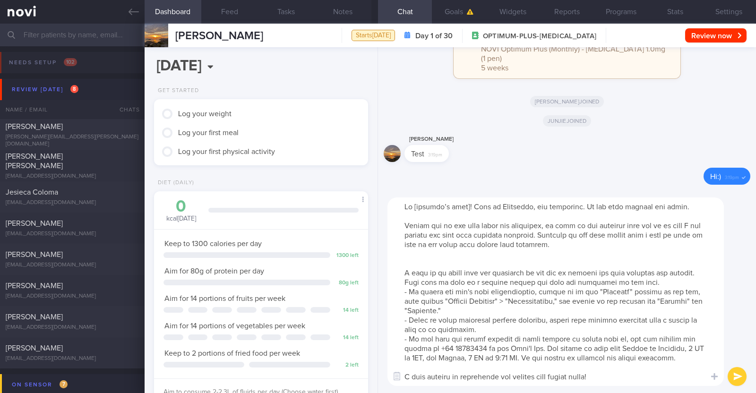
scroll to position [0, 0]
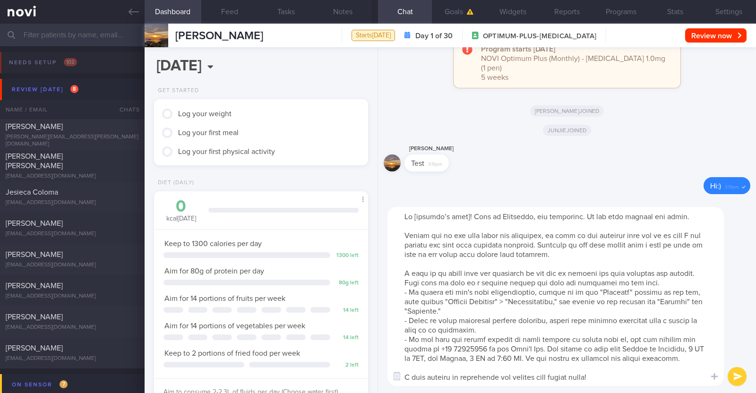
click at [376, 214] on textarea at bounding box center [555, 296] width 336 height 179
type textarea "Hi Steven! This is Charlotte, the dietitian. It was nice meeting you today. Ple…"
click at [376, 370] on button "submit" at bounding box center [737, 376] width 19 height 19
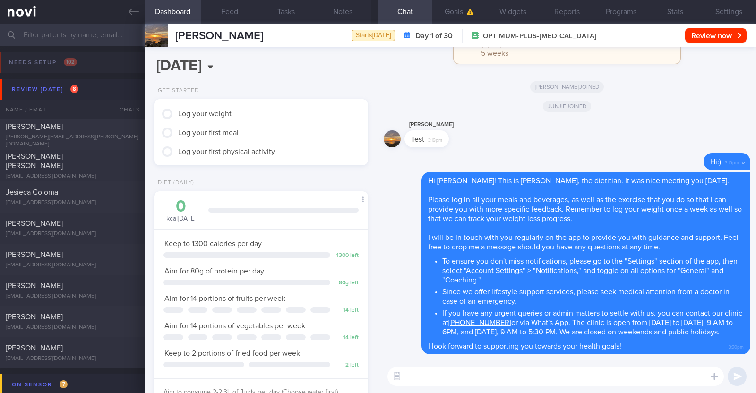
click at [376, 381] on textarea at bounding box center [555, 376] width 336 height 19
paste textarea "Here is a summary of what we discussed: Basics of Weight Management - Diet: A w…"
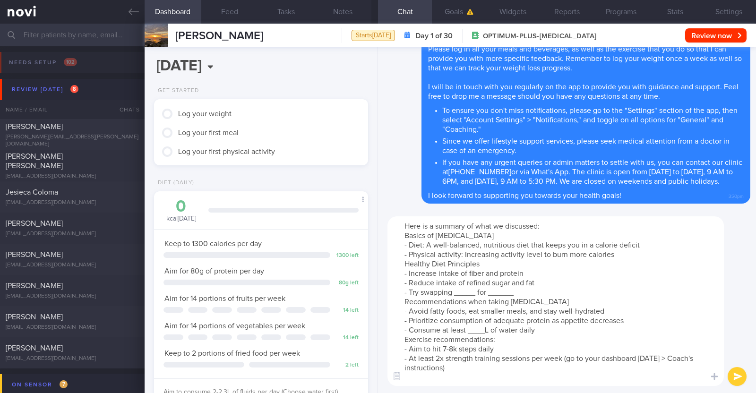
click at [376, 254] on textarea "Here is a summary of what we discussed: Basics of Weight Management - Diet: A w…" at bounding box center [555, 301] width 336 height 170
type textarea "Here is a summary of what we discussed: Basics of [MEDICAL_DATA] - Diet: A well…"
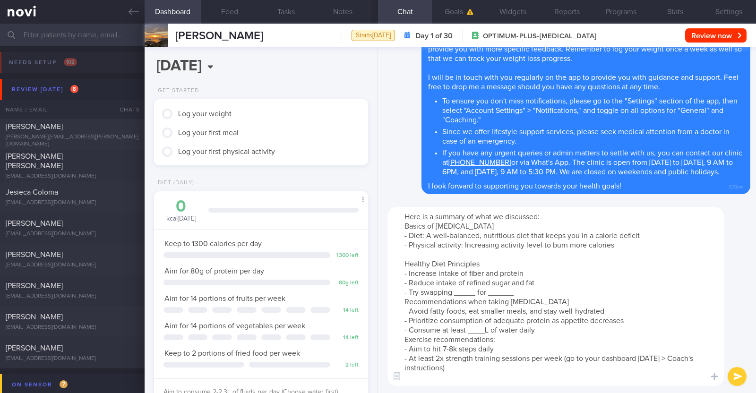
drag, startPoint x: 475, startPoint y: 291, endPoint x: 455, endPoint y: 289, distance: 19.9
click at [376, 289] on textarea "Here is a summary of what we discussed: Basics of [MEDICAL_DATA] - Diet: A well…" at bounding box center [555, 296] width 336 height 179
click at [534, 293] on textarea "Here is a summary of what we discussed: Basics of [MEDICAL_DATA] - Diet: A well…" at bounding box center [555, 296] width 336 height 179
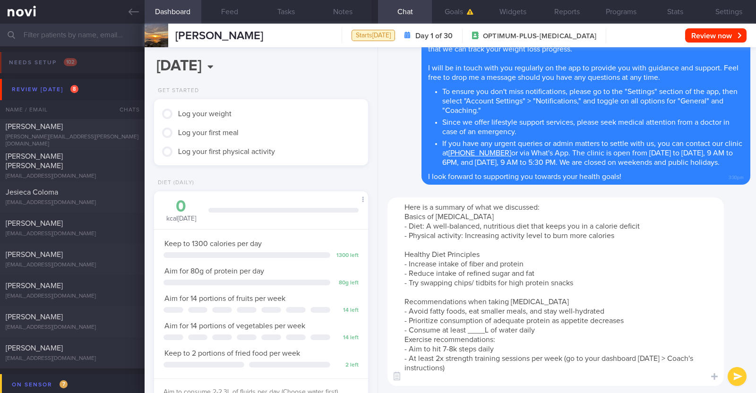
drag, startPoint x: 544, startPoint y: 303, endPoint x: 491, endPoint y: 299, distance: 52.7
click at [491, 299] on textarea "Here is a summary of what we discussed: Basics of [MEDICAL_DATA] - Diet: A well…" at bounding box center [555, 291] width 336 height 189
click at [487, 330] on textarea "Here is a summary of what we discussed: Basics of [MEDICAL_DATA] - Diet: A well…" at bounding box center [555, 291] width 336 height 189
paste textarea "2-2.3"
click at [547, 333] on textarea "Here is a summary of what we discussed: Basics of [MEDICAL_DATA] - Diet: A well…" at bounding box center [555, 291] width 336 height 189
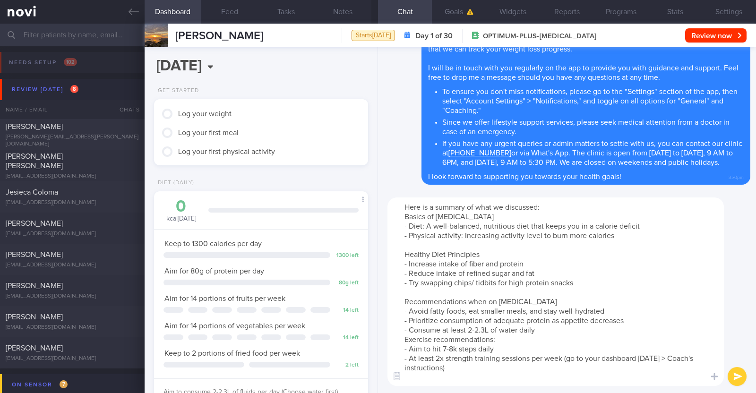
type textarea "Here is a summary of what we discussed: Basics of [MEDICAL_DATA] - Diet: A well…"
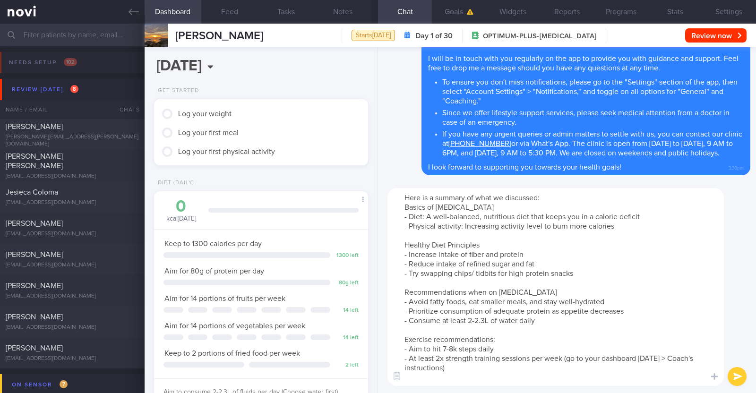
click at [508, 375] on textarea "Here is a summary of what we discussed: Basics of [MEDICAL_DATA] - Diet: A well…" at bounding box center [555, 287] width 336 height 198
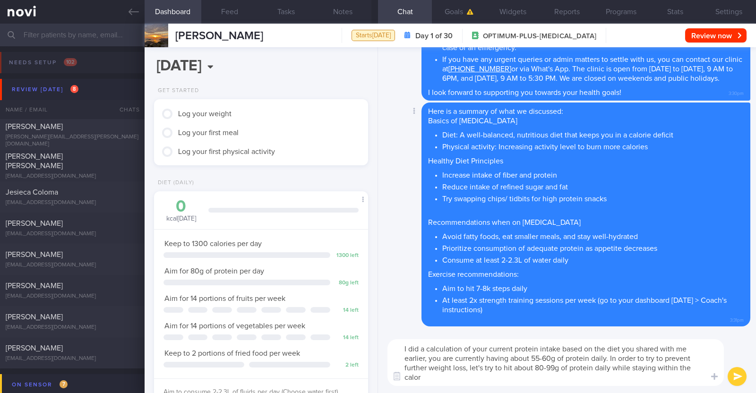
scroll to position [0, 0]
type textarea "I did a calculation of your current protein intake based on the diet you shared…"
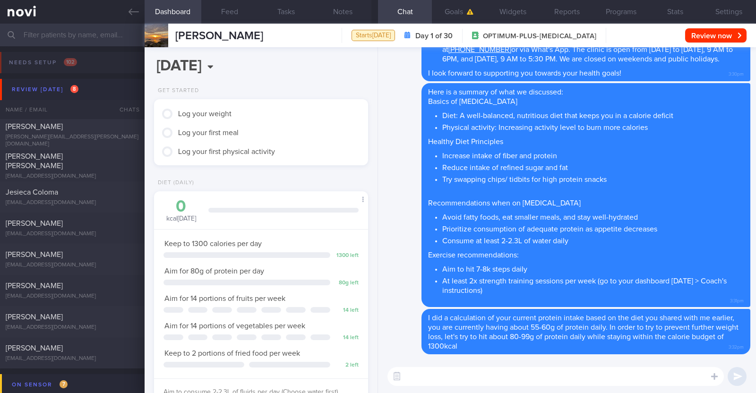
click at [467, 377] on textarea at bounding box center [555, 376] width 336 height 19
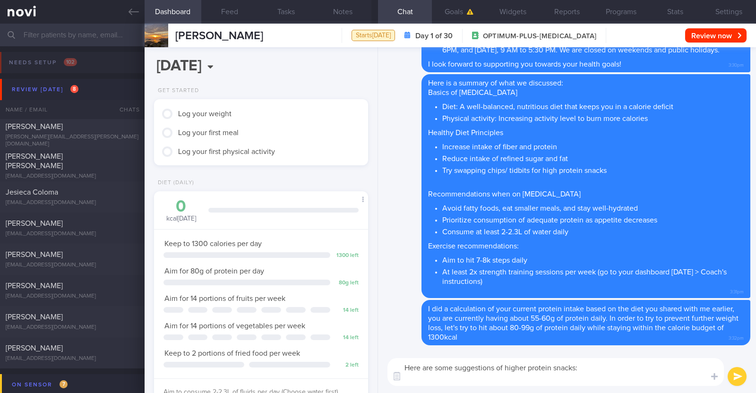
paste textarea "- Hard boiled egg - Unsalted edamame - Unsweetened soy milk - Low fat milk - [L…"
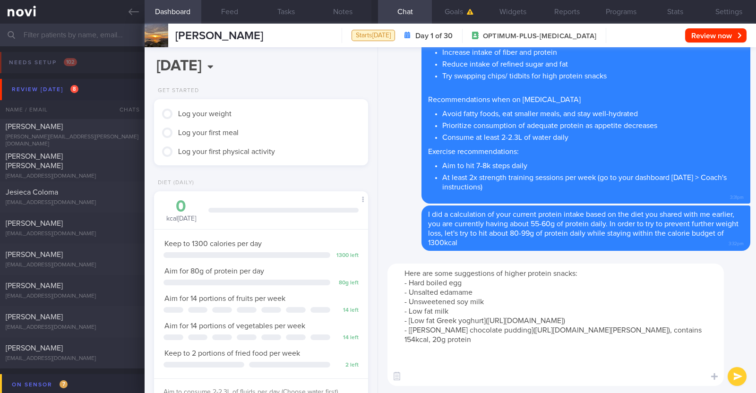
paste textarea "- Protein powder"
type textarea "Here are some suggestions of higher protein snacks: - Hard boiled egg - Unsalte…"
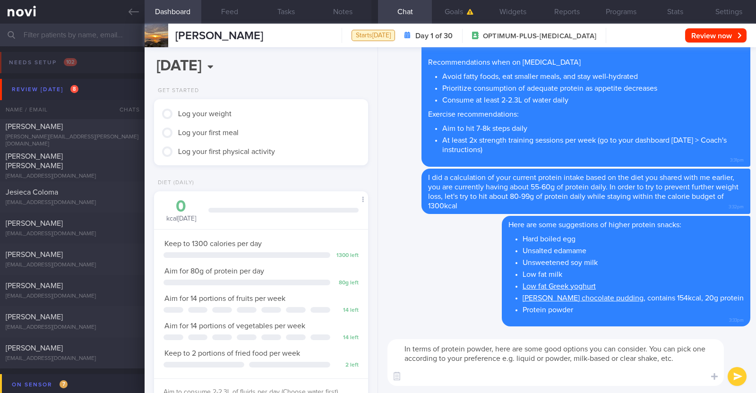
click at [677, 356] on textarea "In terms of protein powder, here are some good options you can consider. You ca…" at bounding box center [555, 362] width 336 height 47
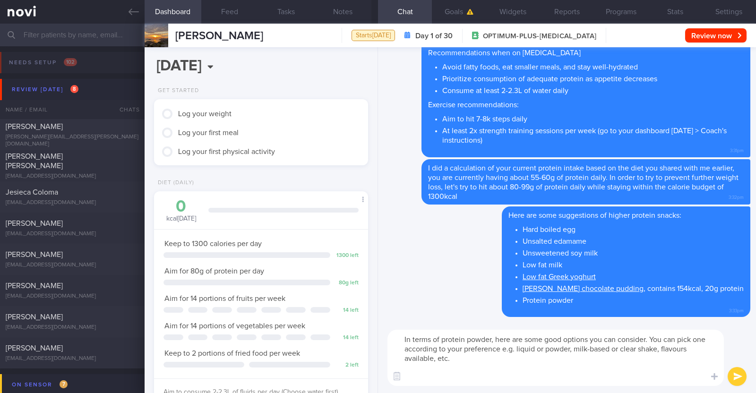
click at [439, 375] on textarea "In terms of protein powder, here are some good options you can consider. You ca…" at bounding box center [555, 358] width 336 height 56
paste textarea "*Liquid shakes* [Ensure max protein]([URL][DOMAIN_NAME]) 150kcal 30g protein 6g…"
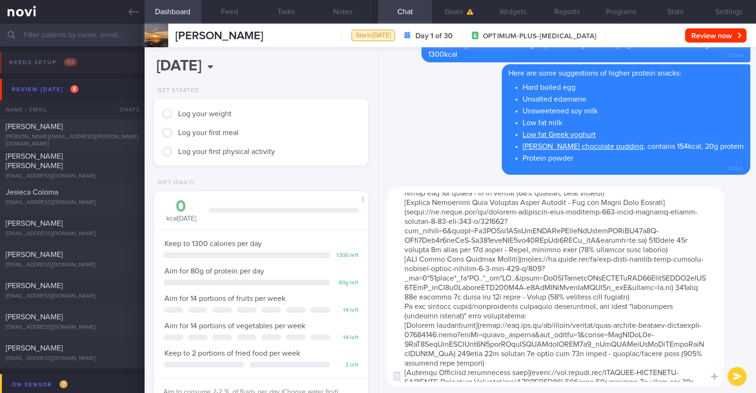
scroll to position [196, 0]
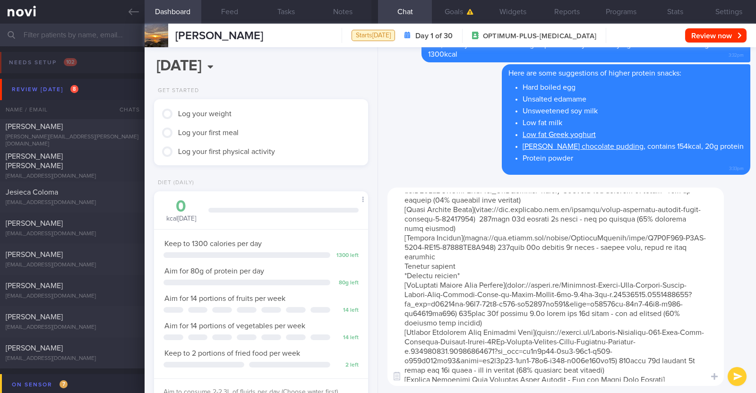
drag, startPoint x: 461, startPoint y: 285, endPoint x: 402, endPoint y: 287, distance: 59.1
click at [402, 287] on textarea at bounding box center [555, 287] width 336 height 198
type textarea "In terms of protein powder, here are some good options you can consider. You ca…"
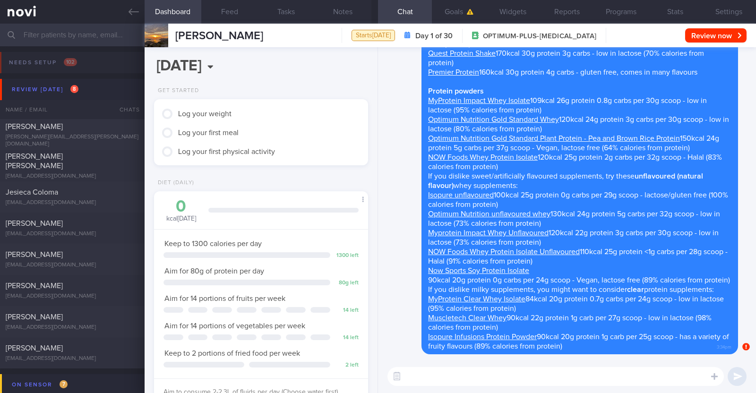
scroll to position [0, 0]
click at [394, 292] on div "Delete In terms of protein powder, here are some good options you can consider.…" at bounding box center [561, 147] width 354 height 414
click at [720, 29] on button "Review now" at bounding box center [715, 35] width 61 height 14
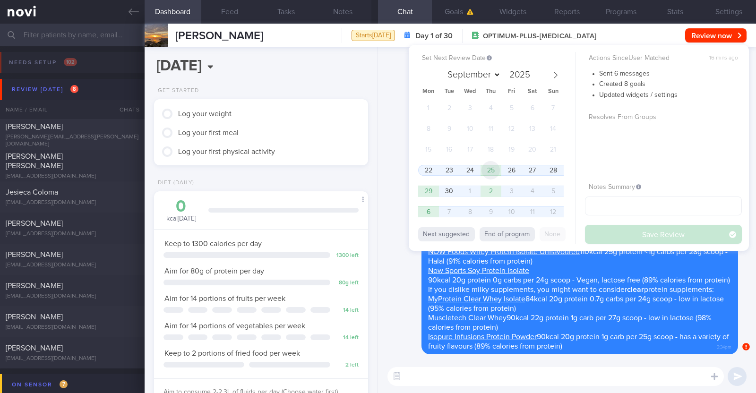
click at [496, 169] on span "25" at bounding box center [490, 170] width 18 height 18
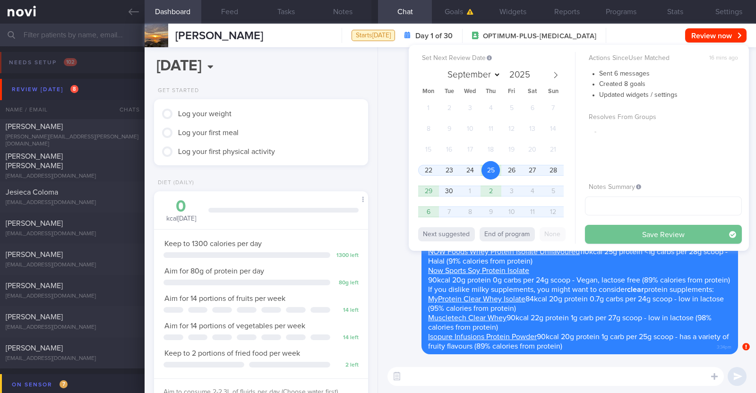
click at [603, 232] on button "Save Review" at bounding box center [663, 234] width 157 height 19
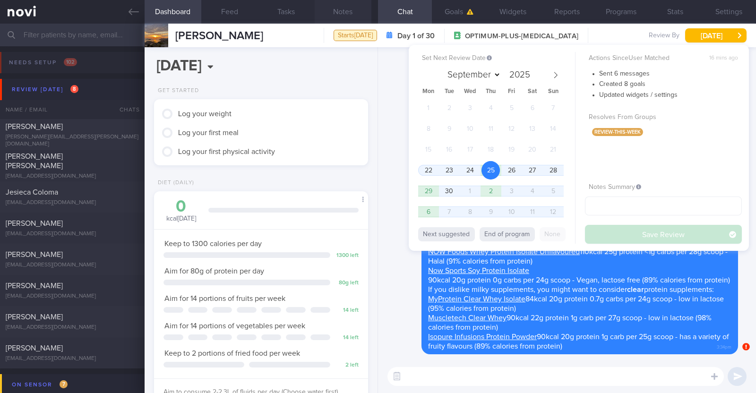
click at [347, 13] on button "Notes" at bounding box center [343, 12] width 57 height 24
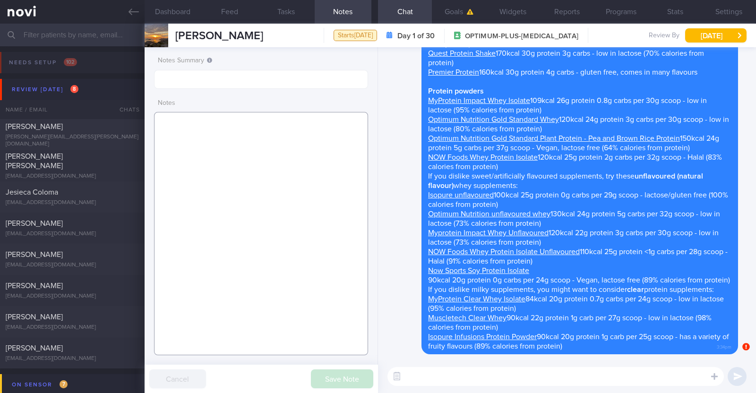
click at [250, 145] on textarea at bounding box center [261, 233] width 214 height 243
click at [319, 227] on textarea at bounding box center [261, 233] width 214 height 243
paste textarea "Comorbidities Insulin resistance HTN HLD (HyperTg, elevated ApoB) Hepatic steat…"
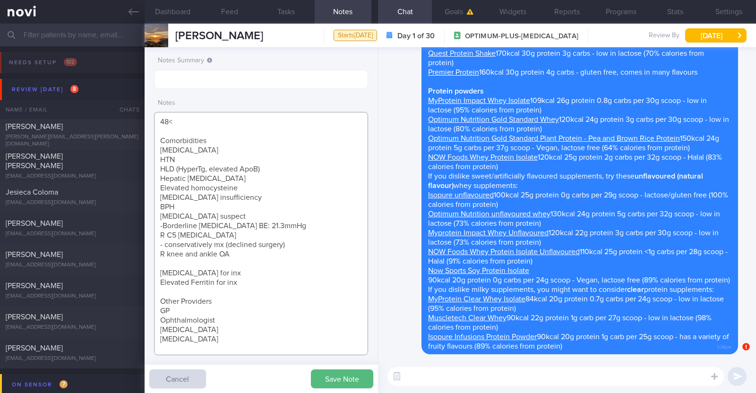
click at [217, 140] on textarea "48< Comorbidities Insulin resistance HTN HLD (HyperTg, elevated ApoB) Hepatic s…" at bounding box center [261, 233] width 214 height 243
drag, startPoint x: 160, startPoint y: 296, endPoint x: 225, endPoint y: 336, distance: 77.2
click at [225, 336] on textarea "48< Comorbidities: Insulin resistance HTN HLD (HyperTg, elevated ApoB) Hepatic …" at bounding box center [261, 233] width 214 height 243
drag, startPoint x: 186, startPoint y: 299, endPoint x: 141, endPoint y: 303, distance: 45.6
click at [141, 303] on div "Patients New Users Coaches Assigned patients Assigned patients All active patie…" at bounding box center [378, 208] width 756 height 369
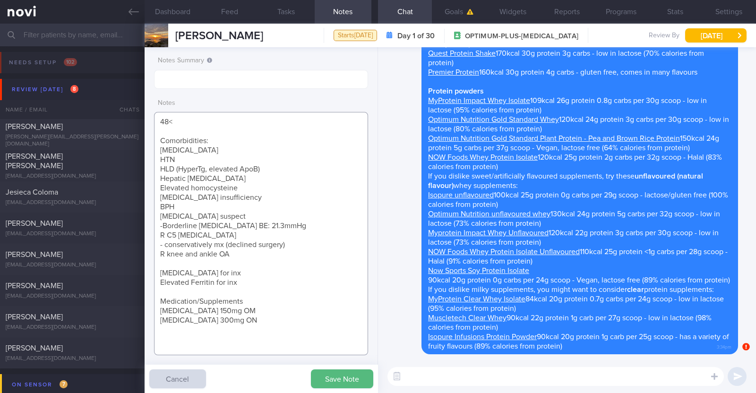
drag, startPoint x: 197, startPoint y: 296, endPoint x: 261, endPoint y: 299, distance: 63.4
click at [261, 299] on textarea "48< Comorbidities: Insulin resistance HTN HLD (HyperTg, elevated ApoB) Hepatic …" at bounding box center [261, 233] width 214 height 243
drag, startPoint x: 256, startPoint y: 300, endPoint x: 198, endPoint y: 300, distance: 57.2
click at [198, 300] on textarea "48< Comorbidities: Insulin resistance HTN HLD (HyperTg, elevated ApoB) Hepatic …" at bounding box center [261, 233] width 214 height 243
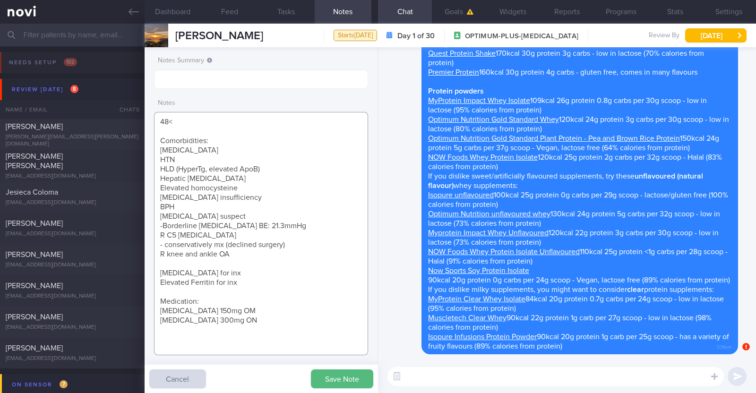
click at [277, 325] on textarea "48< Comorbidities: Insulin resistance HTN HLD (HyperTg, elevated ApoB) Hepatic …" at bounding box center [261, 233] width 214 height 243
drag, startPoint x: 239, startPoint y: 283, endPoint x: 154, endPoint y: 270, distance: 85.6
click at [154, 270] on textarea "48< Comorbidities: Insulin resistance HTN HLD (HyperTg, elevated ApoB) Hepatic …" at bounding box center [261, 233] width 214 height 243
click at [288, 336] on textarea "48< Comorbidities: Insulin resistance HTN HLD (HyperTg, elevated ApoB) Hepatic …" at bounding box center [261, 233] width 214 height 243
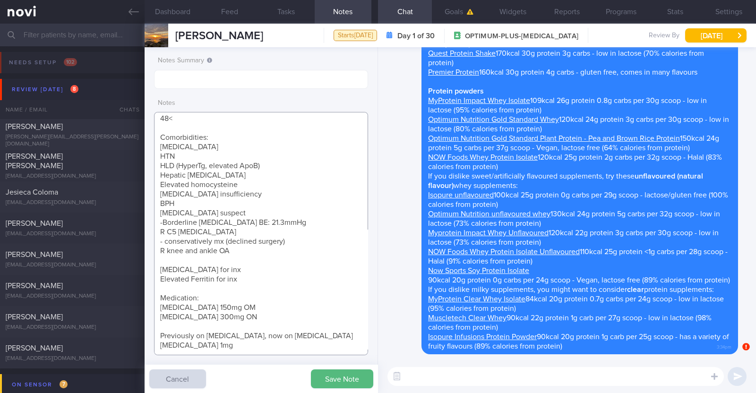
scroll to position [17, 0]
paste textarea "Cardio x 2-3/week (30min)"
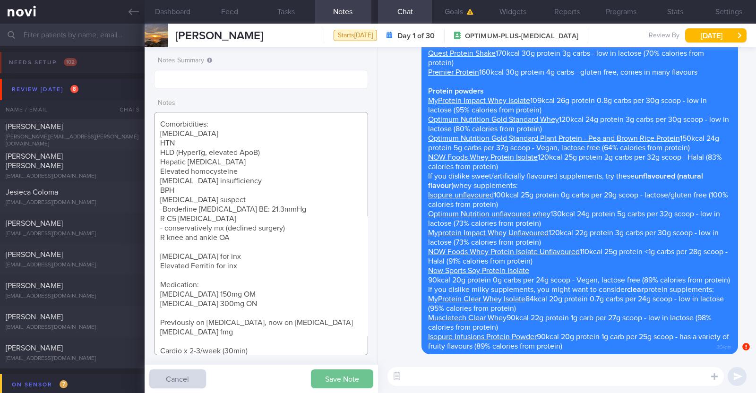
type textarea "48< Comorbidities: [MEDICAL_DATA] HTN HLD (HyperTg, elevated ApoB) Hepatic [MED…"
click at [356, 374] on button "Save Note" at bounding box center [342, 378] width 62 height 19
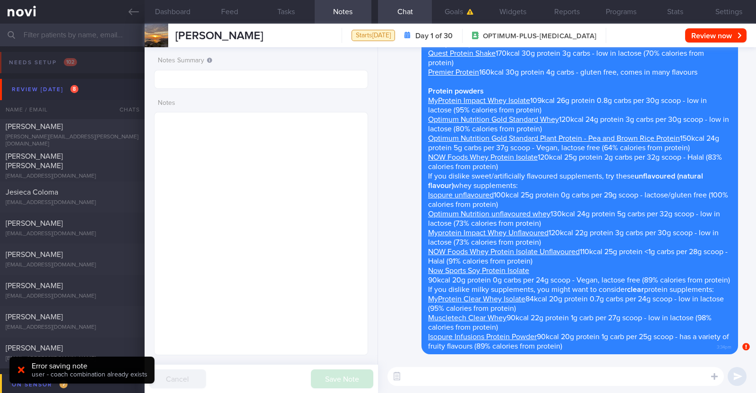
scroll to position [0, 0]
click at [19, 364] on div "Error saving note user - coach combination already exists" at bounding box center [81, 370] width 145 height 27
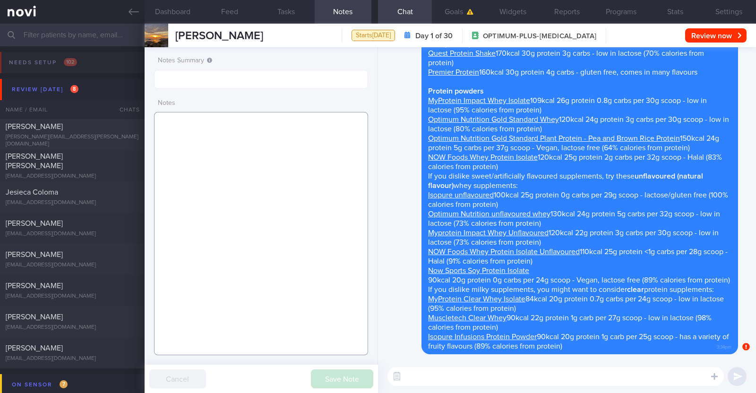
click at [249, 129] on textarea at bounding box center [261, 233] width 214 height 243
paste textarea "48< Comorbidities: [MEDICAL_DATA] HTN HLD (HyperTg, elevated ApoB) Hepatic [MED…"
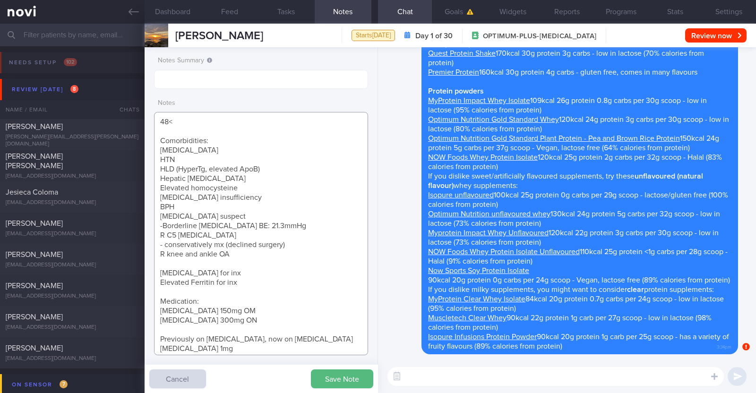
click at [177, 121] on textarea "48< Comorbidities: [MEDICAL_DATA] HTN HLD (HyperTg, elevated ApoB) Hepatic [MED…" at bounding box center [261, 233] width 214 height 243
type textarea "48M Comorbidities: [MEDICAL_DATA] HTN HLD (HyperTg, elevated ApoB) Hepatic [MED…"
click at [340, 374] on button "Save Note" at bounding box center [342, 378] width 62 height 19
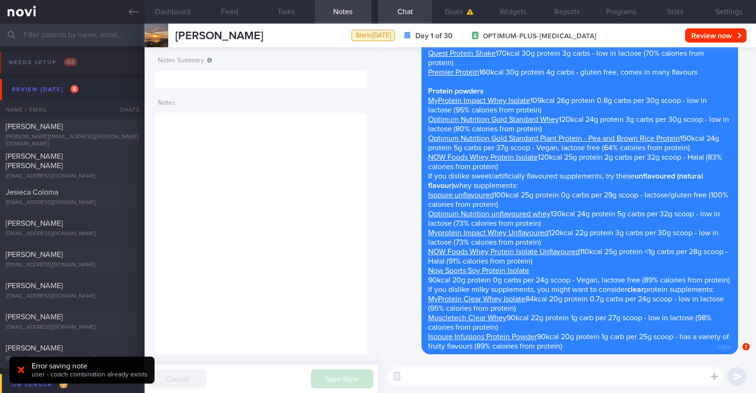
click at [30, 369] on div "Error saving note user - coach combination already exists" at bounding box center [81, 370] width 145 height 27
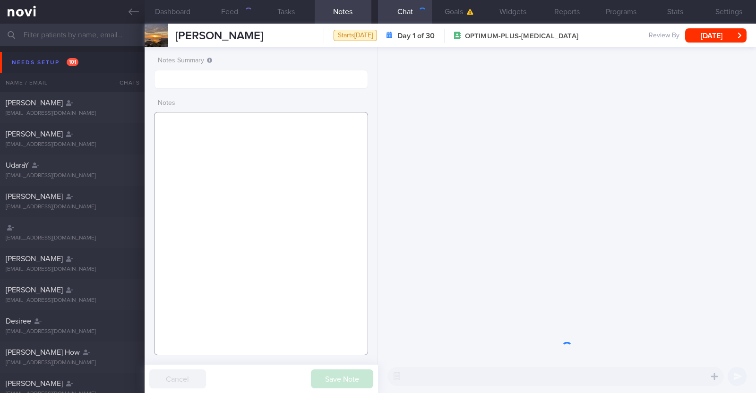
click at [180, 140] on textarea at bounding box center [261, 233] width 214 height 243
paste textarea "48< Comorbidities: [MEDICAL_DATA] HTN HLD (HyperTg, elevated ApoB) Hepatic [MED…"
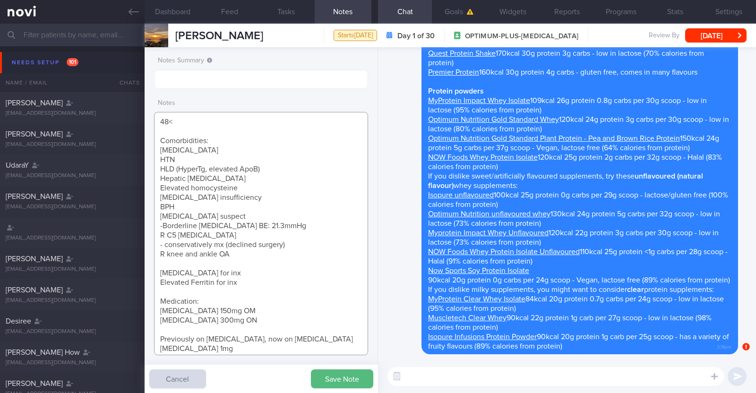
click at [180, 124] on textarea "48< Comorbidities: [MEDICAL_DATA] HTN HLD (HyperTg, elevated ApoB) Hepatic [MED…" at bounding box center [261, 233] width 214 height 243
click at [340, 386] on button "Save Note" at bounding box center [342, 378] width 62 height 19
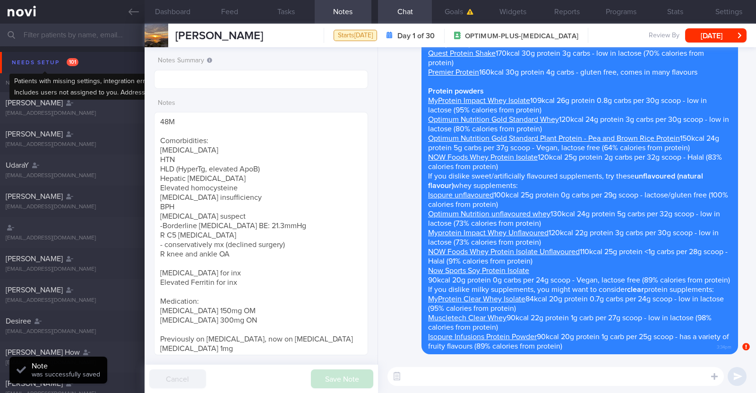
click at [34, 60] on div "Needs setup 101" at bounding box center [44, 62] width 71 height 13
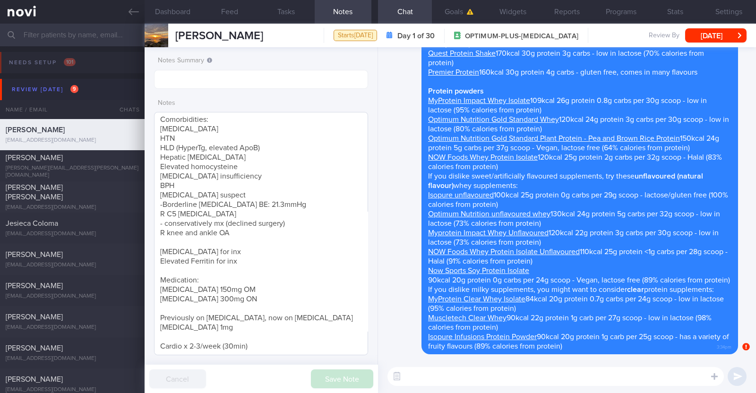
scroll to position [22, 0]
click at [252, 343] on textarea "48M Comorbidities: [MEDICAL_DATA] HTN HLD (HyperTg, elevated ApoB) Hepatic [MED…" at bounding box center [261, 233] width 214 height 243
paste textarea "Has been losing weight but losing muscle mass, body fat the same. Wants to focu…"
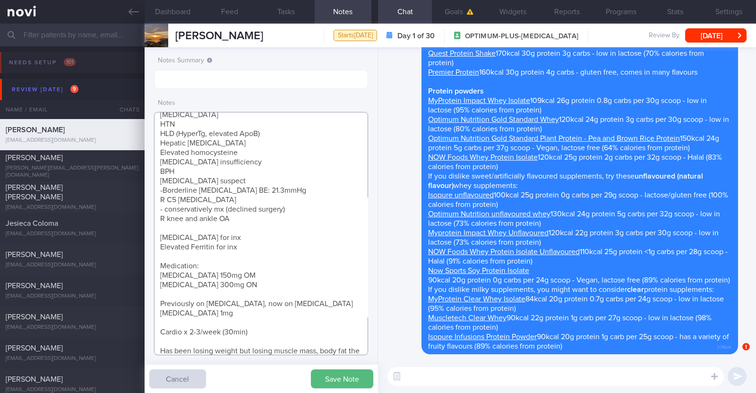
scroll to position [45, 0]
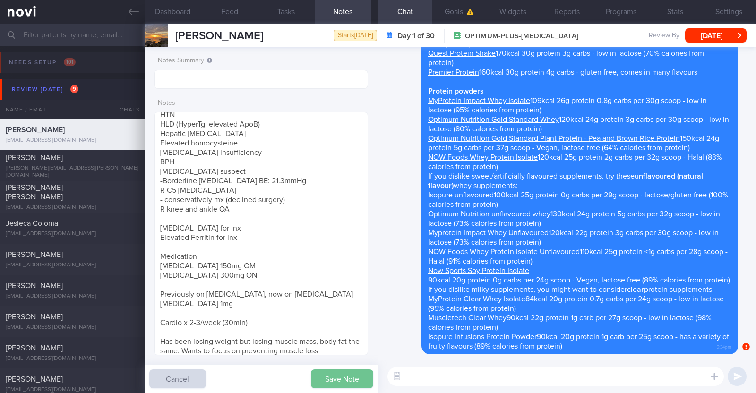
click at [330, 377] on button "Save Note" at bounding box center [342, 378] width 62 height 19
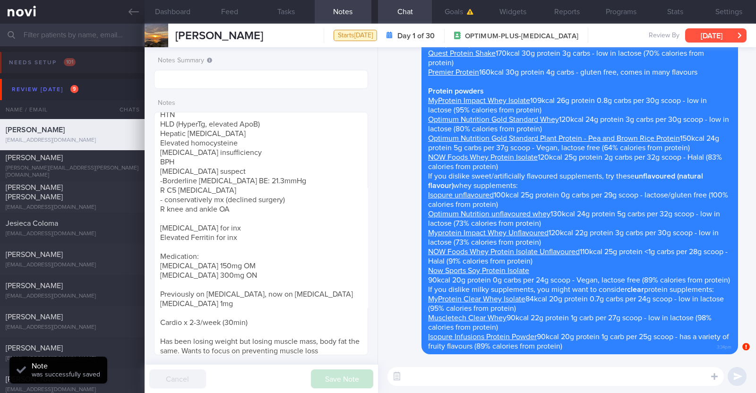
click at [723, 30] on button "[DATE]" at bounding box center [715, 35] width 61 height 14
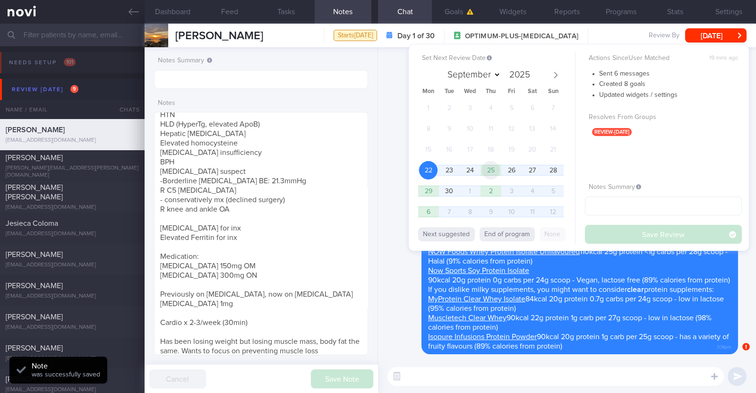
click at [491, 171] on span "25" at bounding box center [490, 170] width 18 height 18
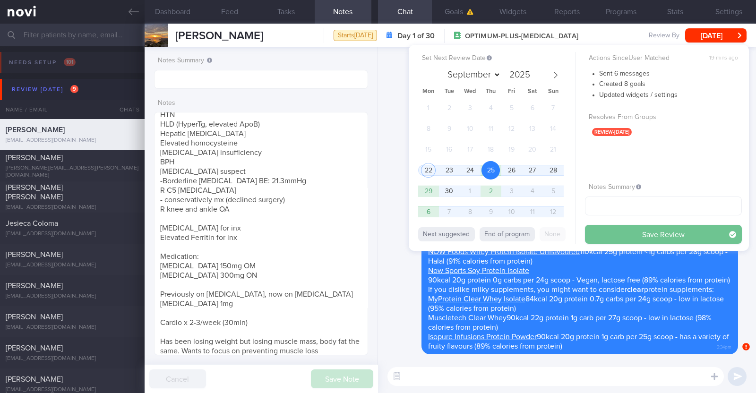
click at [617, 232] on button "Save Review" at bounding box center [663, 234] width 157 height 19
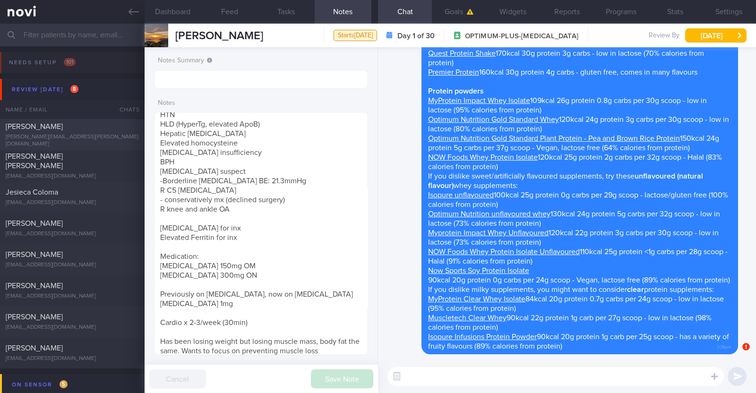
click at [84, 129] on div "[PERSON_NAME]" at bounding box center [71, 126] width 131 height 9
type textarea "46F Co-morbidities: [MEDICAL_DATA] [MEDICAL_DATA] 14mg OM Zumba and Kettle bell…"
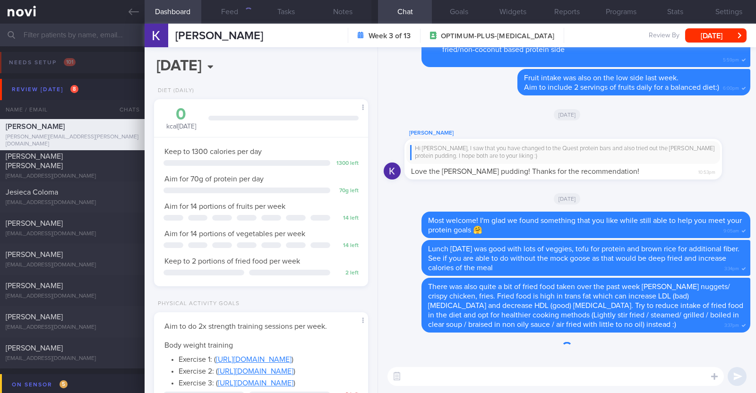
scroll to position [107, 188]
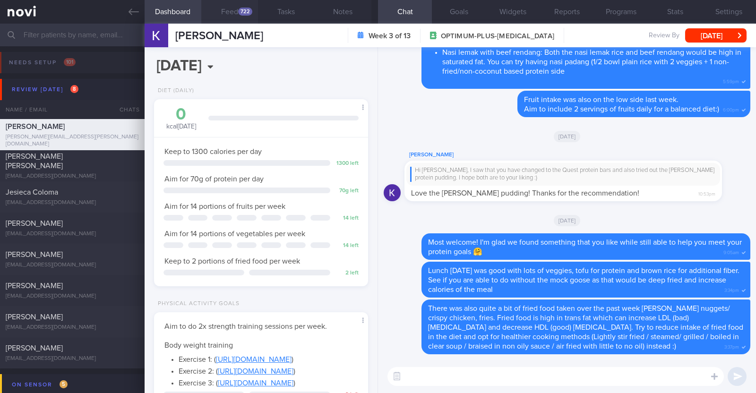
click at [229, 11] on button "Feed 722" at bounding box center [229, 12] width 57 height 24
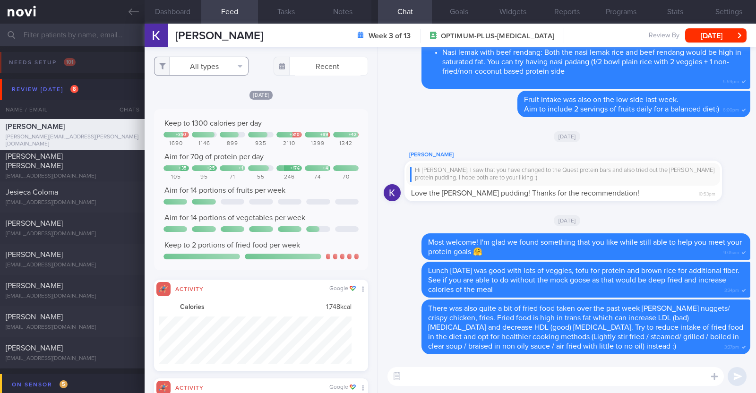
click at [214, 69] on button "All types" at bounding box center [201, 66] width 94 height 19
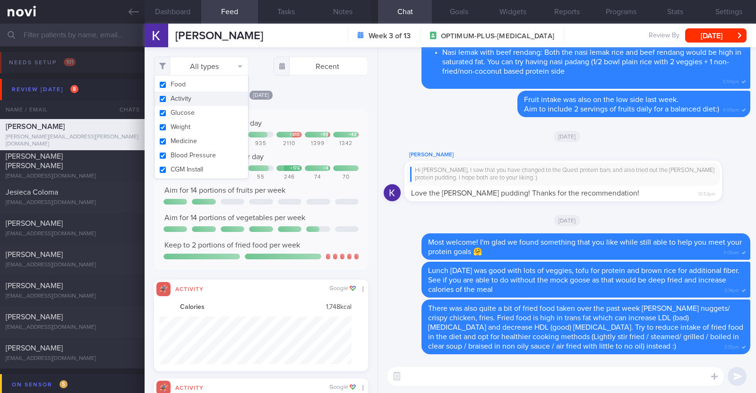
click at [208, 99] on button "Activity" at bounding box center [201, 99] width 94 height 14
checkbox input "false"
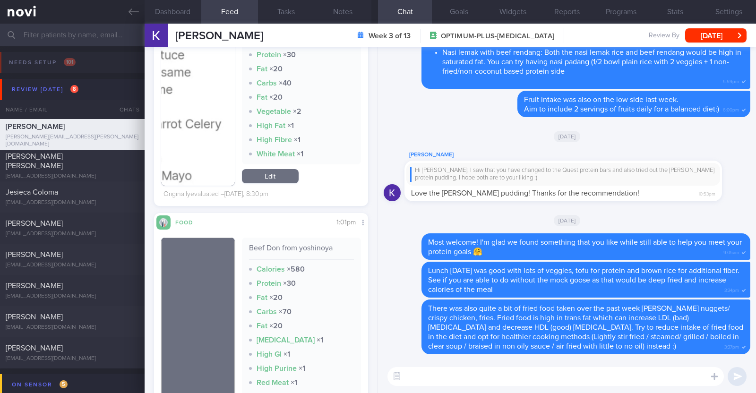
scroll to position [177, 0]
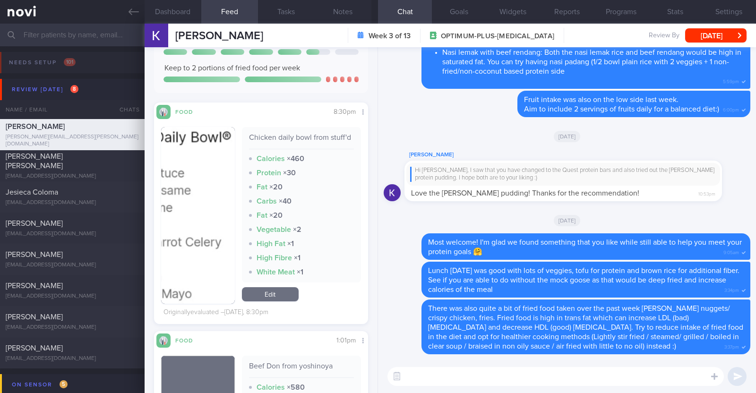
click at [203, 235] on button "button" at bounding box center [198, 215] width 74 height 177
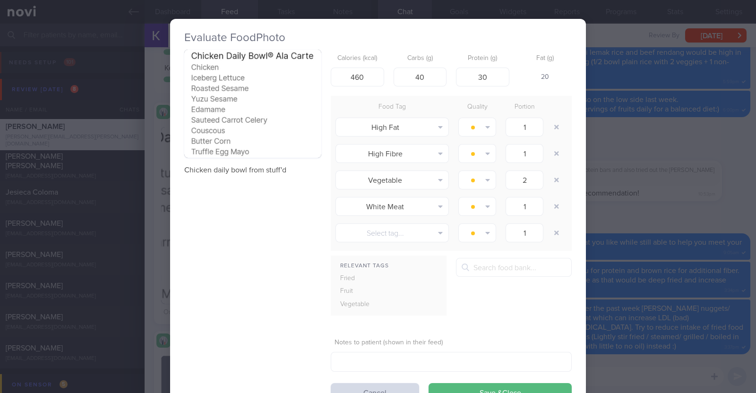
click at [149, 264] on div "Evaluate Food Photo Chicken daily bowl from stuff'd Calories (kcal) 460 Carbs (…" at bounding box center [378, 196] width 756 height 393
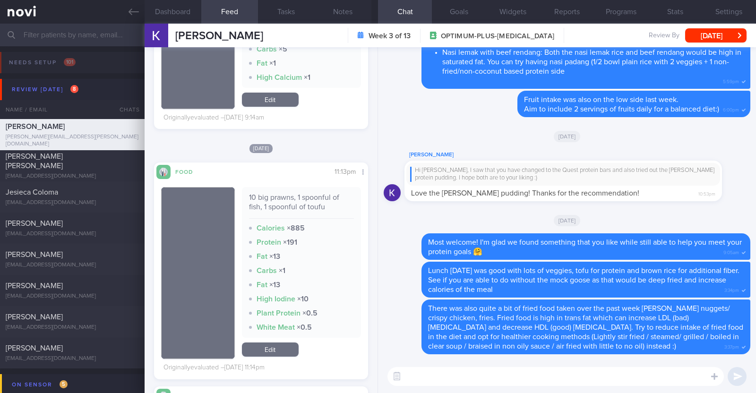
scroll to position [1712, 0]
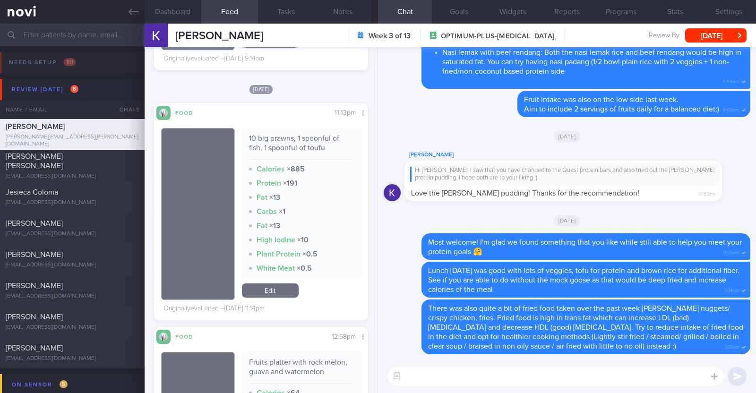
drag, startPoint x: 276, startPoint y: 301, endPoint x: 283, endPoint y: 285, distance: 17.1
click at [276, 298] on link "Edit" at bounding box center [270, 290] width 57 height 14
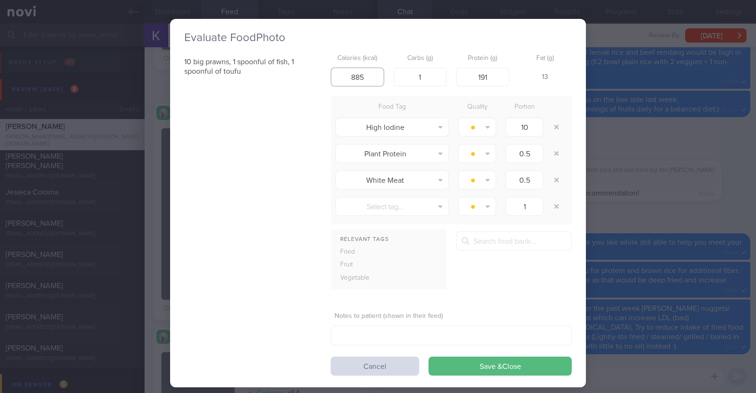
drag, startPoint x: 367, startPoint y: 77, endPoint x: 310, endPoint y: 69, distance: 57.1
click at [310, 69] on div "10 big prawns, 1 spoonful of fish, 1 spoonful of toufu Calories (kcal) 885 Carb…" at bounding box center [377, 213] width 387 height 326
type input "423"
click at [421, 70] on input "1" at bounding box center [420, 77] width 53 height 19
type input "8.6"
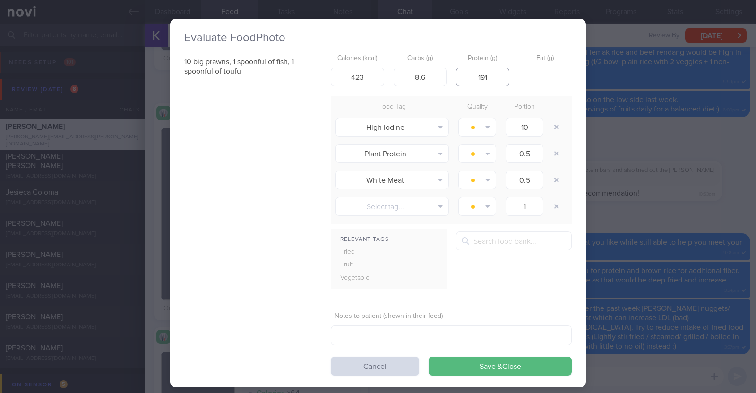
drag, startPoint x: 487, startPoint y: 78, endPoint x: 446, endPoint y: 69, distance: 41.0
click at [446, 69] on div "Calories (kcal) 423 Carbs (g) 8.6 Protein (g) 191 Fat (g) -" at bounding box center [451, 68] width 241 height 37
type input "57.3"
click at [250, 220] on div "10 big prawns, 1 spoonful of fish, 1 spoonful of toufu Calories (kcal) 423 Carb…" at bounding box center [377, 213] width 387 height 326
click at [510, 365] on button "Save & Close" at bounding box center [500, 366] width 143 height 19
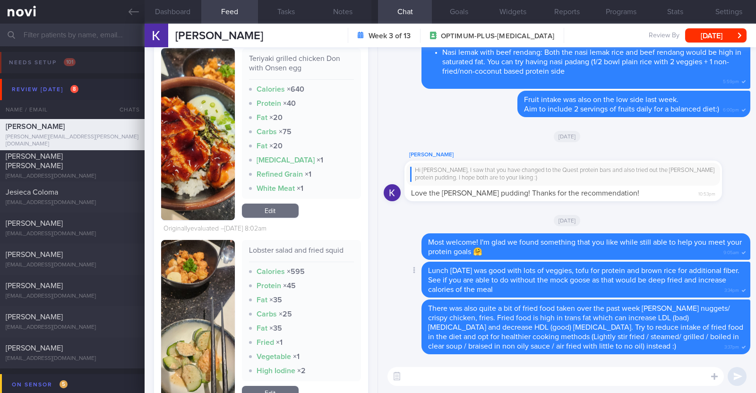
scroll to position [5020, 0]
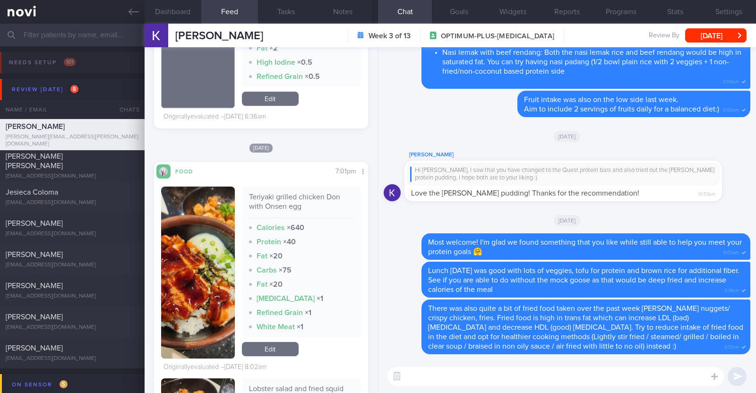
click at [472, 381] on textarea at bounding box center [555, 376] width 336 height 19
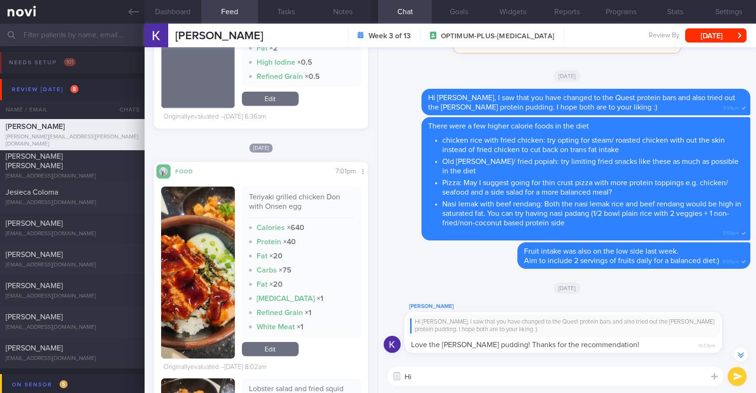
scroll to position [-176, 0]
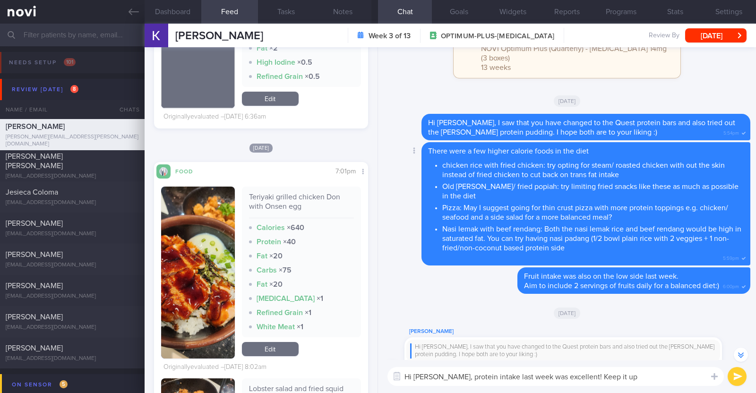
paste textarea "💪"
type textarea "Hi Kimberly, protein intake last week was excellent! Keep it up 💪"
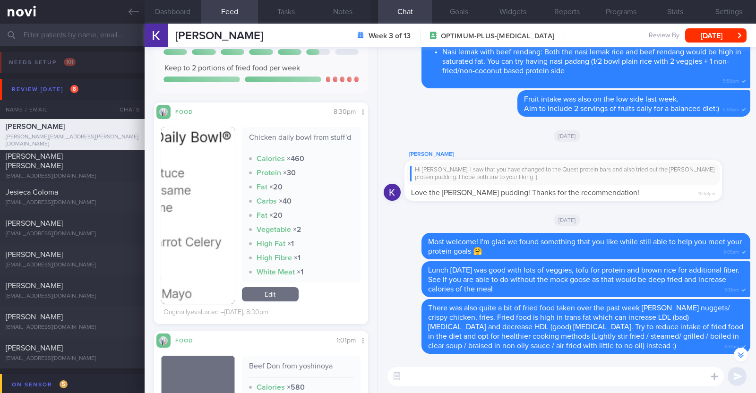
scroll to position [0, 0]
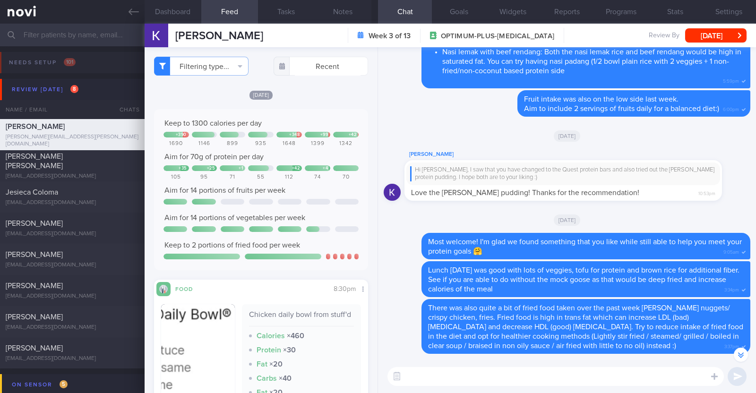
click at [523, 386] on textarea at bounding box center [555, 376] width 336 height 19
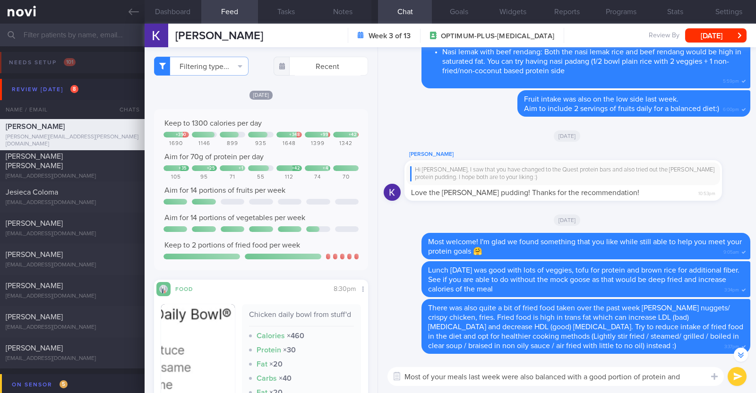
scroll to position [-57, 0]
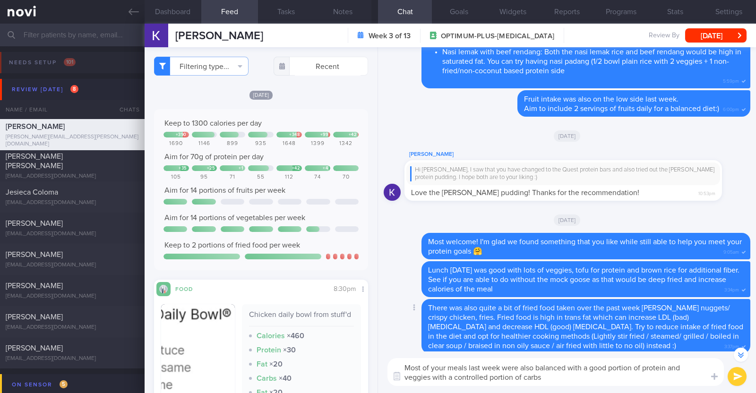
paste textarea "👍"
type textarea "Most of your meals last week were also balanced with a good portion of protein …"
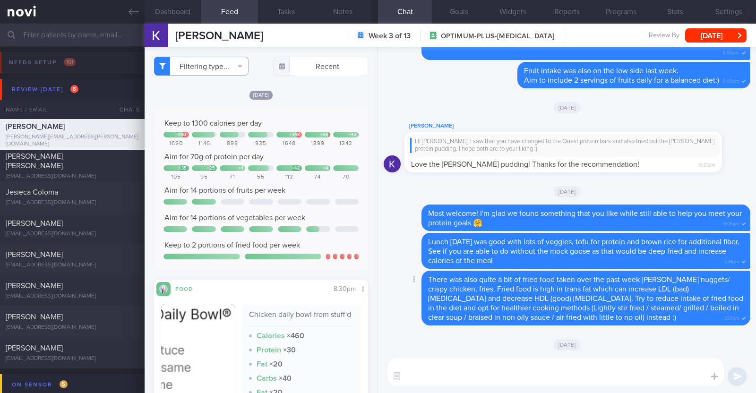
scroll to position [0, 0]
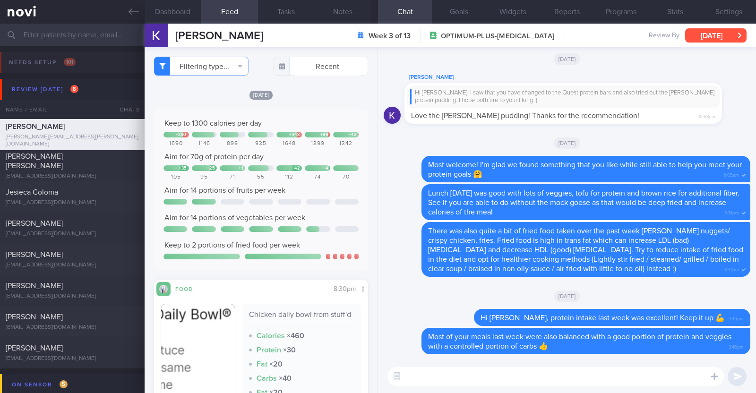
click at [704, 31] on button "[DATE]" at bounding box center [715, 35] width 61 height 14
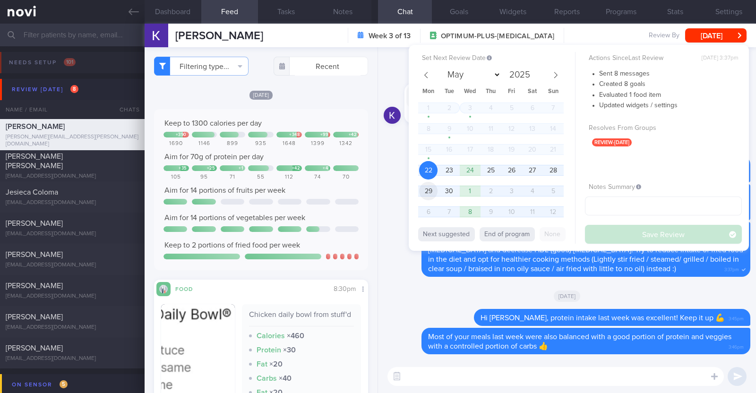
click at [434, 190] on span "29" at bounding box center [428, 191] width 18 height 18
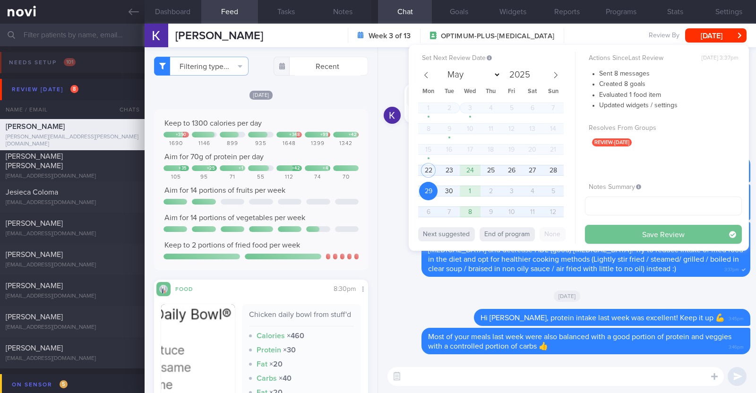
click at [604, 234] on button "Save Review" at bounding box center [663, 234] width 157 height 19
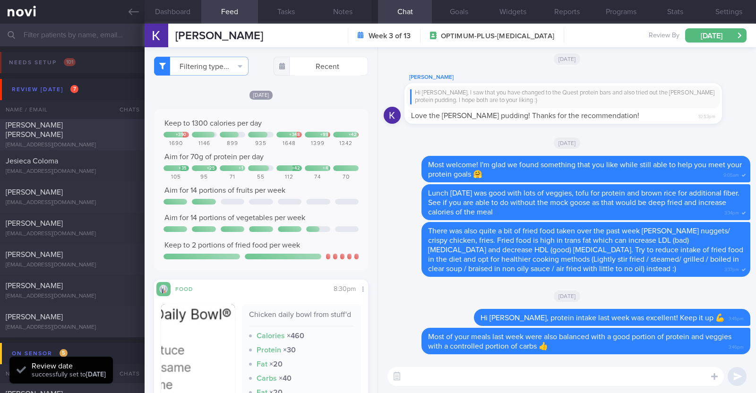
click at [98, 134] on div "[PERSON_NAME] [PERSON_NAME]" at bounding box center [71, 129] width 131 height 19
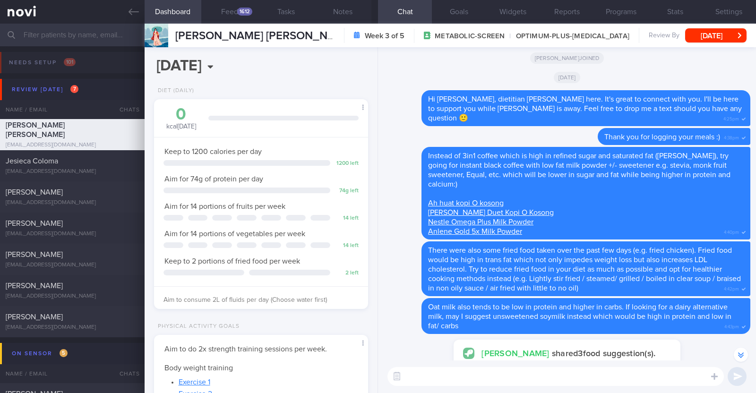
scroll to position [-413, 0]
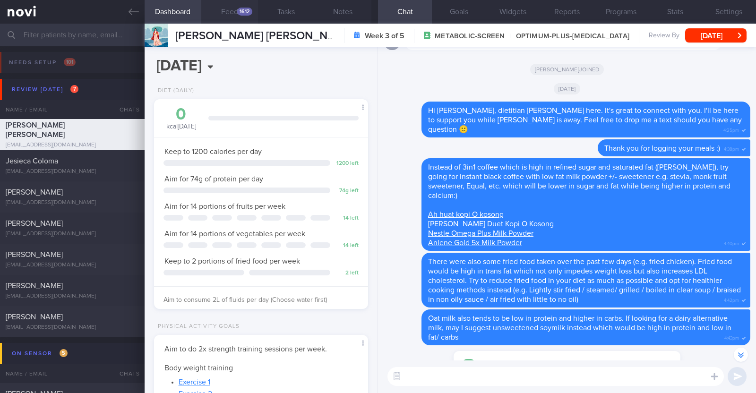
click at [245, 8] on div "1612" at bounding box center [244, 12] width 15 height 8
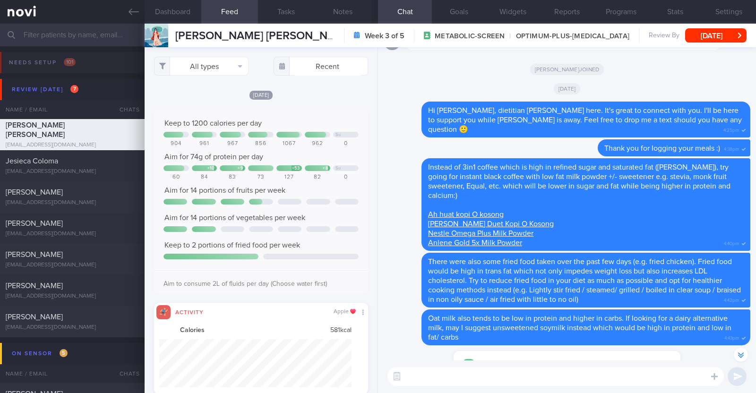
scroll to position [48, 193]
click at [183, 60] on button "All types" at bounding box center [201, 66] width 94 height 19
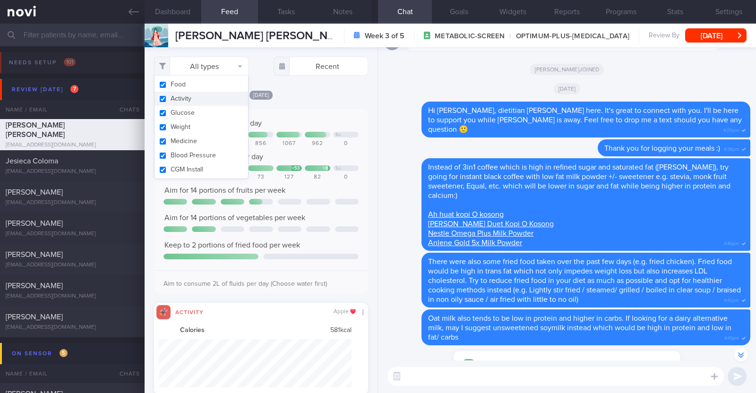
click at [183, 99] on button "Activity" at bounding box center [201, 99] width 94 height 14
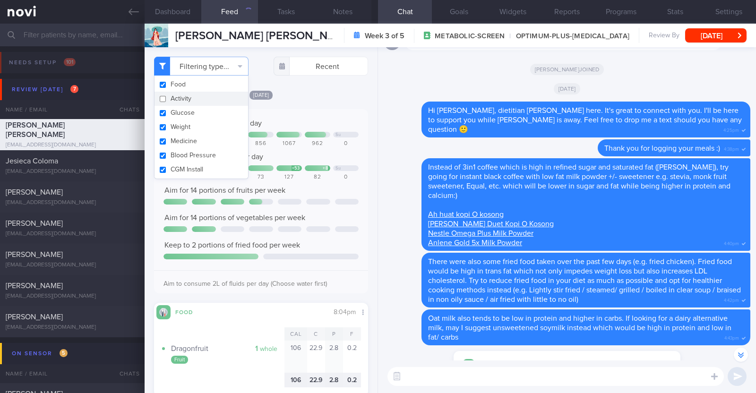
checkbox input "false"
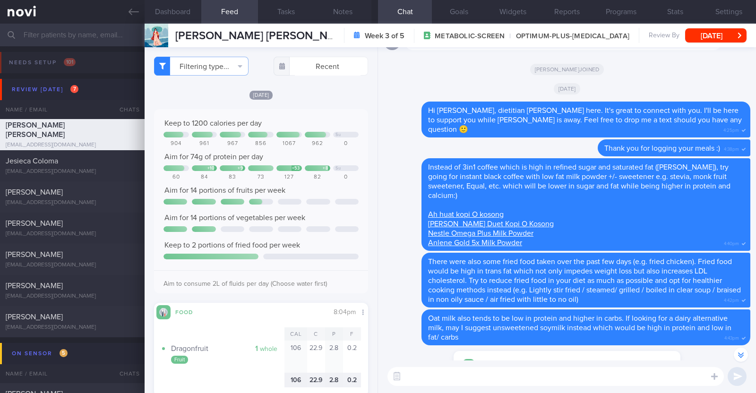
click at [305, 98] on div "[DATE]" at bounding box center [261, 95] width 214 height 10
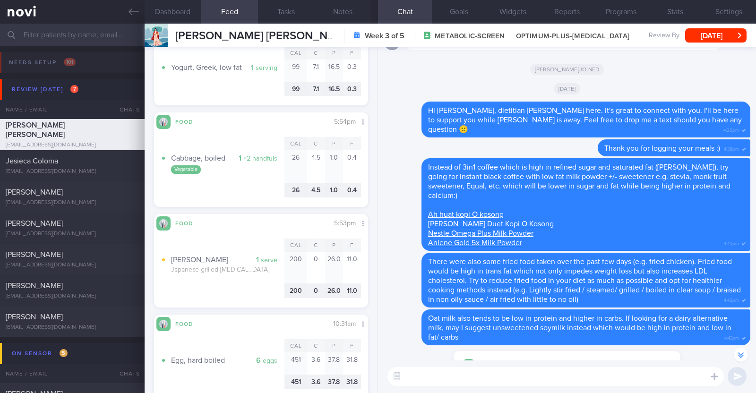
scroll to position [3602, 0]
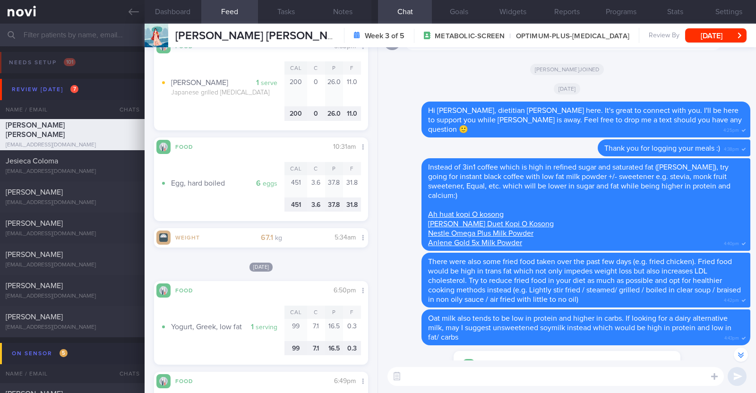
click at [434, 377] on textarea at bounding box center [555, 376] width 336 height 19
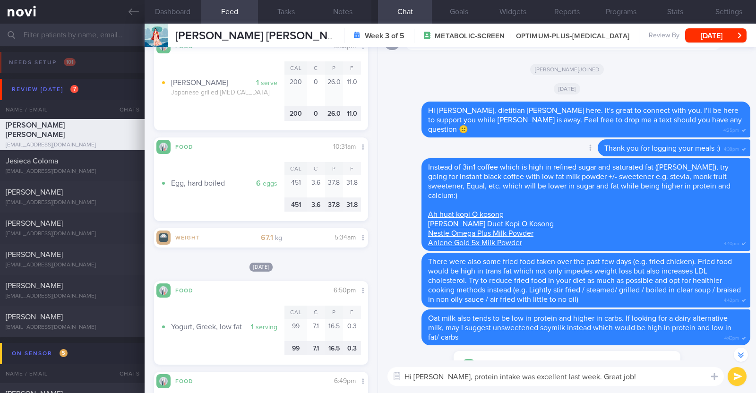
paste textarea "💪"
type textarea "Hi [PERSON_NAME], protein intake was excellent last week. Great job! 💪"
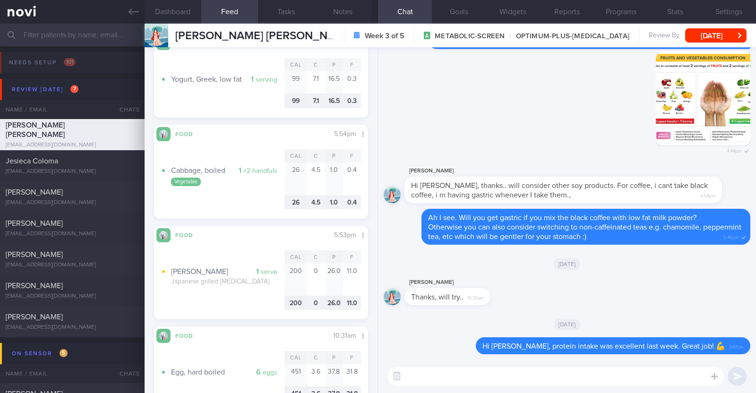
scroll to position [3425, 0]
click at [471, 377] on textarea at bounding box center [555, 376] width 336 height 19
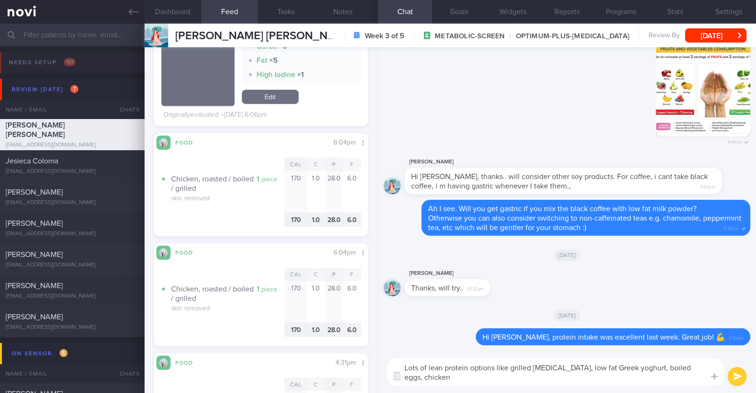
scroll to position [0, 0]
click at [510, 377] on textarea "Lots of lean protein options like grilled [MEDICAL_DATA], low fat Greek yoghurt…" at bounding box center [555, 372] width 336 height 28
click at [560, 373] on textarea "Lots of lean protein options like grilled [MEDICAL_DATA], low fat Greek yoghurt…" at bounding box center [555, 372] width 336 height 28
type textarea "Lots of lean protein options like grilled [MEDICAL_DATA], low fat Greek yoghurt…"
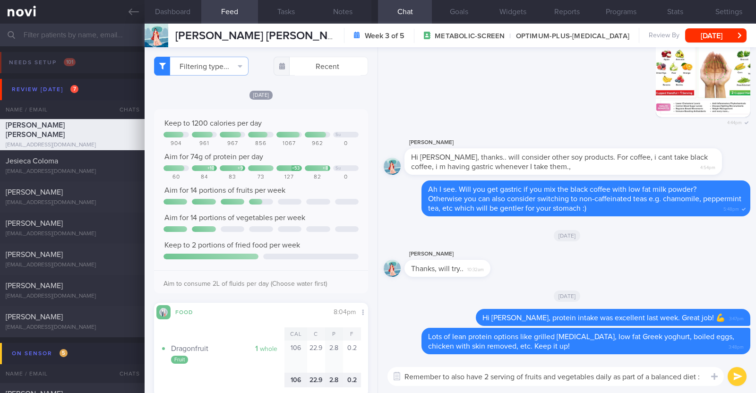
type textarea "Remember to also have 2 serving of fruits and vegetables daily as part of a bal…"
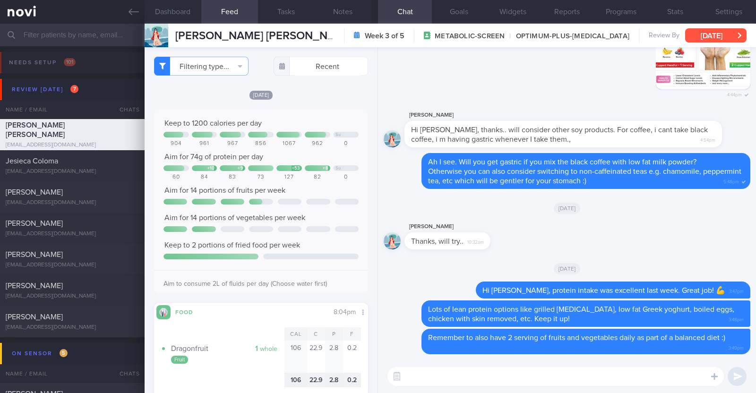
click at [702, 29] on button "[DATE]" at bounding box center [715, 35] width 61 height 14
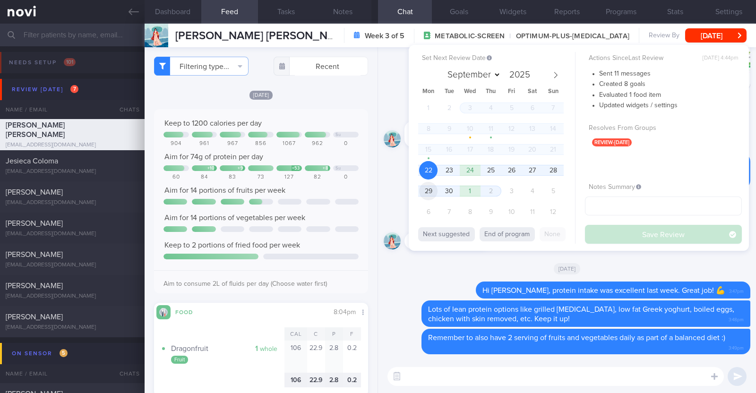
click at [420, 194] on span "29" at bounding box center [428, 191] width 18 height 18
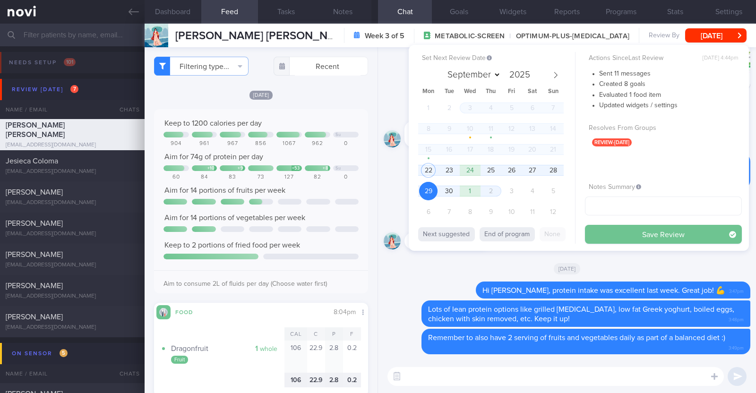
click at [643, 237] on button "Save Review" at bounding box center [663, 234] width 157 height 19
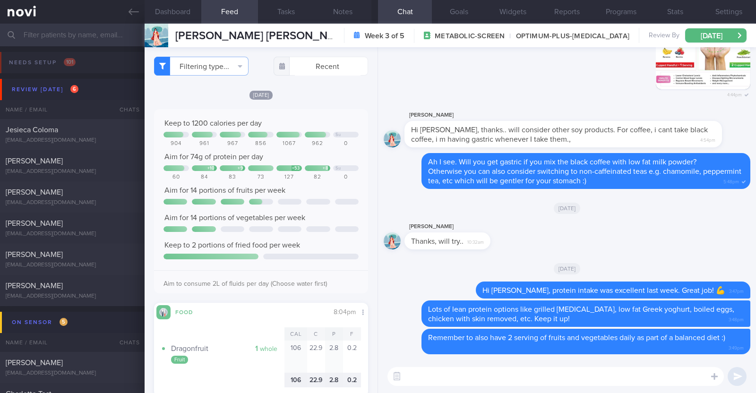
scroll to position [107, 188]
click at [97, 134] on div "Jesieca Coloma" at bounding box center [71, 129] width 131 height 9
type input "R/v with [PERSON_NAME] 6/10. R/v 22/9"
type textarea "43F Comorbidities: Pre-DM (dx 2023), hx of GDM, frequent UTI and [MEDICAL_DATA]…"
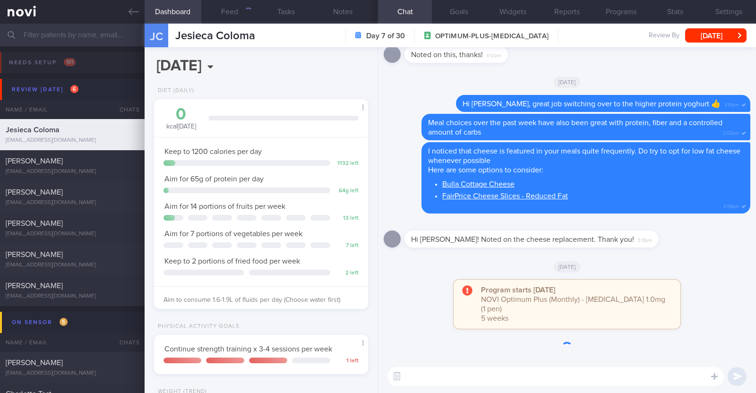
scroll to position [107, 188]
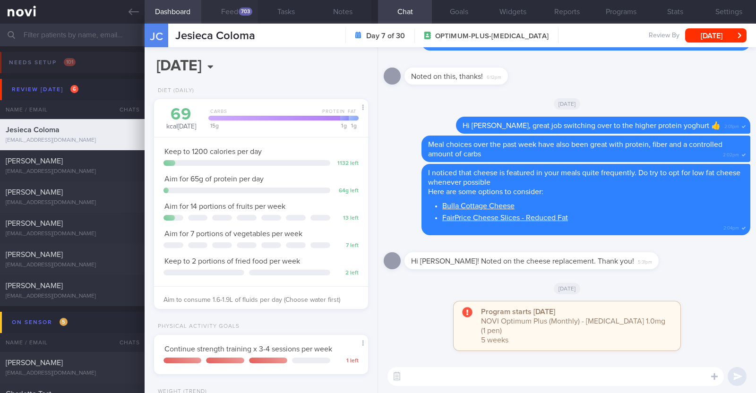
click at [250, 13] on div "703" at bounding box center [246, 12] width 14 height 8
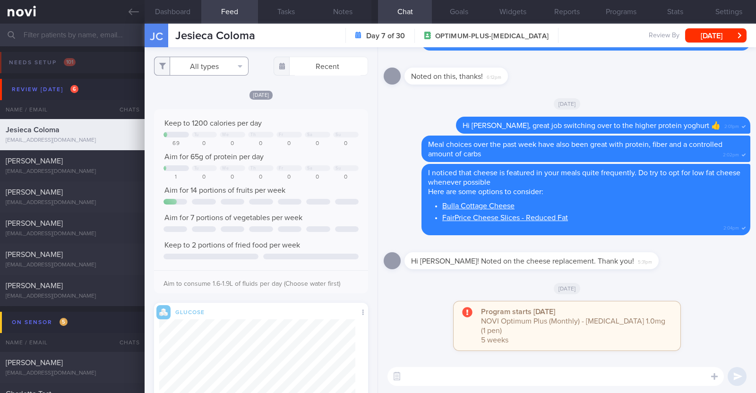
click at [224, 64] on button "All types" at bounding box center [201, 66] width 94 height 19
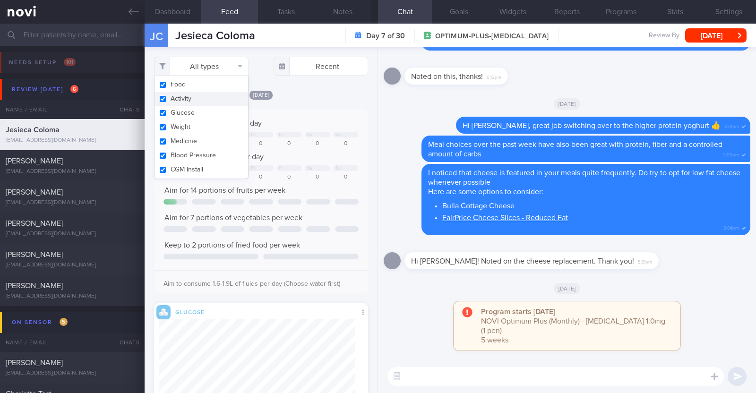
click at [215, 104] on button "Activity" at bounding box center [201, 99] width 94 height 14
checkbox input "false"
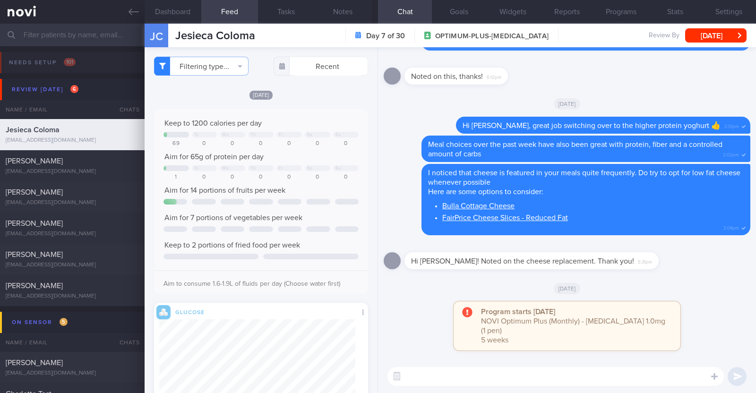
click at [442, 296] on div "[DATE]" at bounding box center [567, 288] width 367 height 26
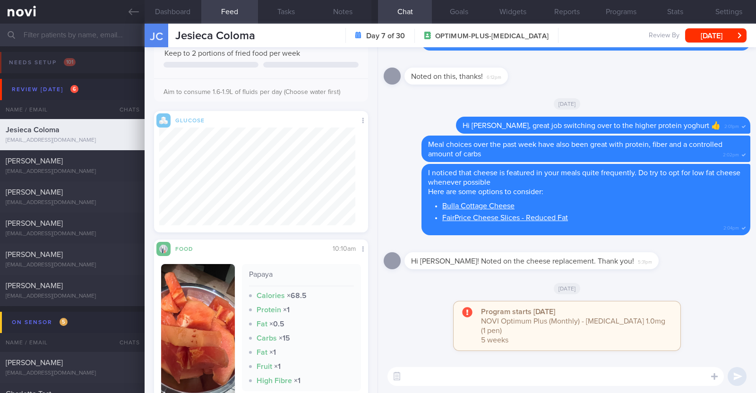
scroll to position [236, 0]
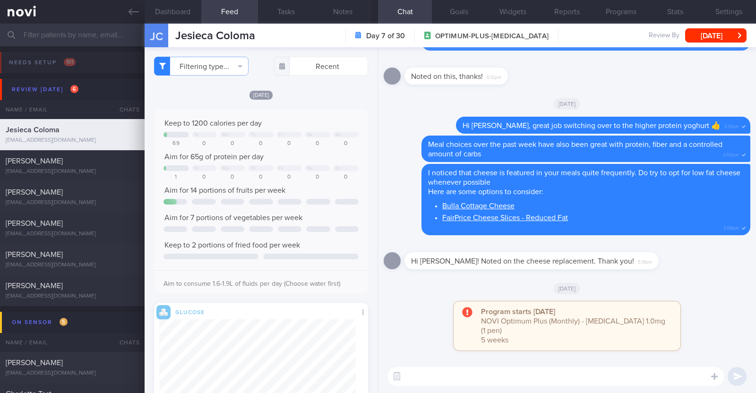
select select "8"
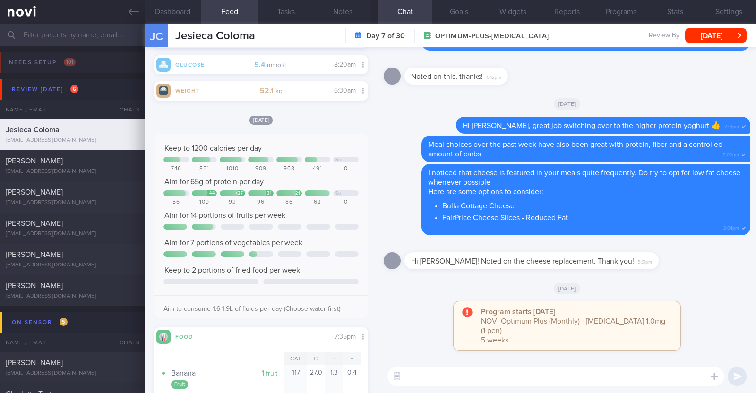
scroll to position [591, 0]
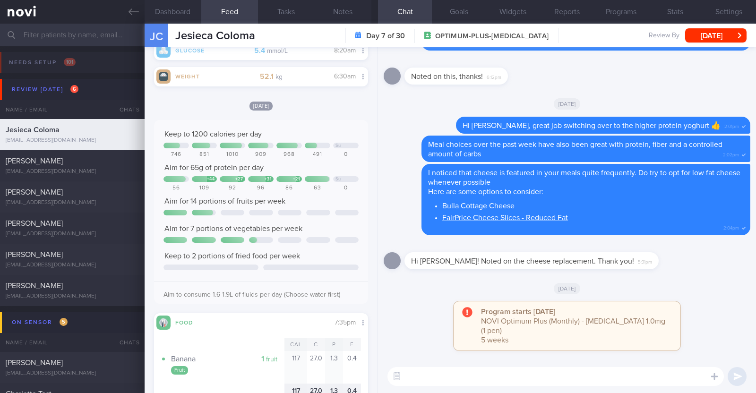
click at [441, 372] on textarea at bounding box center [555, 376] width 336 height 19
click at [413, 372] on textarea "HI [PERSON_NAME]," at bounding box center [555, 376] width 336 height 19
click at [477, 375] on textarea "Hi [PERSON_NAME]," at bounding box center [555, 376] width 336 height 19
click at [400, 323] on div "Program starts today NOVI Optimum Plus (Monthly) - Wegovy 1.0mg (1 pen) 5 weeks" at bounding box center [567, 330] width 367 height 59
click at [600, 379] on textarea "Hi Jesieca, protein intake last week was excellent!" at bounding box center [555, 376] width 336 height 19
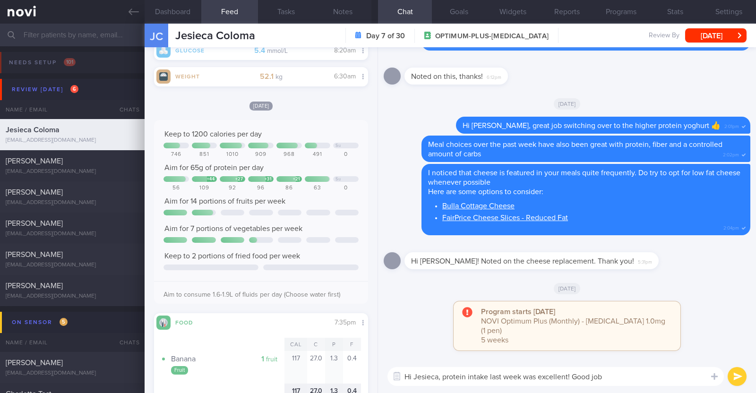
paste textarea "😀"
type textarea "Hi Jesieca, protein intake last week was excellent! Good job 😀"
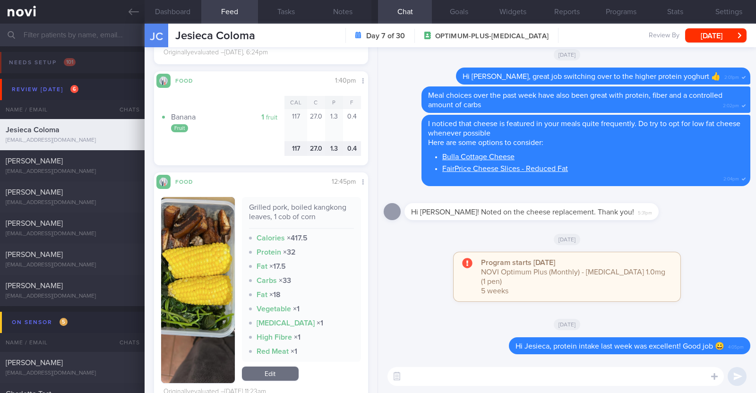
scroll to position [3779, 0]
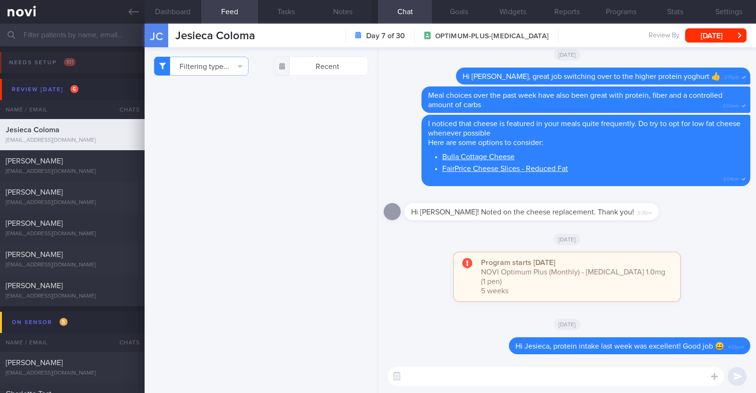
select select "8"
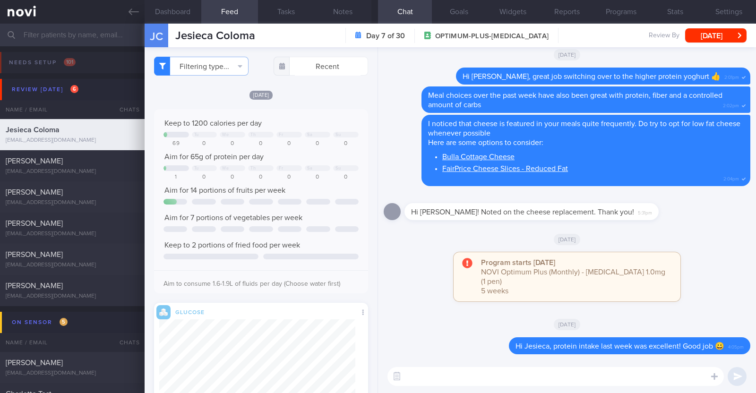
scroll to position [109, 196]
click at [235, 75] on button "Filtering type..." at bounding box center [201, 66] width 94 height 19
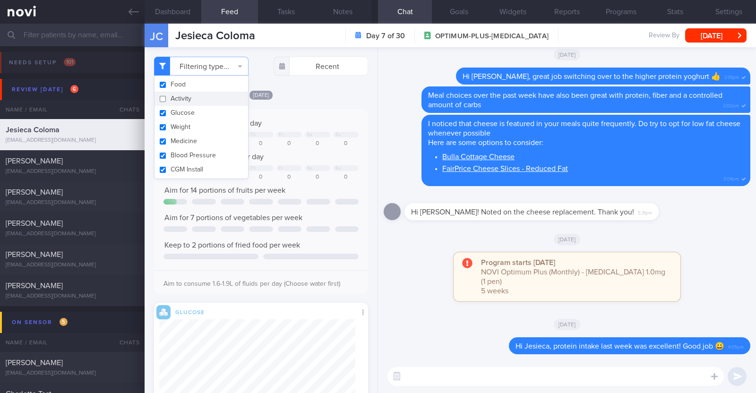
click at [198, 100] on button "Activity" at bounding box center [201, 99] width 94 height 14
checkbox input "true"
click at [190, 86] on button "Food" at bounding box center [201, 84] width 94 height 14
checkbox input "false"
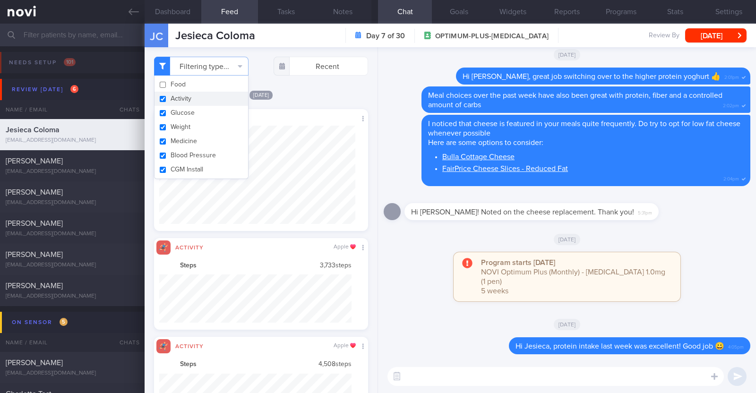
scroll to position [48, 193]
click at [180, 116] on button "Glucose" at bounding box center [201, 113] width 94 height 14
checkbox input "false"
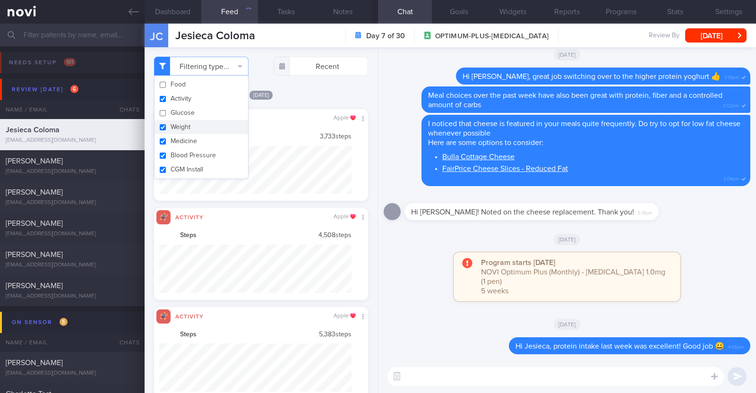
click at [178, 124] on button "Weight" at bounding box center [201, 127] width 94 height 14
checkbox input "false"
click at [304, 88] on div "Filtering type... Food Activity Glucose Weight Medicine Blood Pressure CGM Inst…" at bounding box center [261, 220] width 233 height 346
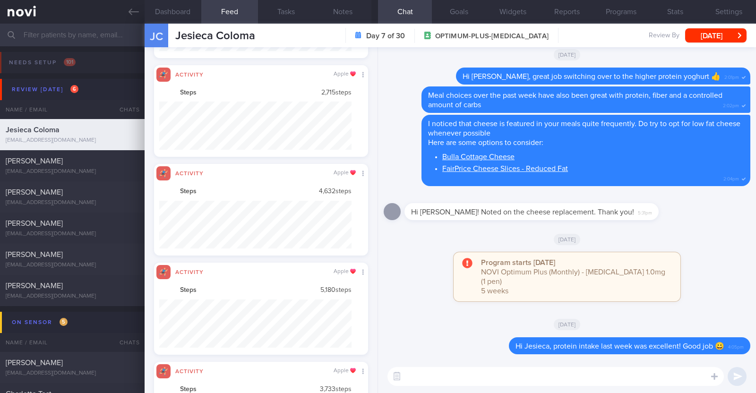
scroll to position [0, 0]
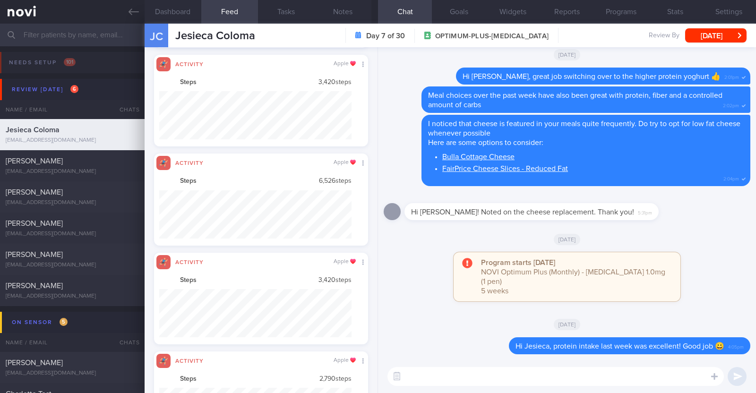
click at [500, 374] on textarea at bounding box center [555, 376] width 336 height 19
type textarea "Remember to"
click at [352, 9] on button "Notes" at bounding box center [343, 12] width 57 height 24
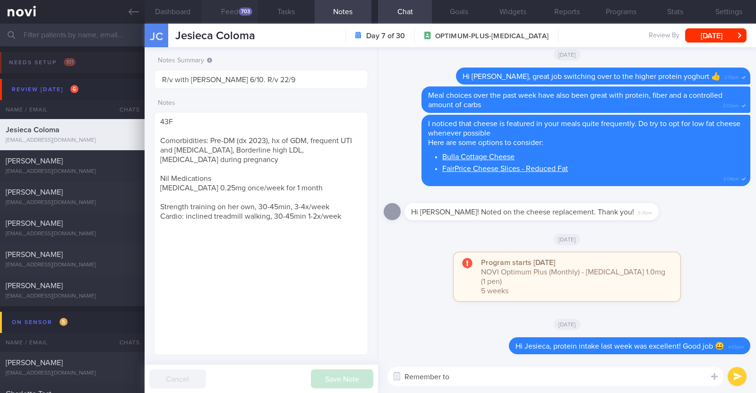
click at [249, 13] on div "703" at bounding box center [246, 12] width 14 height 8
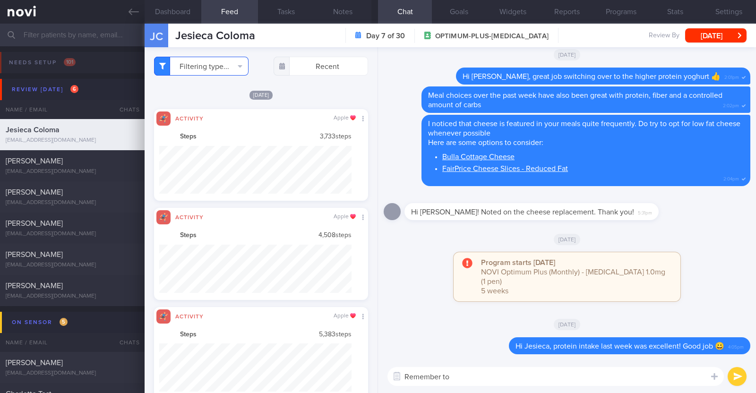
click at [201, 72] on button "Filtering type..." at bounding box center [201, 66] width 94 height 19
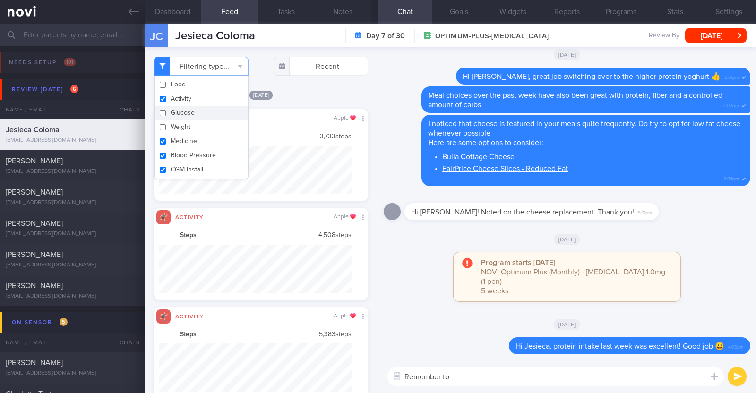
click at [188, 111] on button "Glucose" at bounding box center [201, 113] width 94 height 14
checkbox input "true"
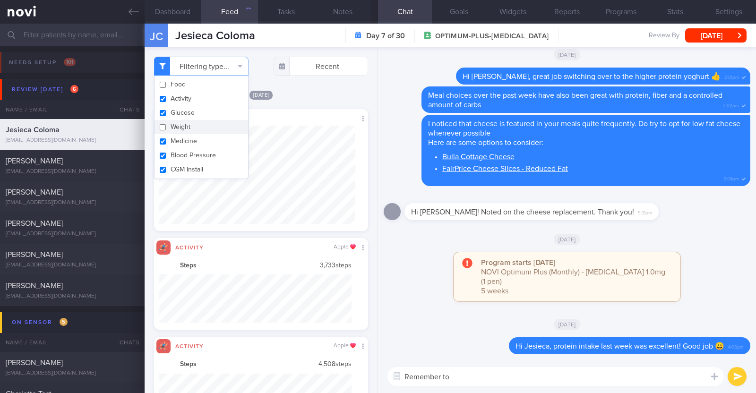
click at [183, 129] on button "Weight" at bounding box center [201, 127] width 94 height 14
checkbox input "true"
click at [184, 95] on button "Activity" at bounding box center [201, 99] width 94 height 14
checkbox input "false"
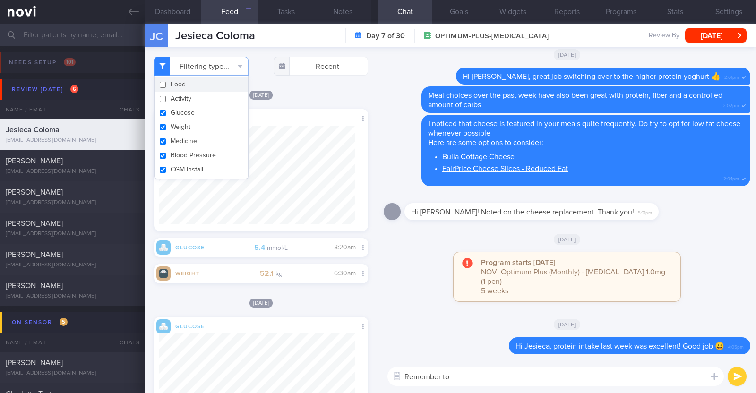
click at [185, 85] on button "Food" at bounding box center [201, 84] width 94 height 14
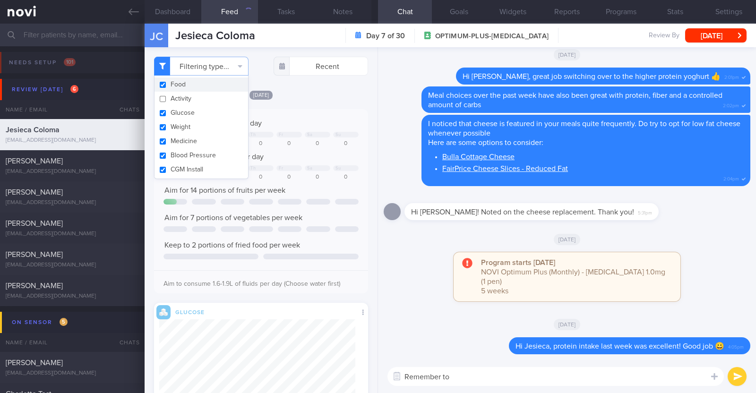
checkbox input "true"
click at [305, 90] on div "[DATE]" at bounding box center [261, 95] width 214 height 10
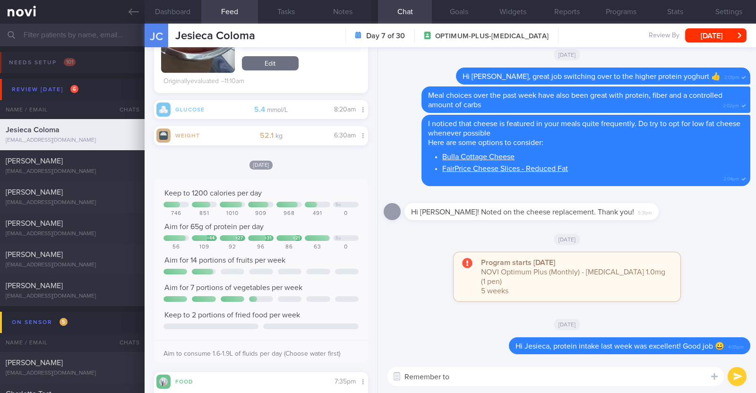
click at [452, 372] on textarea "Remember to" at bounding box center [555, 376] width 336 height 19
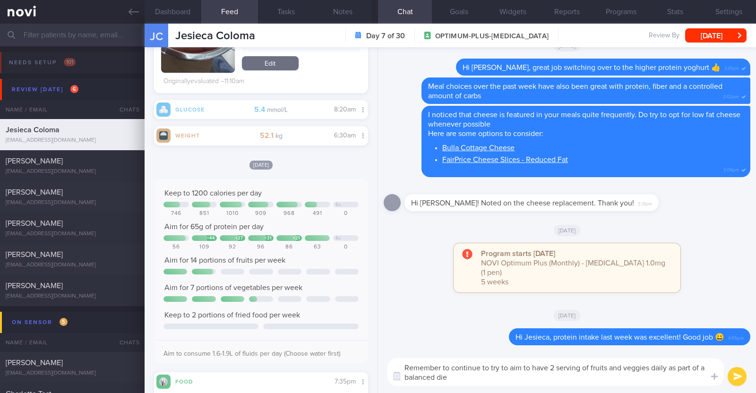
type textarea "Remember to continue to try to aim to have 2 serving of fruits and veggies dail…"
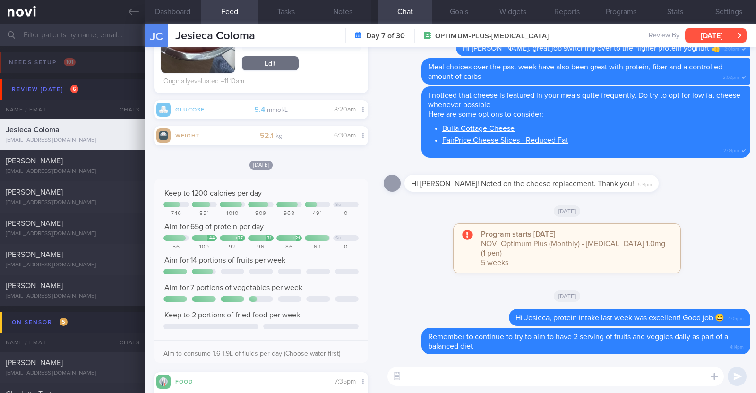
click at [712, 32] on button "[DATE]" at bounding box center [715, 35] width 61 height 14
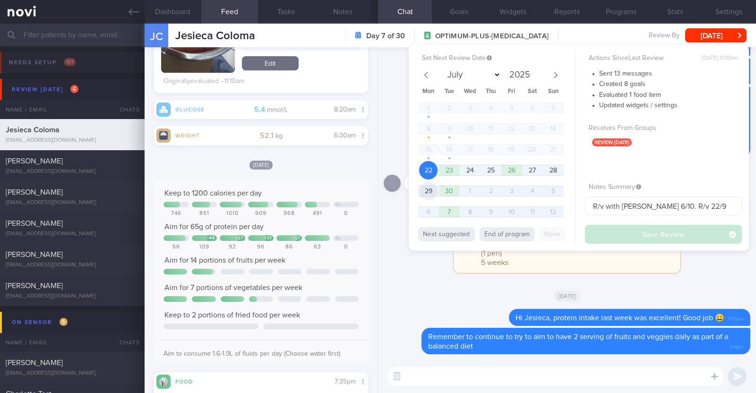
click at [432, 190] on span "29" at bounding box center [428, 191] width 18 height 18
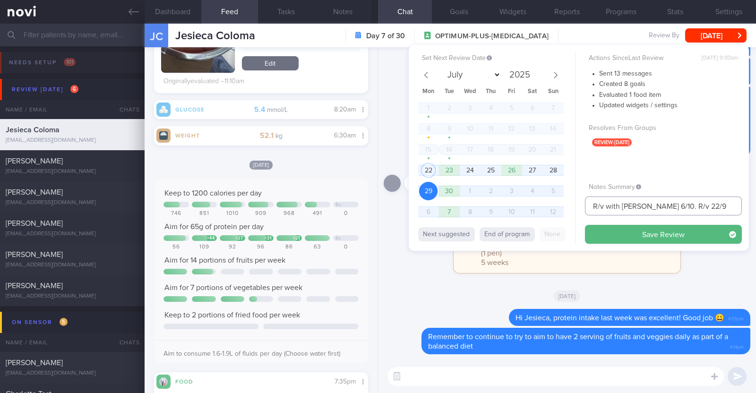
click at [689, 206] on input "R/v with Dr Todd 6/10. R/v 22/9" at bounding box center [663, 206] width 157 height 19
type input "R/v with [PERSON_NAME] 6/10. R/v 29/9"
click at [706, 235] on button "Save Review" at bounding box center [663, 234] width 157 height 19
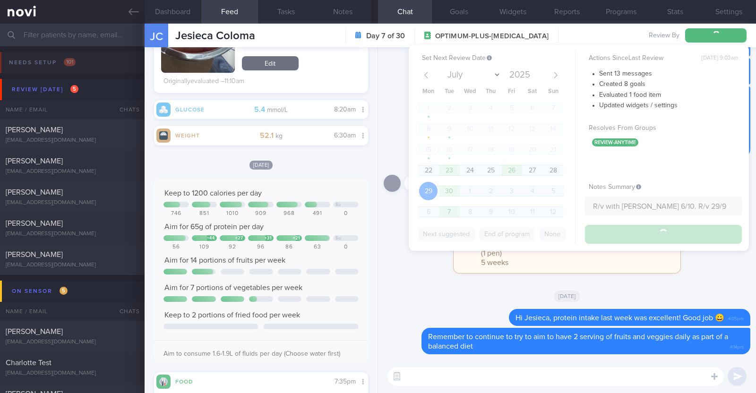
type input "R/v with [PERSON_NAME] 6/10. R/v 29/9"
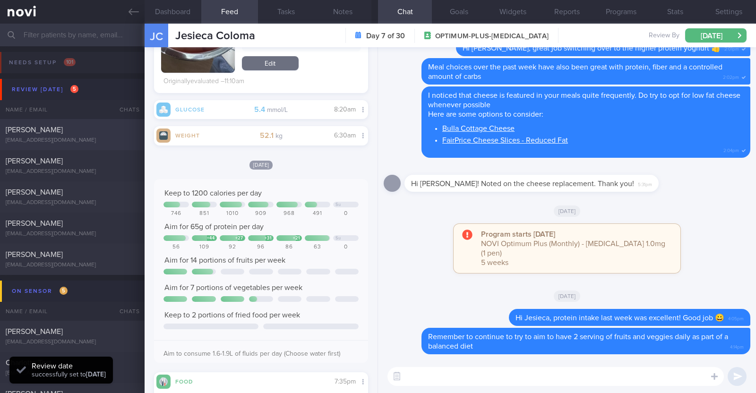
click at [77, 134] on div "[PERSON_NAME]" at bounding box center [71, 129] width 131 height 9
type input "r/v 22/9"
type textarea "34F Nil PMHx/ Meds [MEDICAL_DATA] 3mg OM x 1/12 1x/wk pickleball x 2h"
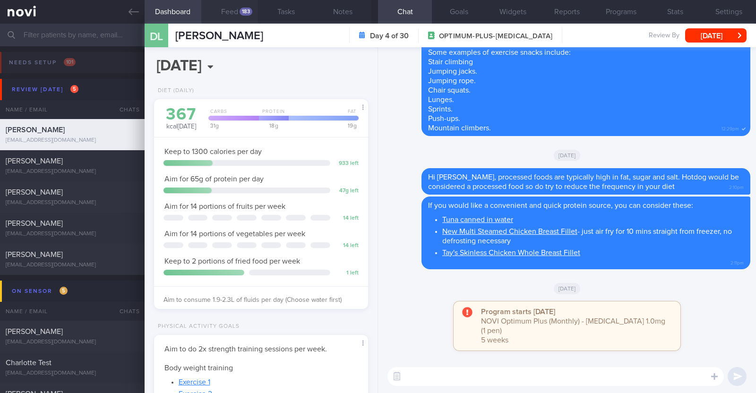
click at [240, 12] on div "183" at bounding box center [246, 12] width 13 height 8
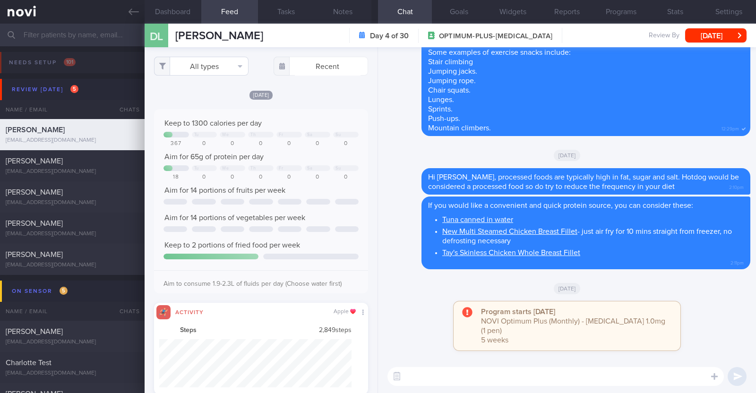
scroll to position [48, 193]
click at [229, 62] on button "All types" at bounding box center [201, 66] width 94 height 19
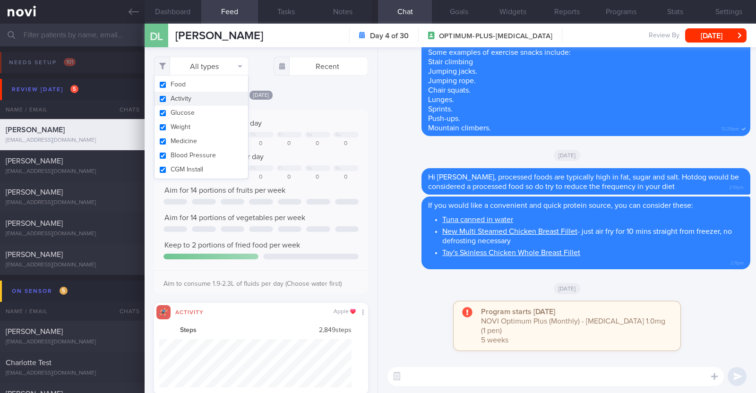
click at [213, 98] on button "Activity" at bounding box center [201, 99] width 94 height 14
checkbox input "false"
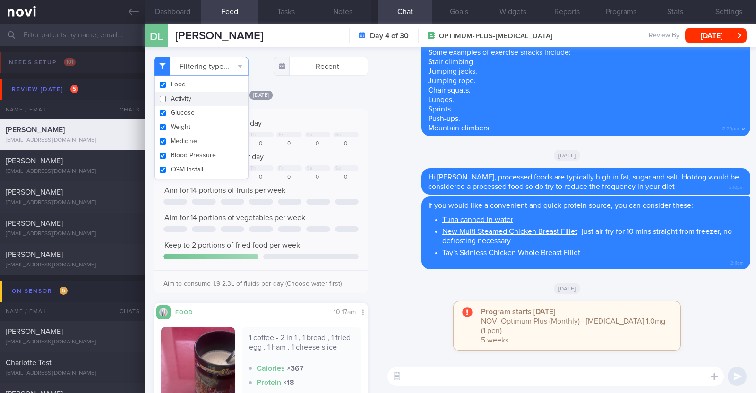
click at [321, 94] on div "[DATE]" at bounding box center [261, 95] width 214 height 10
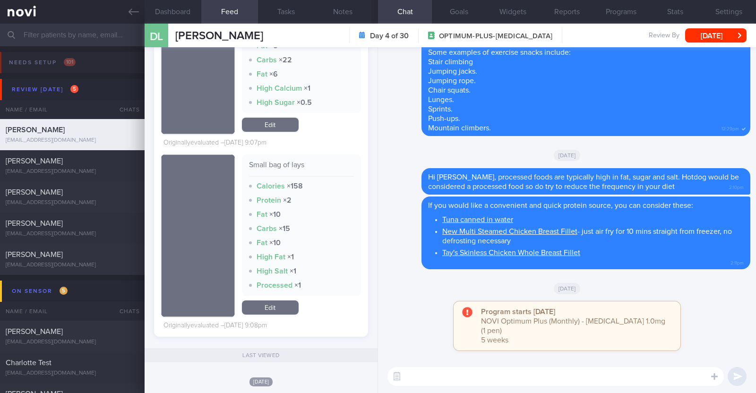
scroll to position [2480, 0]
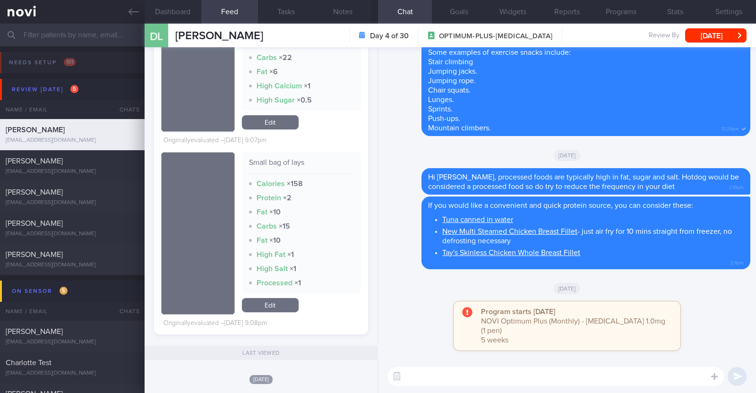
click at [414, 374] on textarea at bounding box center [555, 376] width 336 height 19
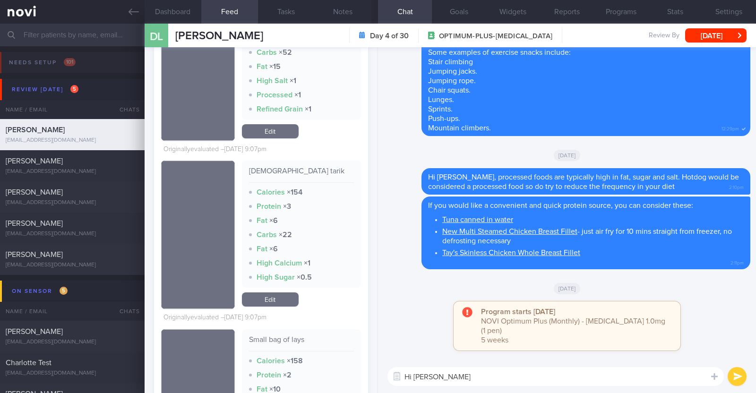
scroll to position [2185, 0]
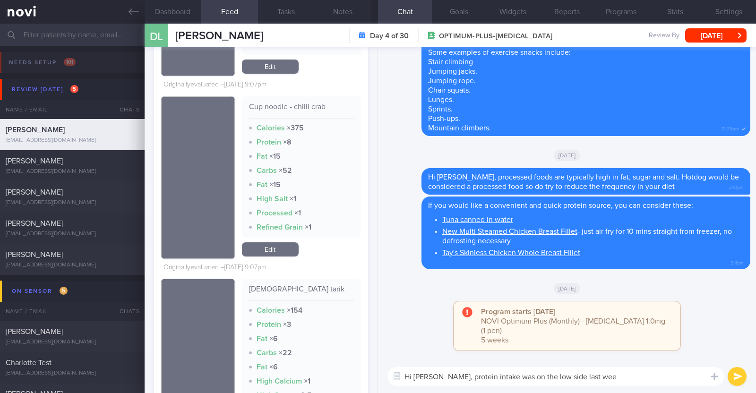
type textarea "Hi [PERSON_NAME], protein intake was on the low side last week"
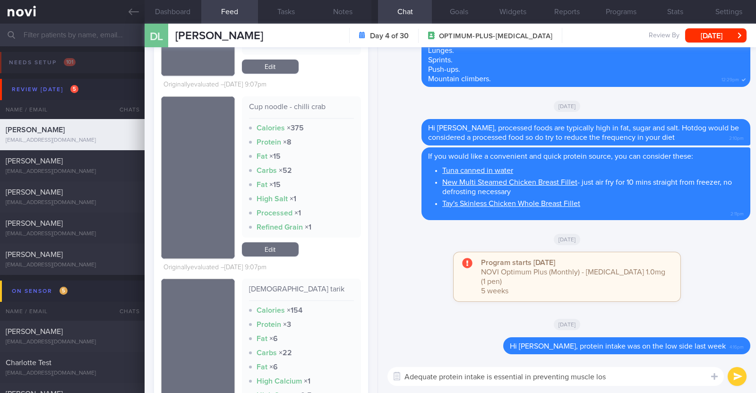
type textarea "Adequate protein intake is essential in preventing muscle loss"
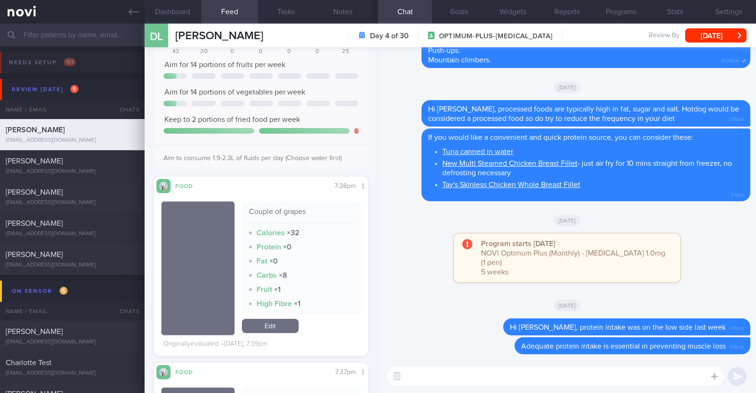
scroll to position [591, 0]
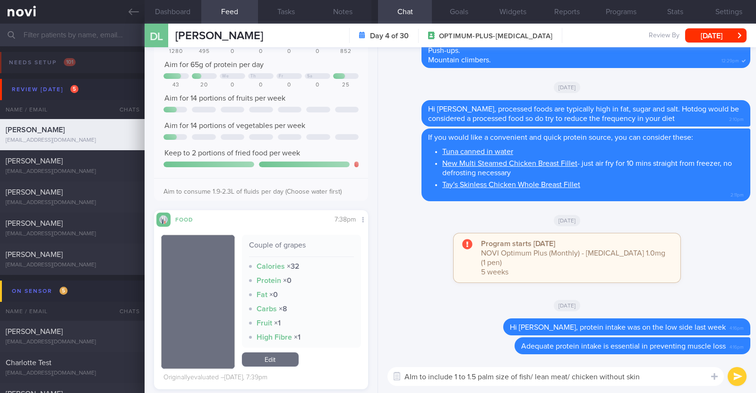
click at [413, 379] on textarea "AIm to include 1 to 1.5 palm size of fish/ lean meat/ chicken without skin" at bounding box center [555, 376] width 336 height 19
click at [643, 373] on textarea "Aim to include 1 to 1.5 palm size of fish/ lean meat/ chicken without skin" at bounding box center [555, 376] width 336 height 19
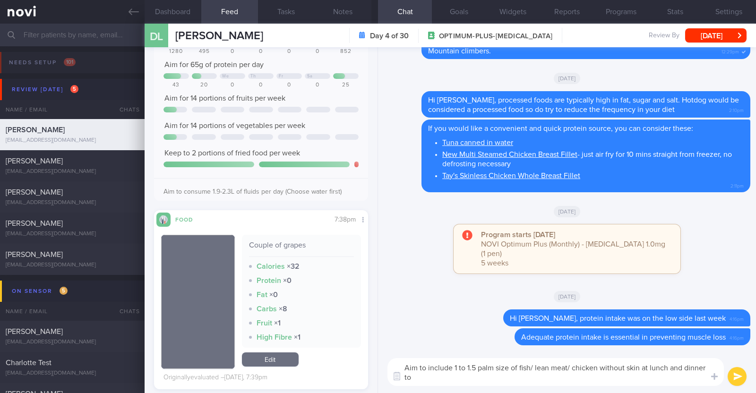
scroll to position [0, 0]
type textarea "Aim to include 1 to 1.5 palm size of fish/ lean meat/ chicken without skin at l…"
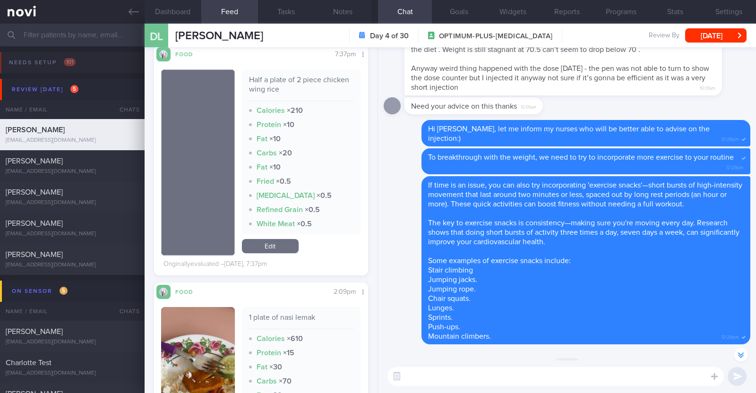
scroll to position [-354, 0]
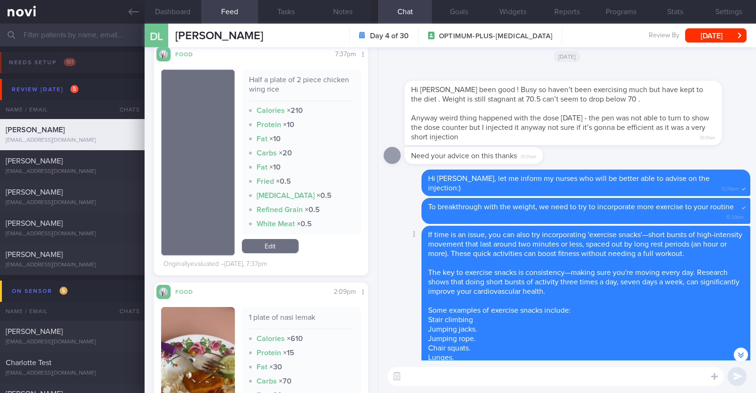
paste textarea "Here are some examples of how much protein is contained in various foods: - 150…"
type textarea "Here are some examples of how much protein is contained in various foods: - 150…"
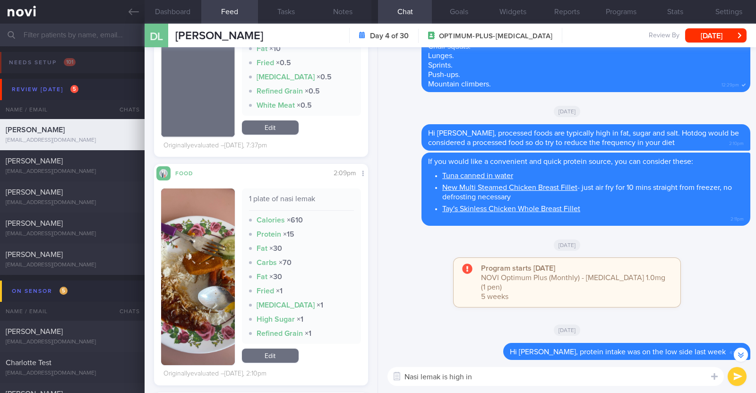
scroll to position [0, 0]
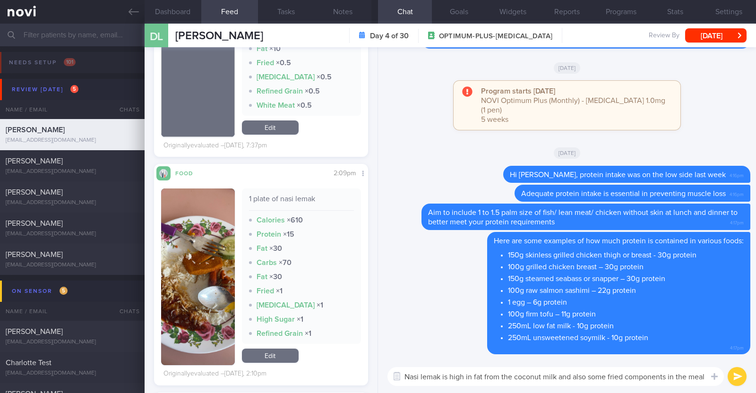
click at [703, 373] on textarea "Nasi lemak is high in fat from the coconut milk and also some fried components …" at bounding box center [555, 376] width 336 height 19
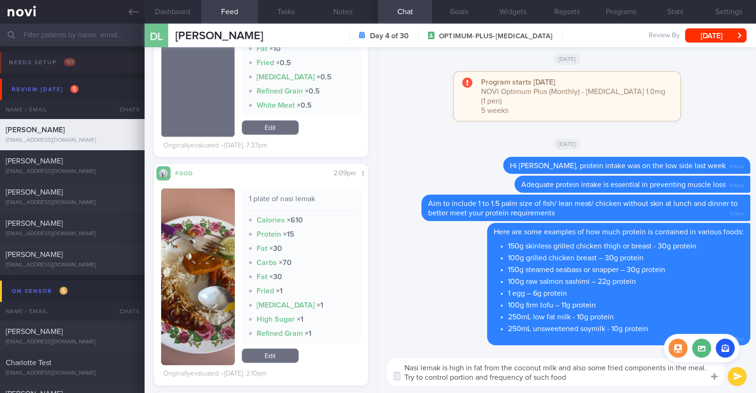
type textarea "Nasi lemak is high in fat from the coconut milk and also some fried components …"
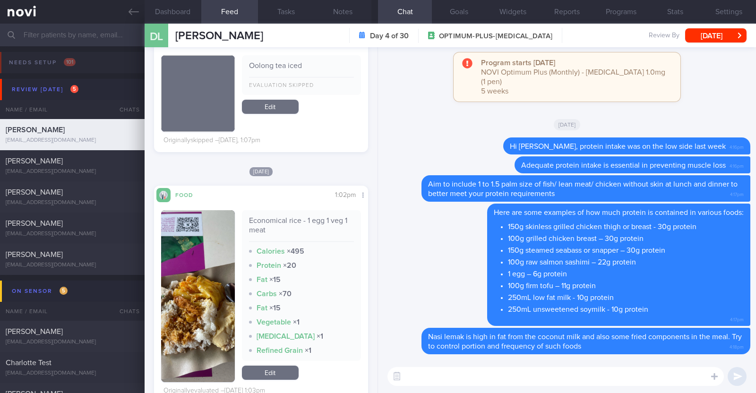
scroll to position [1476, 0]
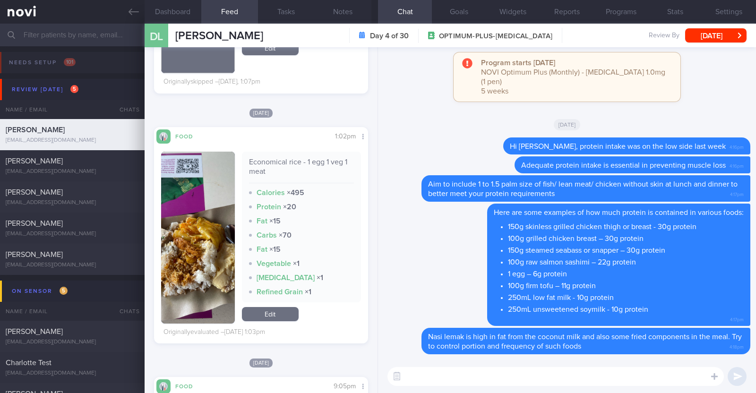
click at [453, 379] on textarea at bounding box center [555, 376] width 336 height 19
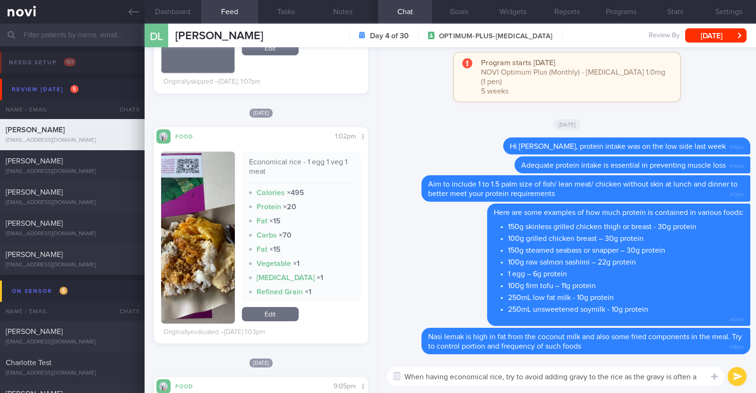
scroll to position [0, 0]
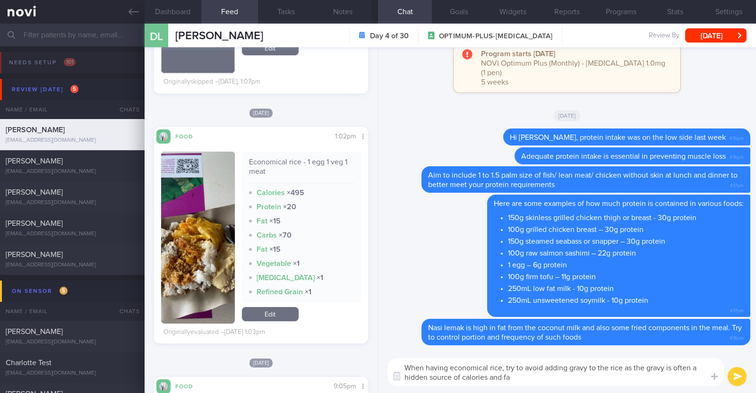
type textarea "When having economical rice, try to avoid adding gravy to the rice as the gravy…"
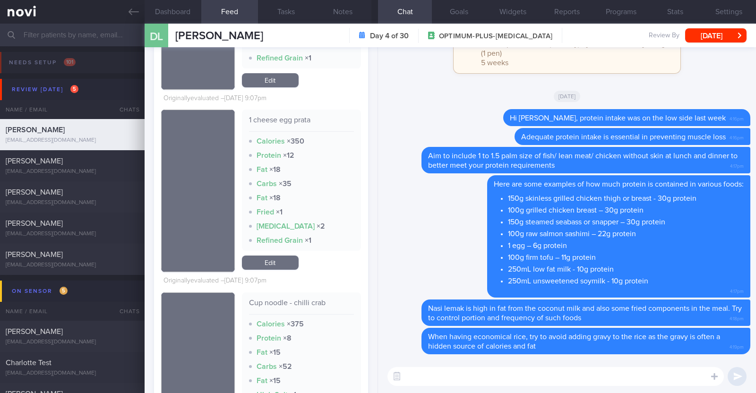
scroll to position [2008, 0]
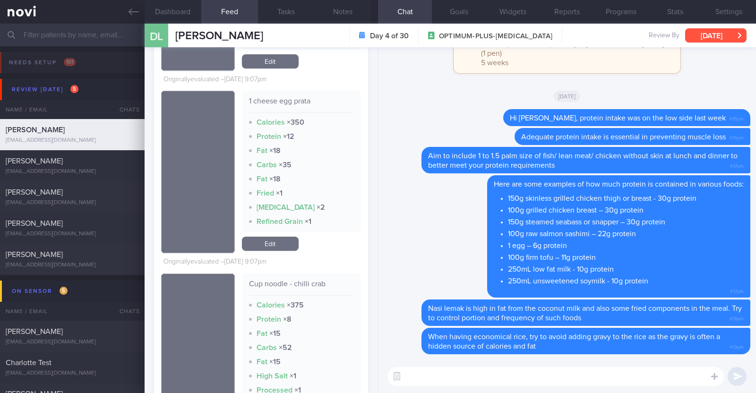
click at [725, 32] on button "[DATE]" at bounding box center [715, 35] width 61 height 14
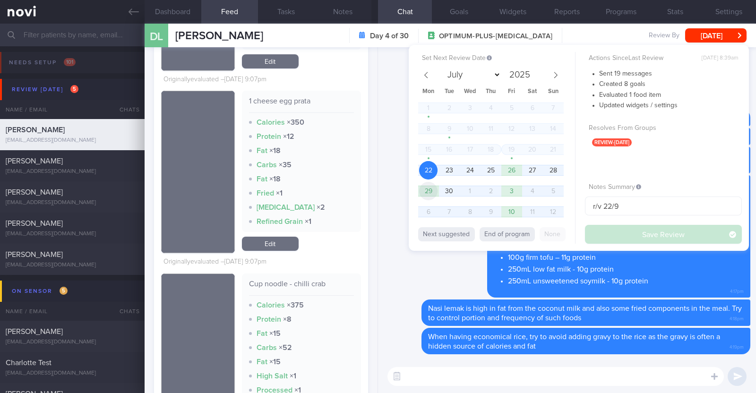
click at [432, 189] on span "29" at bounding box center [428, 191] width 18 height 18
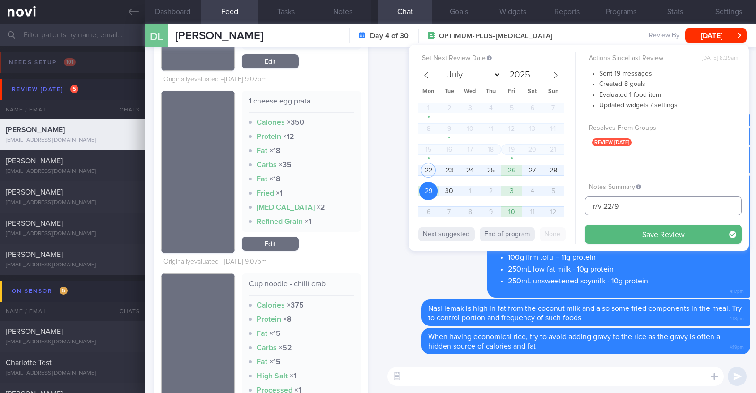
click at [612, 203] on input "r/v 22/9" at bounding box center [663, 206] width 157 height 19
type input "r/v 29/9"
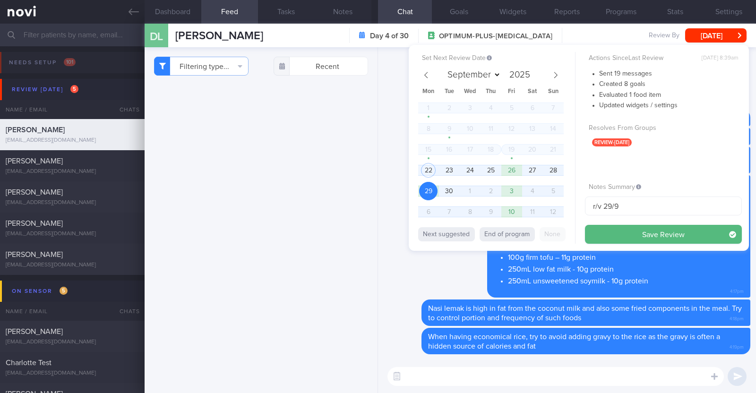
select select "8"
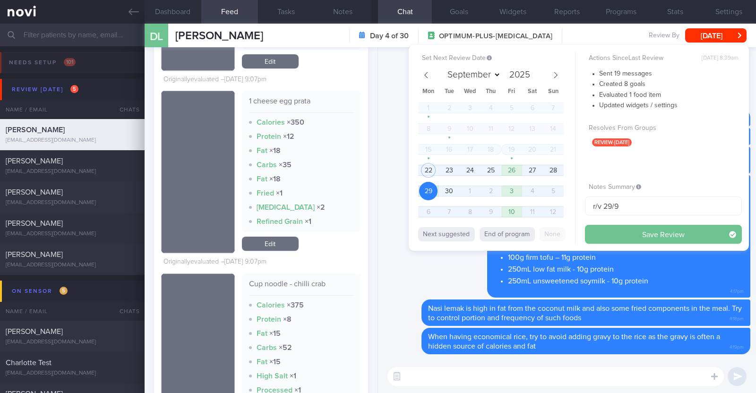
type input "r/v 29/9"
click at [636, 235] on button "Save Review" at bounding box center [663, 234] width 157 height 19
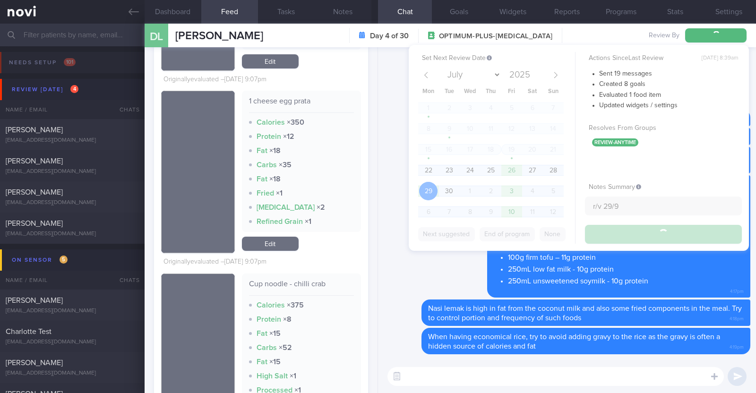
type input "r/v 29/9"
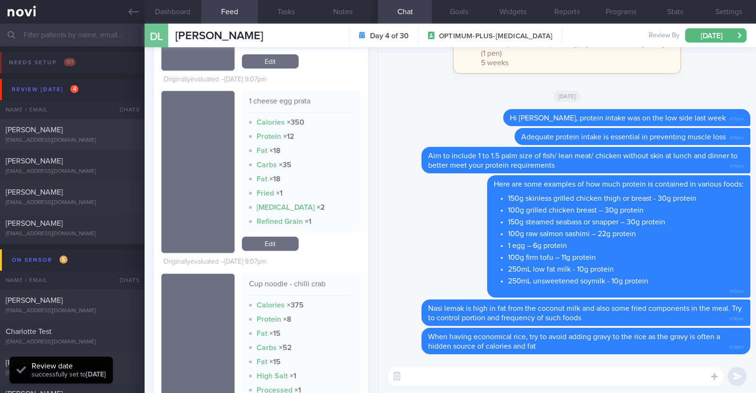
click at [100, 138] on div "[EMAIL_ADDRESS][DOMAIN_NAME]" at bounding box center [72, 140] width 133 height 7
type textarea "32M Comorbidities: Left Wrist Ligament Tear before, surgery done but not back t…"
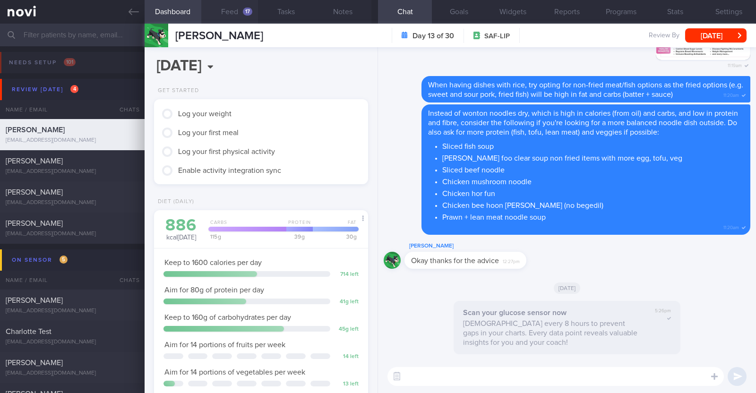
scroll to position [120, 191]
click at [232, 8] on button "Feed 17" at bounding box center [229, 12] width 57 height 24
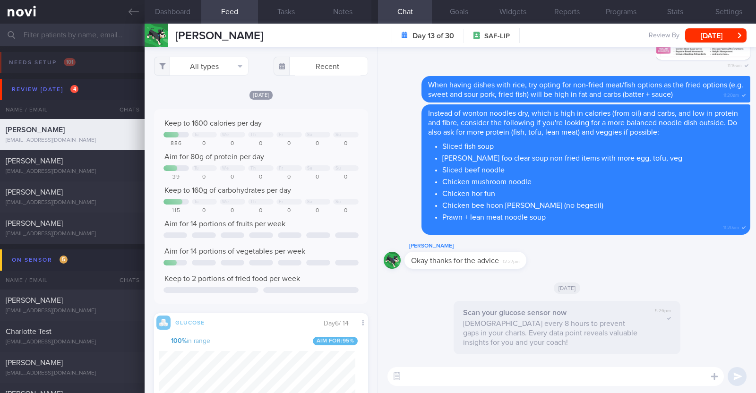
scroll to position [130, 196]
click at [219, 62] on button "All types" at bounding box center [201, 66] width 94 height 19
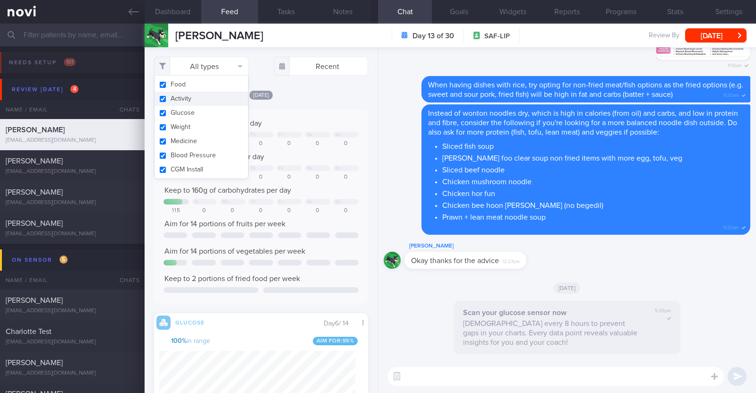
click at [193, 96] on button "Activity" at bounding box center [201, 99] width 94 height 14
checkbox input "false"
click at [306, 90] on div "[DATE]" at bounding box center [261, 95] width 214 height 10
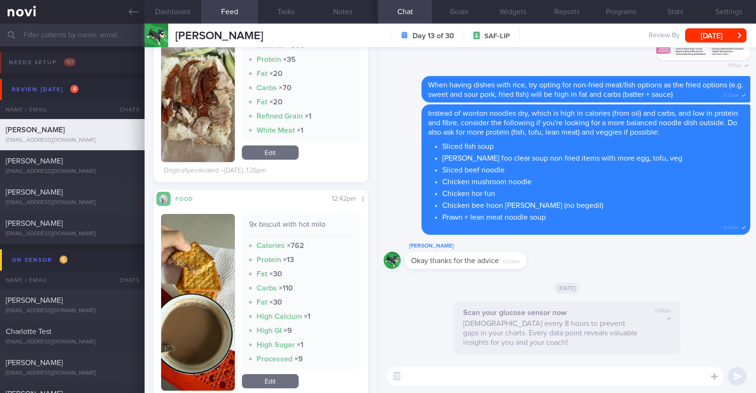
scroll to position [1771, 0]
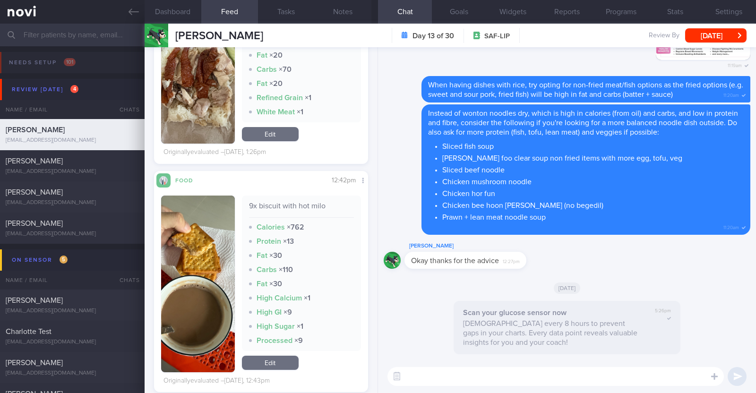
drag, startPoint x: 263, startPoint y: 357, endPoint x: 285, endPoint y: 296, distance: 65.0
click at [263, 357] on link "Edit" at bounding box center [270, 363] width 57 height 14
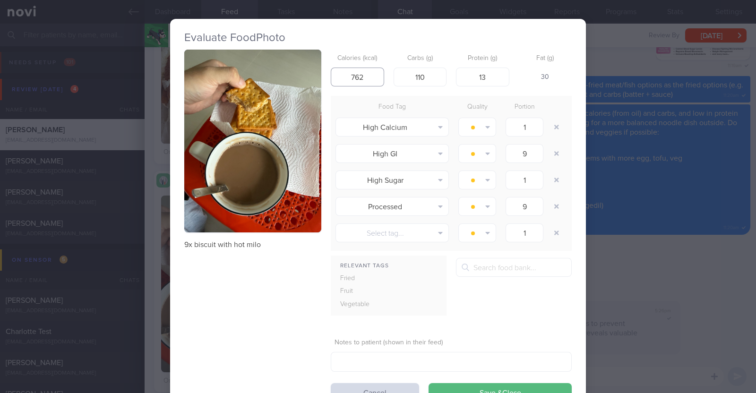
drag, startPoint x: 362, startPoint y: 79, endPoint x: 324, endPoint y: 68, distance: 40.4
click at [324, 68] on div "9x biscuit with hot milo Calories (kcal) 762 Carbs (g) 110 Protein (g) 13 Fat (…" at bounding box center [377, 226] width 387 height 352
type input "528"
drag, startPoint x: 429, startPoint y: 77, endPoint x: 393, endPoint y: 67, distance: 37.3
click at [394, 68] on input "110" at bounding box center [420, 77] width 53 height 19
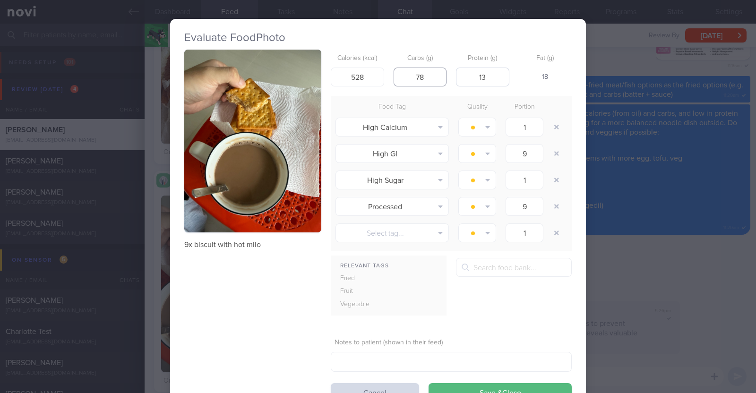
type input "78"
drag, startPoint x: 484, startPoint y: 79, endPoint x: 429, endPoint y: 61, distance: 58.1
click at [429, 61] on div "Calories (kcal) 528 Carbs (g) 78 Protein (g) 13 Fat (g) 18" at bounding box center [451, 68] width 241 height 37
type input "14"
click at [241, 312] on div "9x biscuit with hot milo Calories (kcal) 528 Carbs (g) 78 Protein (g) 14 Fat (g…" at bounding box center [377, 226] width 387 height 352
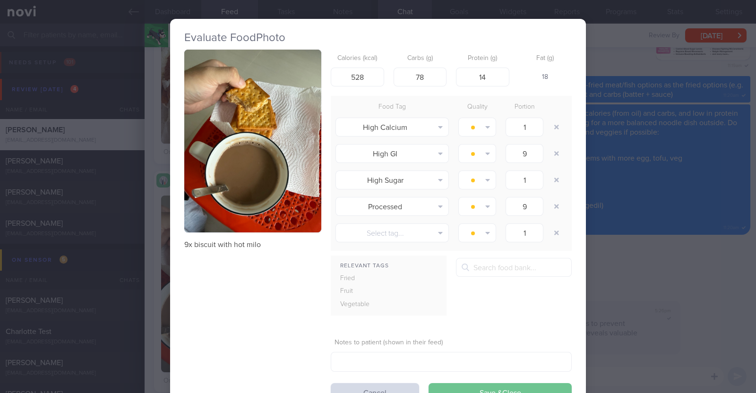
click at [520, 386] on button "Save & Close" at bounding box center [500, 392] width 143 height 19
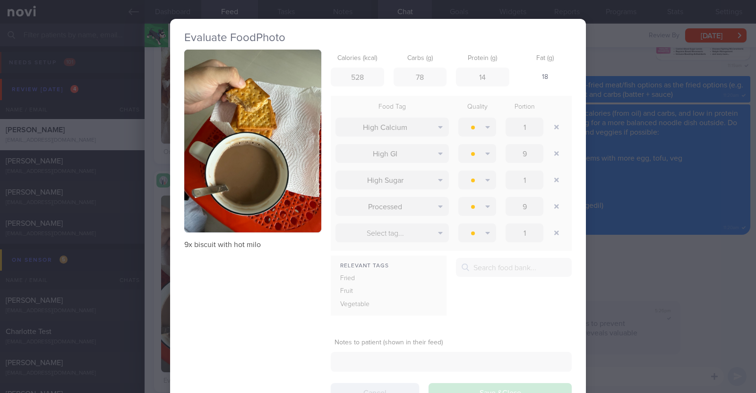
scroll to position [130, 196]
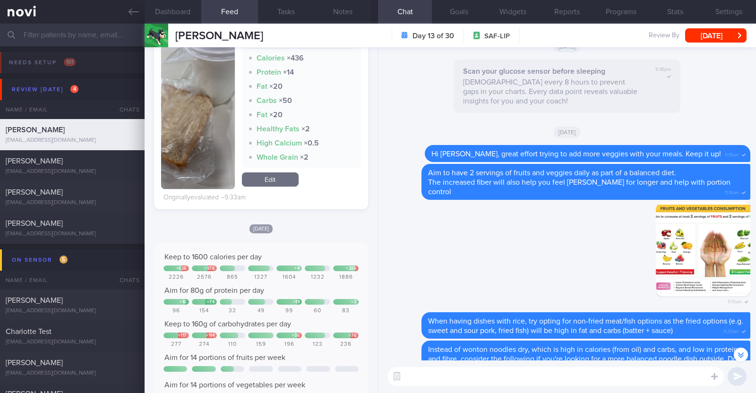
click at [431, 370] on textarea at bounding box center [555, 376] width 336 height 19
click at [408, 372] on textarea "HI Chor Yeow," at bounding box center [555, 376] width 336 height 19
click at [458, 372] on textarea "Hi Chor Yeow," at bounding box center [555, 376] width 336 height 19
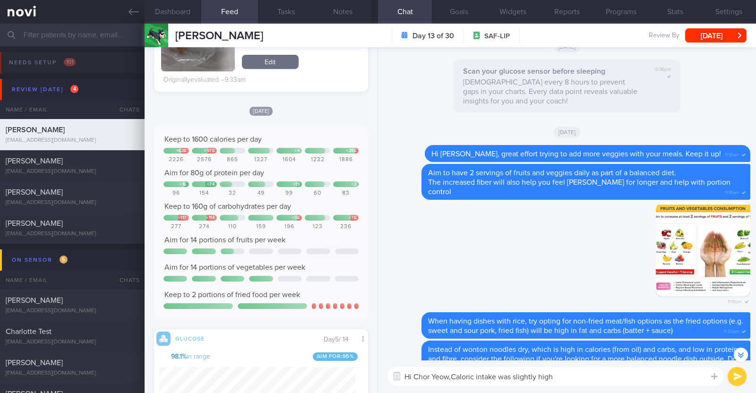
click at [451, 377] on textarea "Hi Chor Yeow,Caloric intake was slightly high" at bounding box center [555, 376] width 336 height 19
click at [569, 377] on textarea "Hi Chor Yeow, caloric intake was slightly high" at bounding box center [555, 376] width 336 height 19
click at [587, 377] on textarea "Hi Chor Yeow, caloric intake was slightly high yesterda" at bounding box center [555, 376] width 336 height 19
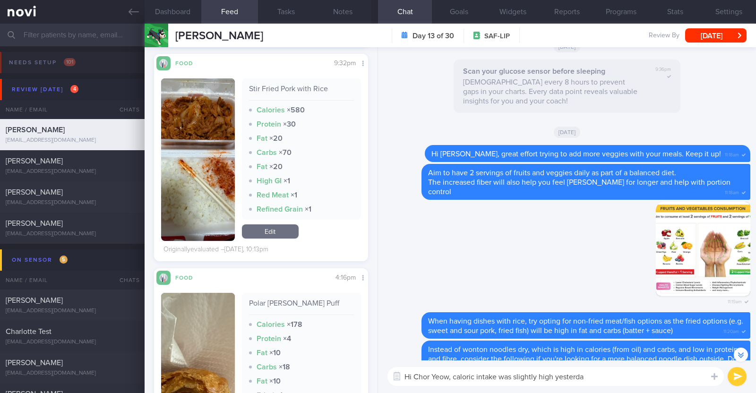
scroll to position [1181, 0]
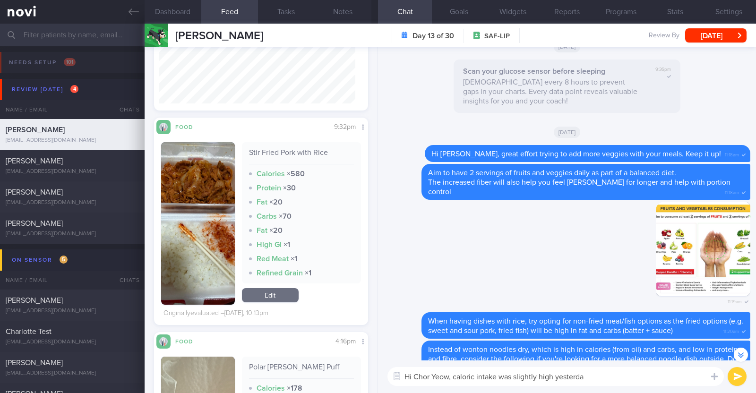
click at [586, 374] on textarea "Hi Chor Yeow, caloric intake was slightly high yesterda" at bounding box center [555, 376] width 336 height 19
drag, startPoint x: 592, startPoint y: 376, endPoint x: 453, endPoint y: 374, distance: 138.9
click at [453, 374] on textarea "Hi Chor Yeow, caloric intake was slightly high yesterda" at bounding box center [555, 376] width 336 height 19
type textarea "Hi Chor Yeow, try to include a portion of non-starchy ve"
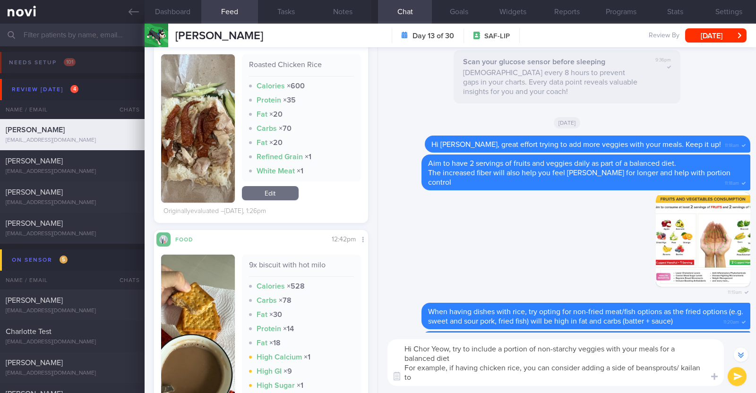
scroll to position [-264, 0]
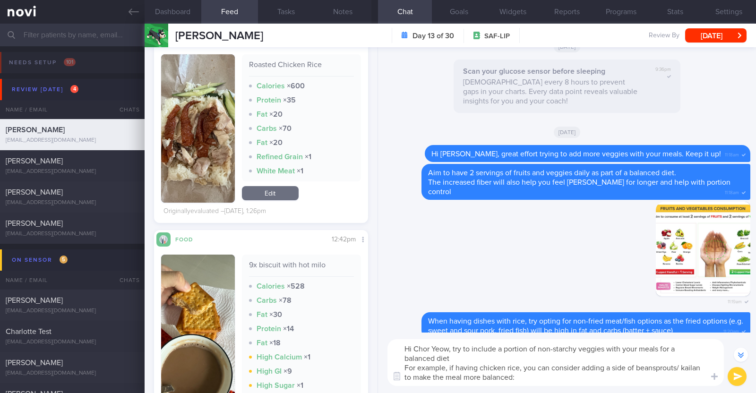
type textarea "Hi Chor Yeow, try to include a portion of non-starchy veggies with your meals f…"
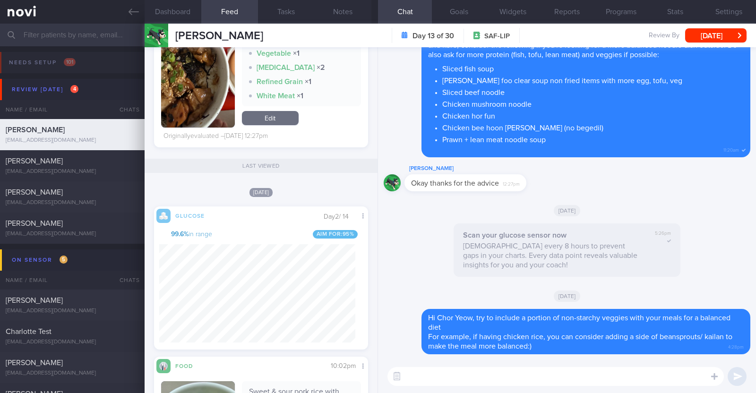
scroll to position [3661, 0]
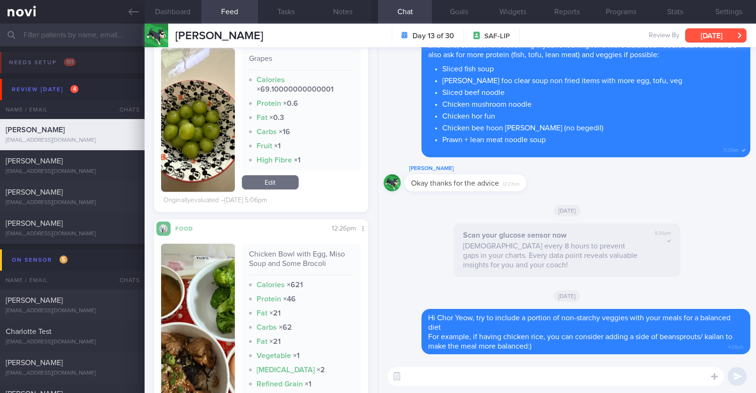
click at [723, 32] on button "[DATE]" at bounding box center [715, 35] width 61 height 14
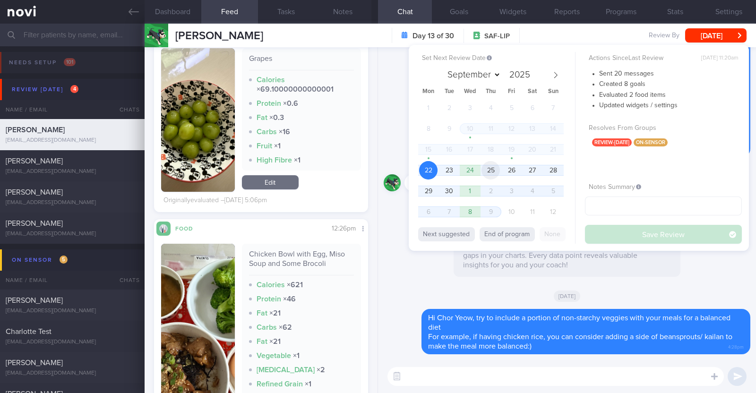
click at [500, 170] on span "25" at bounding box center [490, 170] width 18 height 18
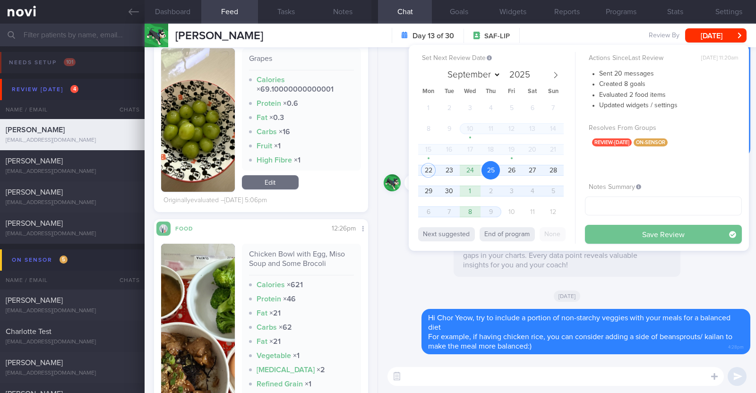
click at [604, 229] on button "Save Review" at bounding box center [663, 234] width 157 height 19
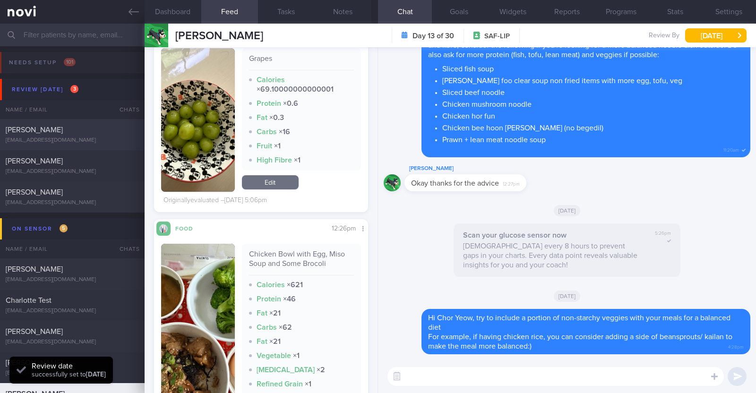
scroll to position [120, 191]
click at [43, 125] on div "[PERSON_NAME]" at bounding box center [71, 129] width 131 height 9
type textarea "32M Nil PMHx/ Meds Running x 4-5/week (30-90min)"
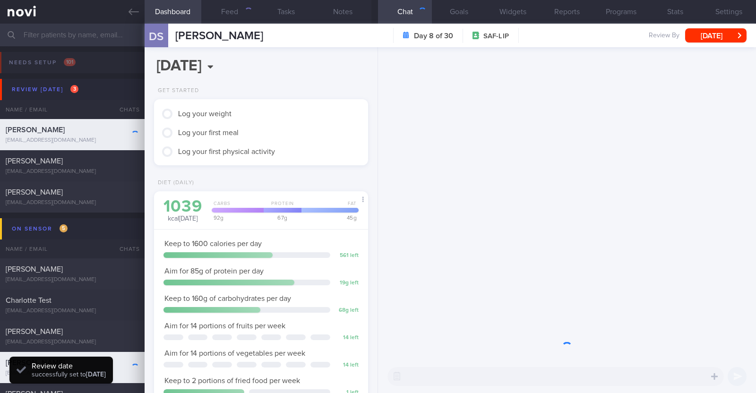
scroll to position [120, 191]
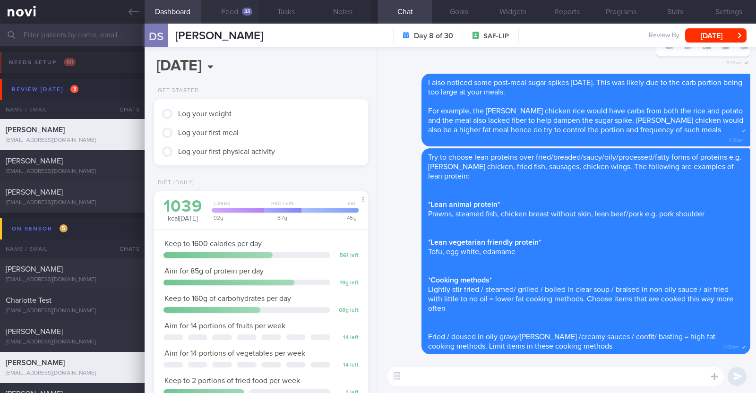
click at [223, 14] on button "Feed 33" at bounding box center [229, 12] width 57 height 24
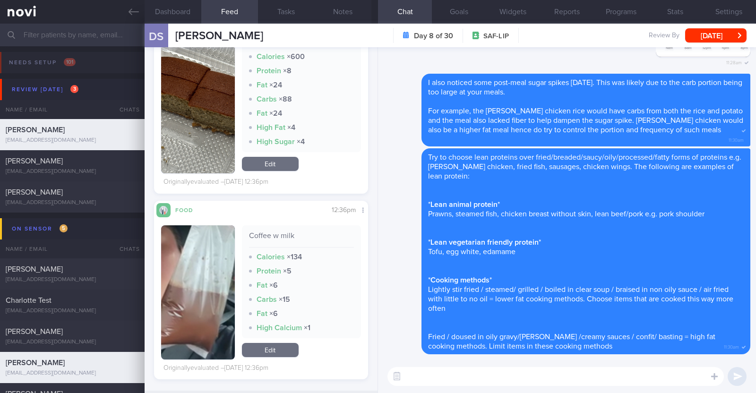
scroll to position [6680, 0]
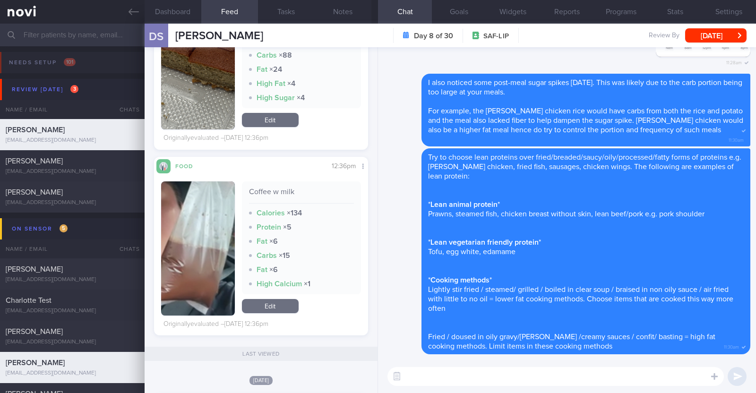
click at [420, 379] on textarea at bounding box center [555, 376] width 336 height 19
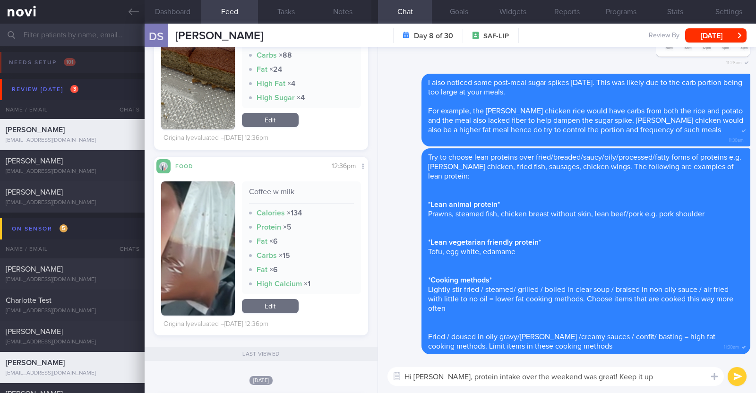
type textarea "Hi [PERSON_NAME], protein intake over the weekend was great! Keep it up"
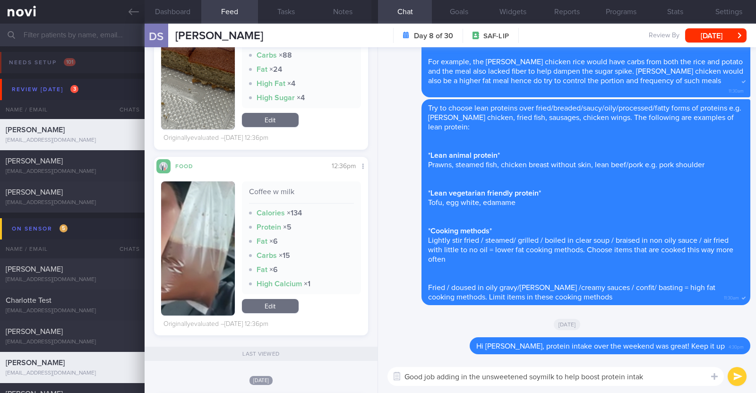
type textarea "Good job adding in the unsweetened soymilk to help boost protein intake"
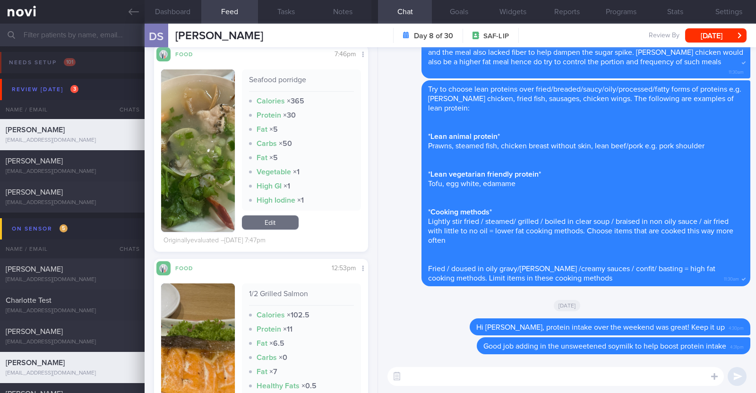
scroll to position [3786, 0]
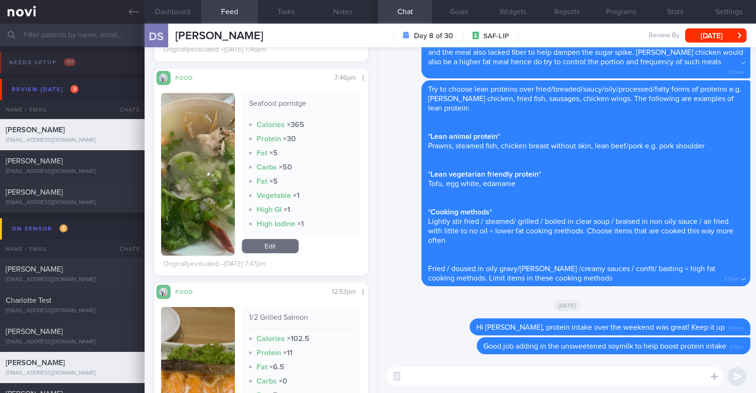
click at [463, 371] on textarea at bounding box center [555, 376] width 336 height 19
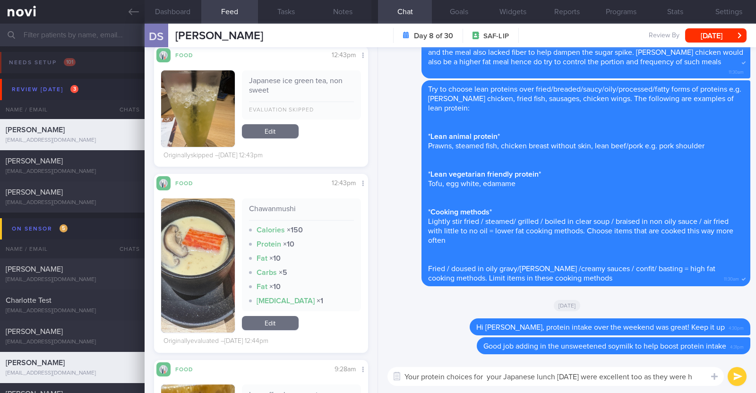
scroll to position [0, 0]
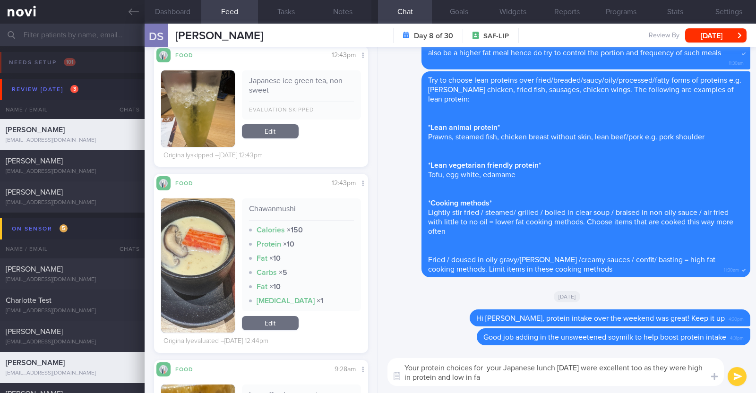
type textarea "Your protein choices for your Japanese lunch [DATE] were excellent too as they …"
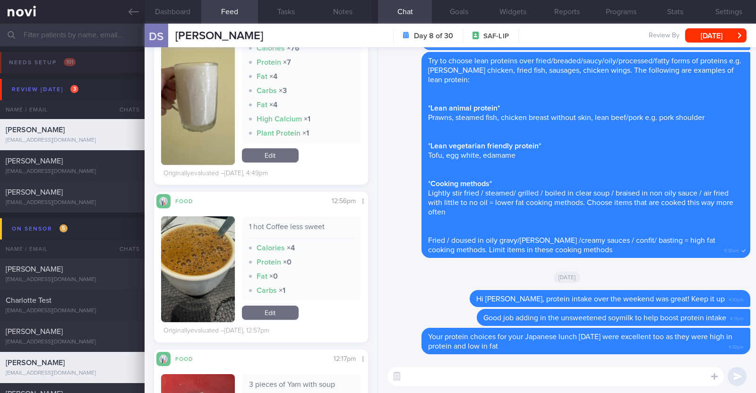
scroll to position [2125, 0]
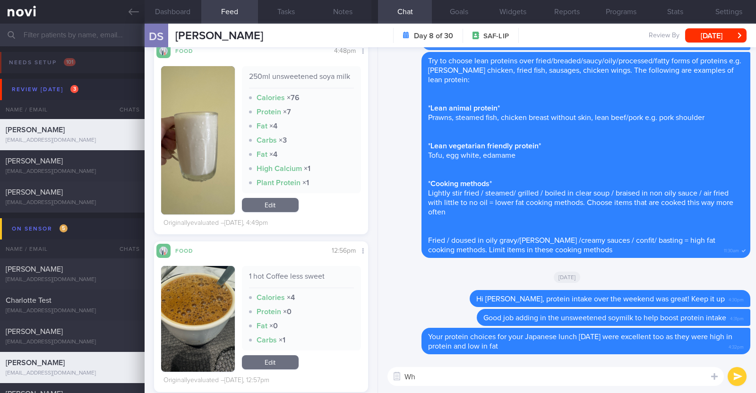
type textarea "W"
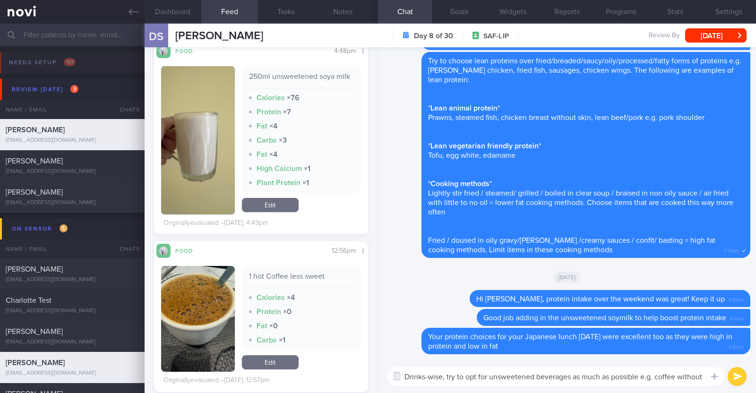
scroll to position [0, 0]
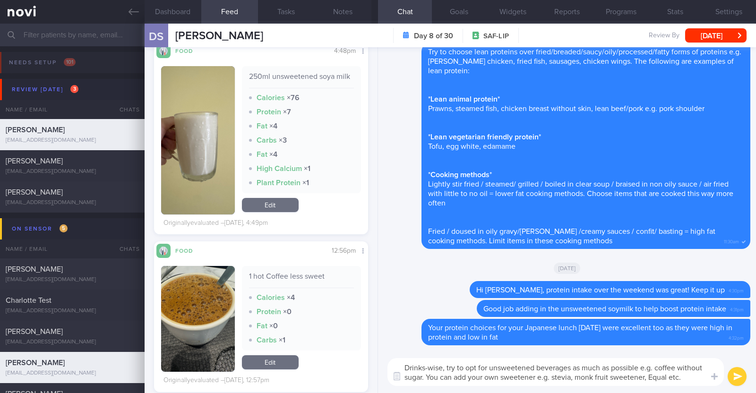
type textarea "Drinks-wise, try to opt for unsweetened beverages as much as possible e.g. coff…"
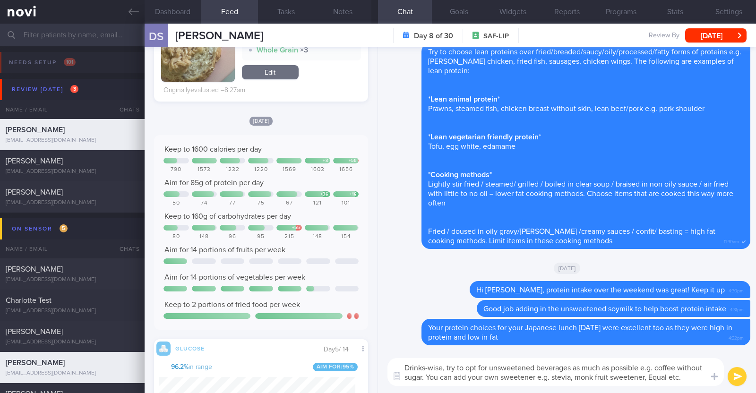
scroll to position [130, 196]
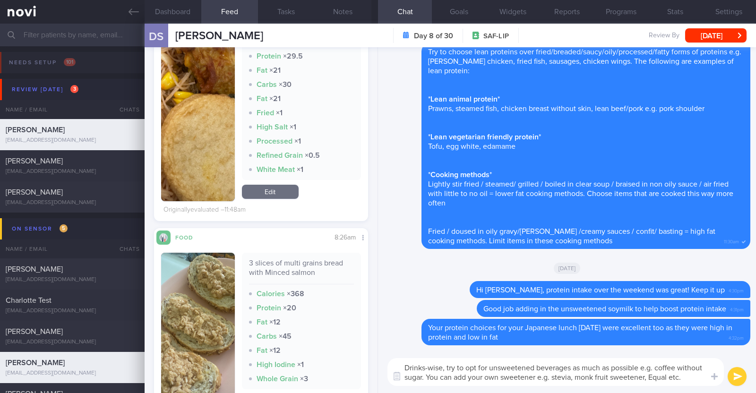
drag, startPoint x: 688, startPoint y: 376, endPoint x: 358, endPoint y: 355, distance: 330.9
click at [358, 355] on div "Dashboard Feed 33 Tasks Notes Chat Goals Widgets Reports Programs Stats Setting…" at bounding box center [450, 208] width 611 height 369
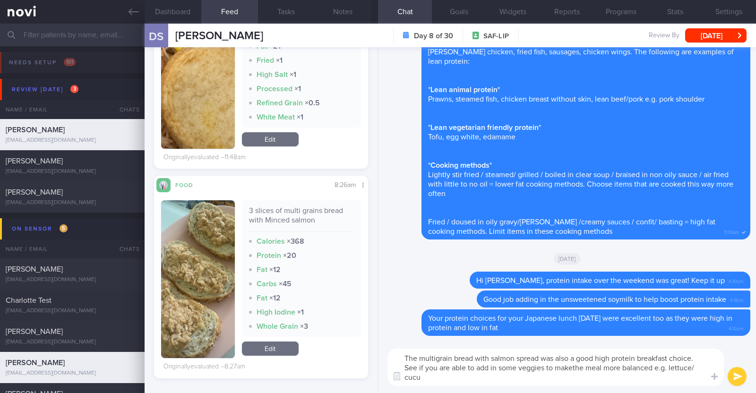
scroll to position [0, 0]
click at [575, 369] on textarea "The multigrain bread with salmon spread was also a good high protein breakfast …" at bounding box center [555, 367] width 336 height 37
type textarea "The multigrain bread with salmon spread was also a good high protein breakfast …"
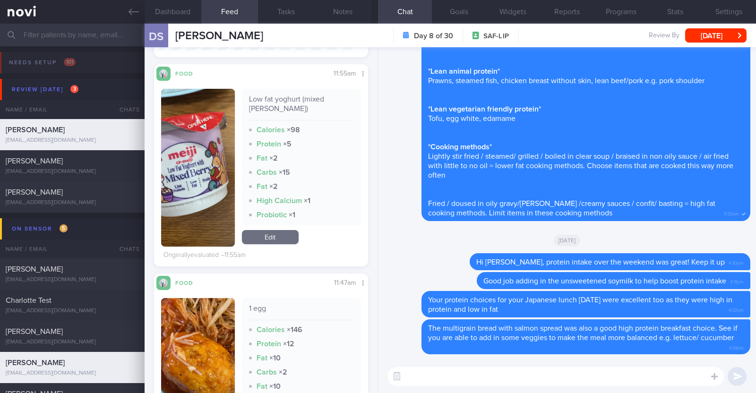
scroll to position [354, 0]
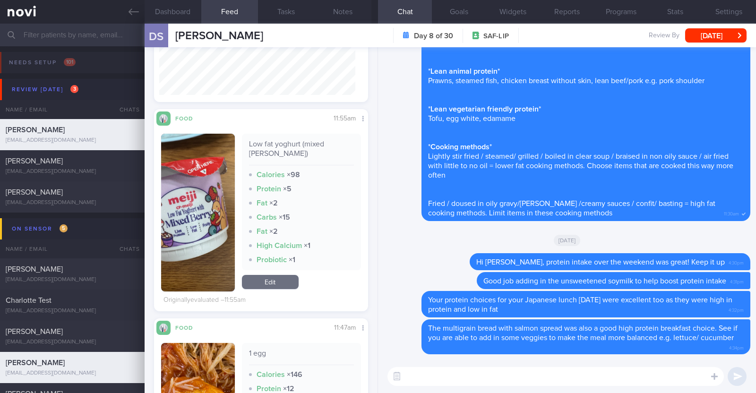
click at [426, 381] on textarea at bounding box center [555, 376] width 336 height 19
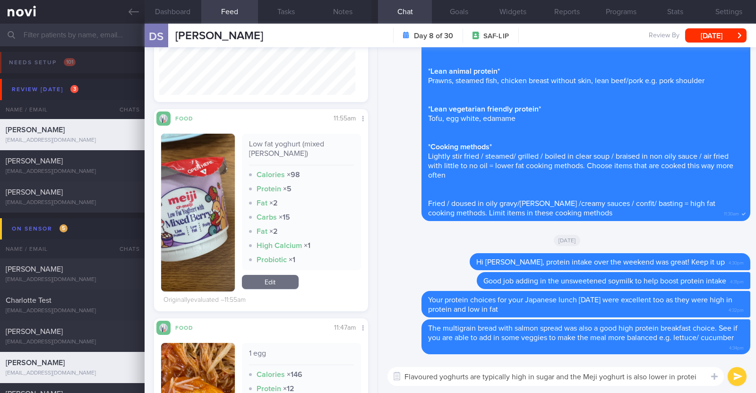
type textarea "Flavoured yoghurts are typically high in sugar and the Meji yoghurt is also low…"
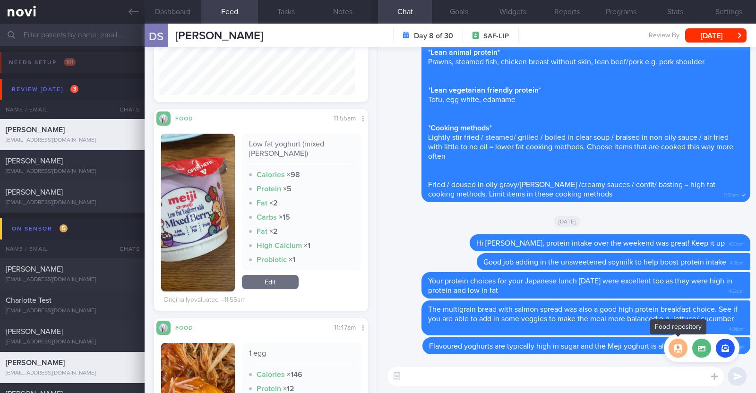
click at [672, 349] on button "button" at bounding box center [678, 348] width 19 height 19
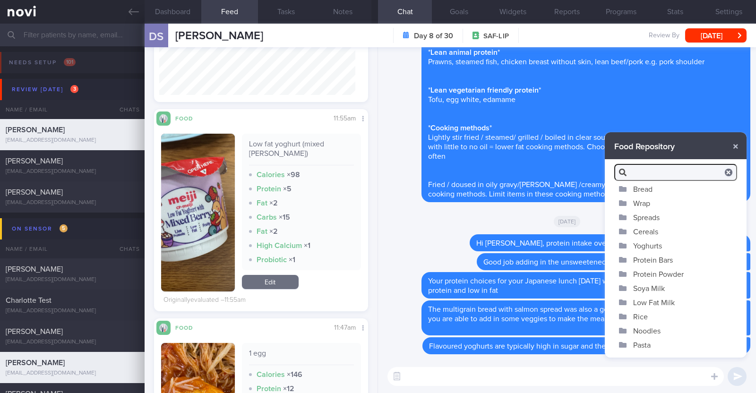
click at [648, 242] on button "Yoghurts" at bounding box center [676, 246] width 142 height 14
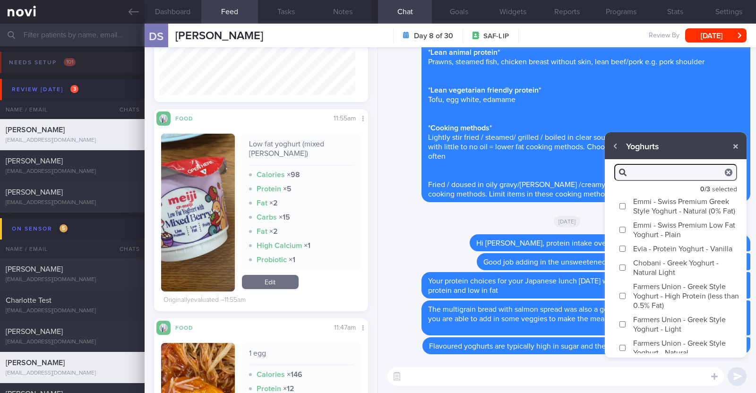
click at [665, 204] on label "Emmi - Swiss Premium Greek Style Yoghurt - Natural (0% Fat)" at bounding box center [676, 206] width 142 height 24
click at [626, 204] on input "Emmi - Swiss Premium Greek Style Yoghurt - Natural (0% Fat)" at bounding box center [622, 206] width 7 height 6
checkbox input "true"
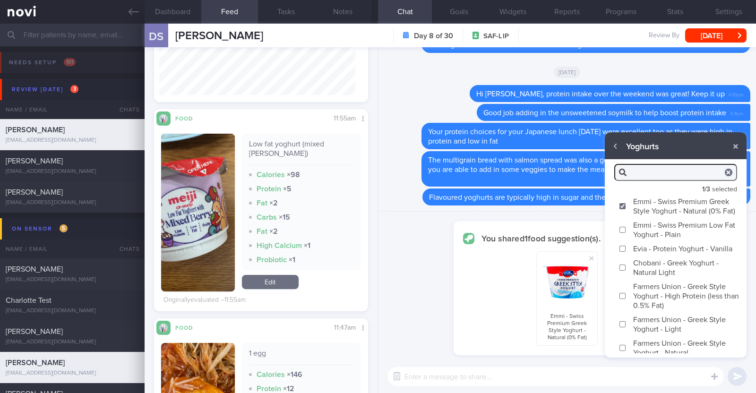
click at [646, 279] on label "Chobani - Greek Yoghurt - Natural Light" at bounding box center [676, 268] width 142 height 24
click at [626, 271] on input "Chobani - Greek Yoghurt - Natural Light" at bounding box center [622, 268] width 7 height 6
checkbox input "true"
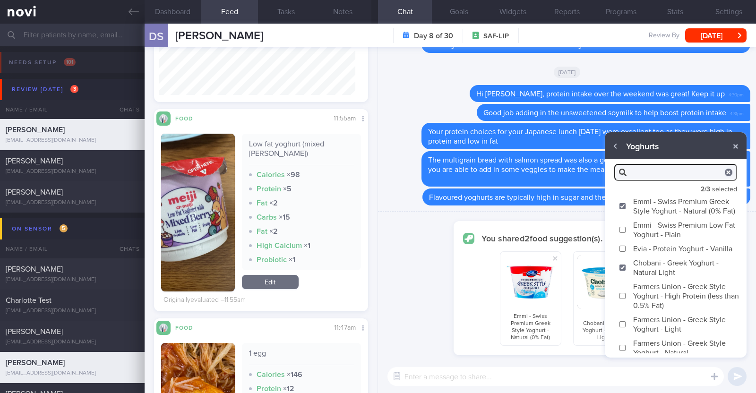
click at [646, 309] on label "Farmers Union - Greek Style Yoghurt - High Protein (less than 0.5% Fat)" at bounding box center [676, 295] width 142 height 33
click at [626, 299] on input "Farmers Union - Greek Style Yoghurt - High Protein (less than 0.5% Fat)" at bounding box center [622, 296] width 7 height 6
checkbox input "true"
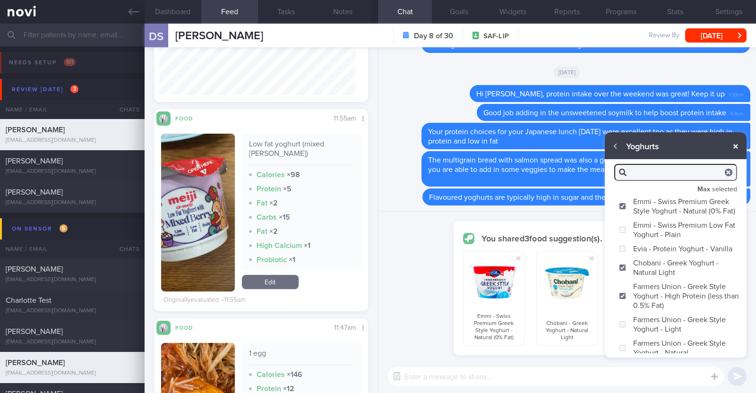
click at [734, 150] on button "button" at bounding box center [735, 146] width 17 height 17
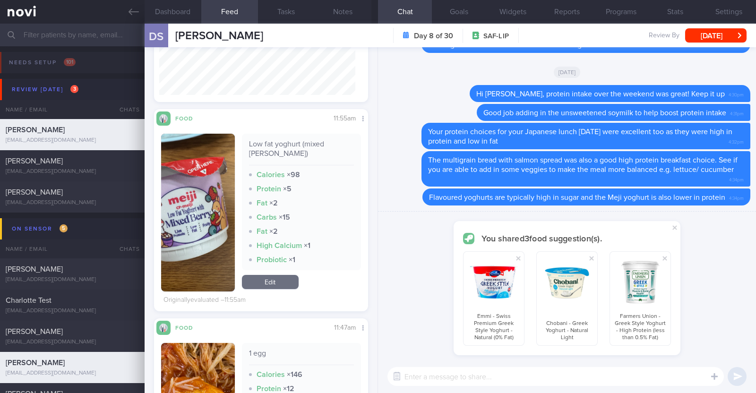
click at [424, 241] on div "You shared 3 food suggestion(s). Emmi - Swiss Premium Greek Style Yoghurt - Nat…" at bounding box center [567, 286] width 378 height 149
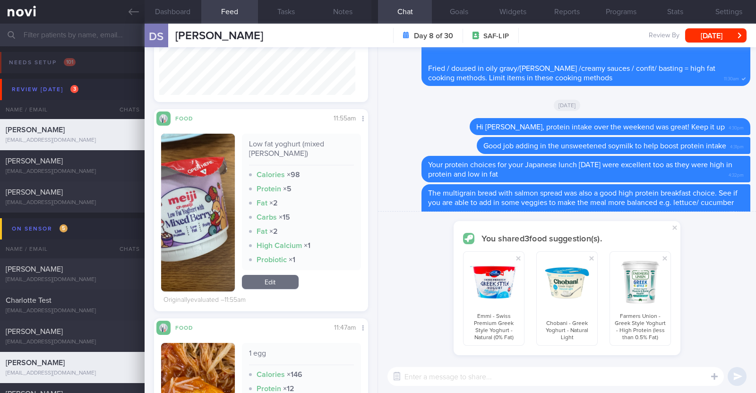
scroll to position [0, 0]
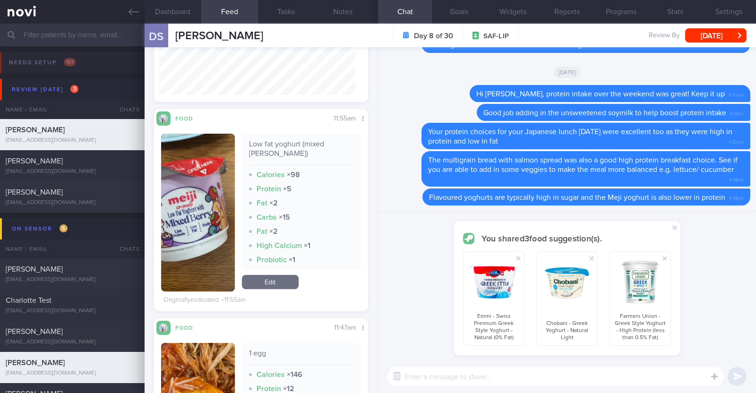
click at [431, 372] on textarea at bounding box center [555, 376] width 336 height 19
type textarea "Here are some high protein, low fat yoghurts that you can consider"
checkbox input "false"
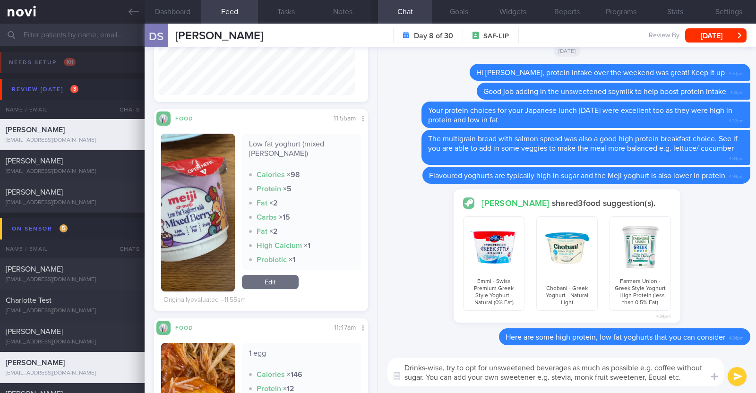
scroll to position [9, 0]
type textarea "Drinks-wise, try to opt for unsweetened beverages as much as possible e.g. coff…"
click at [412, 369] on textarea "Drinks-wise, try to opt for unsweetened beverages as much as possible e.g. coff…" at bounding box center [555, 372] width 336 height 28
click at [407, 365] on textarea "Drinks-wise, try to opt for unsweetened beverages as much as possible e.g. coff…" at bounding box center [555, 372] width 336 height 28
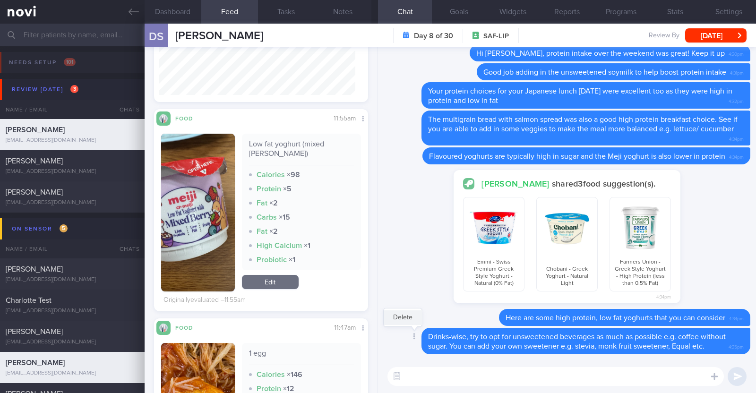
click at [413, 318] on button "Delete" at bounding box center [403, 317] width 38 height 14
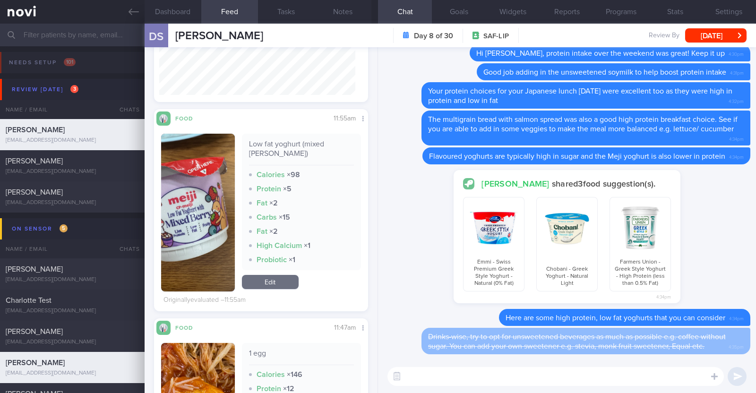
click at [463, 379] on textarea at bounding box center [555, 376] width 336 height 19
paste textarea "If you prefer flavoured yoghurts to the plain ones, you can try to Chobani Fit …"
type textarea "If you prefer flavoured yoghurts to the plain ones, you can try to Chobani Fit …"
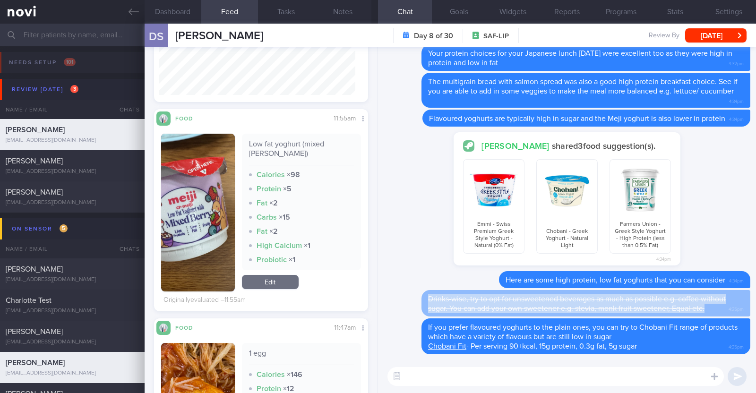
drag, startPoint x: 430, startPoint y: 301, endPoint x: 709, endPoint y: 309, distance: 279.3
click at [709, 309] on div "Drinks-wise, try to opt for unsweetened beverages as much as possible e.g. coff…" at bounding box center [585, 303] width 329 height 26
copy span "Drinks-wise, try to opt for unsweetened beverages as much as possible e.g. coff…"
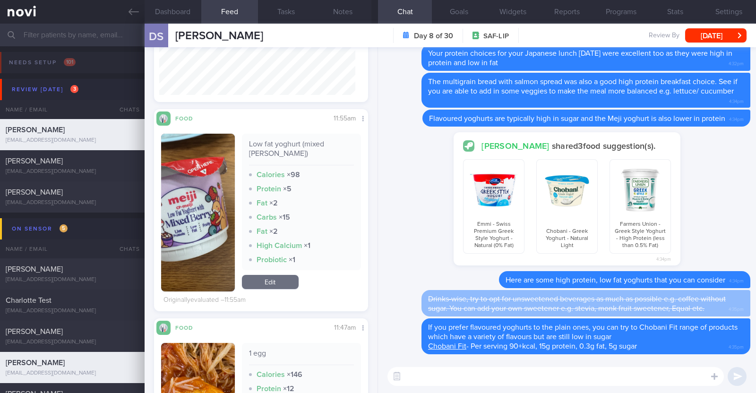
click at [522, 374] on textarea at bounding box center [555, 376] width 336 height 19
paste textarea "Drinks-wise, try to opt for unsweetened beverages as much as possible e.g. coff…"
type textarea "Drinks-wise, try to opt for unsweetened beverages as much as possible e.g. coff…"
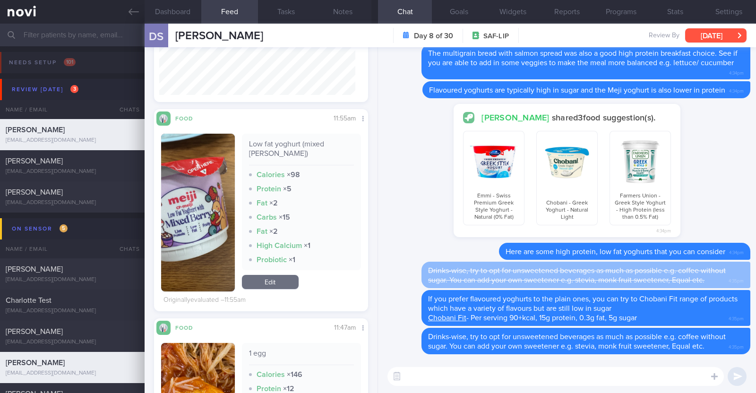
click at [713, 33] on button "[DATE]" at bounding box center [715, 35] width 61 height 14
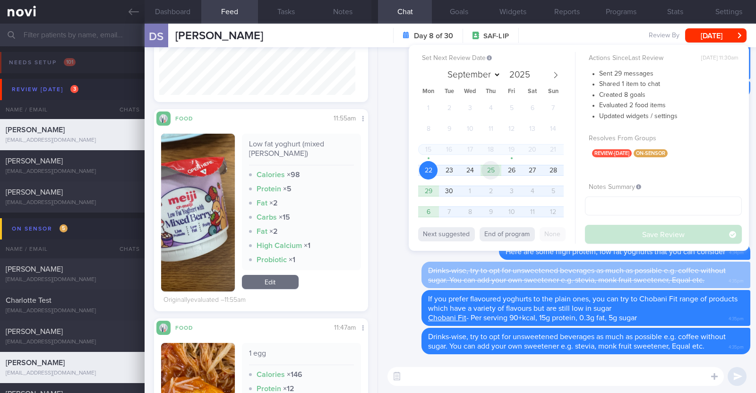
click at [493, 165] on span "25" at bounding box center [490, 170] width 18 height 18
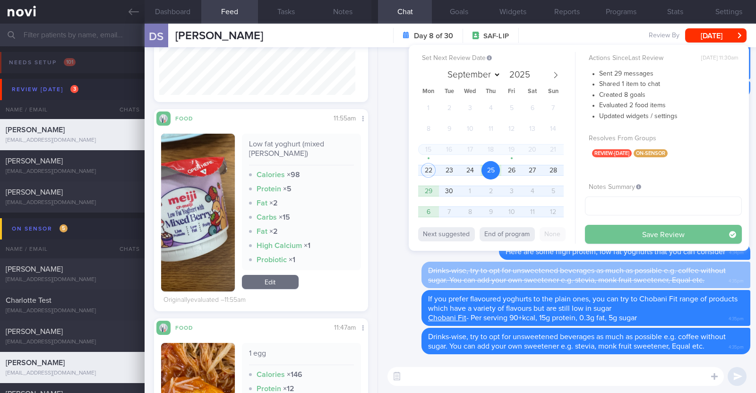
click at [639, 237] on button "Save Review" at bounding box center [663, 234] width 157 height 19
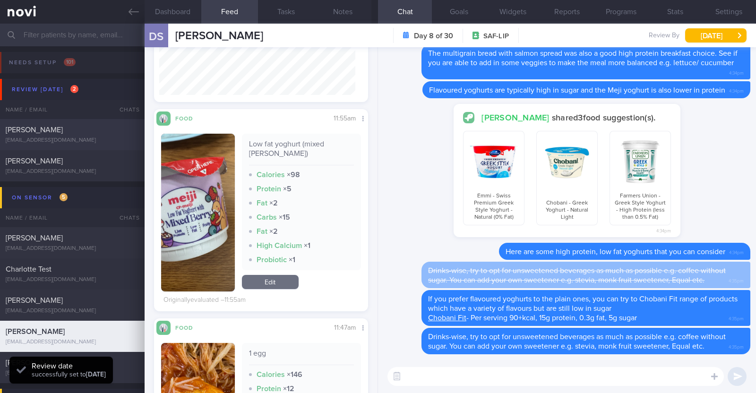
scroll to position [130, 196]
click at [78, 128] on div "Ng Jon Chen" at bounding box center [71, 129] width 131 height 9
type textarea "33M Comorbidities: Knee injury ?borderline high cholesterol Nil meds Sedentary"
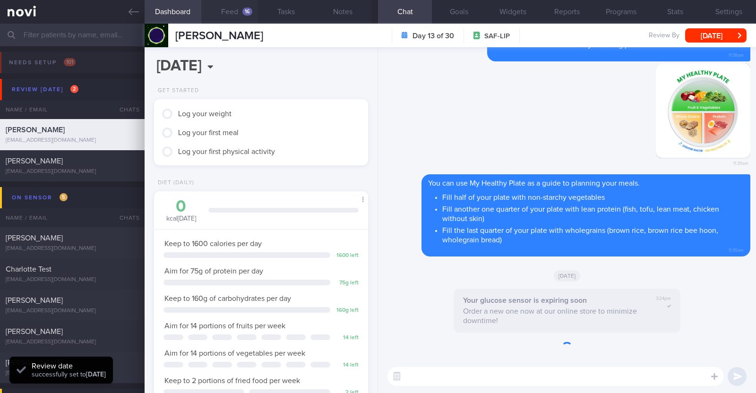
scroll to position [95, 191]
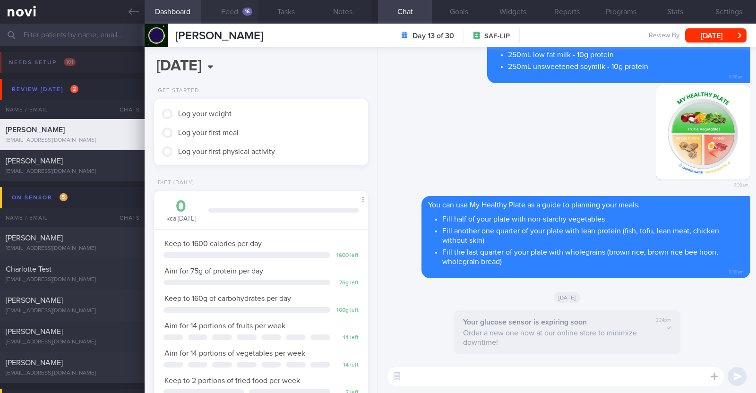
click at [234, 10] on button "Feed 16" at bounding box center [229, 12] width 57 height 24
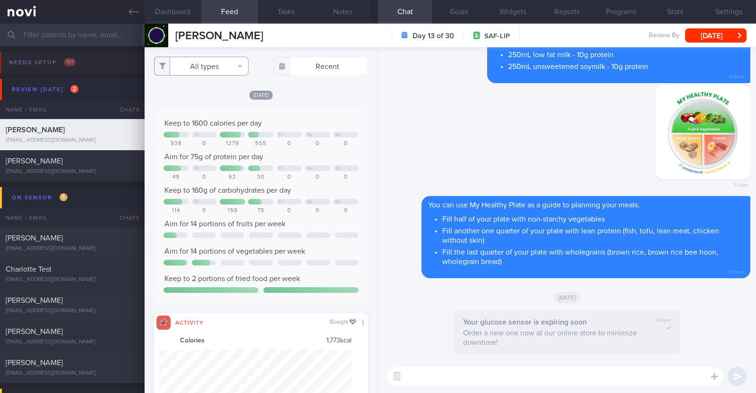
click at [213, 64] on button "All types" at bounding box center [201, 66] width 94 height 19
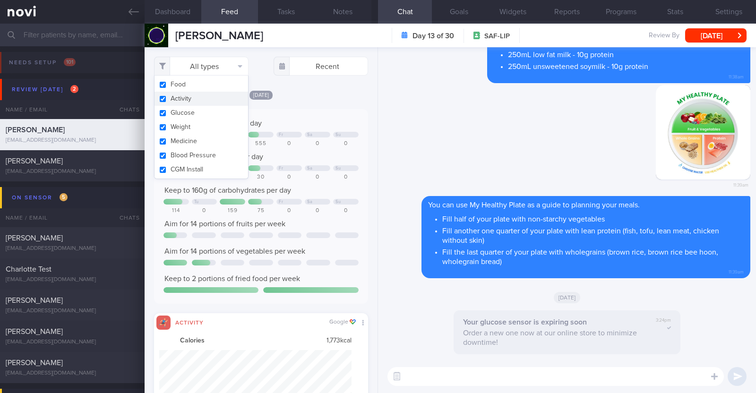
click at [193, 99] on button "Activity" at bounding box center [201, 99] width 94 height 14
checkbox input "false"
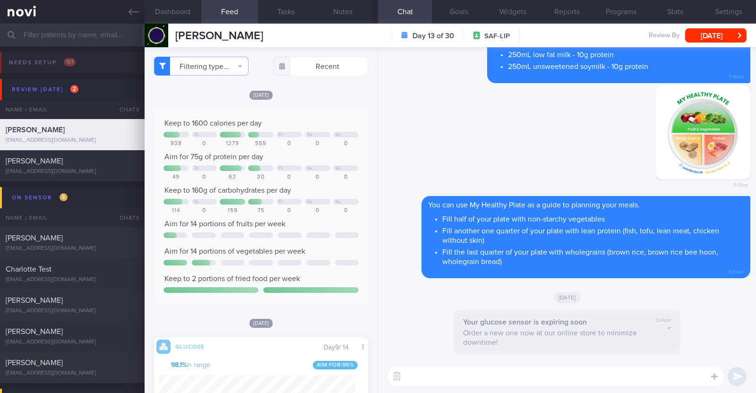
click at [330, 94] on div "Fri, 19 Sep" at bounding box center [261, 95] width 214 height 10
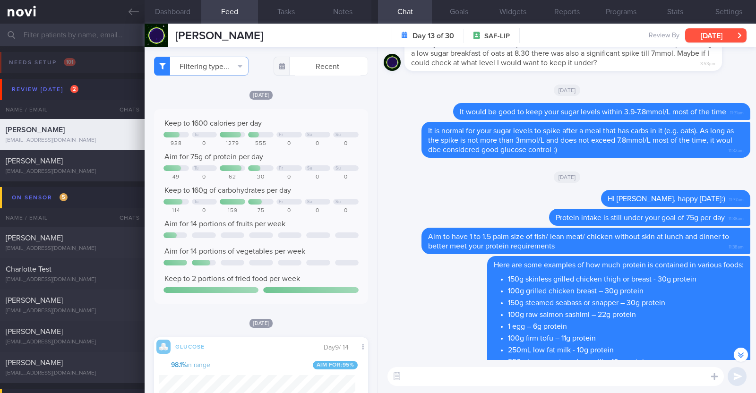
click at [689, 34] on button "[DATE]" at bounding box center [715, 35] width 61 height 14
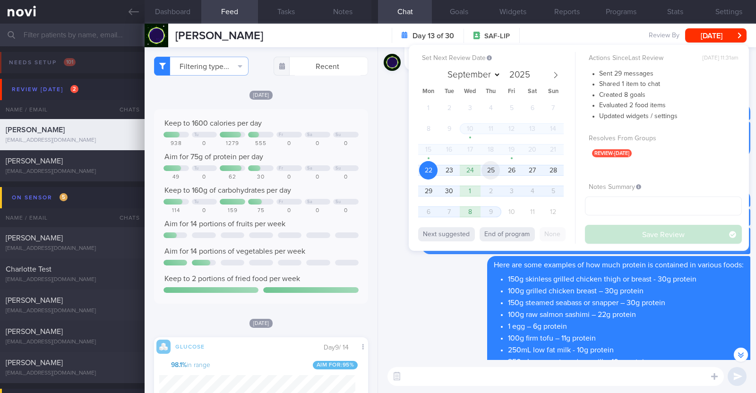
click at [492, 166] on span "25" at bounding box center [490, 170] width 18 height 18
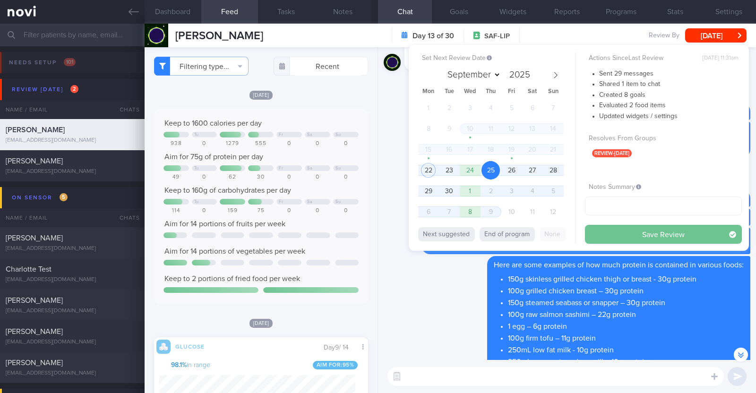
click at [648, 230] on button "Save Review" at bounding box center [663, 234] width 157 height 19
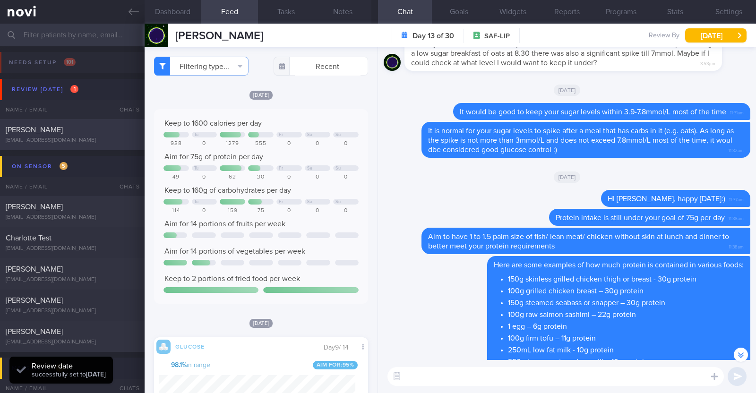
click at [111, 128] on div "Nazirul Hannan" at bounding box center [71, 129] width 131 height 9
type textarea "36M Nil PMHx/ Meds Long run 2-3 x week (45 mins) Treadmill run + gym 2-3 x week…"
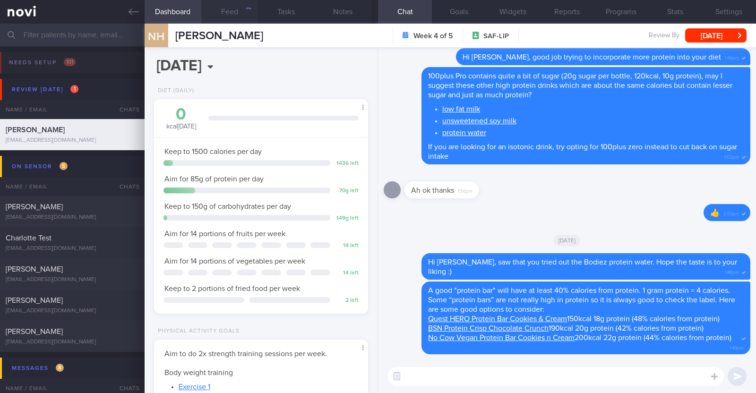
click at [242, 3] on button "Feed" at bounding box center [229, 12] width 57 height 24
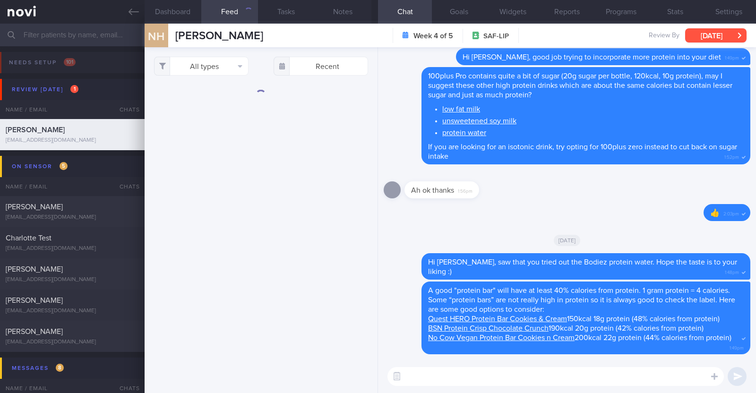
click at [732, 39] on button "[DATE]" at bounding box center [715, 35] width 61 height 14
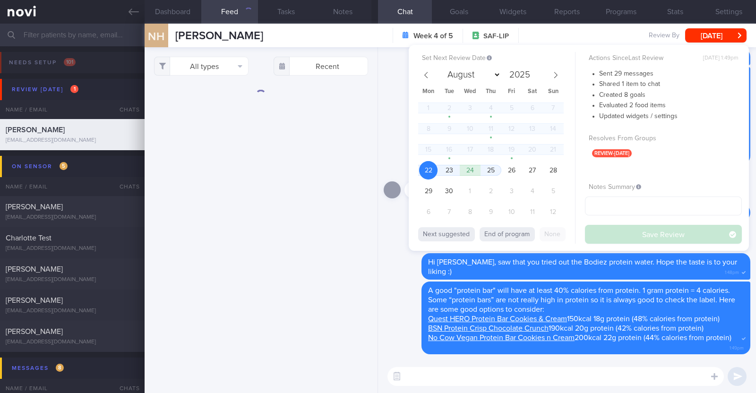
click at [369, 51] on div "All types Food Activity Glucose Weight Medicine Blood Pressure CGM Install Rece…" at bounding box center [261, 220] width 233 height 346
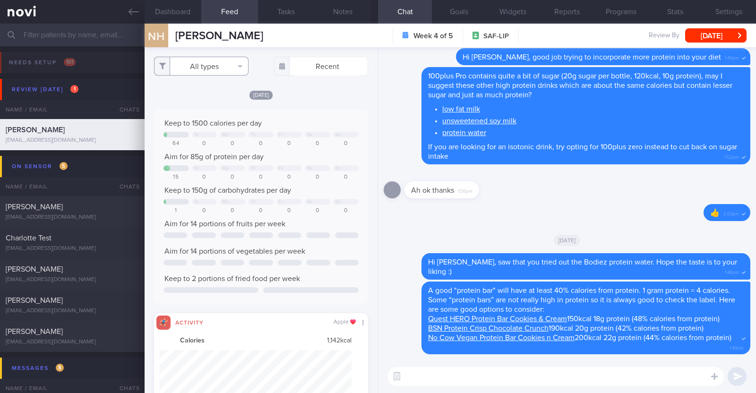
click at [223, 60] on button "All types" at bounding box center [201, 66] width 94 height 19
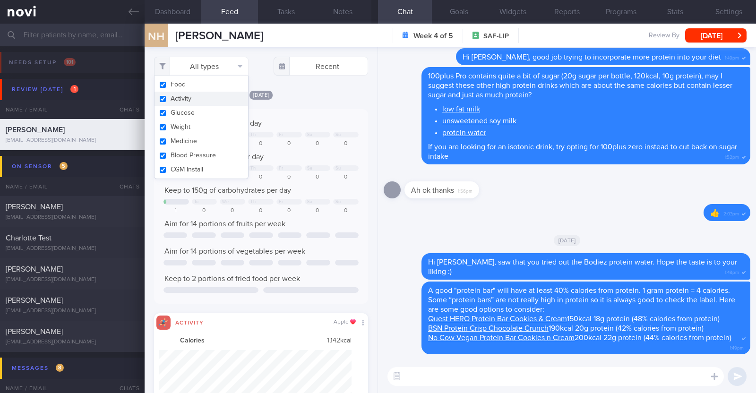
click at [191, 102] on button "Activity" at bounding box center [201, 99] width 94 height 14
checkbox input "false"
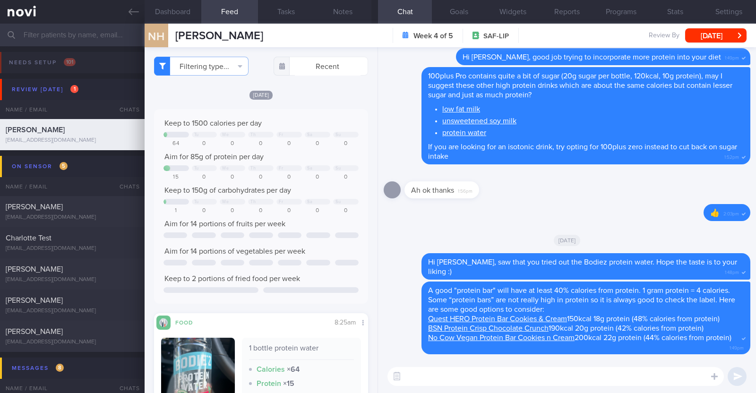
click at [334, 90] on div "[DATE]" at bounding box center [261, 95] width 214 height 10
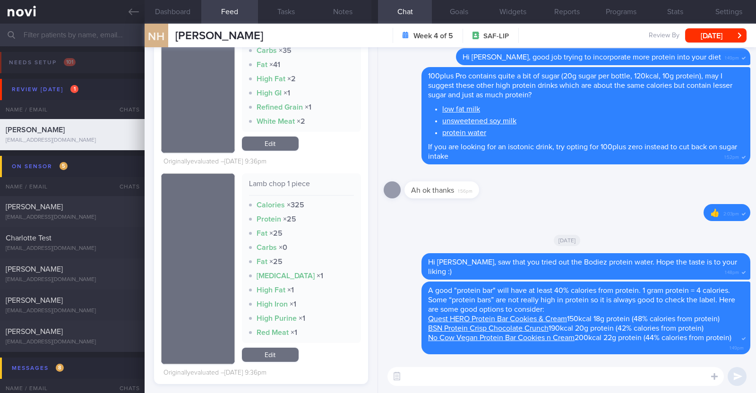
click at [417, 376] on textarea at bounding box center [555, 376] width 336 height 19
click at [411, 374] on textarea "HI Nazirul, happy Monday" at bounding box center [555, 376] width 336 height 19
type textarea "Hi Nazirul, happy Monday"
click at [513, 377] on textarea "Hi Nazirul, happy Monday" at bounding box center [555, 376] width 336 height 19
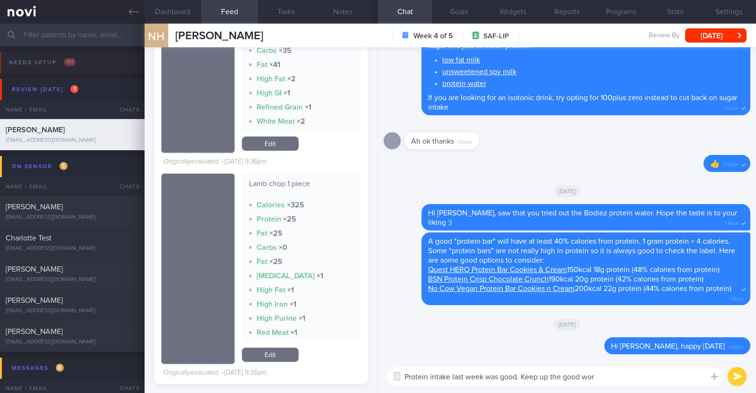
type textarea "Protein intake last week was good. Keep up the good work"
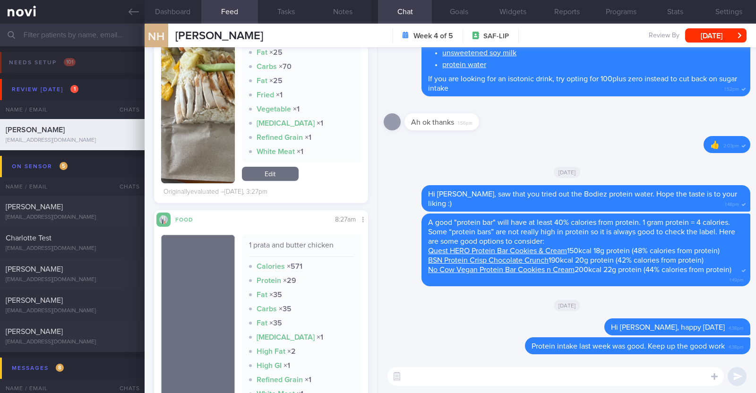
scroll to position [815, 0]
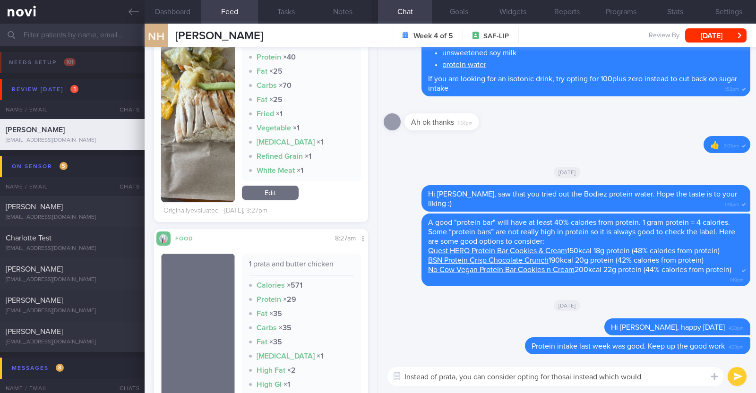
click at [572, 372] on textarea "Instead of prata, you can consider opting for thosai instead which would" at bounding box center [555, 376] width 336 height 19
click at [676, 376] on textarea "Instead of prata, you can consider opting for thosai/ chapatti instead which wo…" at bounding box center [555, 376] width 336 height 19
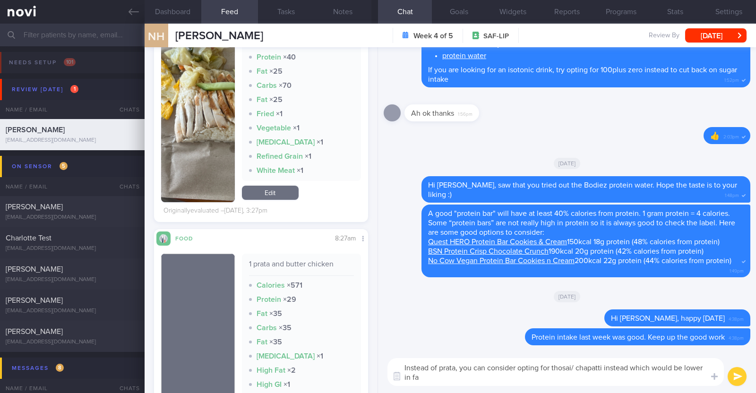
type textarea "Instead of prata, you can consider opting for thosai/ chapatti instead which wo…"
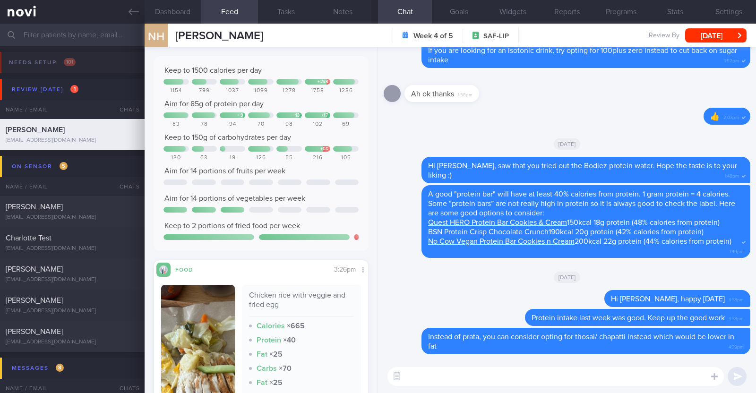
scroll to position [453, 0]
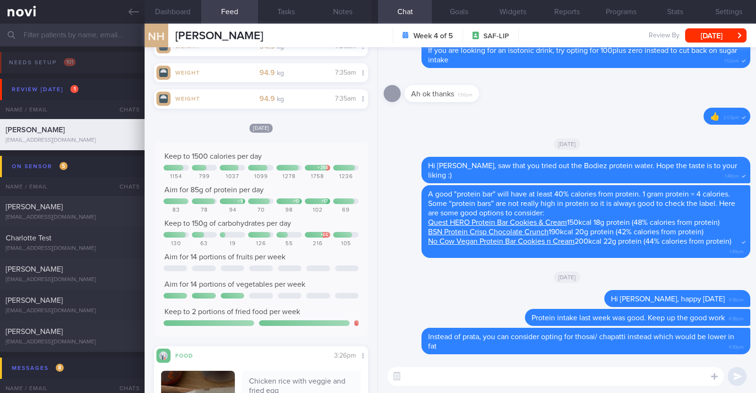
click at [450, 372] on textarea at bounding box center [555, 376] width 336 height 19
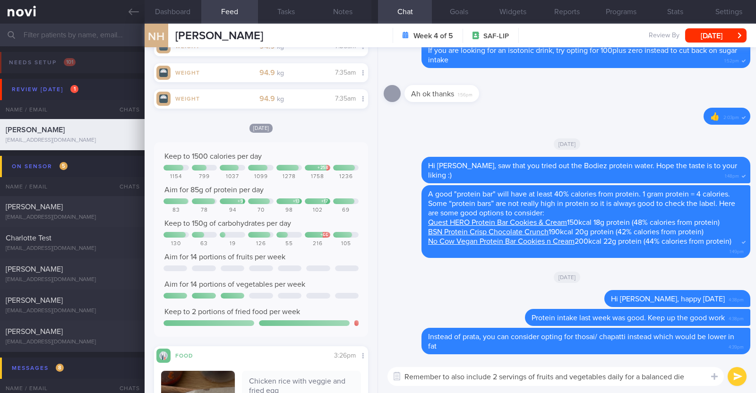
type textarea "Remember to also include 2 servings of fruits and vegetables daily for a balanc…"
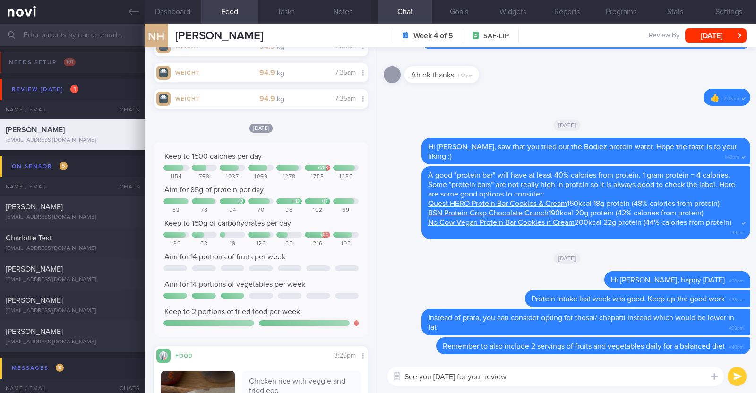
click at [435, 377] on textarea "See you on Wed for your review" at bounding box center [555, 376] width 336 height 19
click at [561, 380] on textarea "See you in clinic on Wed for your review" at bounding box center [555, 376] width 336 height 19
type textarea "See you in clinic on Wed for your review:)"
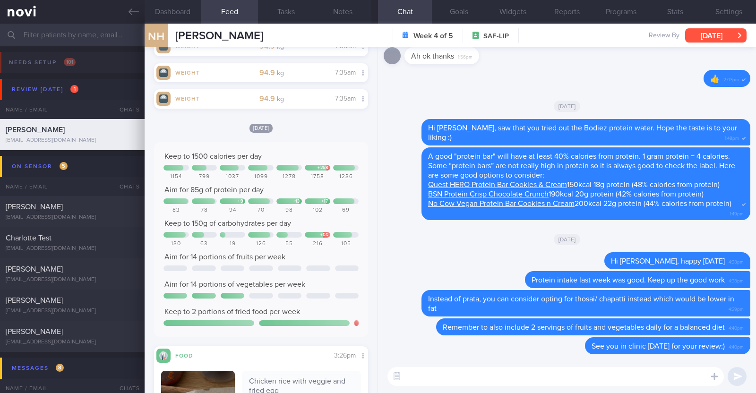
click at [706, 37] on button "Mon, 22 Sep" at bounding box center [715, 35] width 61 height 14
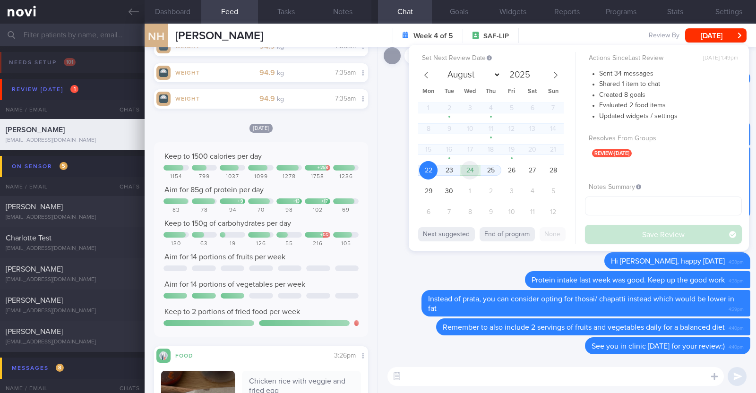
click at [476, 171] on span "24" at bounding box center [470, 170] width 18 height 18
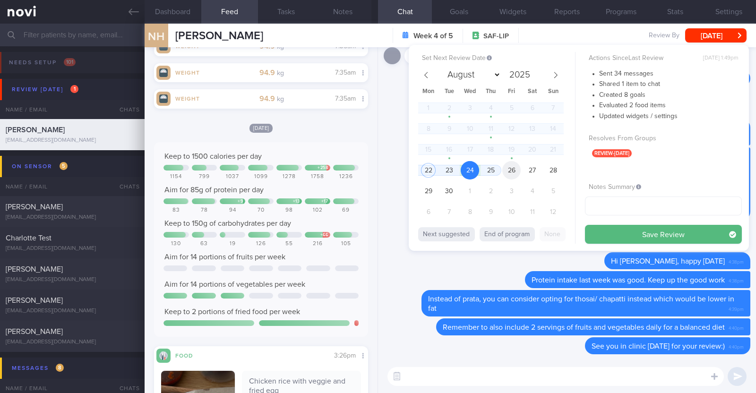
click at [510, 168] on span "26" at bounding box center [511, 170] width 18 height 18
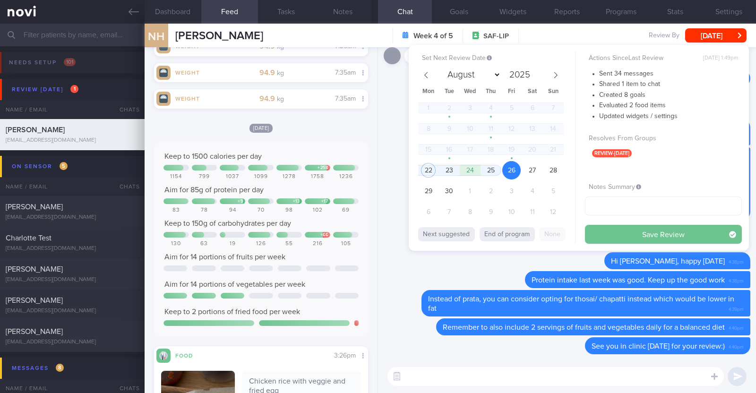
click at [608, 232] on button "Save Review" at bounding box center [663, 234] width 157 height 19
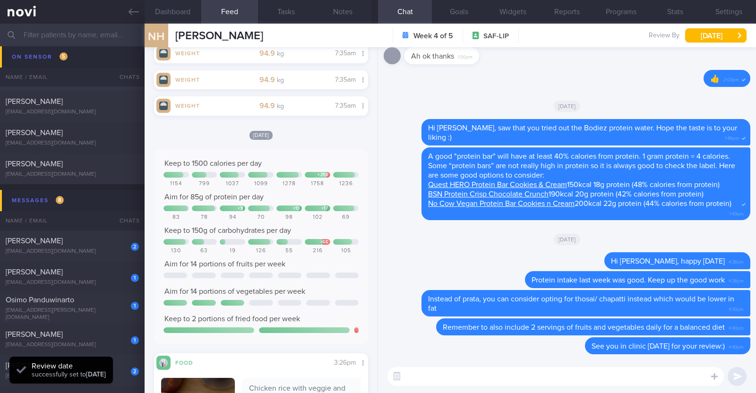
scroll to position [236, 0]
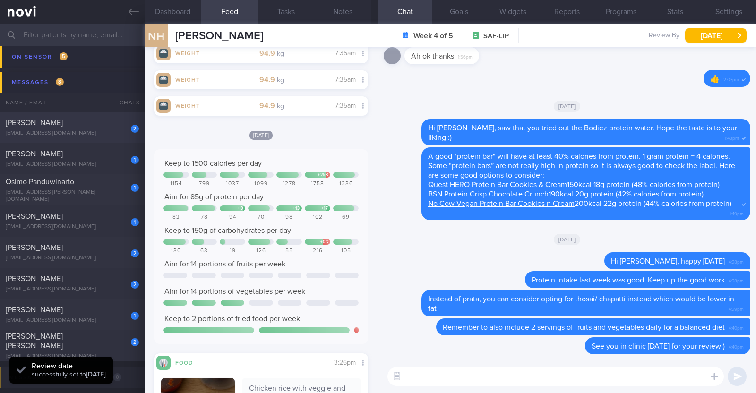
click at [92, 127] on div "2 Mervin Tan mervintanchongray1@hotmail.com" at bounding box center [72, 127] width 145 height 19
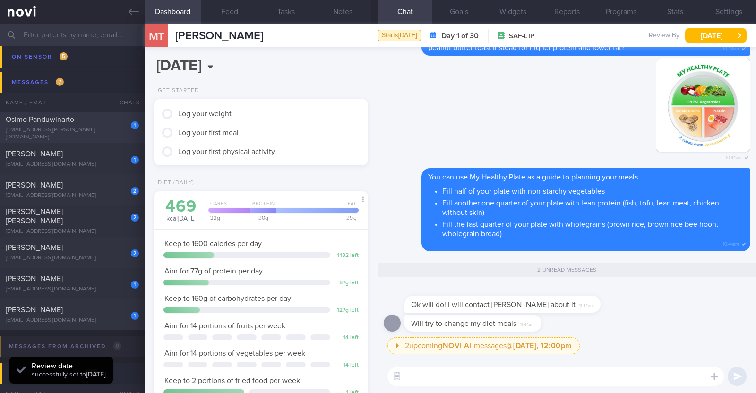
scroll to position [95, 191]
click at [105, 130] on div "[EMAIL_ADDRESS][PERSON_NAME][DOMAIN_NAME]" at bounding box center [72, 134] width 133 height 14
type textarea "38M Comorbidities: Obesity Hypertension Hyperlipidemia Proteinuria Infertility/…"
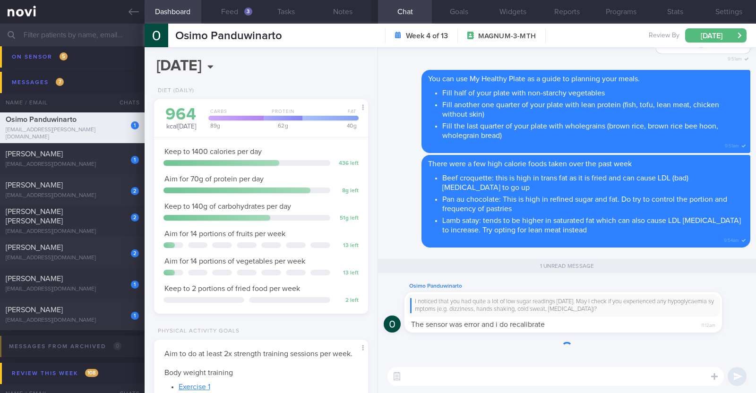
scroll to position [94, 188]
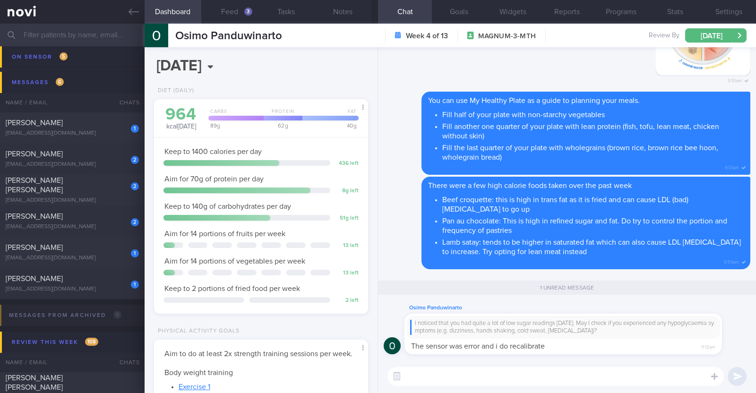
click at [506, 377] on textarea at bounding box center [555, 376] width 336 height 19
type textarea "Ah I see! Thank you for calibrating the sensor"
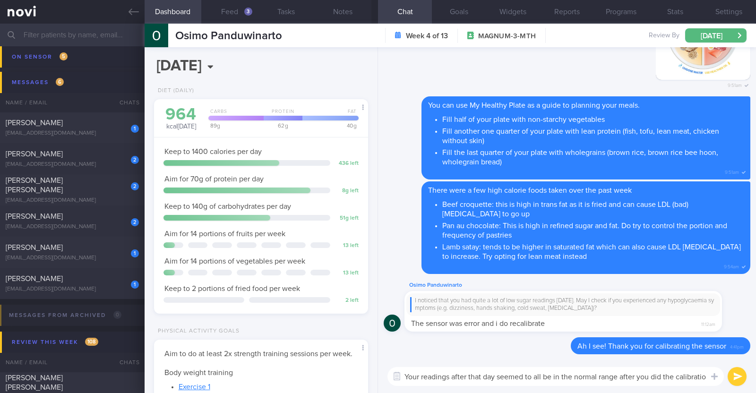
scroll to position [0, 0]
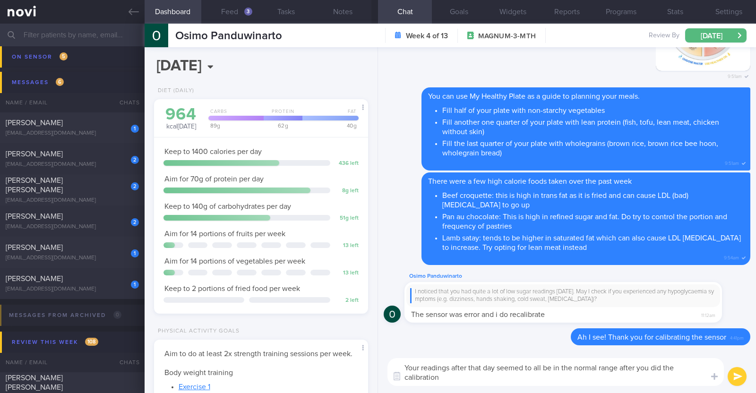
paste textarea "👍"
type textarea "Your readings after that day seemed to all be in the normal range after you did…"
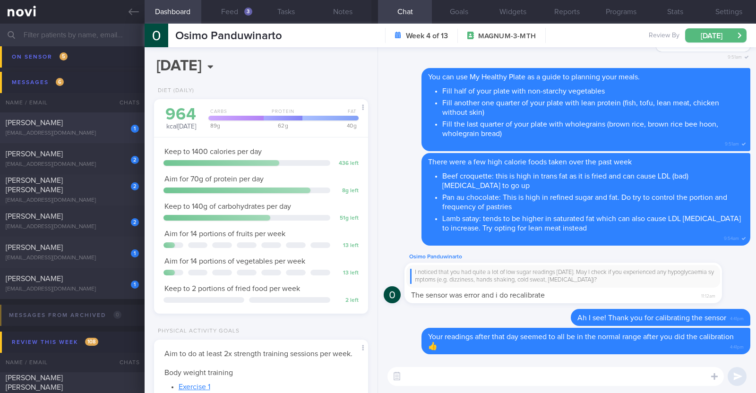
click at [57, 121] on div "Thomas Oswalt" at bounding box center [71, 122] width 131 height 9
type textarea "35M Comorbidities: HTN Nil meds Mounjaro 2.5mg Weight training (30min) + cardio…"
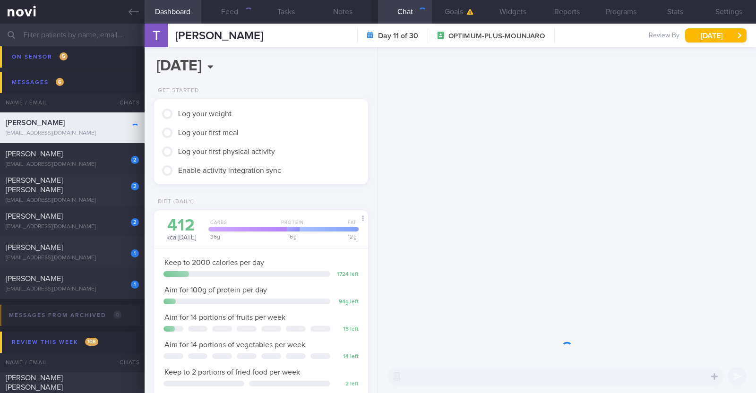
scroll to position [107, 188]
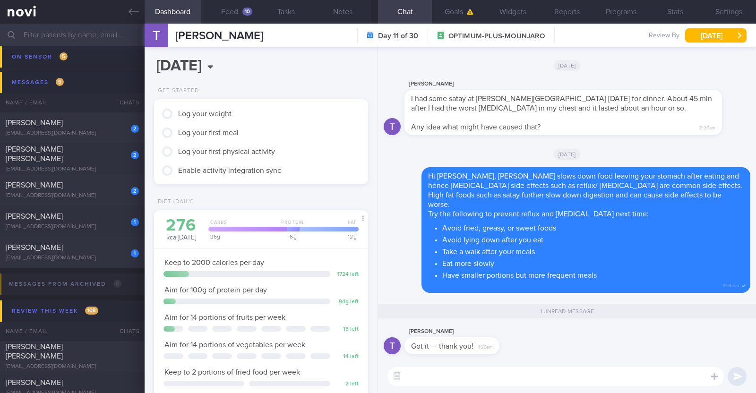
click at [458, 373] on textarea at bounding box center [555, 376] width 336 height 19
paste textarea "👍"
type textarea "👍"
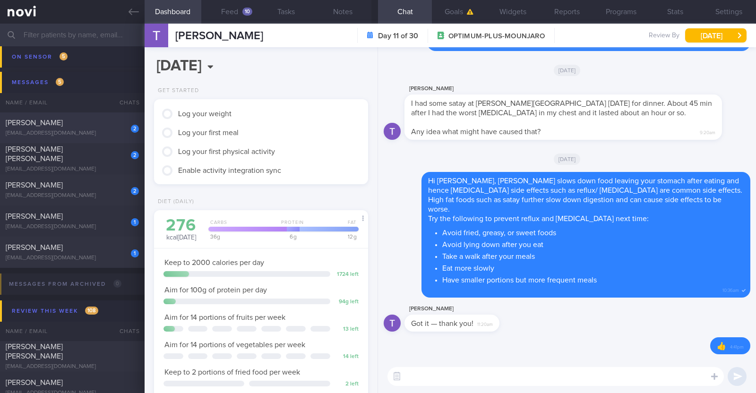
click at [131, 123] on div "2" at bounding box center [135, 127] width 8 height 9
type input "R/v with Dr Kyle 15/10. R/v 1/10"
type textarea "38F Nil PMHx/ Meds Wegovy 0.25mg for 4 weeks, then 0.5mg for 4 weeks, and 1mg t…"
select select "9"
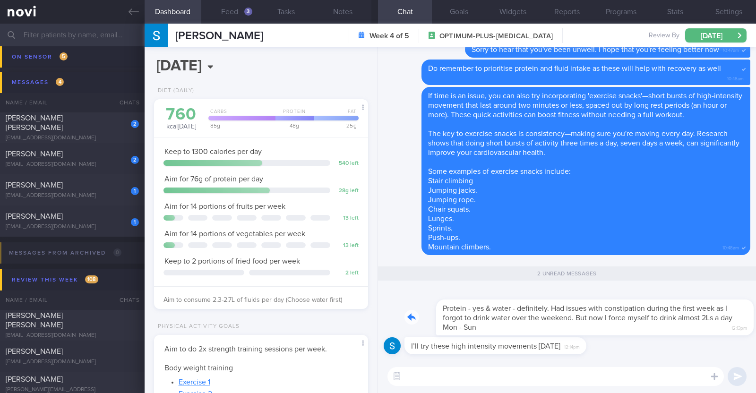
drag, startPoint x: 672, startPoint y: 329, endPoint x: 716, endPoint y: 329, distance: 43.9
click at [716, 329] on div "Protein - yes & water - definitely. Had issues with constipation during the fir…" at bounding box center [577, 311] width 346 height 47
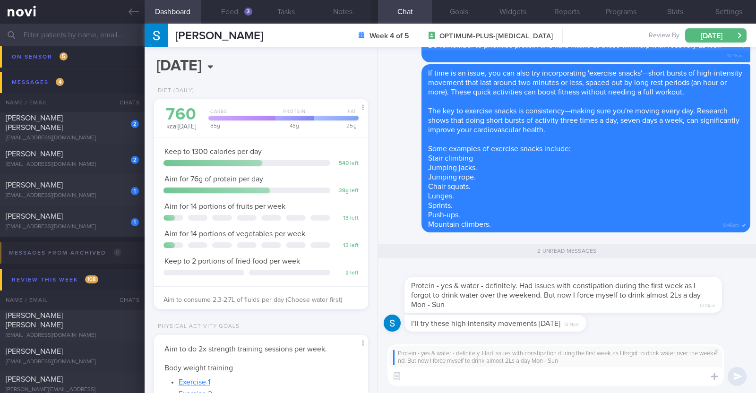
paste textarea "👍"
type textarea "👍"
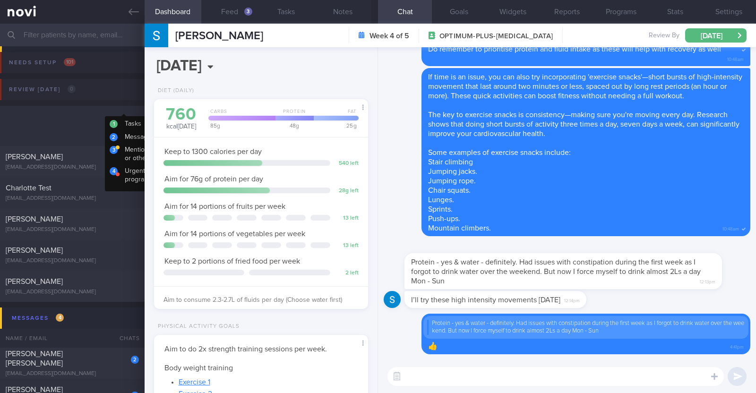
select select "9"
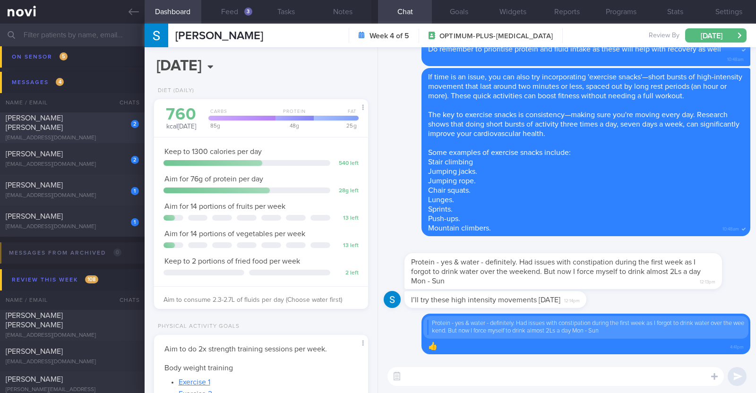
click at [88, 135] on div "[EMAIL_ADDRESS][DOMAIN_NAME]" at bounding box center [72, 138] width 133 height 7
type textarea "45F Nil PMHx/ Meds Walking 2 to 3 times per week Keen for OP+ to start [MEDICAL…"
select select "8"
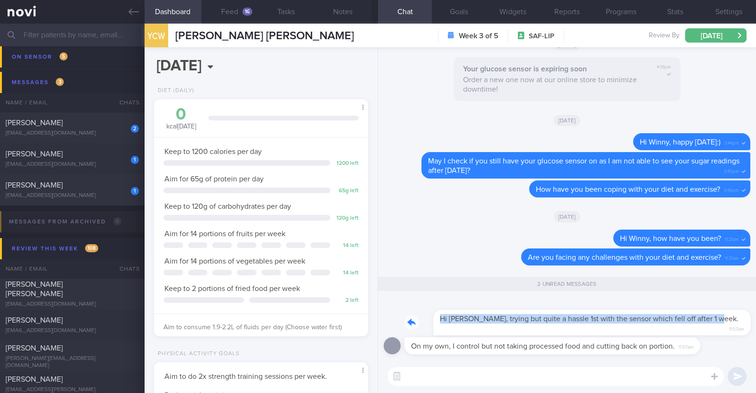
drag, startPoint x: 703, startPoint y: 333, endPoint x: 734, endPoint y: 336, distance: 31.4
click at [734, 336] on div "Hi Charlotte, trying but quite a hassle 1st with the sensor which fell off afte…" at bounding box center [567, 318] width 367 height 39
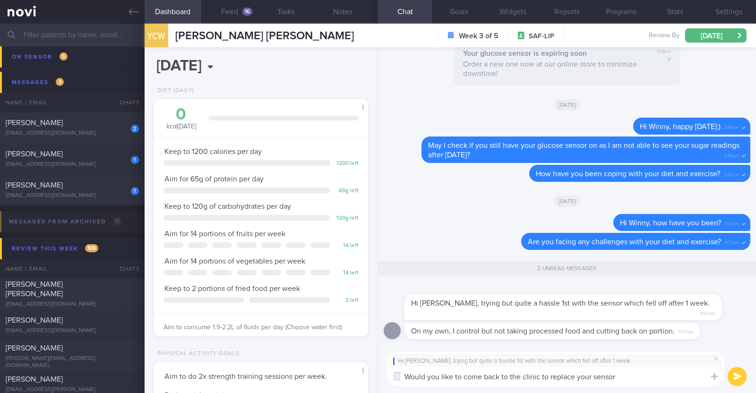
type textarea "Would you like to come back to the clinic to replace your sensor?"
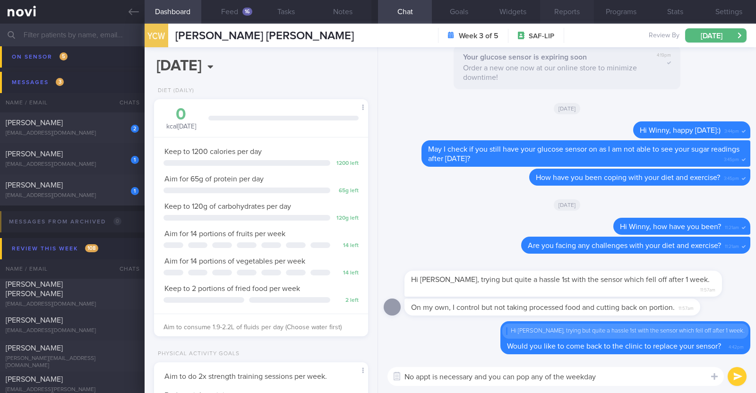
type textarea "No appt is necessary and you can pop any of the weekdays"
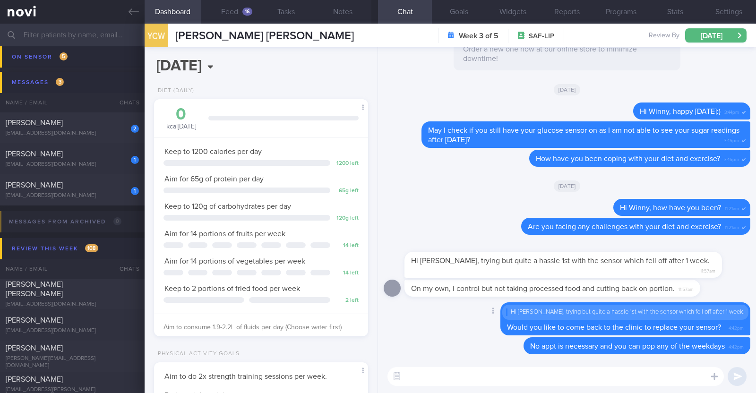
paste textarea "The clinic is open from [DATE] to [DATE], 9 AM to 6PM, and [DATE], 9 AM to 5:30…"
type textarea "The clinic is open from [DATE] to [DATE], 9 AM to 6PM, and [DATE], 9 AM to 5:30…"
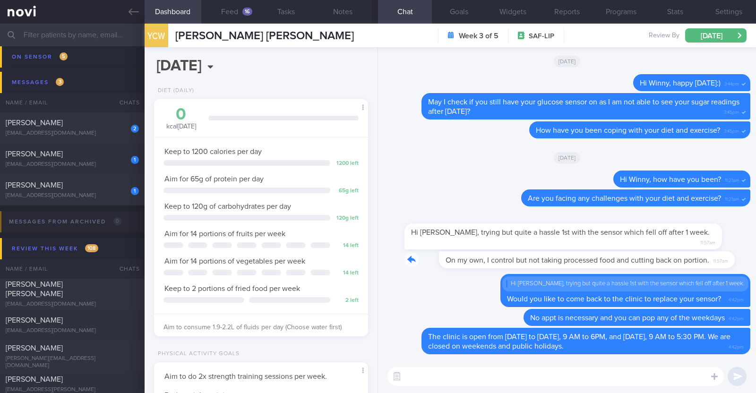
drag, startPoint x: 695, startPoint y: 261, endPoint x: 755, endPoint y: 261, distance: 60.0
click at [755, 261] on div "Delete The clinic is open from Monday to Thursday, 9 AM to 6PM, and Friday, 9 A…" at bounding box center [567, 203] width 378 height 313
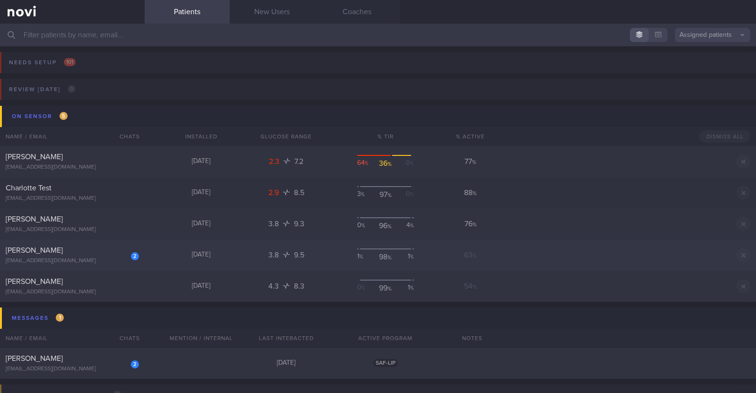
click at [111, 260] on div "[EMAIL_ADDRESS][DOMAIN_NAME]" at bounding box center [72, 260] width 133 height 7
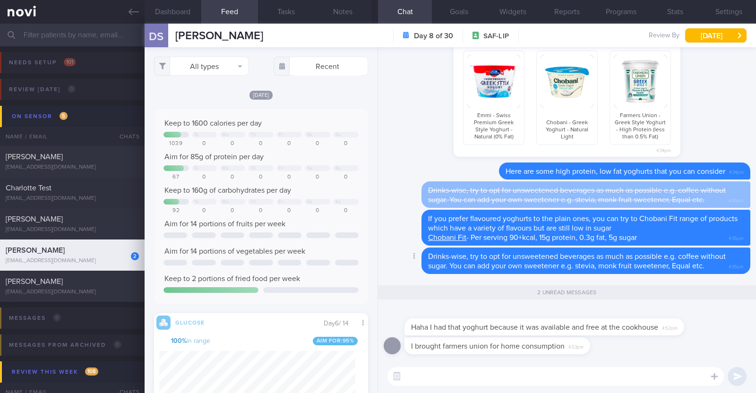
scroll to position [130, 196]
click at [540, 372] on textarea at bounding box center [555, 376] width 336 height 19
type textarea "Ah I see! Thanks for clarifying"
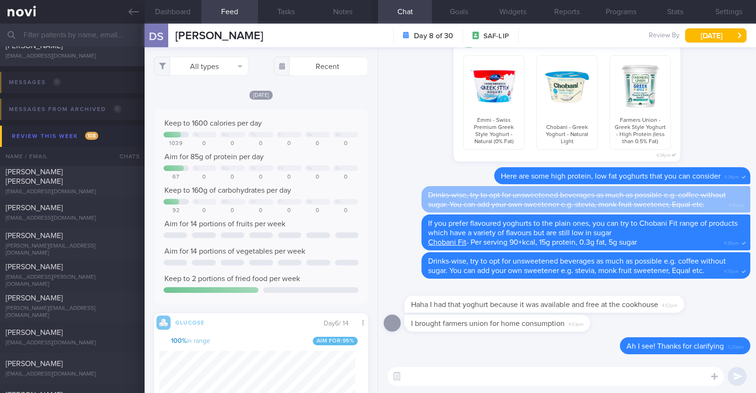
scroll to position [0, 0]
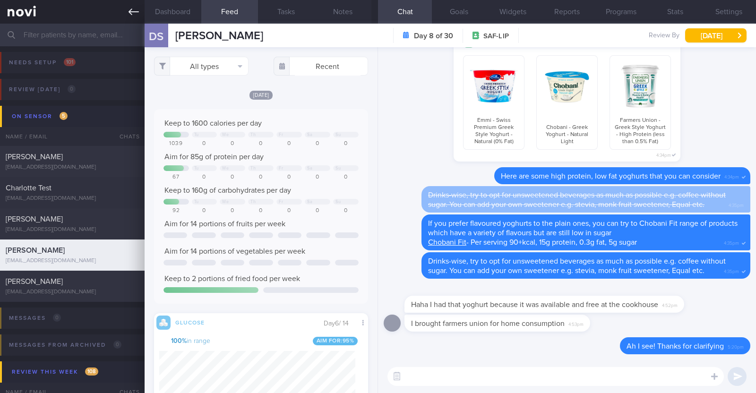
click at [144, 11] on link at bounding box center [72, 12] width 145 height 24
